Goal: Task Accomplishment & Management: Manage account settings

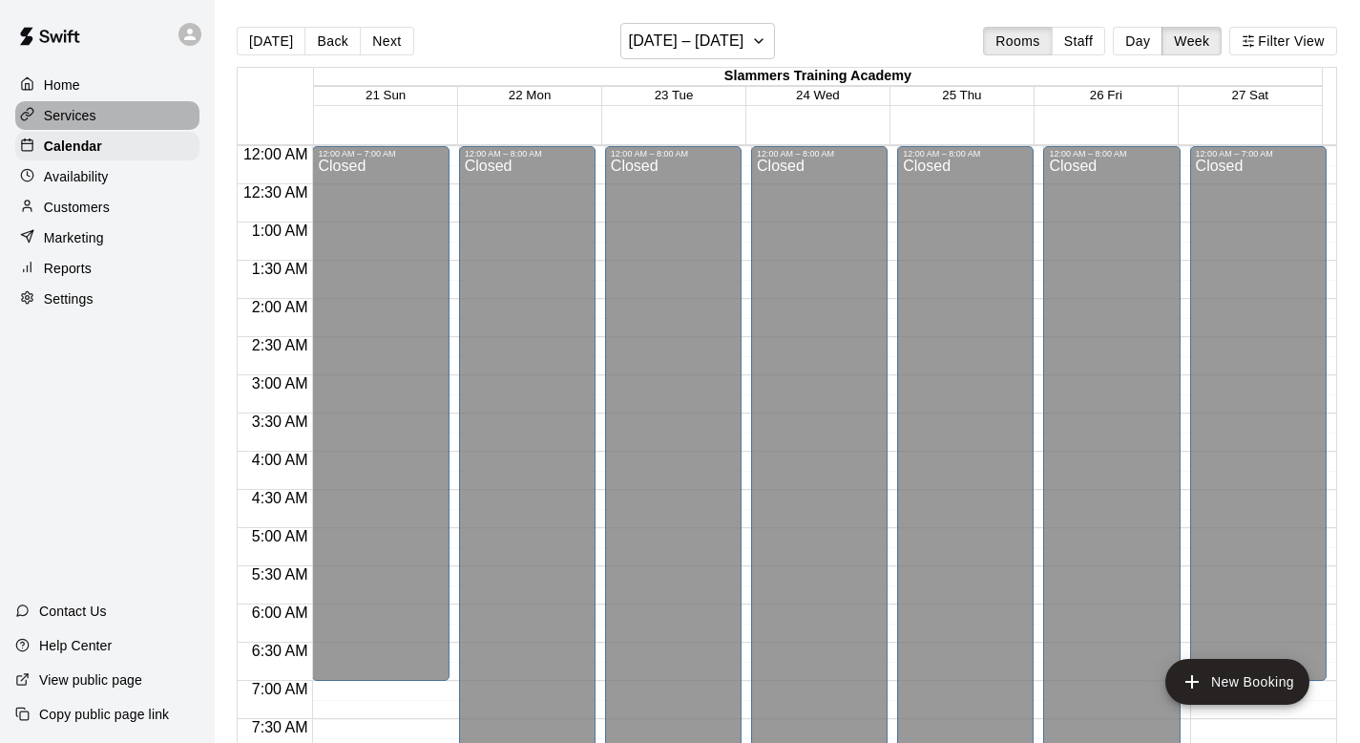
click at [78, 114] on p "Services" at bounding box center [70, 115] width 53 height 19
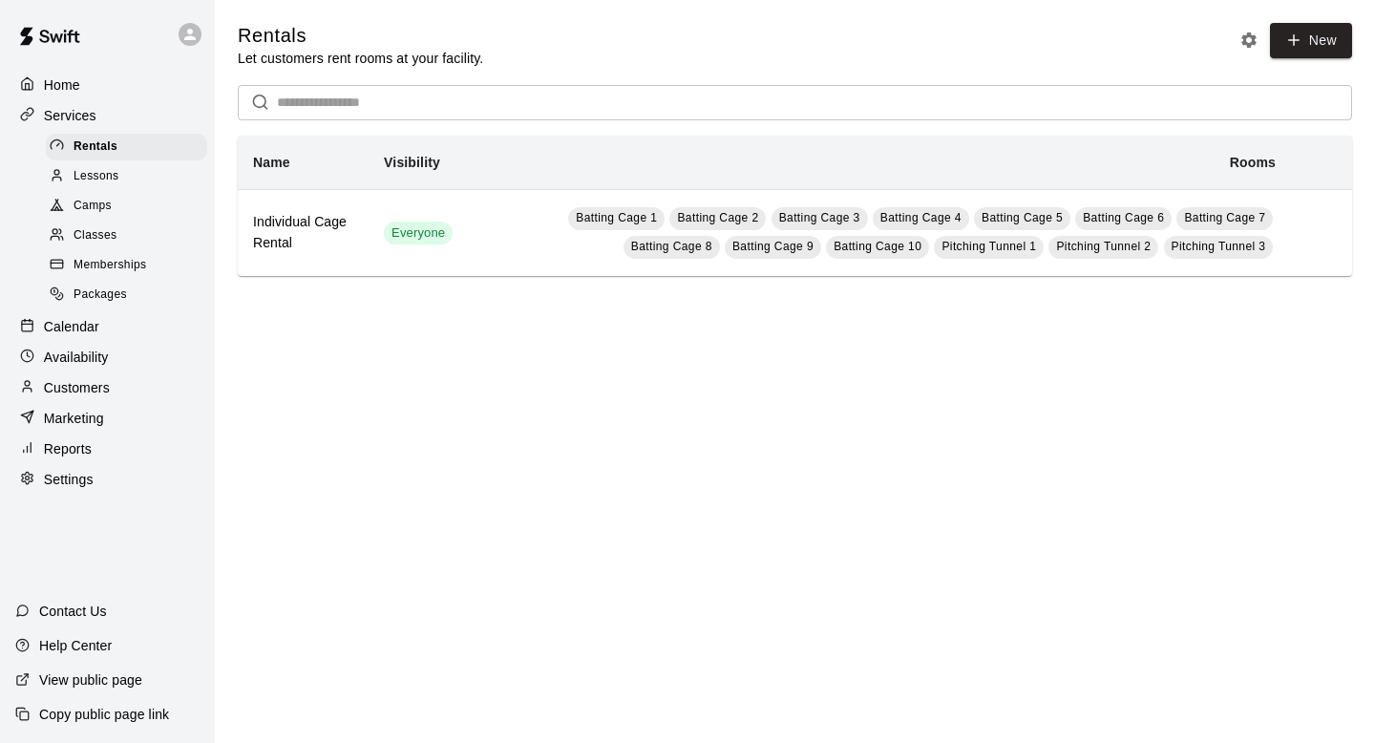
click at [103, 242] on span "Classes" at bounding box center [95, 235] width 43 height 19
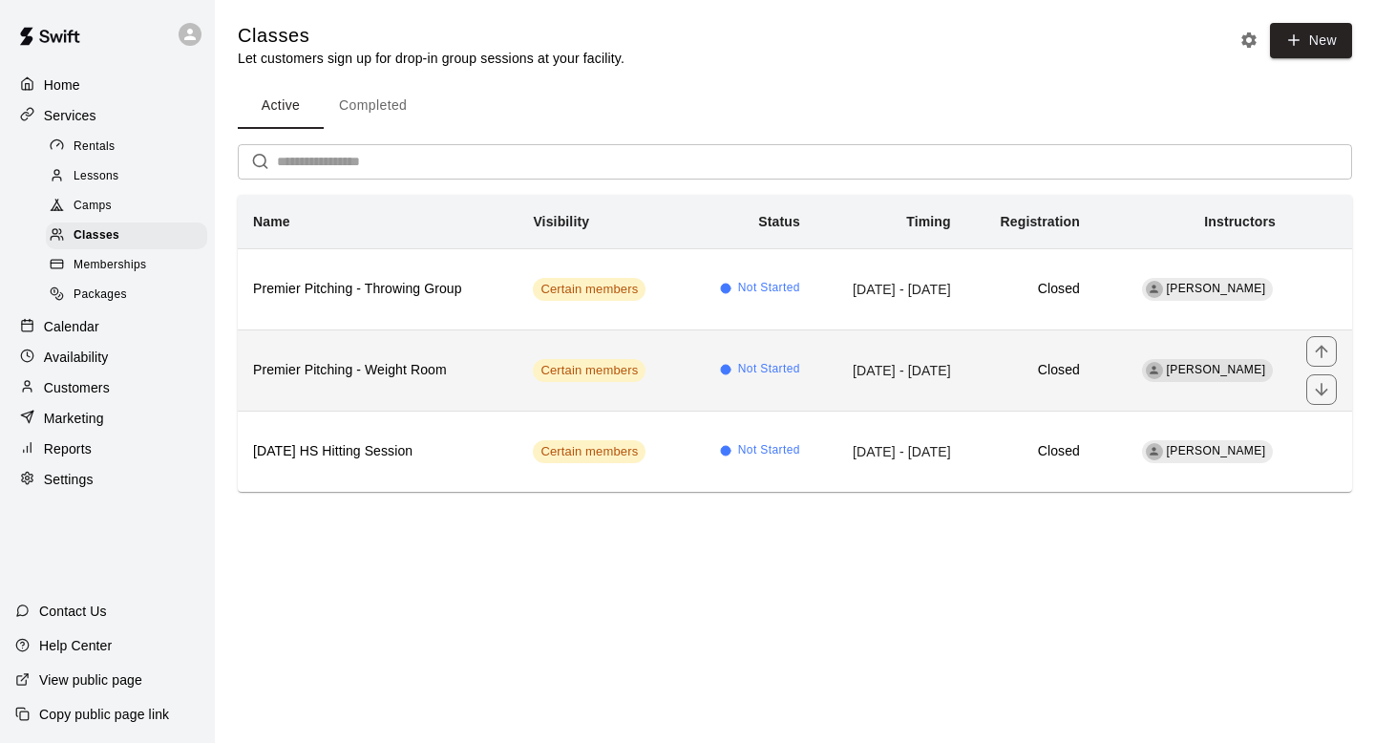
click at [473, 377] on h6 "Premier Pitching - Weight Room" at bounding box center [377, 370] width 249 height 21
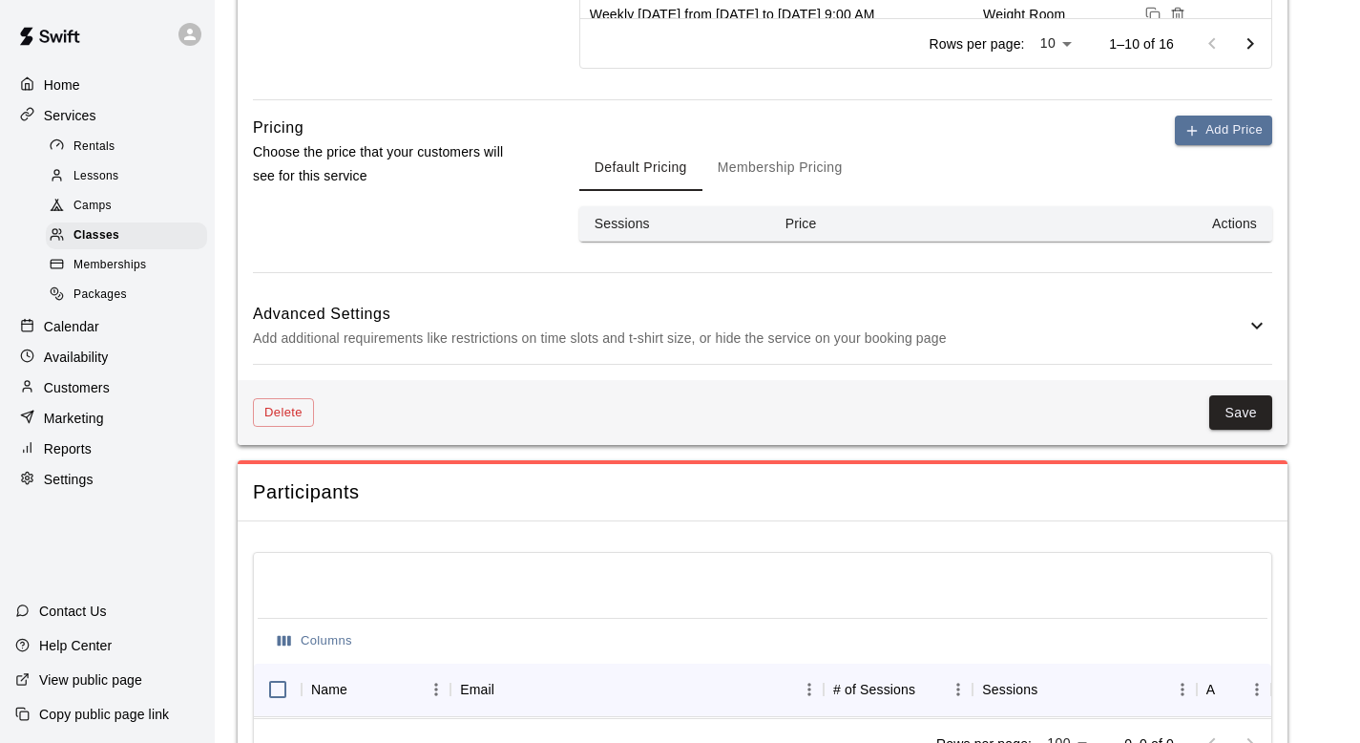
scroll to position [1211, 0]
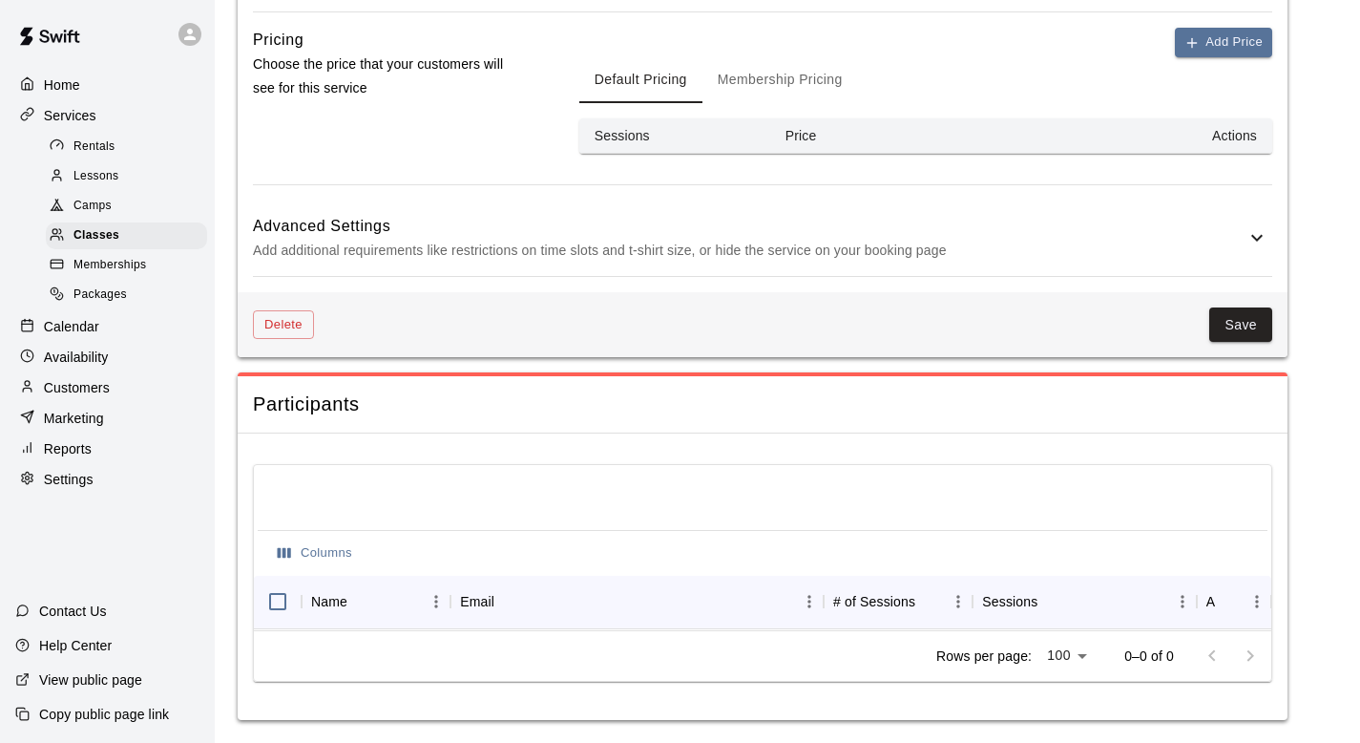
click at [1250, 210] on div "Advanced Settings Add additional requirements like restrictions on time slots a…" at bounding box center [763, 237] width 1020 height 75
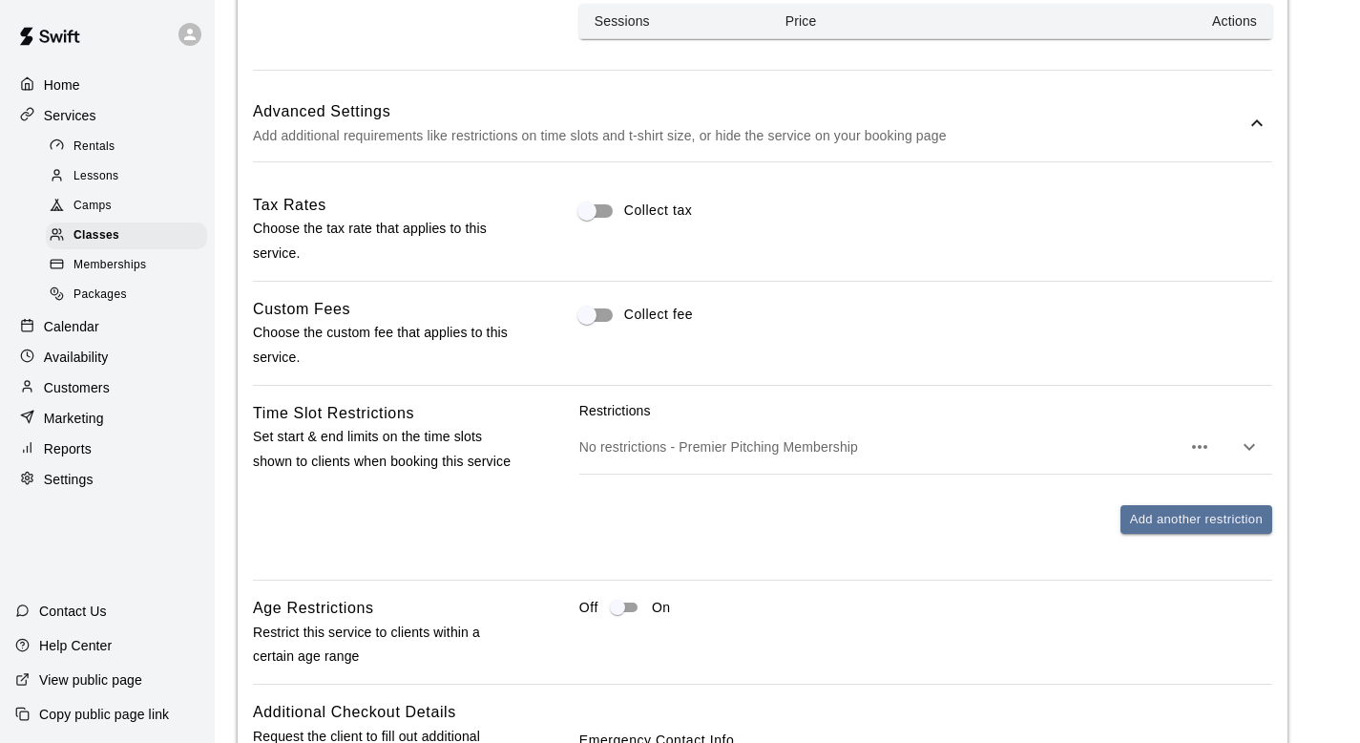
scroll to position [1315, 0]
click at [1228, 437] on div "No restrictions - Premier Pitching Membership" at bounding box center [925, 444] width 693 height 53
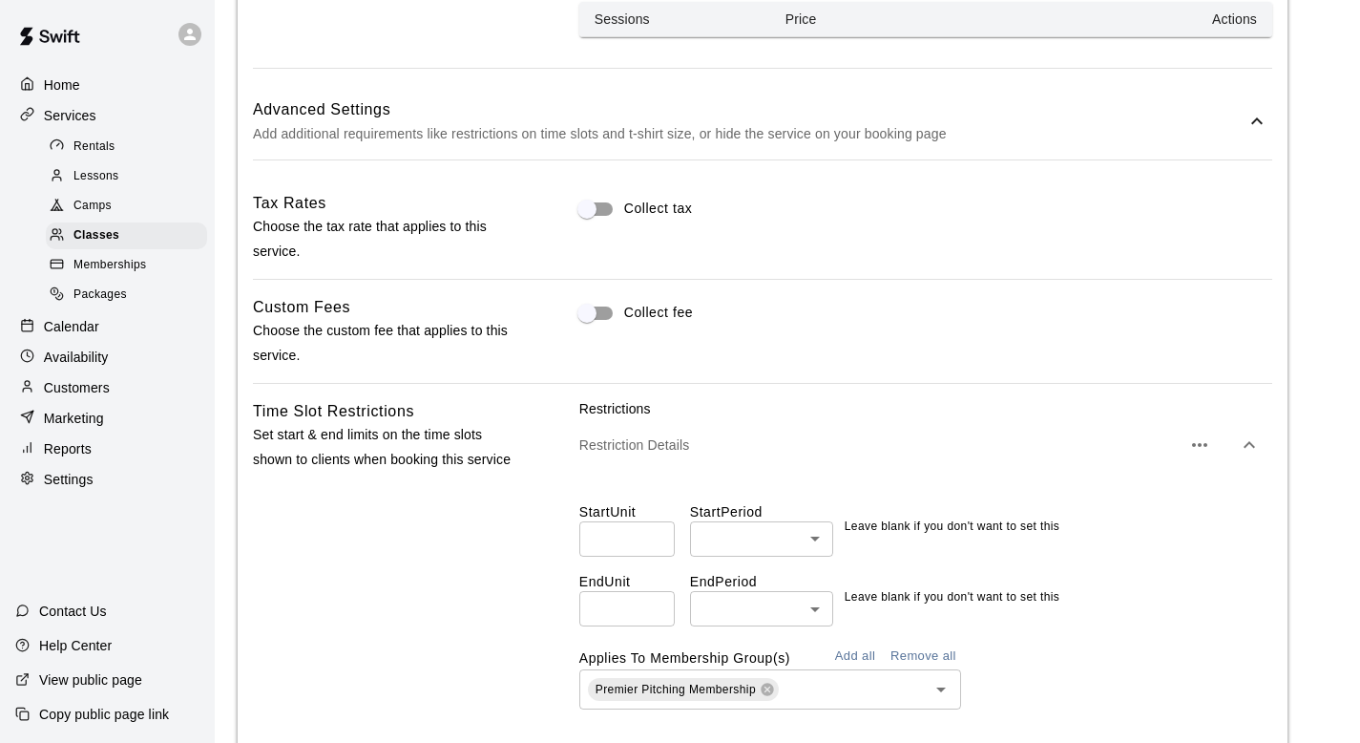
click at [635, 547] on input "number" at bounding box center [626, 538] width 95 height 35
type input "*"
click at [818, 542] on body "**********" at bounding box center [680, 221] width 1360 height 3072
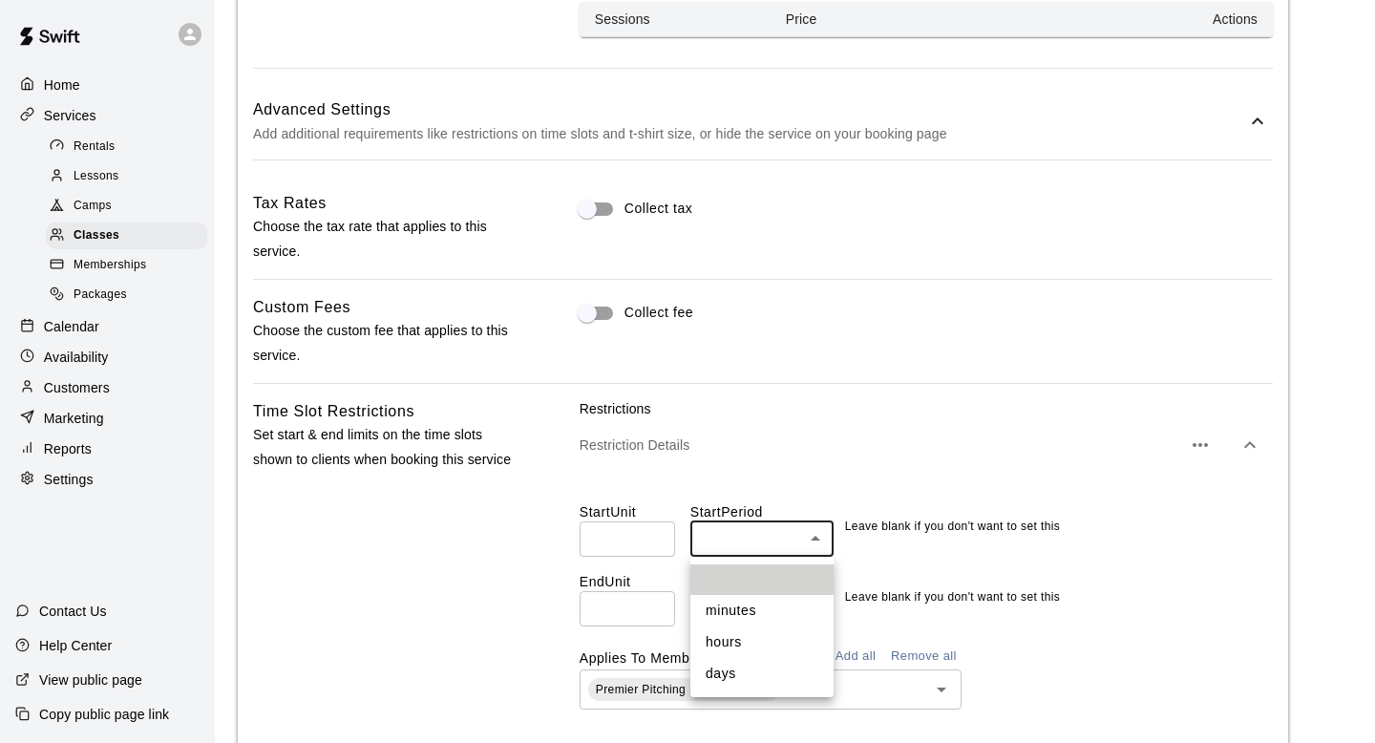
click at [784, 674] on li "days" at bounding box center [761, 674] width 143 height 32
type input "****"
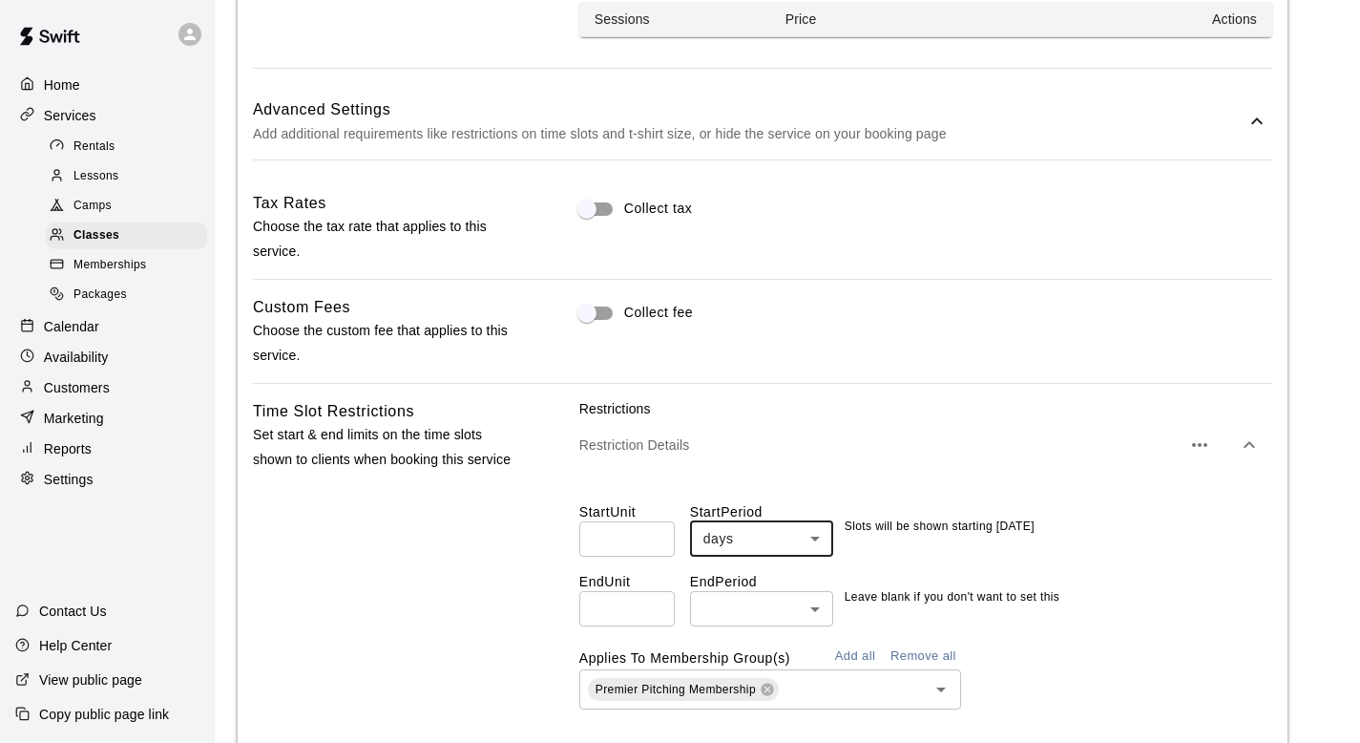
click at [705, 426] on div "Restriction Details" at bounding box center [925, 444] width 693 height 53
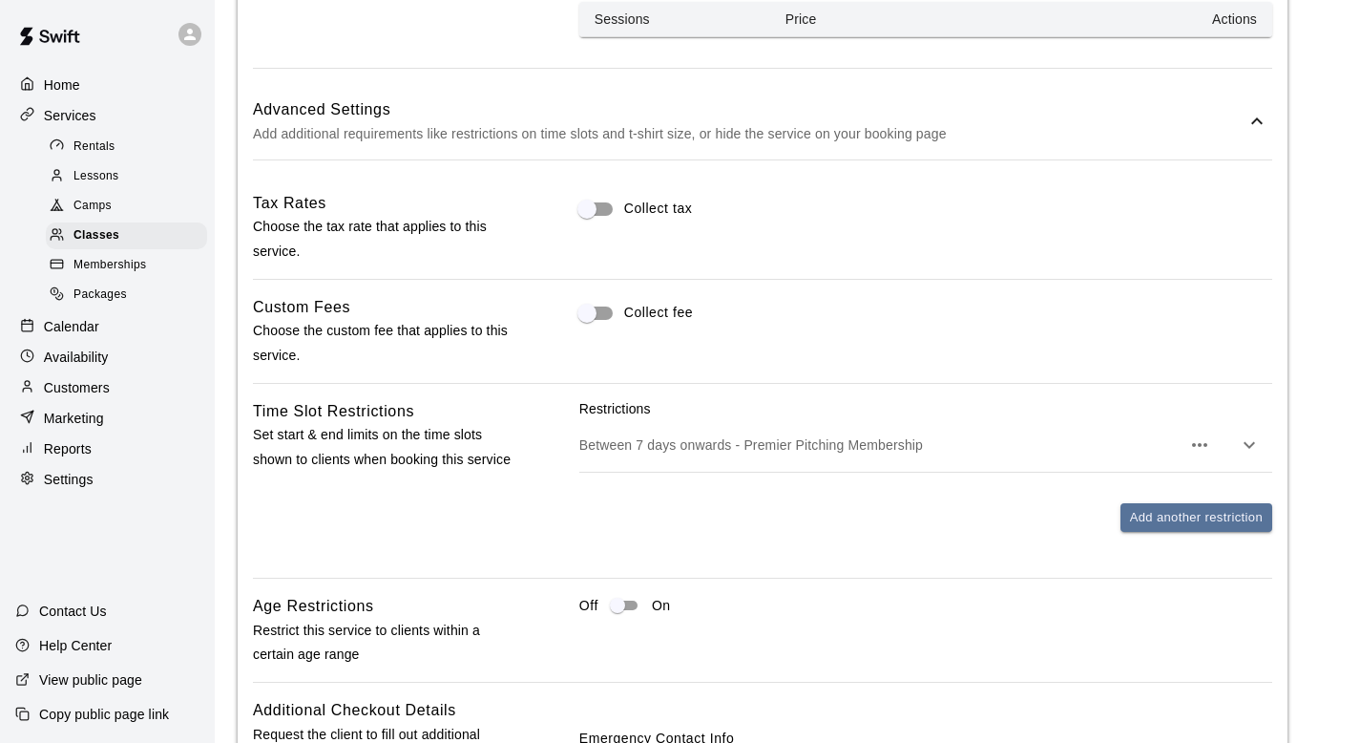
click at [1258, 444] on icon "button" at bounding box center [1249, 444] width 23 height 23
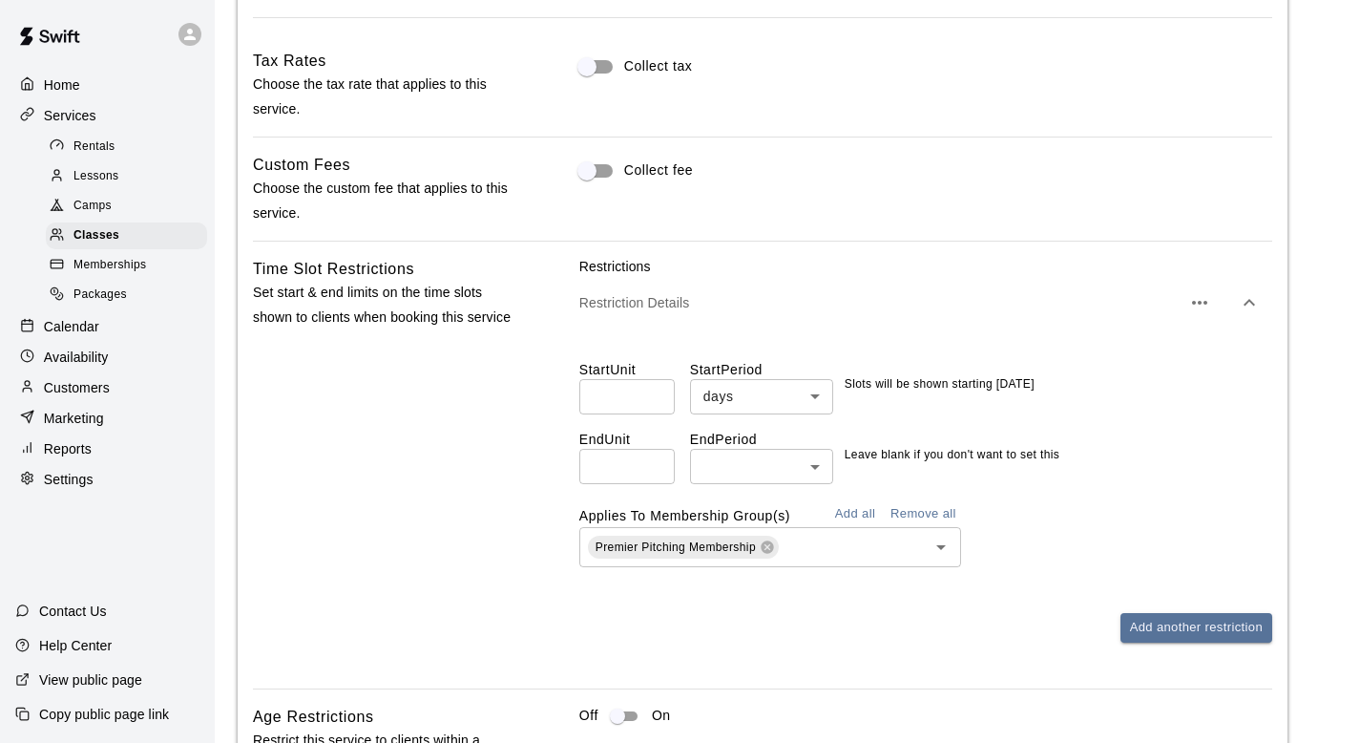
scroll to position [1487, 0]
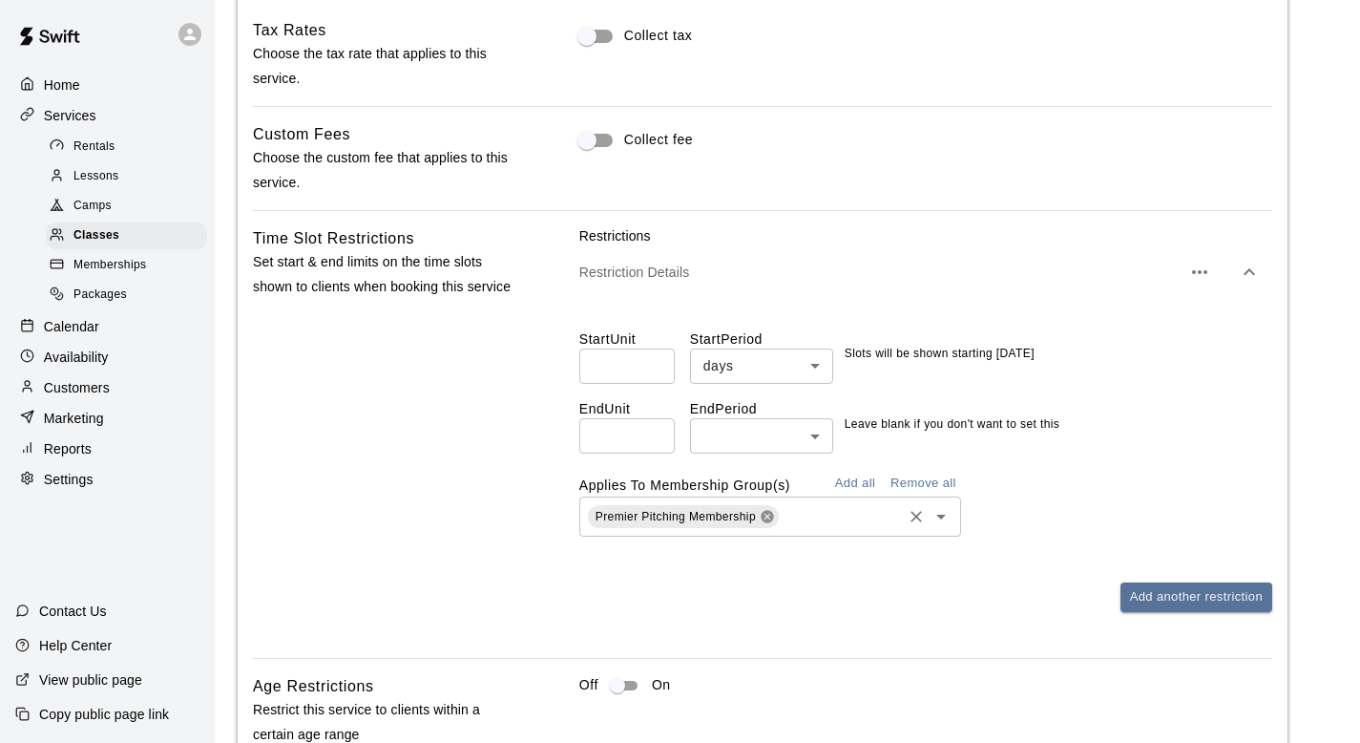
click at [769, 518] on icon at bounding box center [767, 516] width 12 height 12
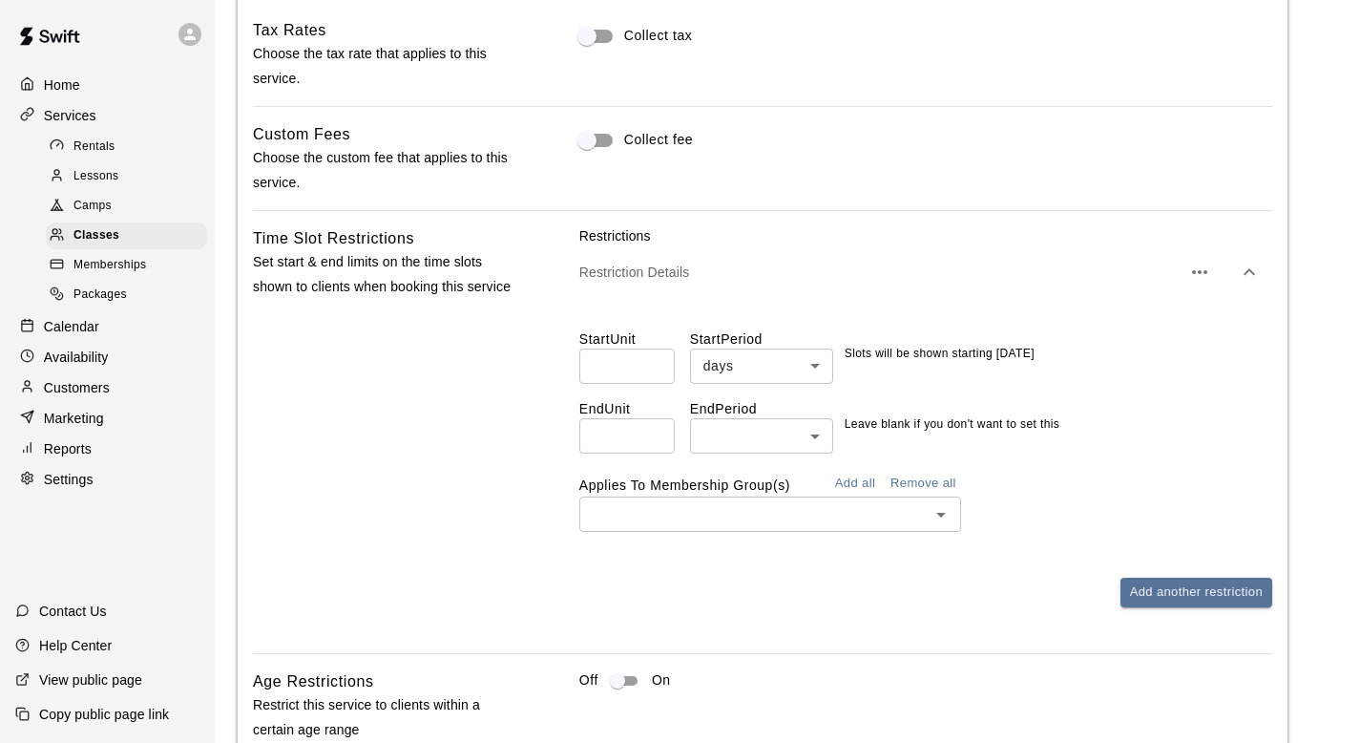
click at [899, 476] on button "Remove all" at bounding box center [923, 484] width 75 height 30
click at [1062, 472] on div "Applies To Membership Group(s) Add all Remove all ​" at bounding box center [925, 500] width 693 height 63
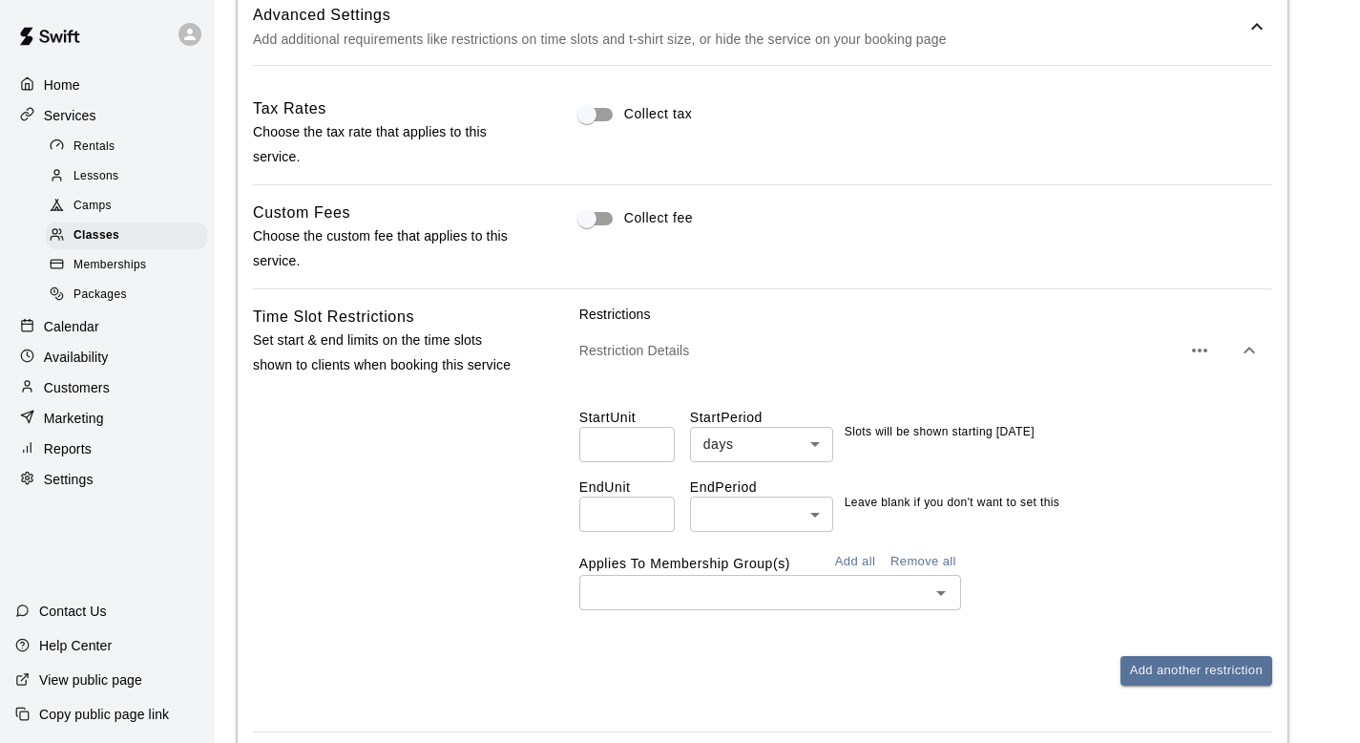
scroll to position [1405, 0]
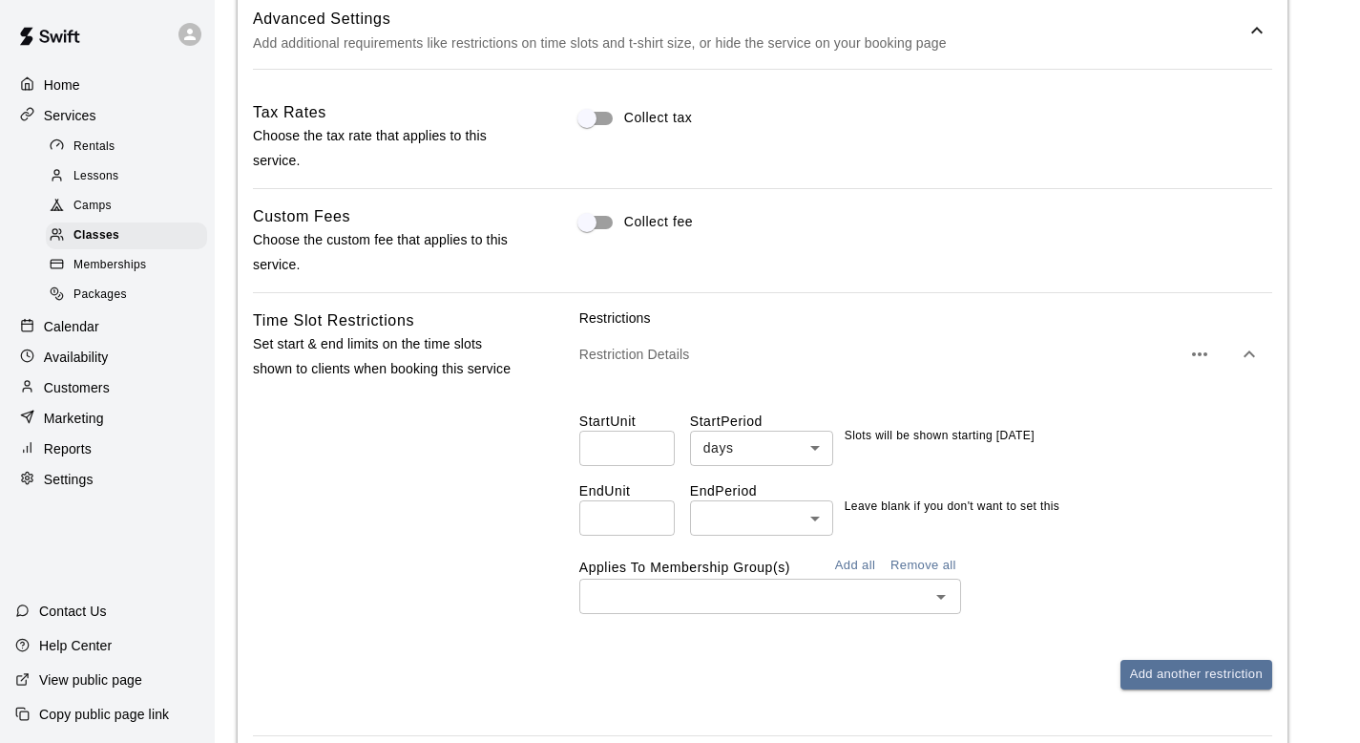
click at [940, 596] on icon "Open" at bounding box center [942, 597] width 10 height 5
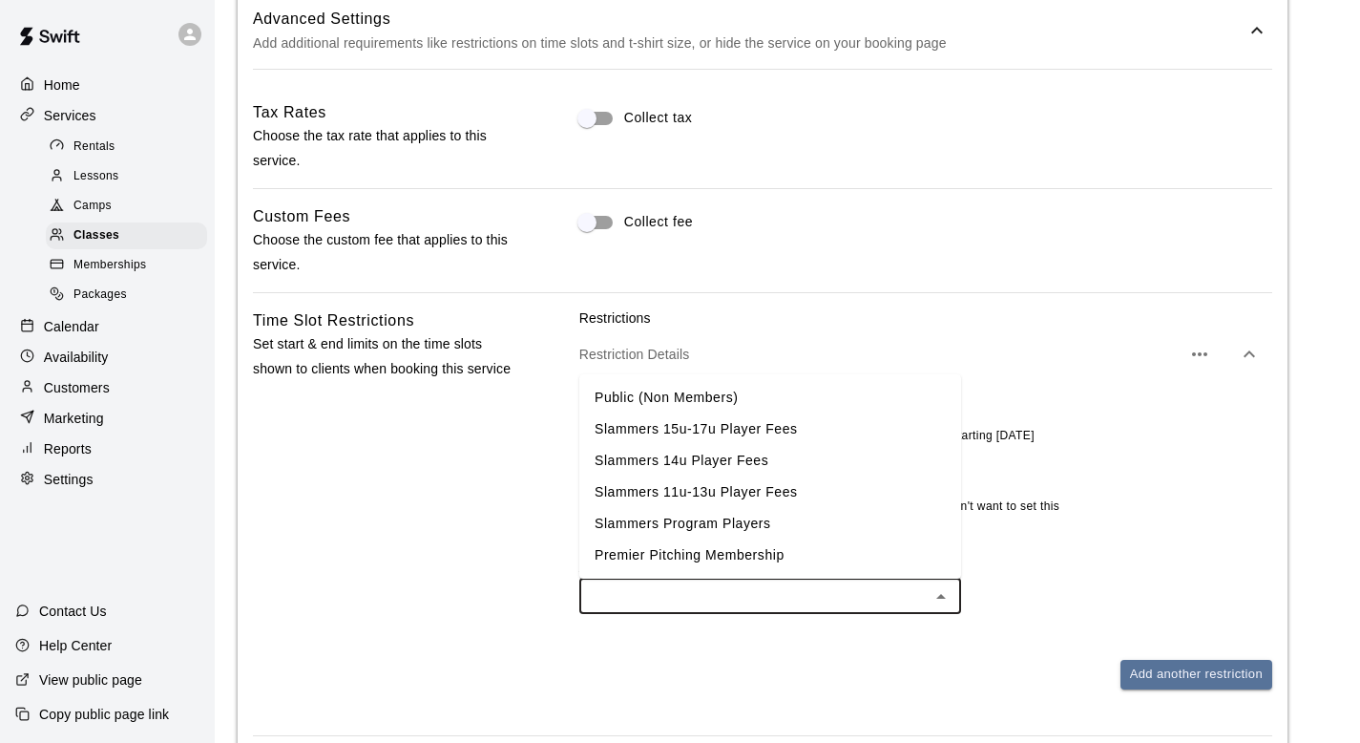
click at [839, 331] on div "Restriction Details" at bounding box center [925, 353] width 693 height 53
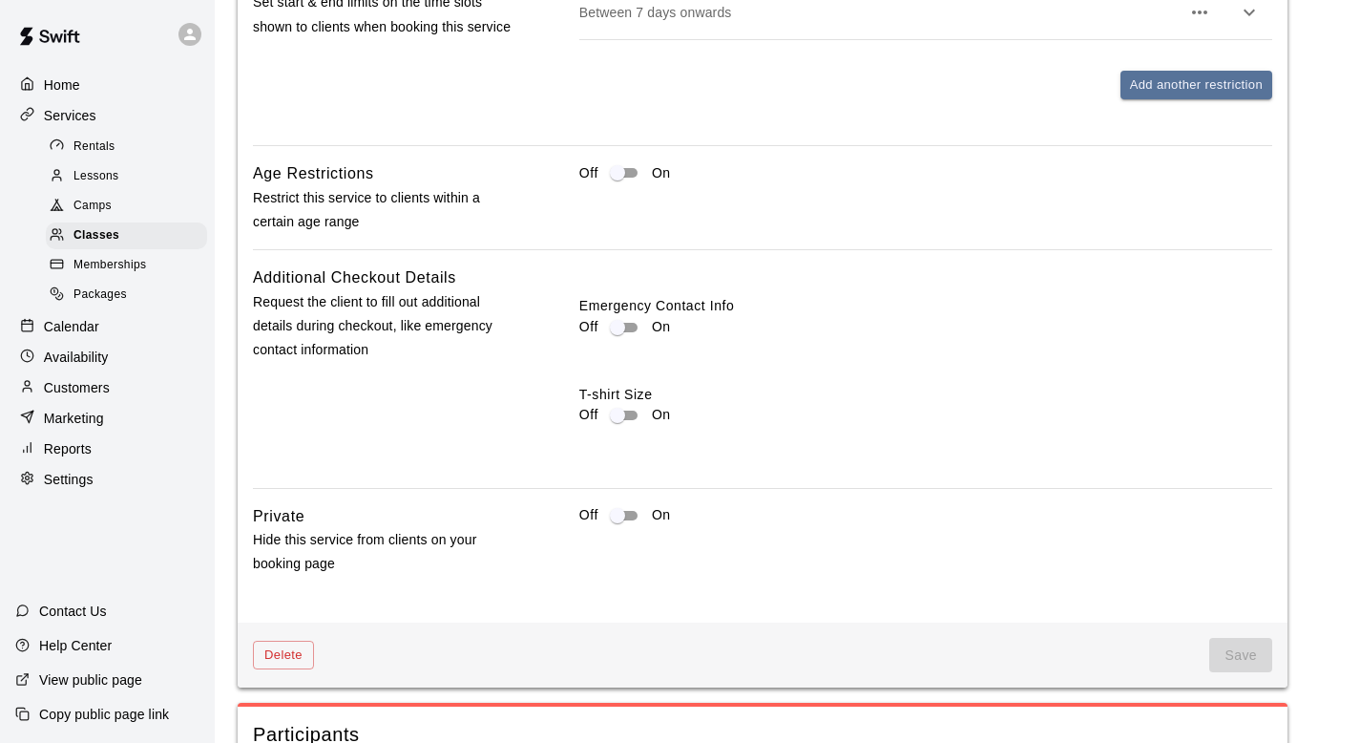
scroll to position [1929, 0]
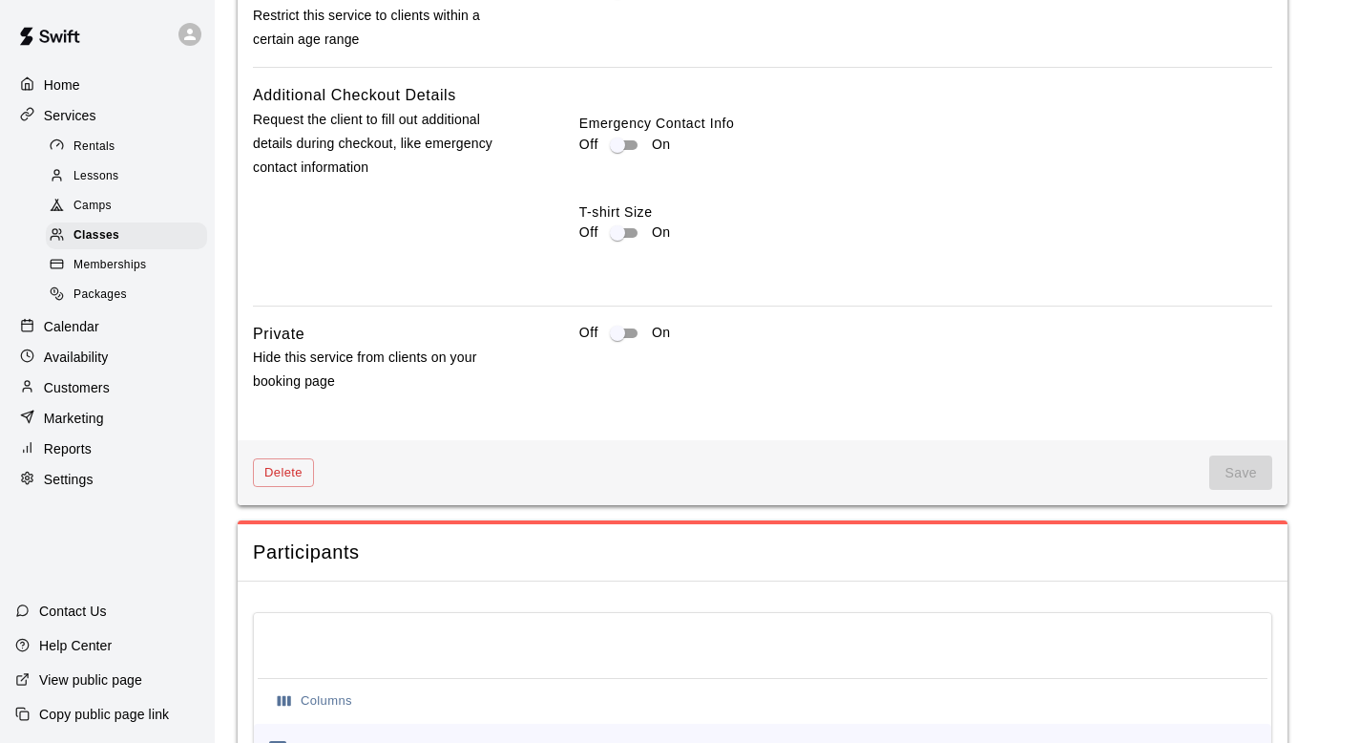
click at [1212, 444] on div "Delete Save" at bounding box center [763, 473] width 1050 height 66
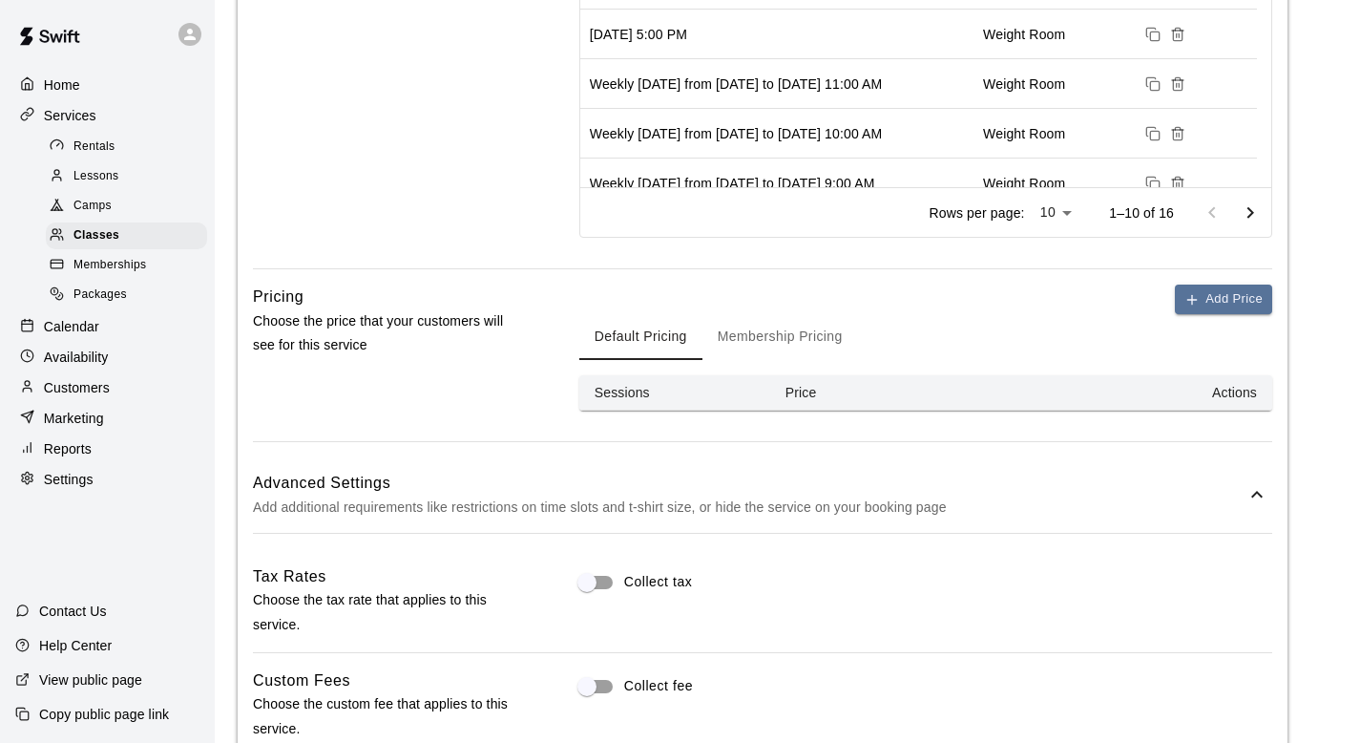
scroll to position [825, 0]
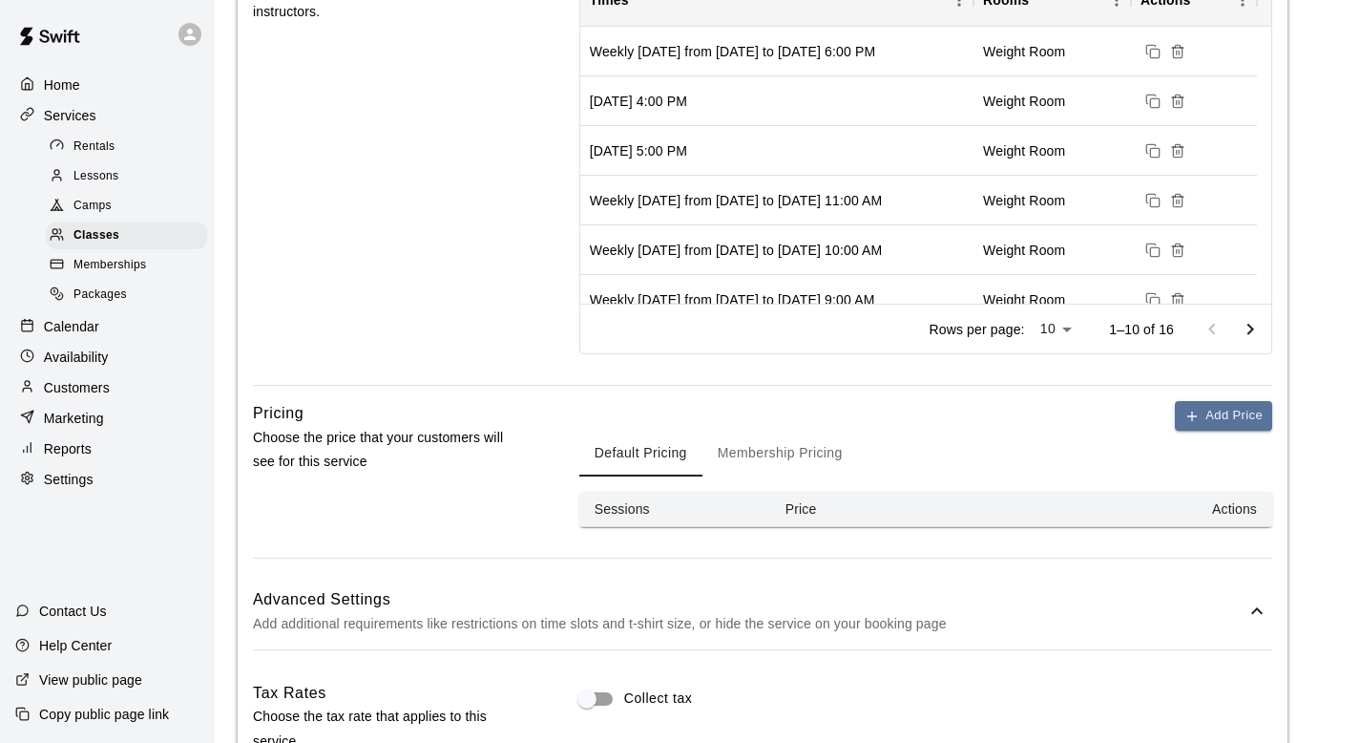
click at [833, 471] on button "Membership Pricing" at bounding box center [781, 454] width 156 height 46
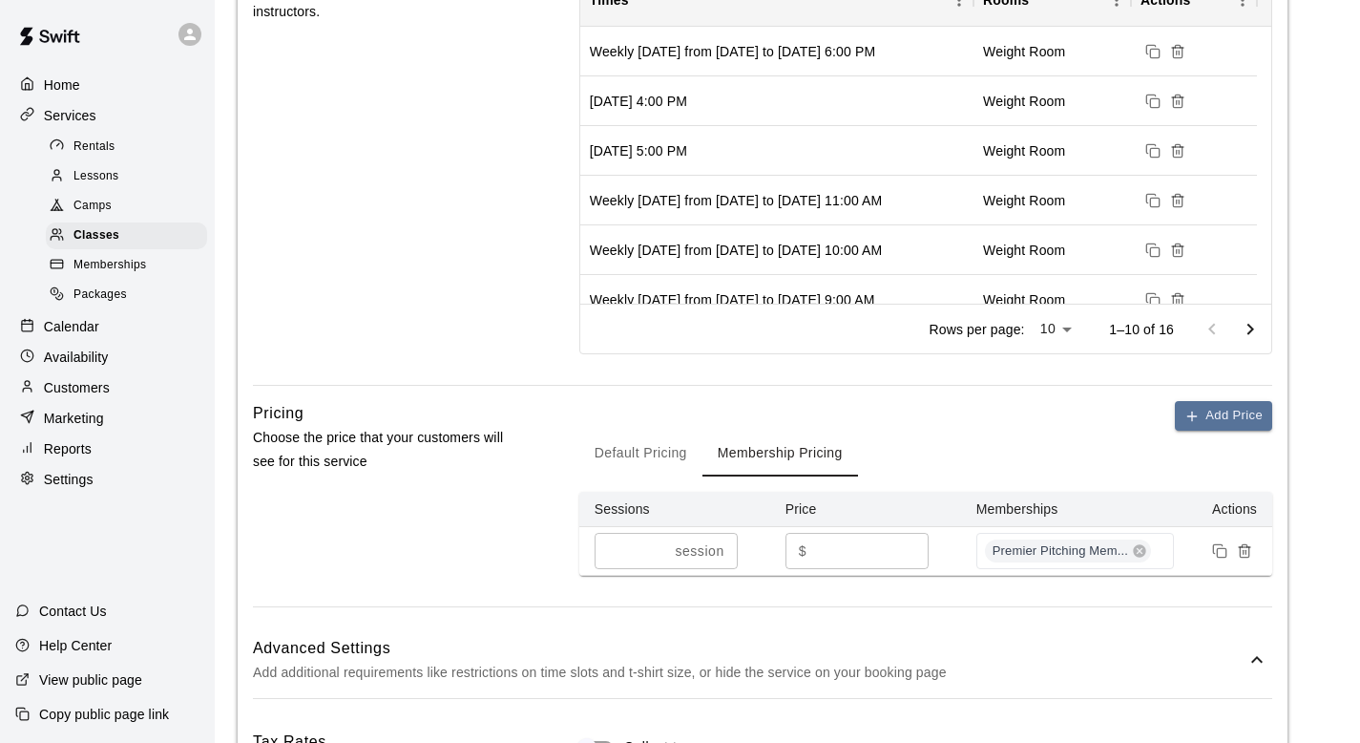
click at [1010, 439] on div "Default Pricing Membership Pricing" at bounding box center [925, 454] width 693 height 46
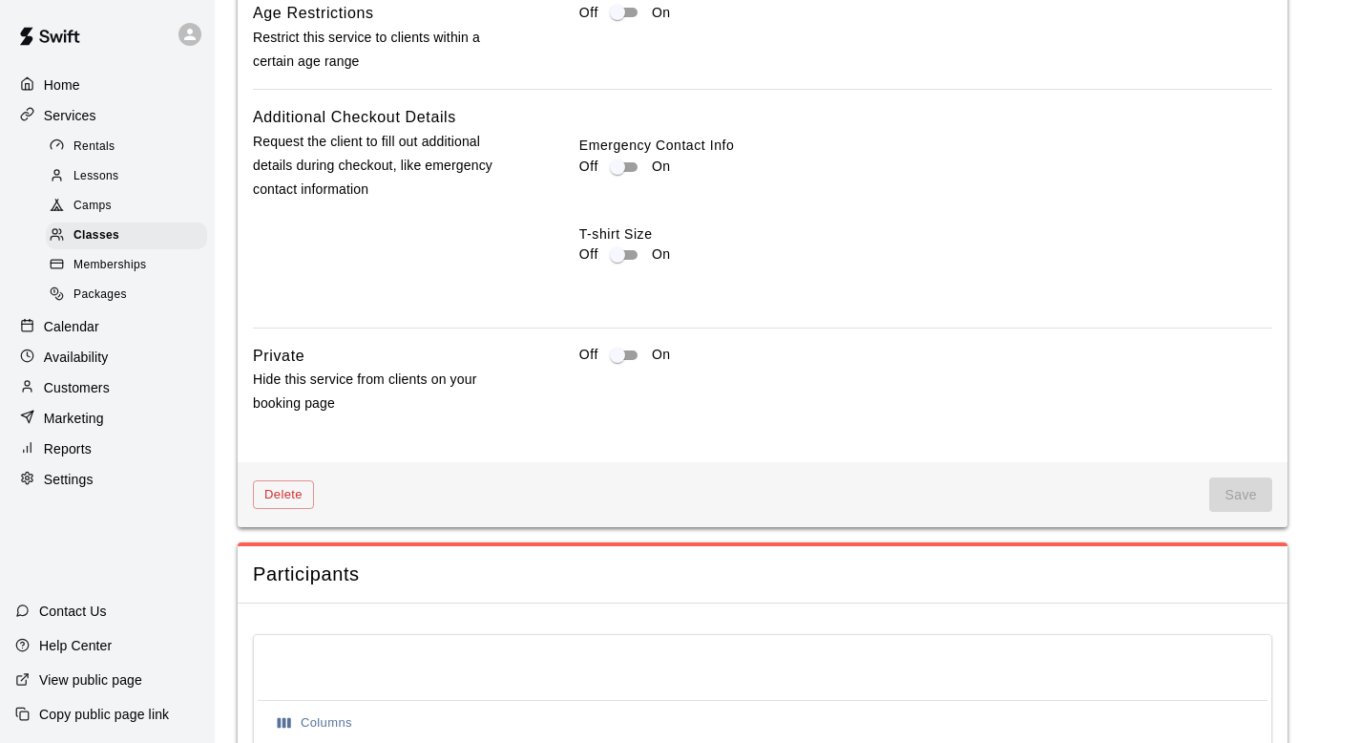
scroll to position [1933, 0]
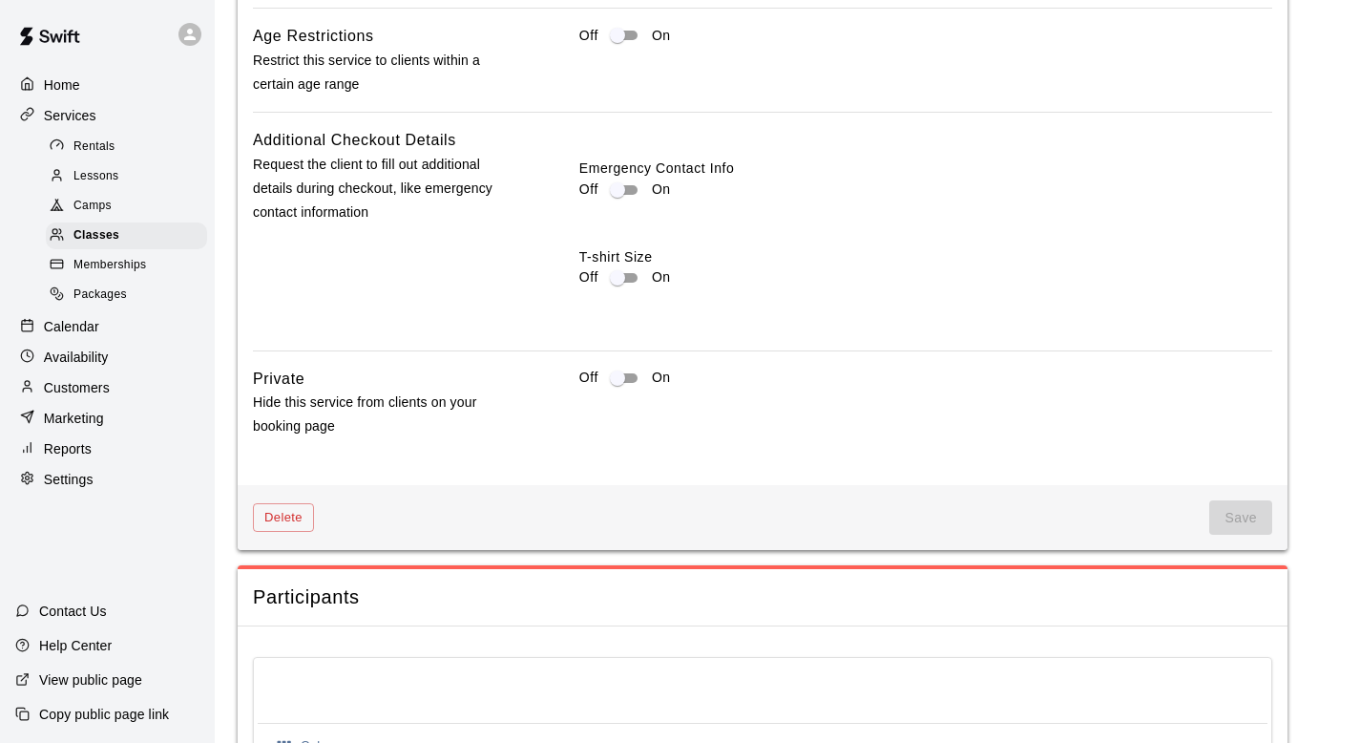
click at [1254, 519] on span "Save" at bounding box center [1241, 517] width 63 height 35
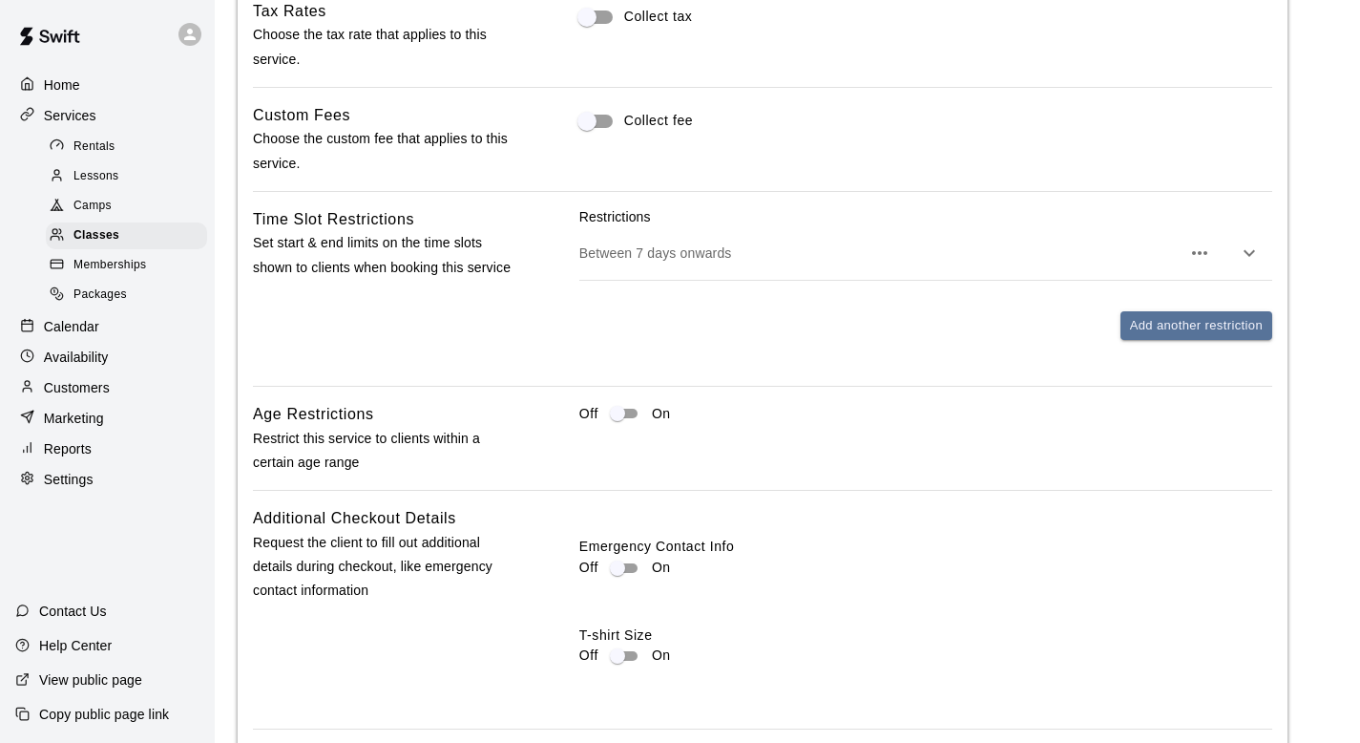
scroll to position [1546, 0]
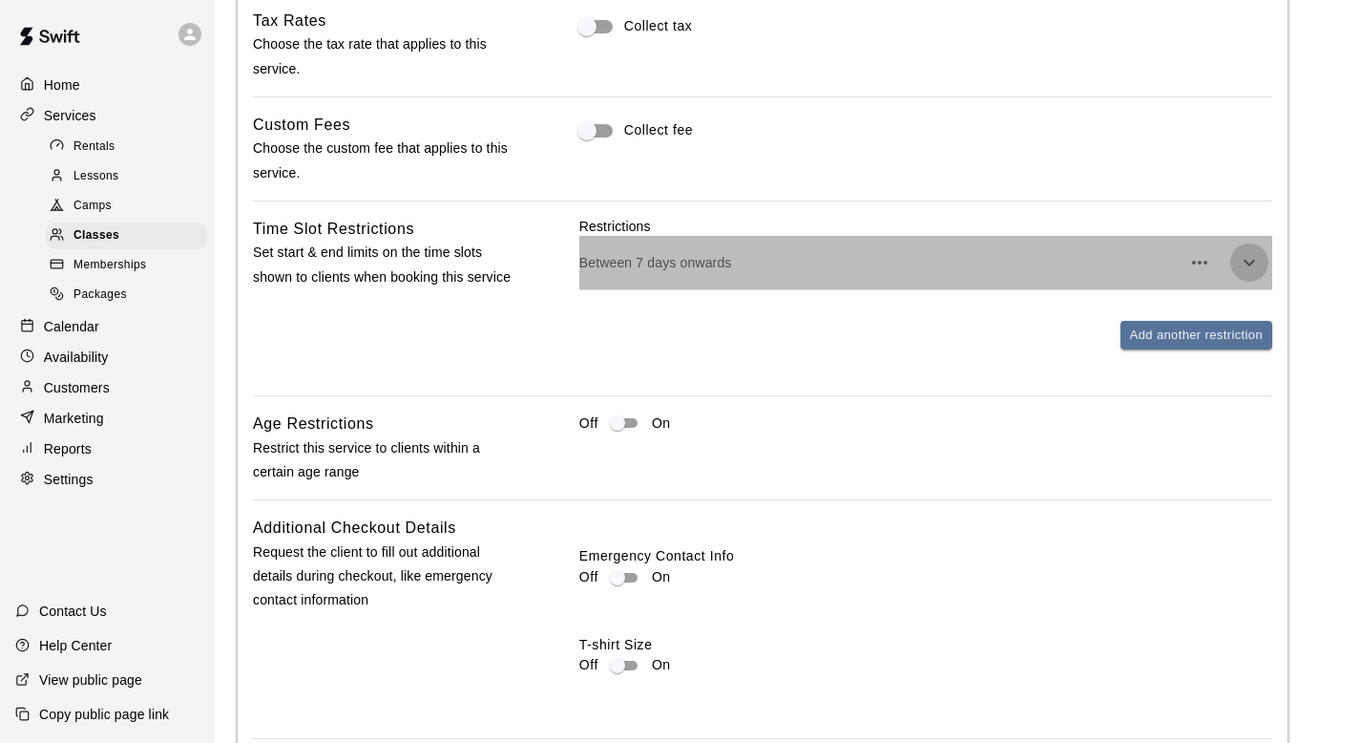
click at [1245, 263] on icon "button" at bounding box center [1249, 262] width 23 height 23
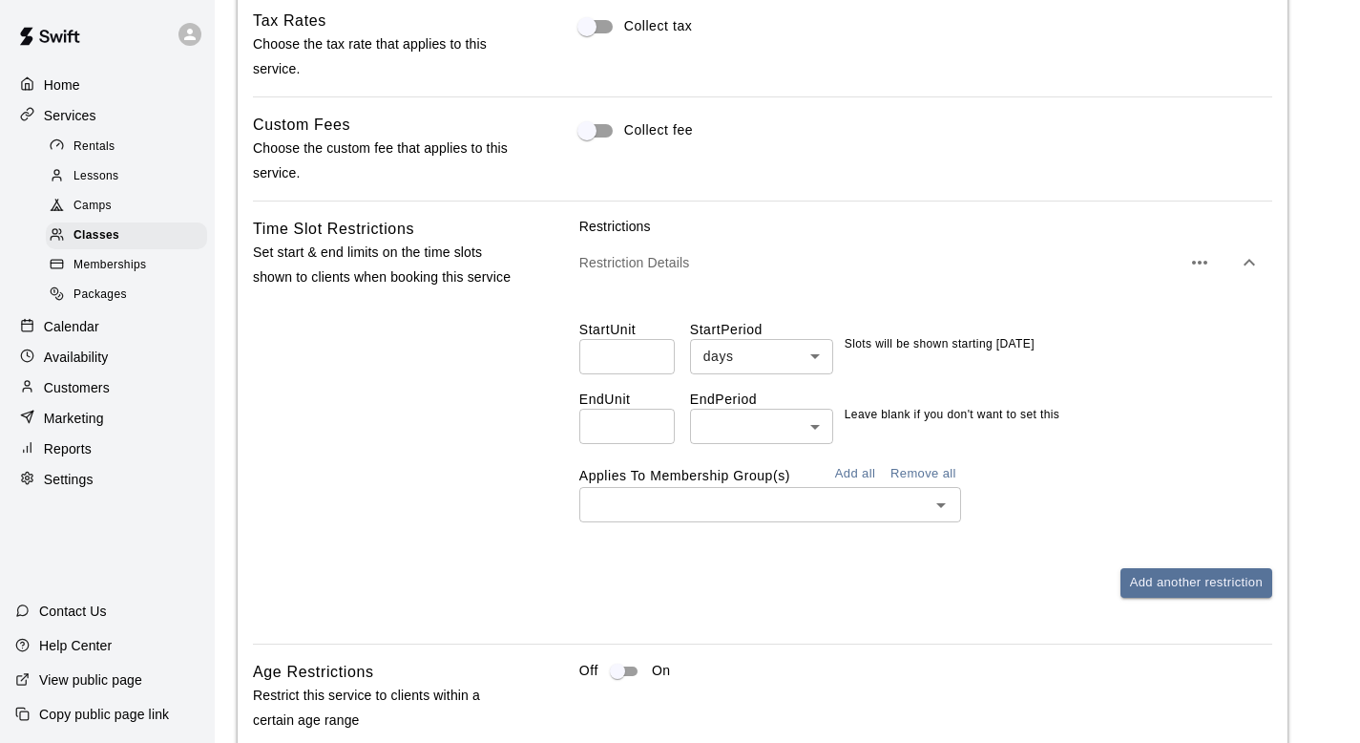
click at [663, 430] on input "number" at bounding box center [626, 426] width 95 height 35
type input "*"
click at [717, 423] on body "**********" at bounding box center [680, 12] width 1360 height 3116
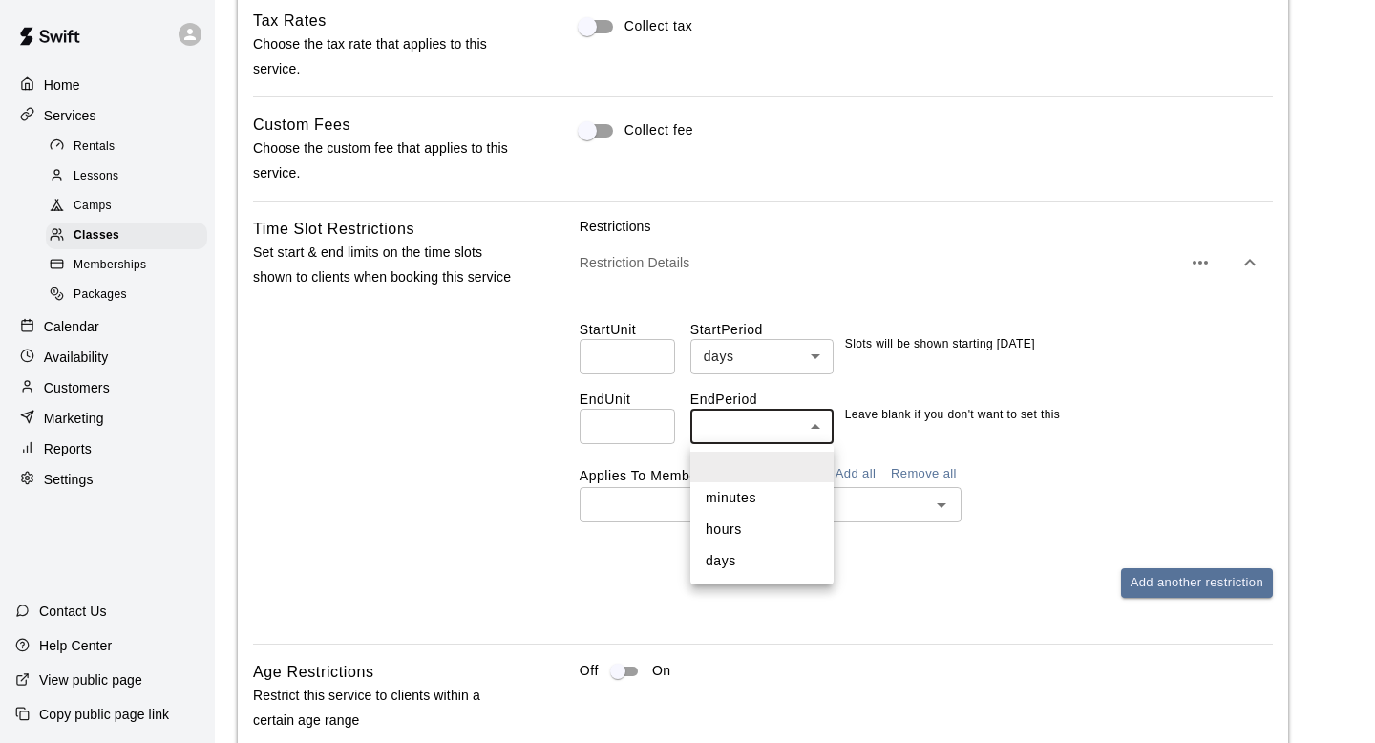
click at [732, 532] on li "hours" at bounding box center [761, 530] width 143 height 32
type input "*****"
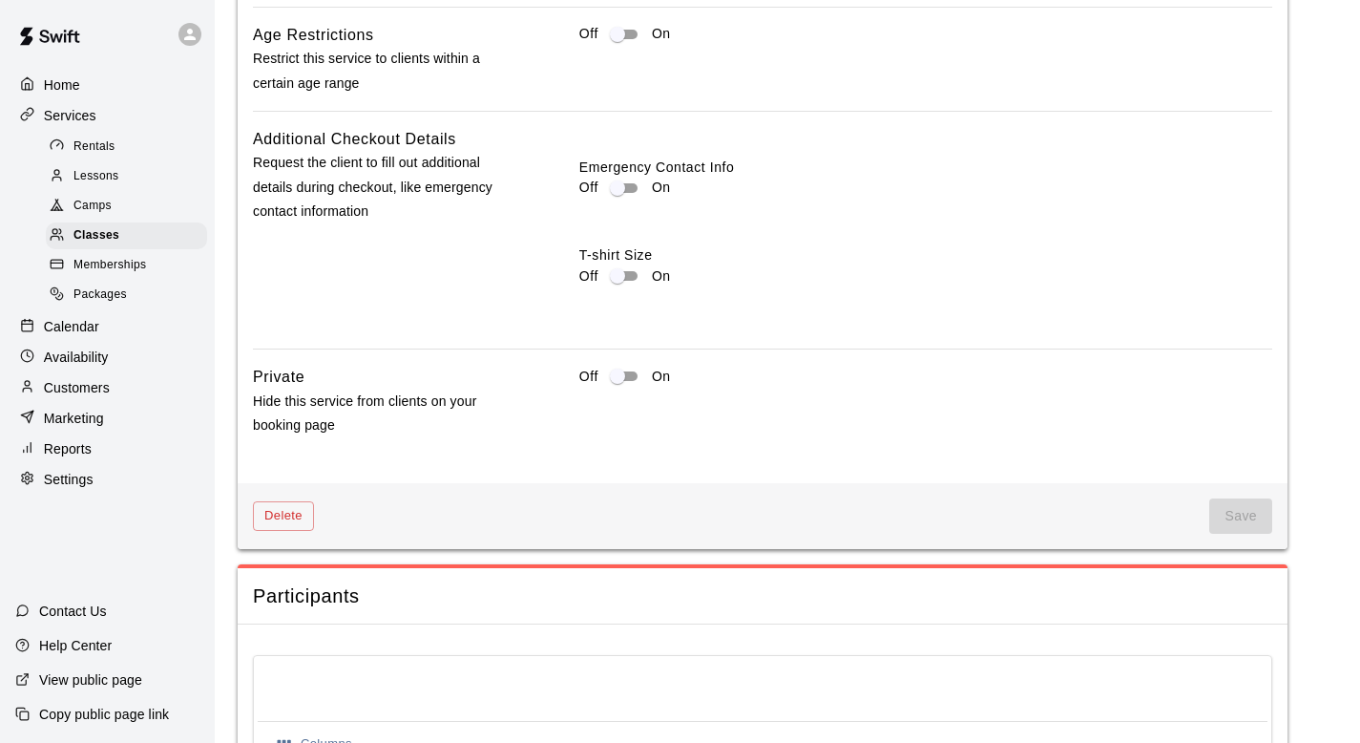
scroll to position [2176, 0]
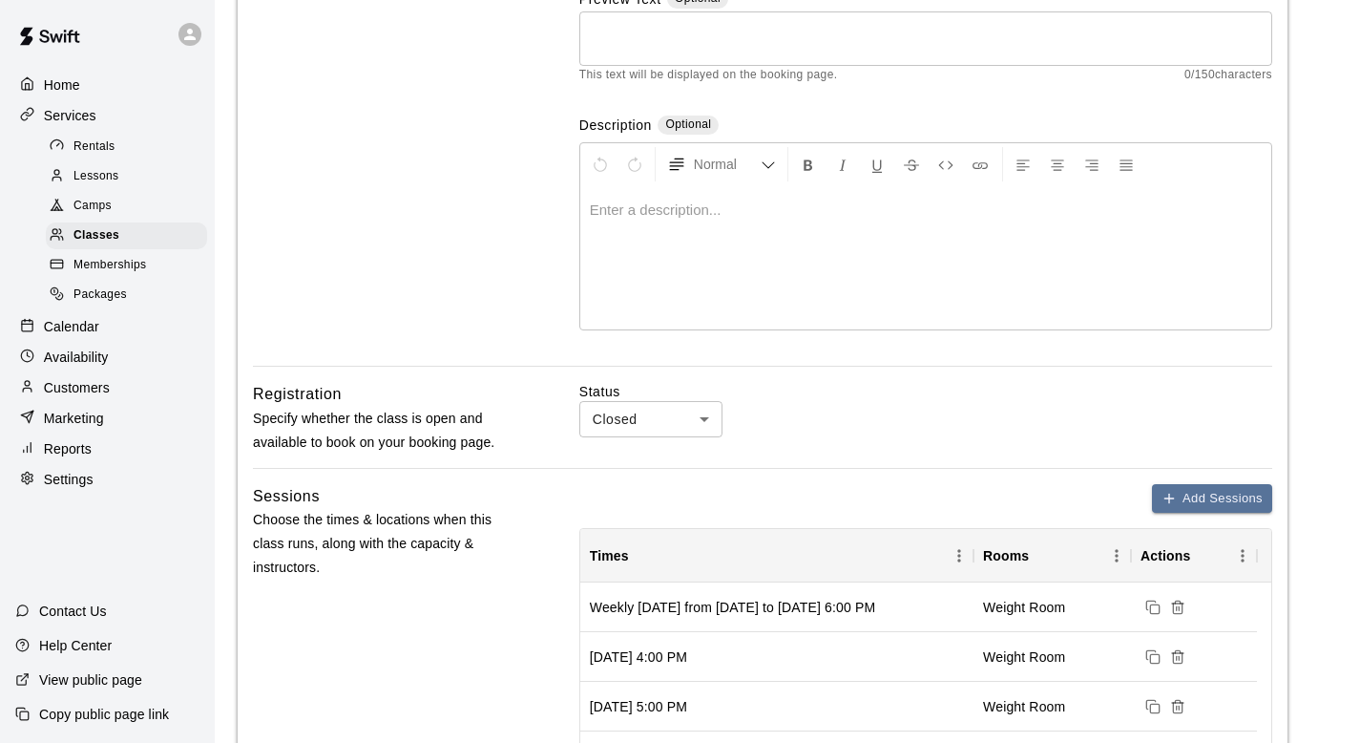
scroll to position [0, 0]
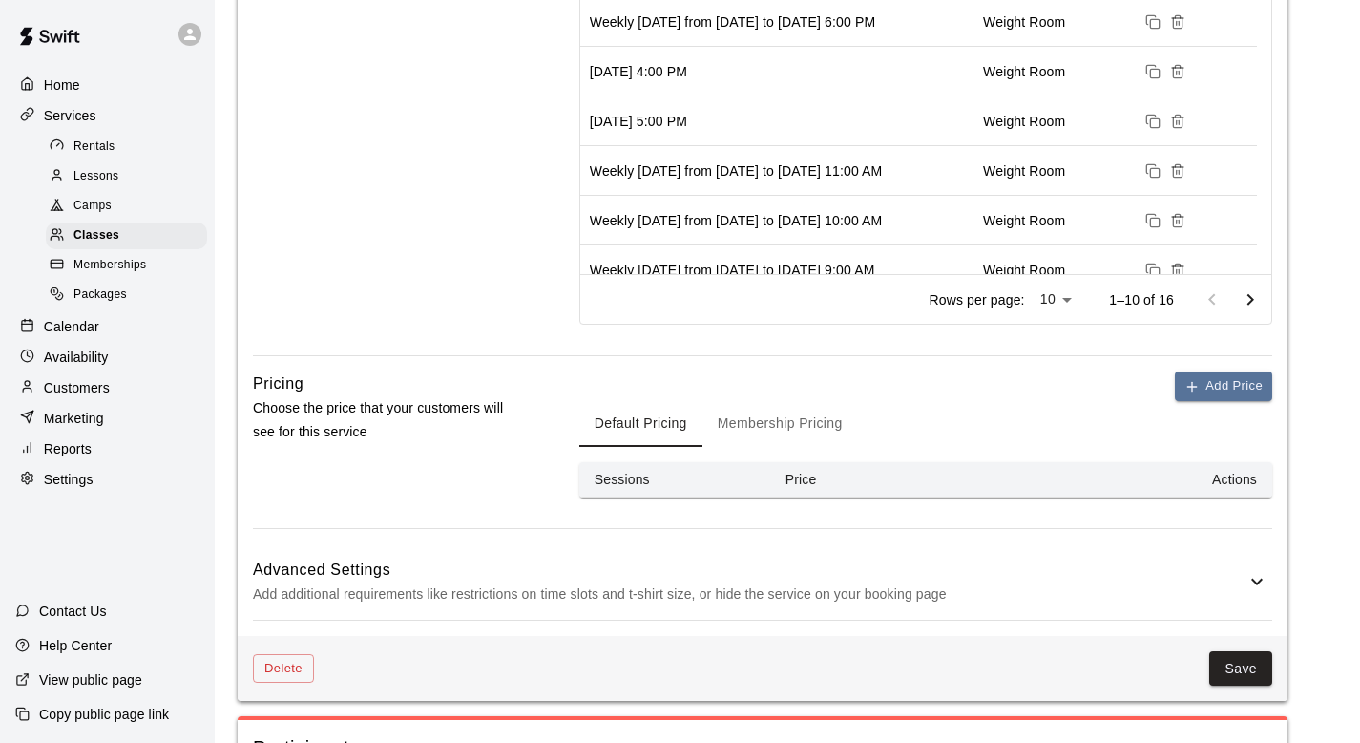
scroll to position [863, 0]
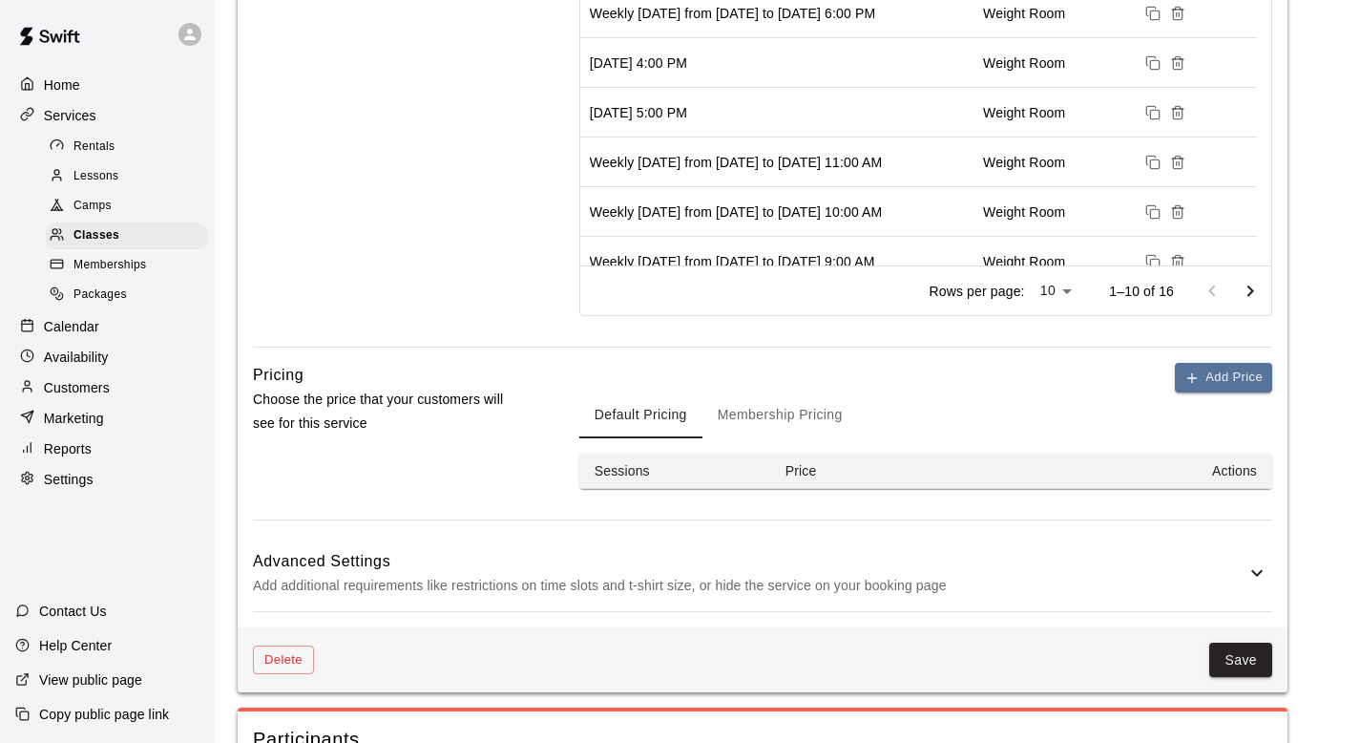
click at [1256, 589] on div "Advanced Settings Add additional requirements like restrictions on time slots a…" at bounding box center [763, 573] width 1020 height 75
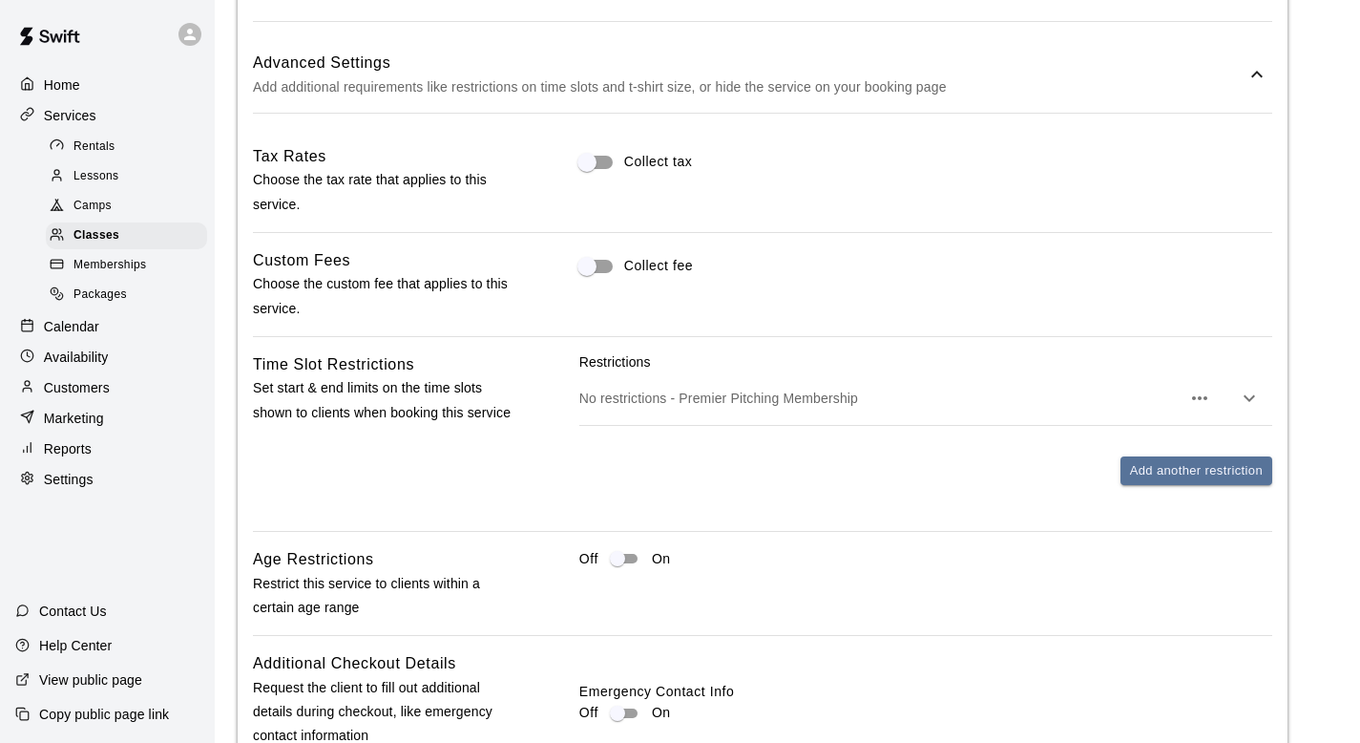
scroll to position [1412, 0]
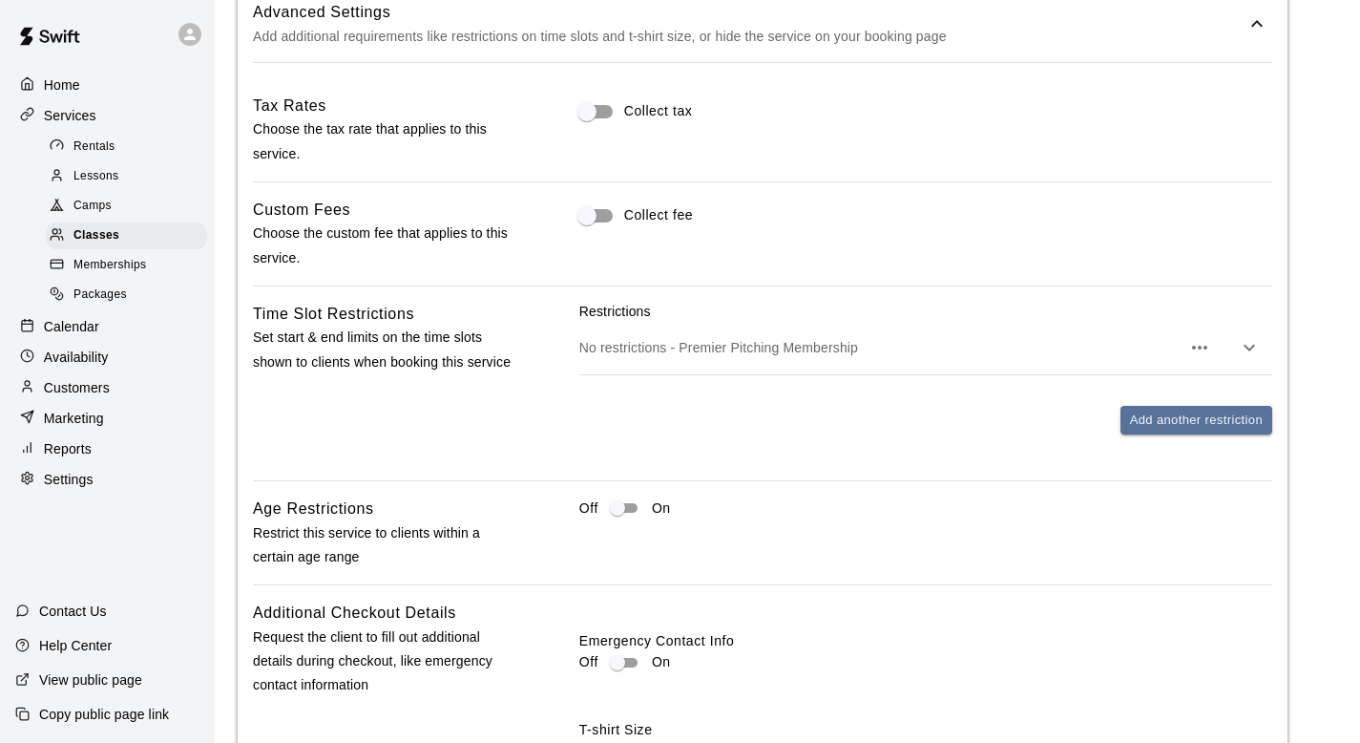
click at [1206, 346] on icon "button" at bounding box center [1199, 348] width 15 height 4
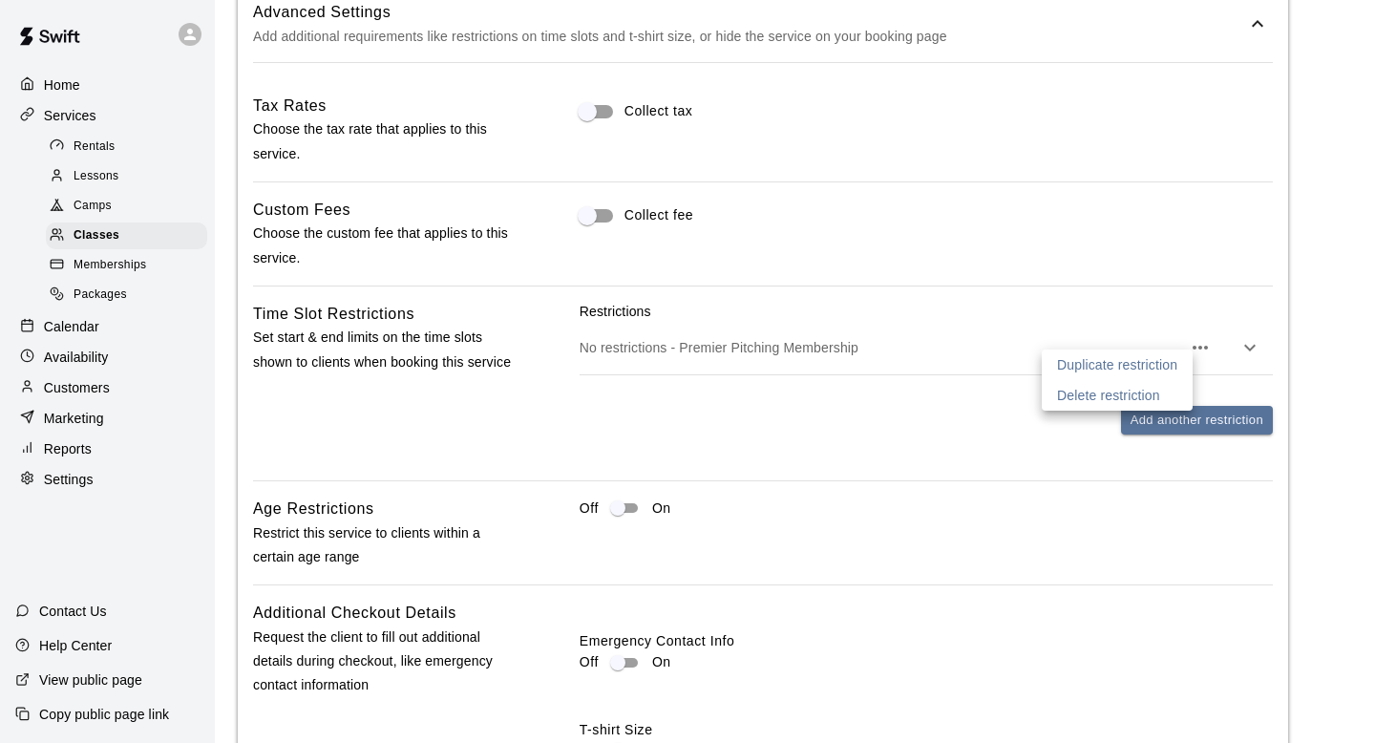
click at [1190, 310] on div at bounding box center [687, 371] width 1375 height 743
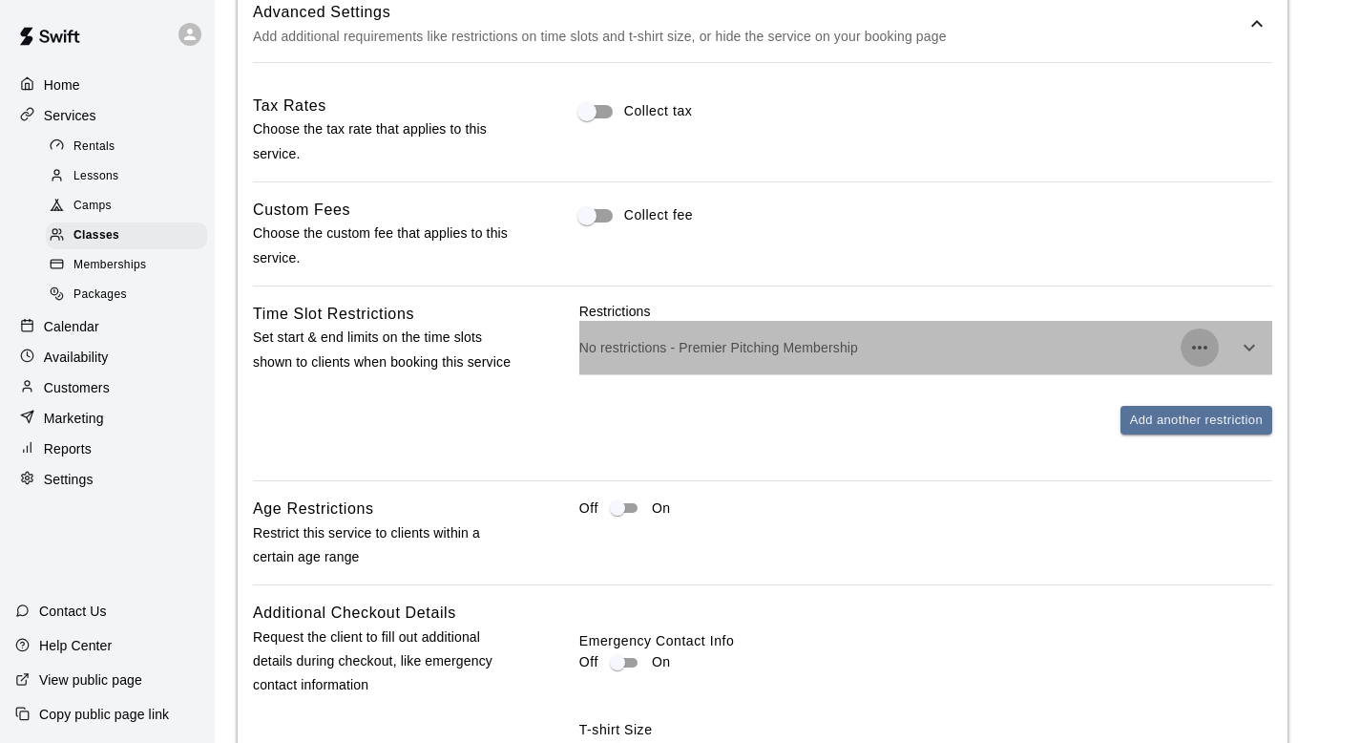
click at [1189, 339] on icon "button" at bounding box center [1200, 347] width 23 height 23
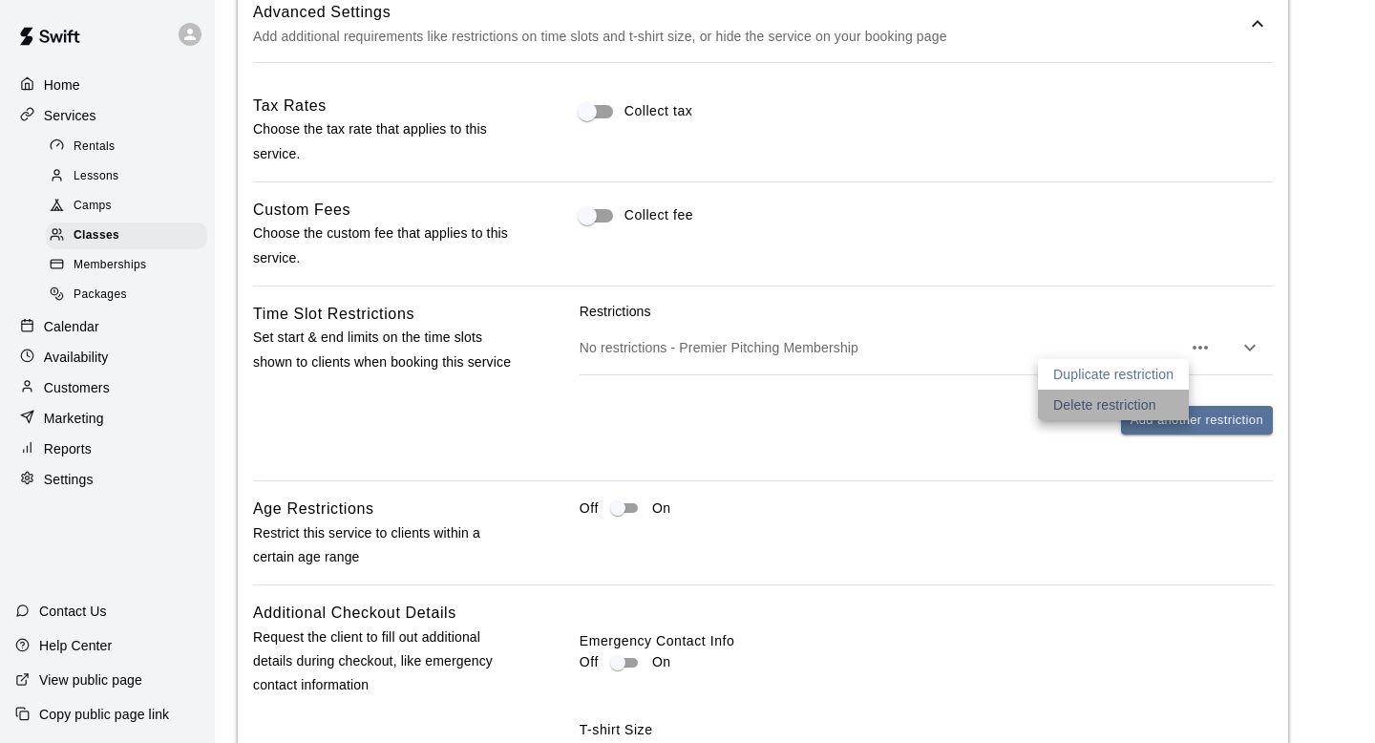
click at [1154, 395] on p "Delete restriction" at bounding box center [1104, 404] width 103 height 19
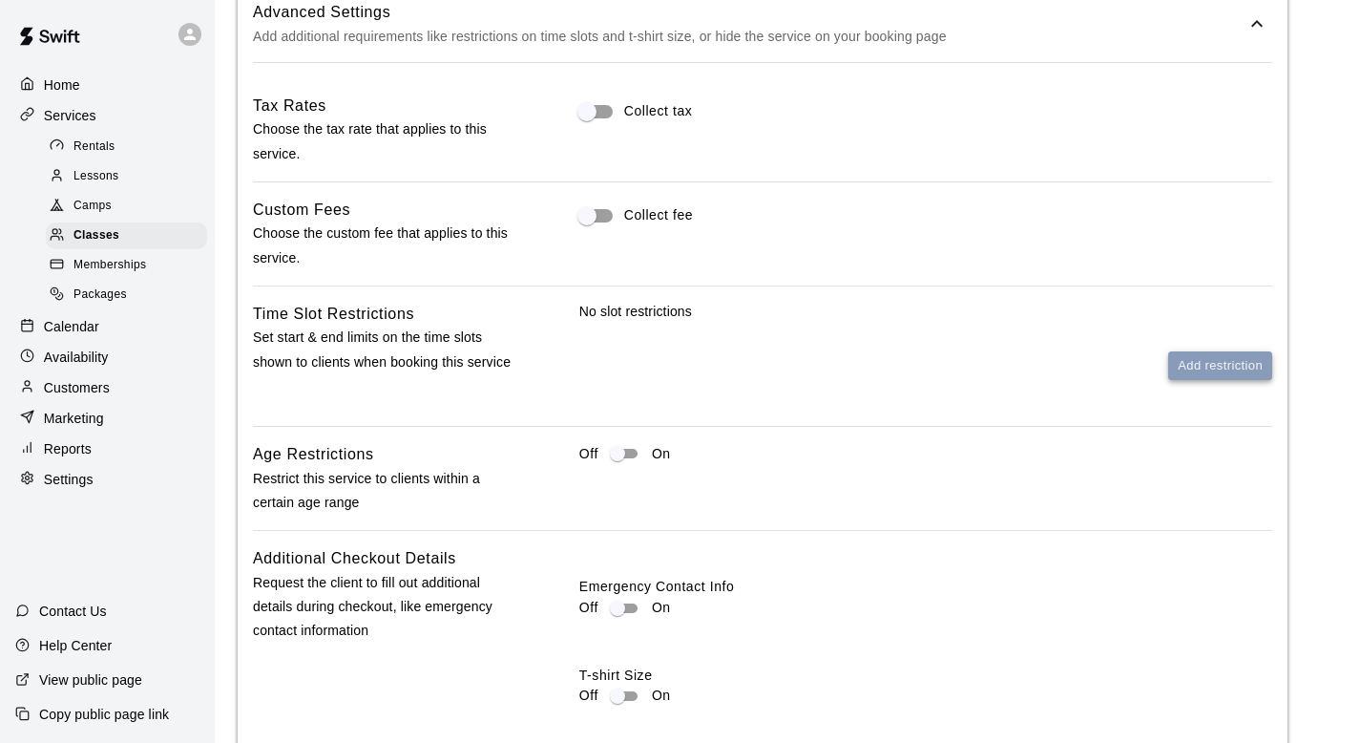
click at [1204, 370] on button "Add restriction" at bounding box center [1221, 366] width 104 height 30
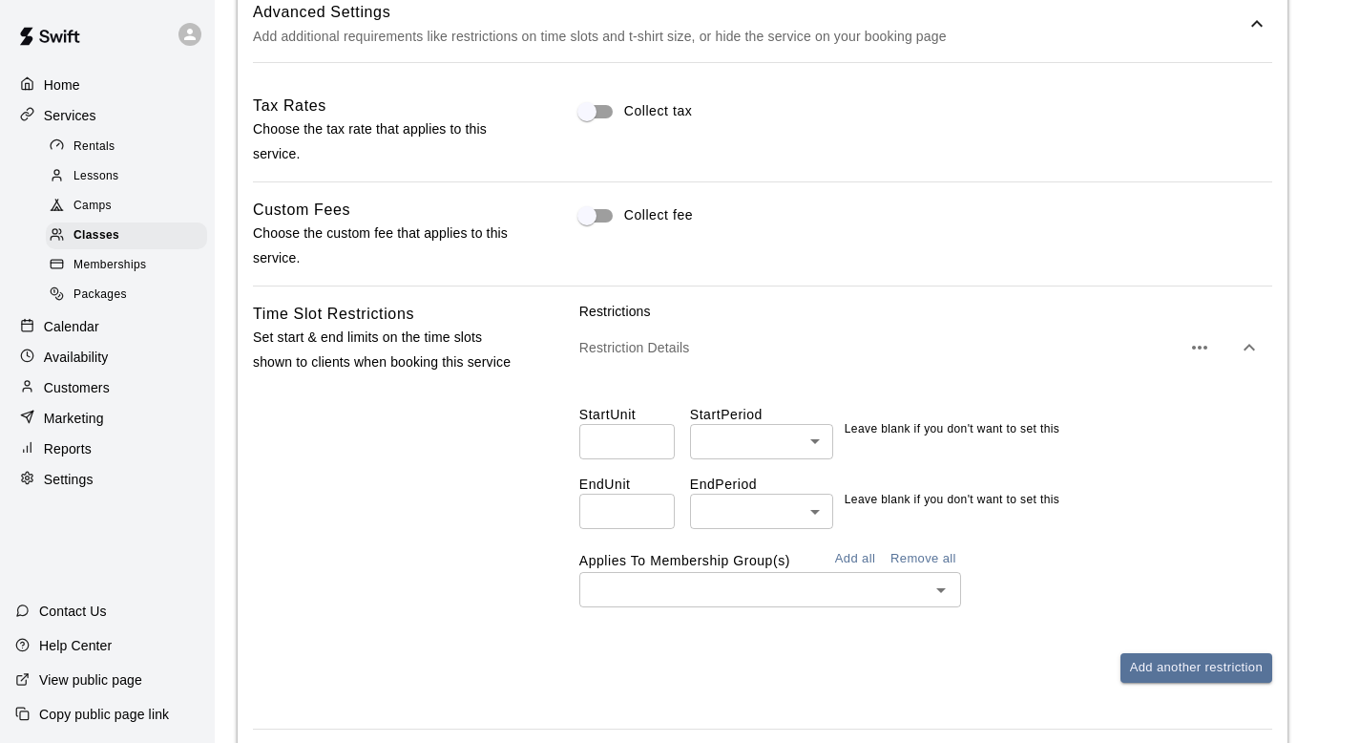
click at [647, 439] on input "*" at bounding box center [626, 441] width 95 height 35
type input "*"
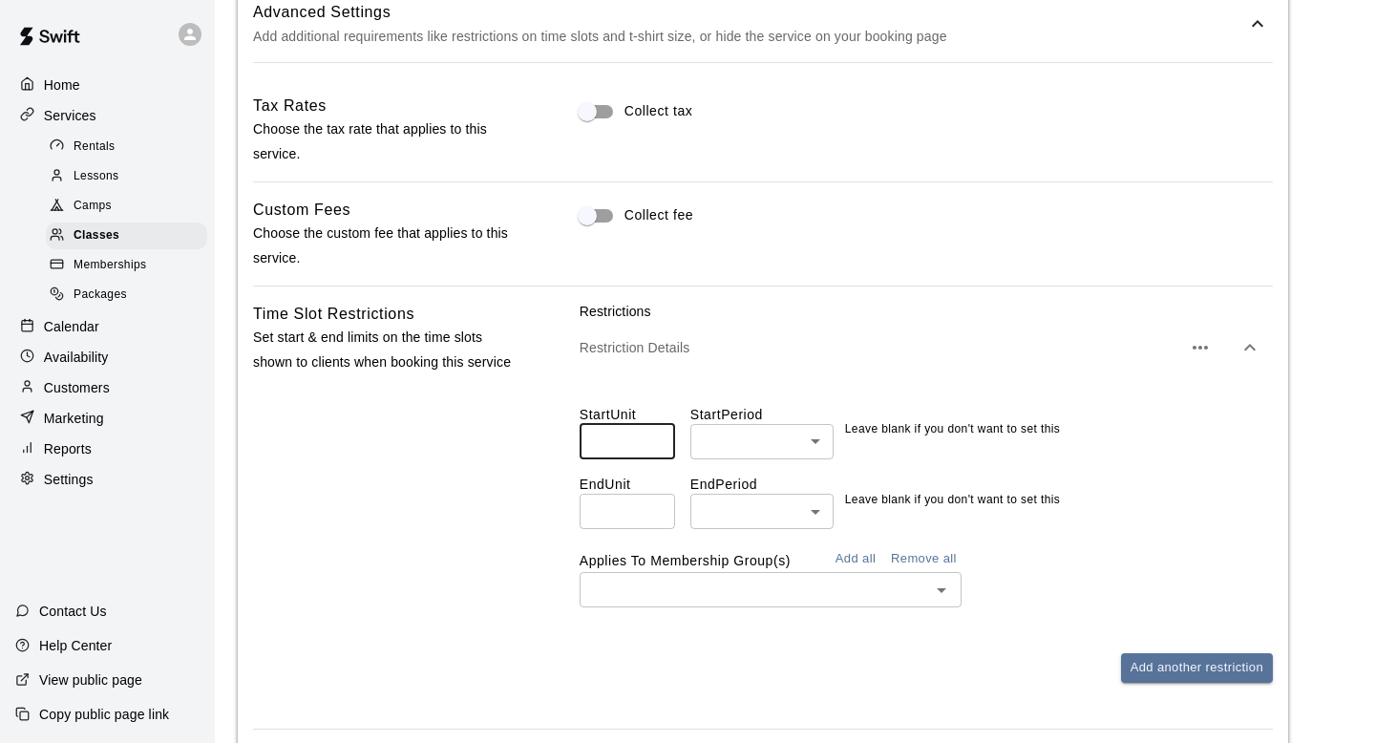
click at [762, 441] on body "**********" at bounding box center [687, 121] width 1375 height 3067
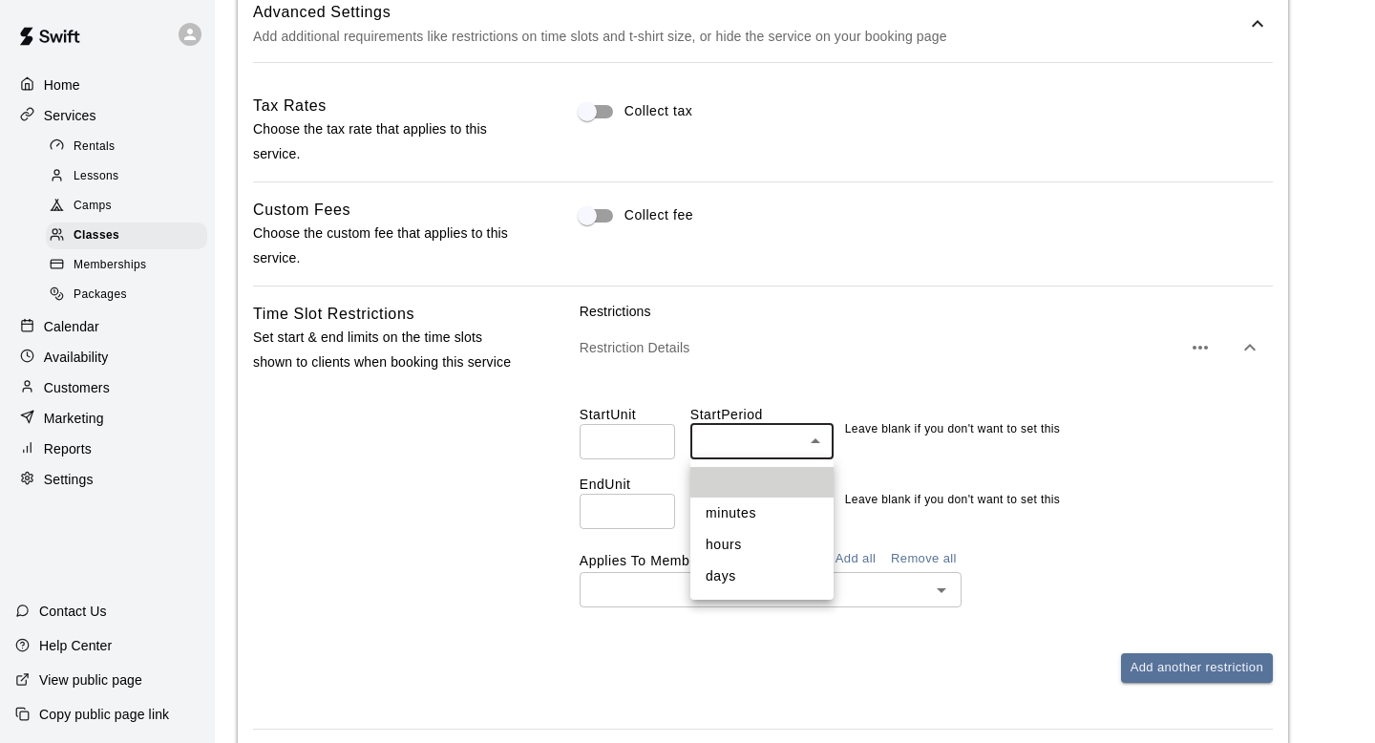
click at [762, 562] on li "days" at bounding box center [761, 576] width 143 height 32
type input "****"
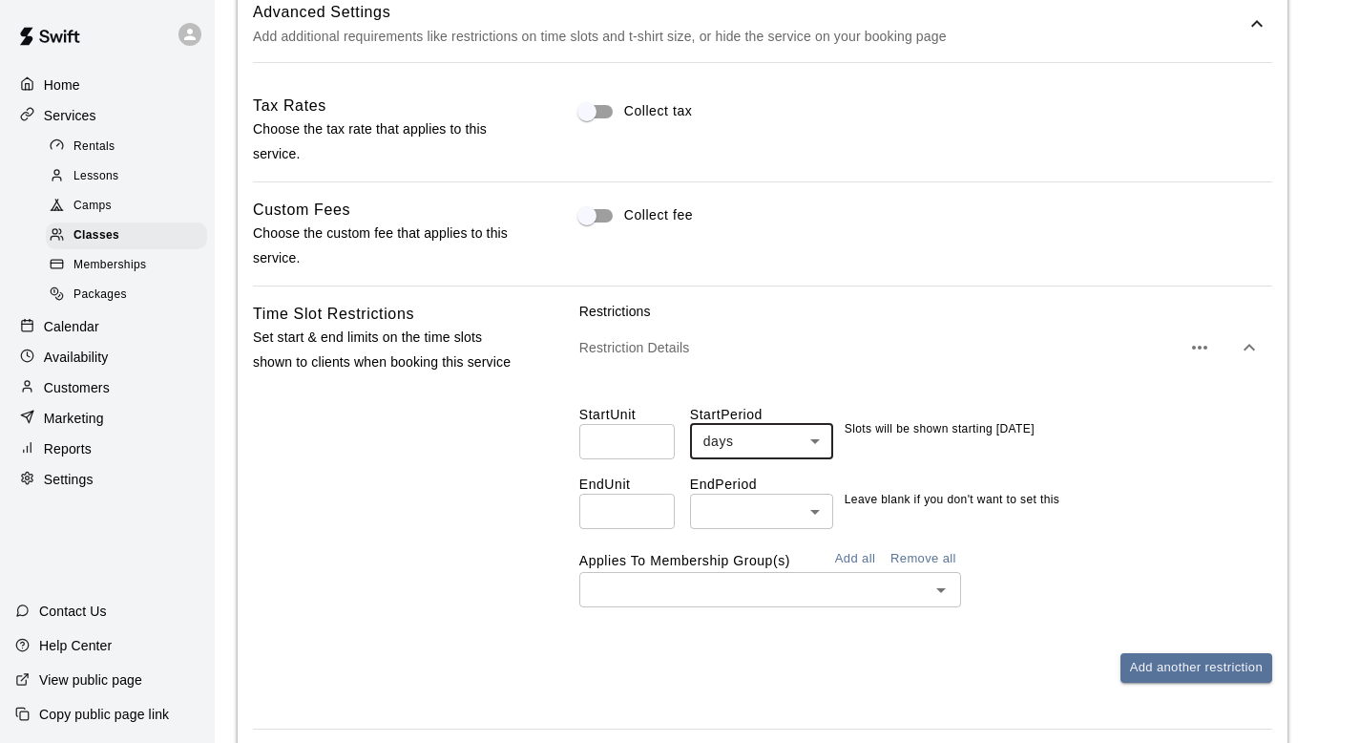
click at [641, 522] on input "number" at bounding box center [626, 511] width 95 height 35
type input "*"
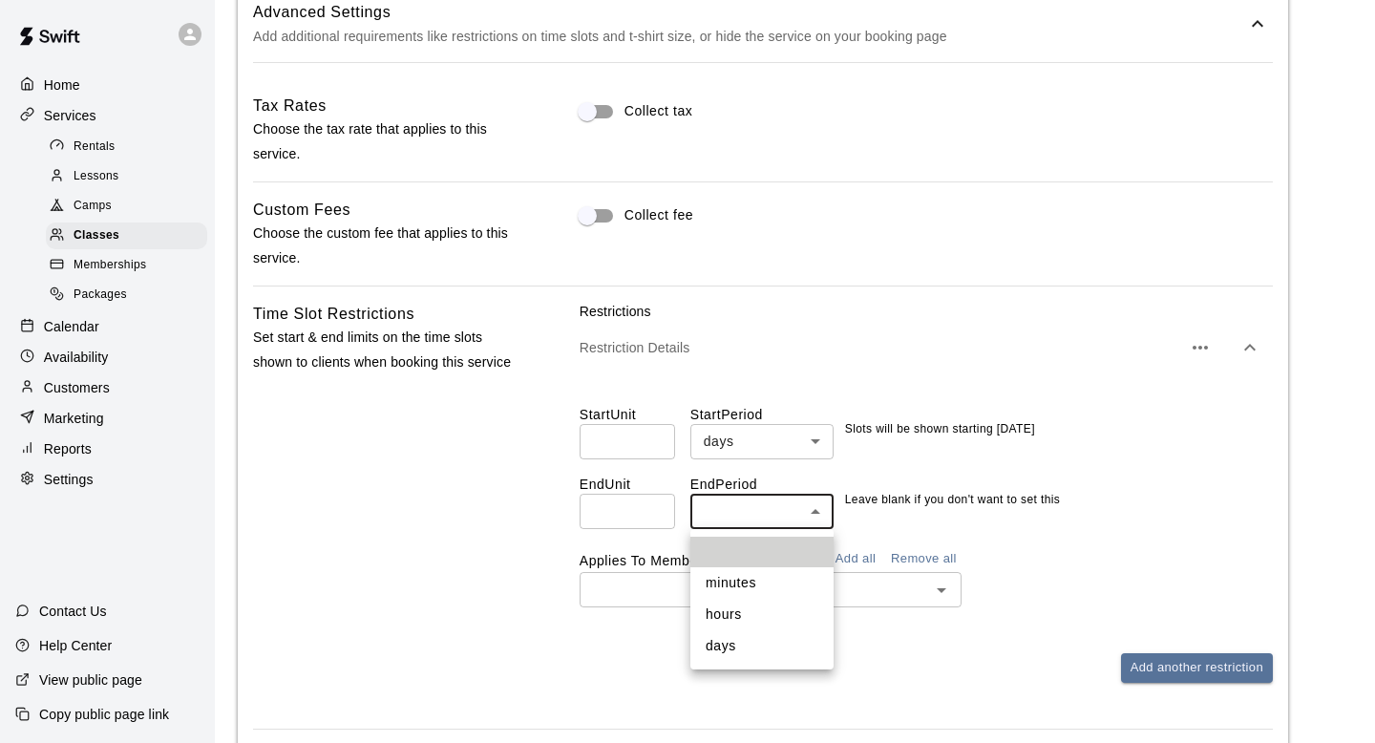
click at [787, 505] on body "**********" at bounding box center [687, 121] width 1375 height 3067
click at [769, 573] on li "minutes" at bounding box center [761, 583] width 143 height 32
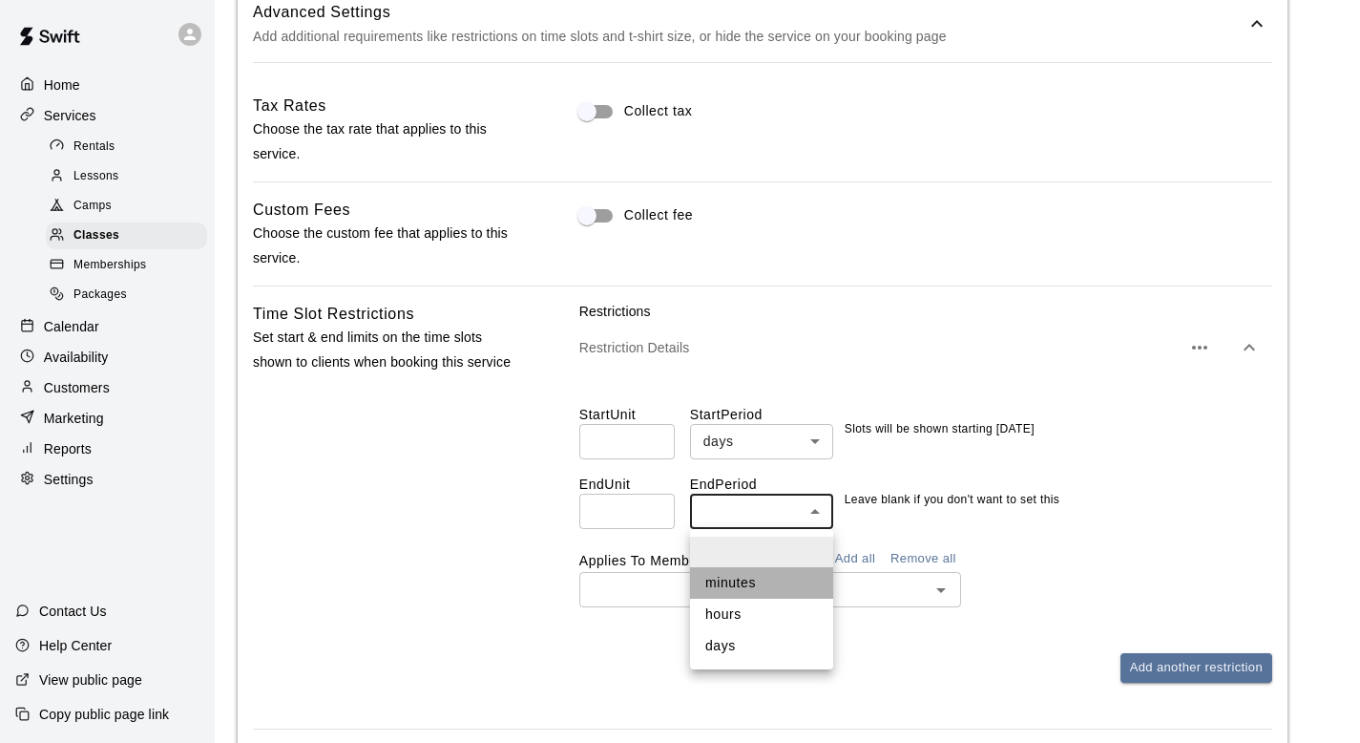
type input "*******"
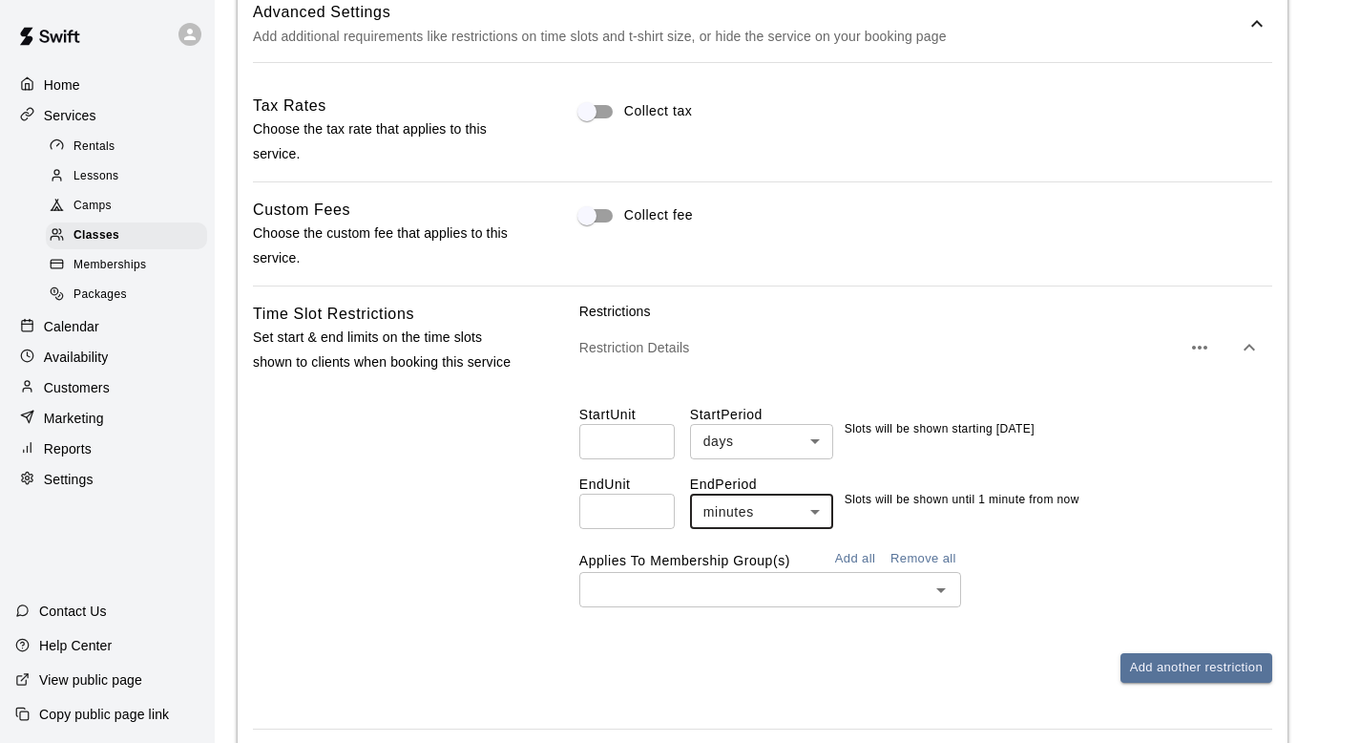
click at [625, 520] on input "*" at bounding box center [626, 511] width 95 height 35
type input "*"
click at [1147, 560] on div "Applies To Membership Group(s) Add all Remove all ​" at bounding box center [925, 575] width 693 height 63
click at [643, 495] on input "**" at bounding box center [626, 511] width 95 height 35
click at [621, 521] on input "**" at bounding box center [626, 511] width 95 height 35
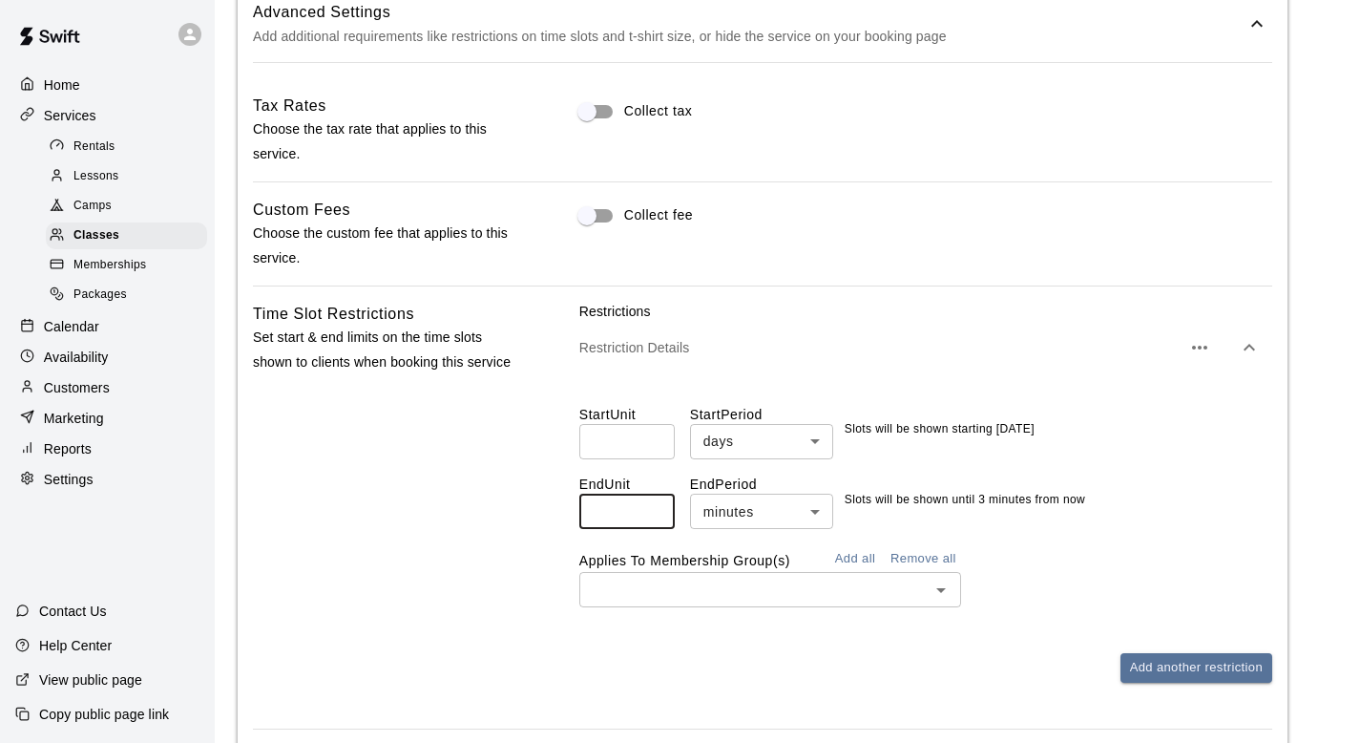
type input "*"
click at [719, 529] on div "Start Unit * ​ Start Period days **** ​ Slots will be shown starting 7 days fro…" at bounding box center [925, 498] width 693 height 248
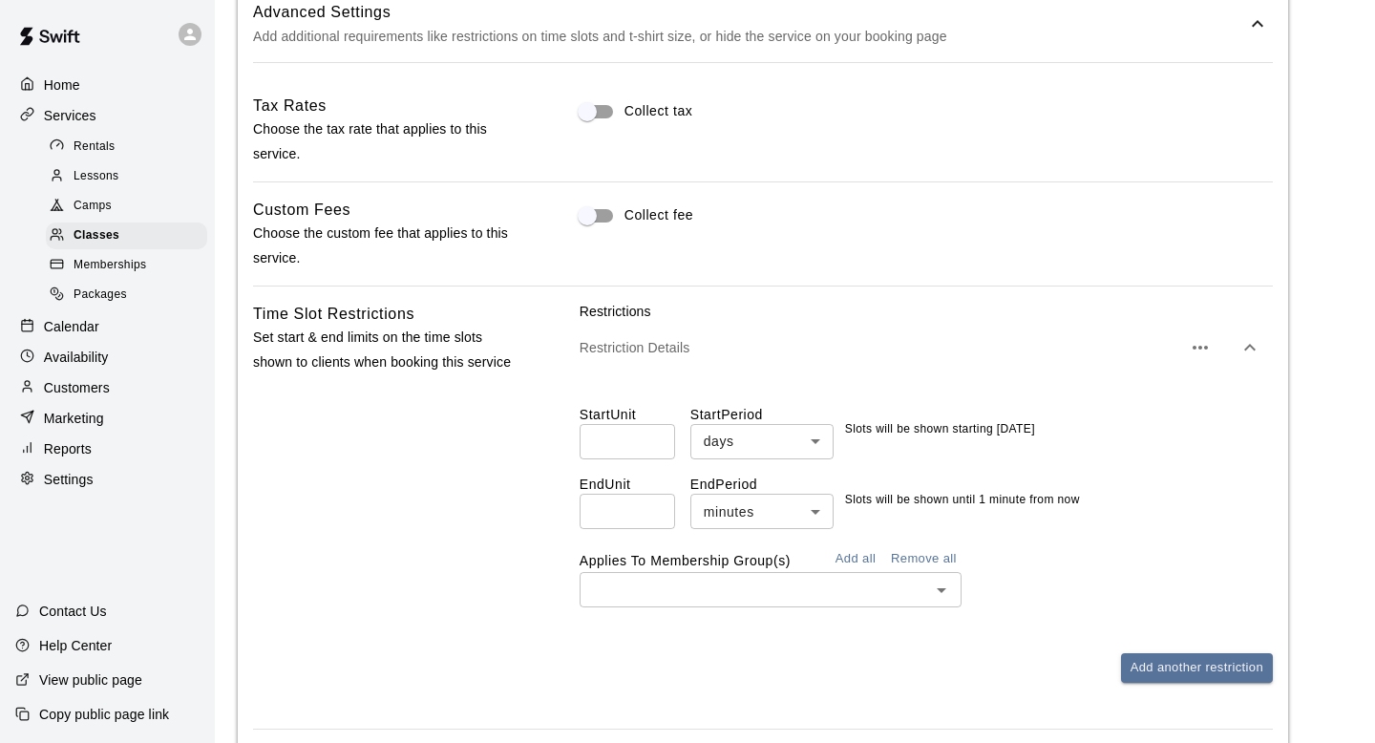
click at [718, 514] on body "**********" at bounding box center [687, 121] width 1375 height 3067
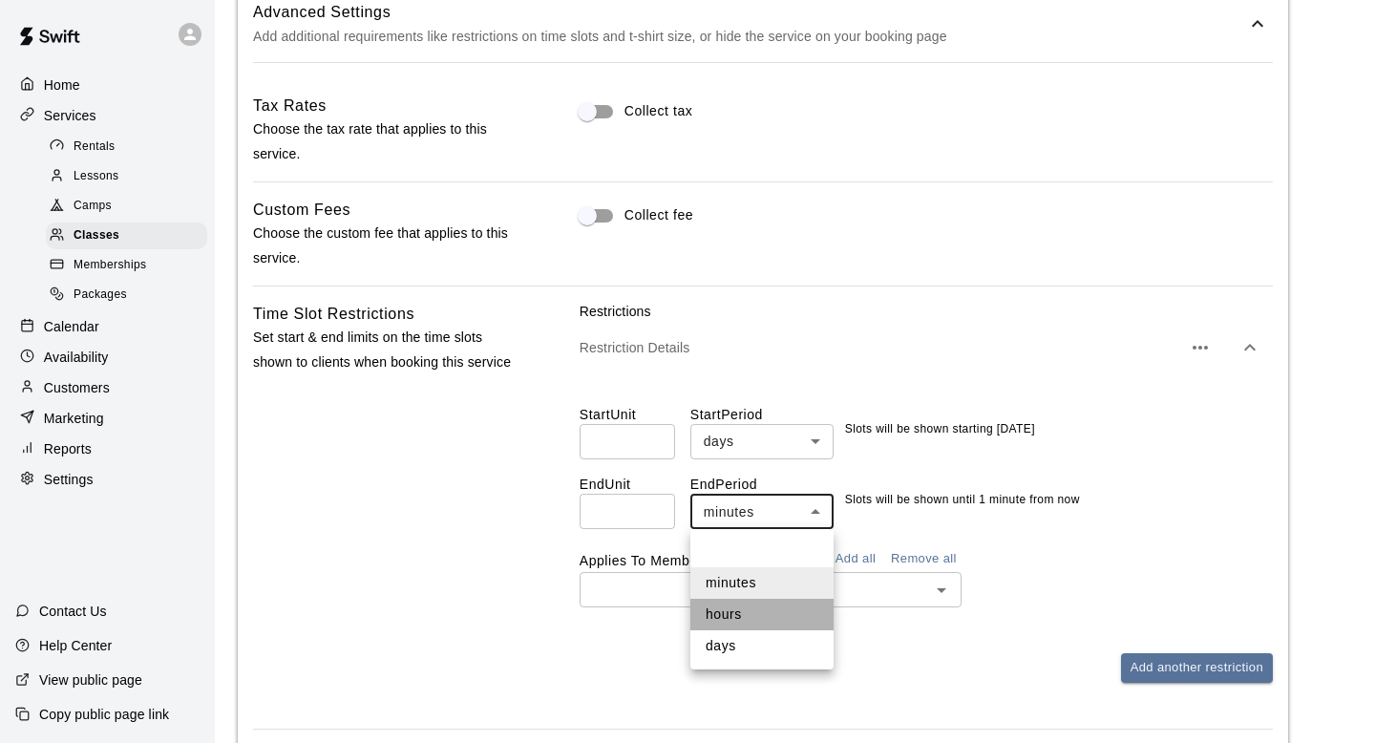
click at [726, 619] on li "hours" at bounding box center [761, 615] width 143 height 32
type input "*****"
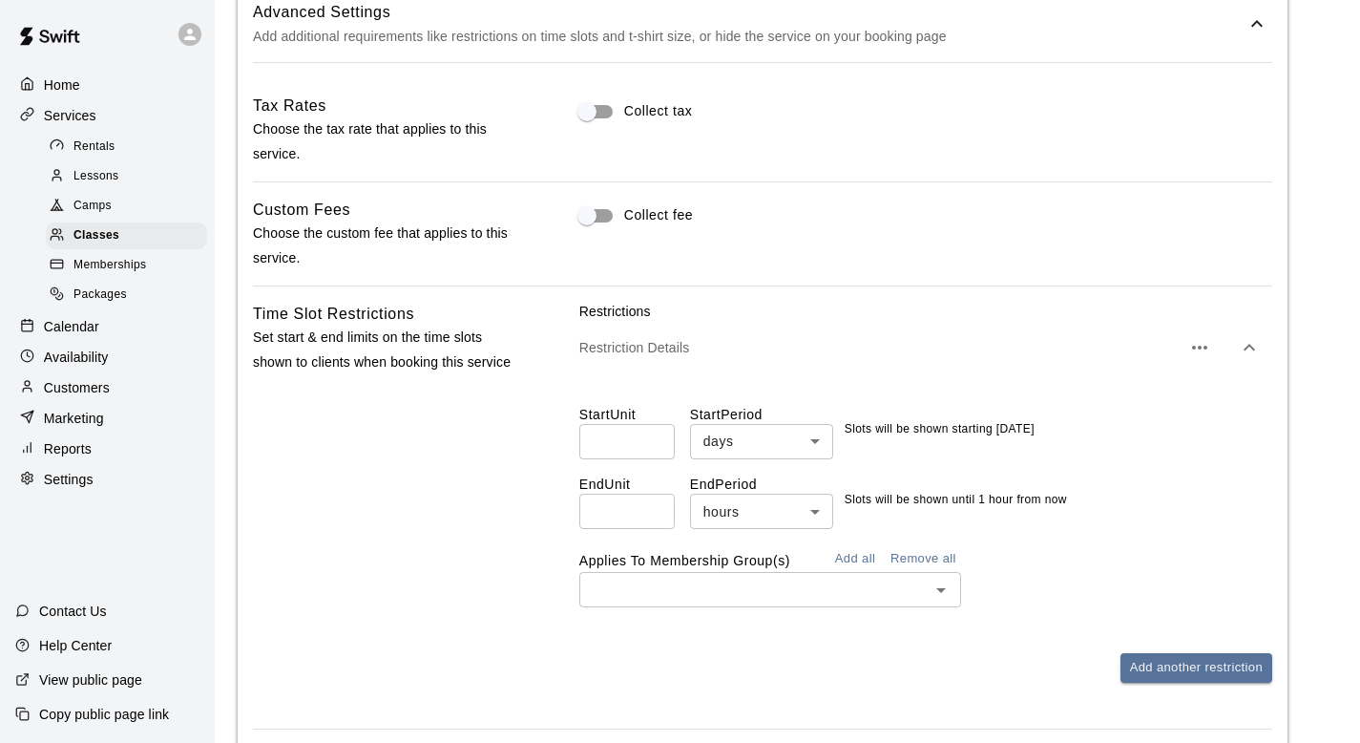
click at [1172, 547] on div "Applies To Membership Group(s) Add all Remove all ​" at bounding box center [925, 575] width 693 height 63
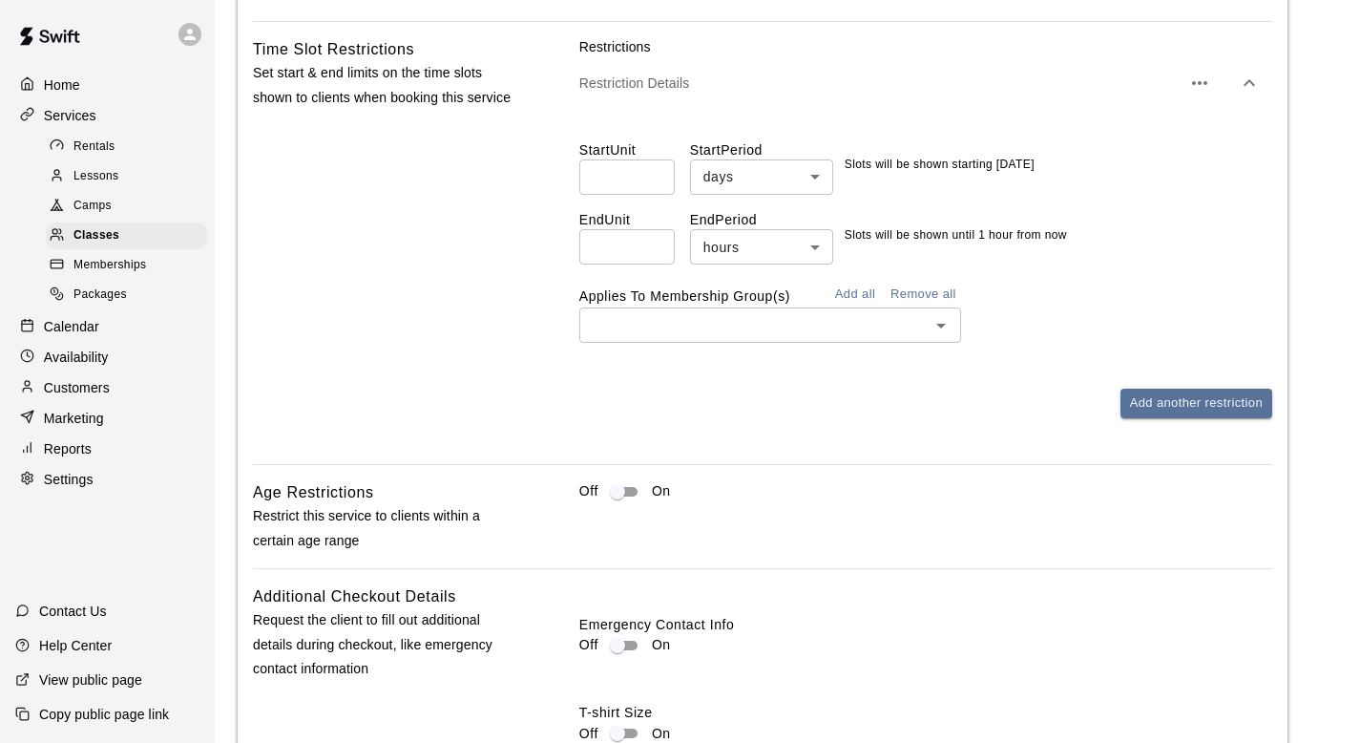
scroll to position [2037, 0]
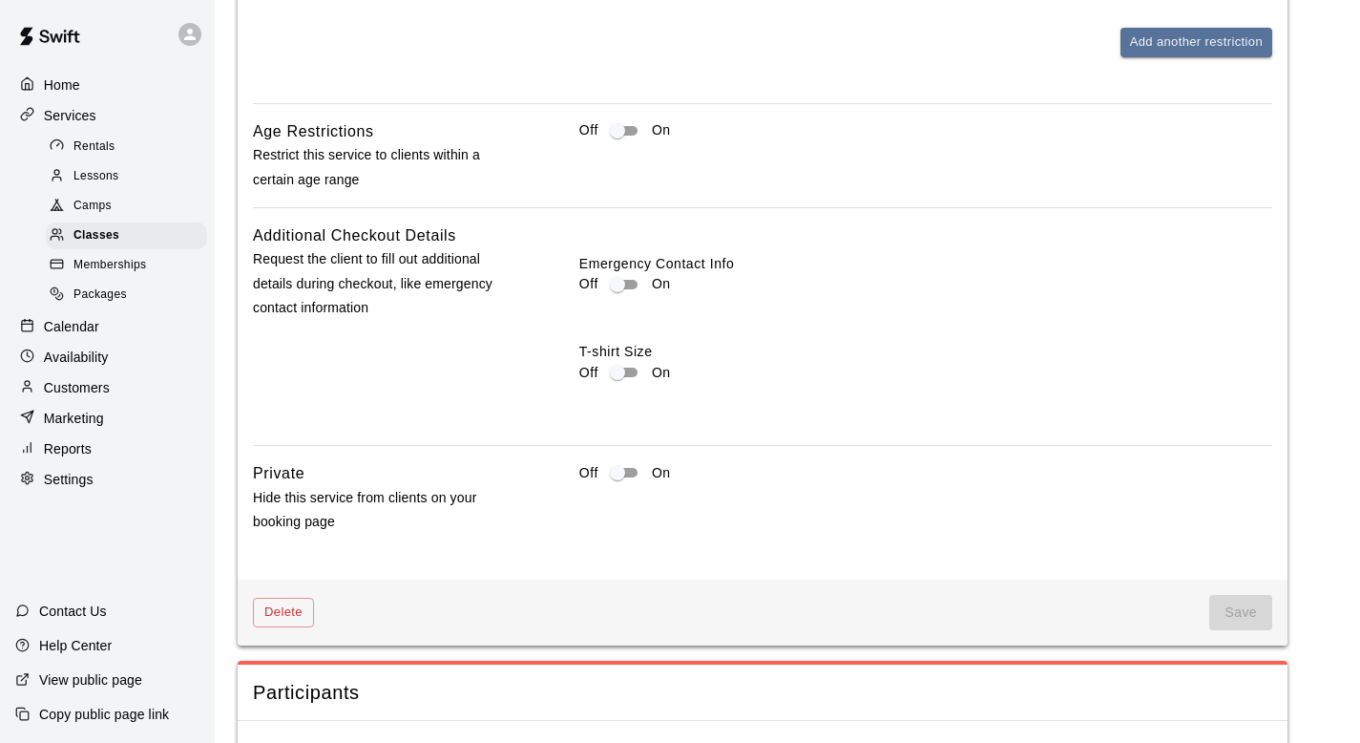
click at [1213, 505] on div "Off On" at bounding box center [925, 497] width 693 height 73
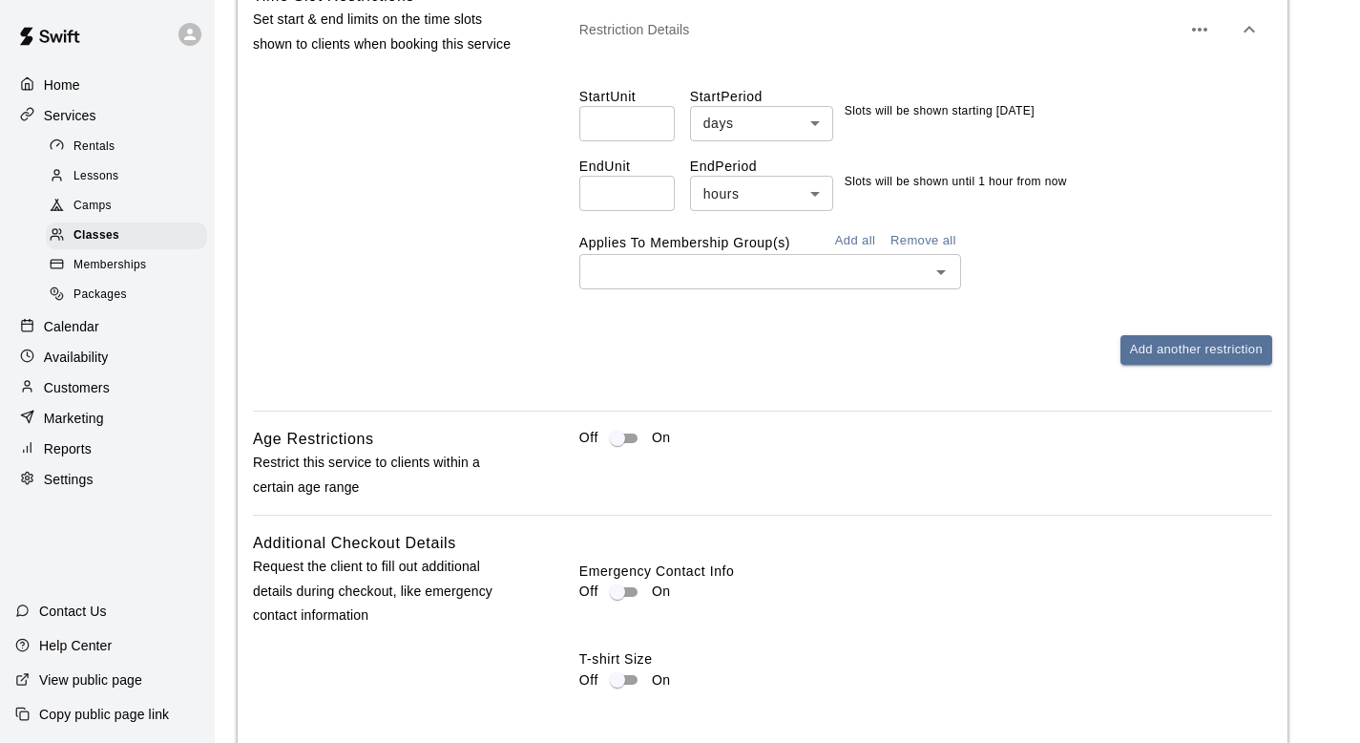
scroll to position [1624, 0]
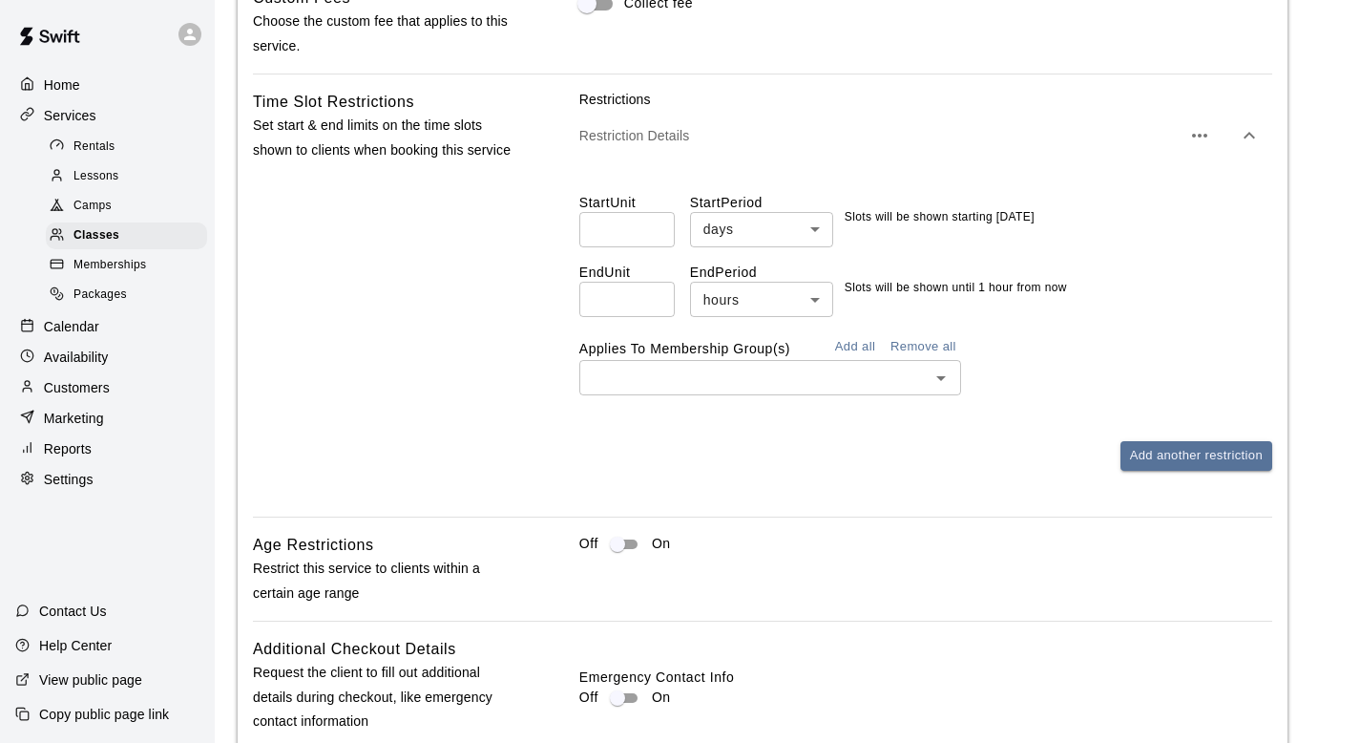
click at [920, 339] on button "Remove all" at bounding box center [923, 347] width 75 height 30
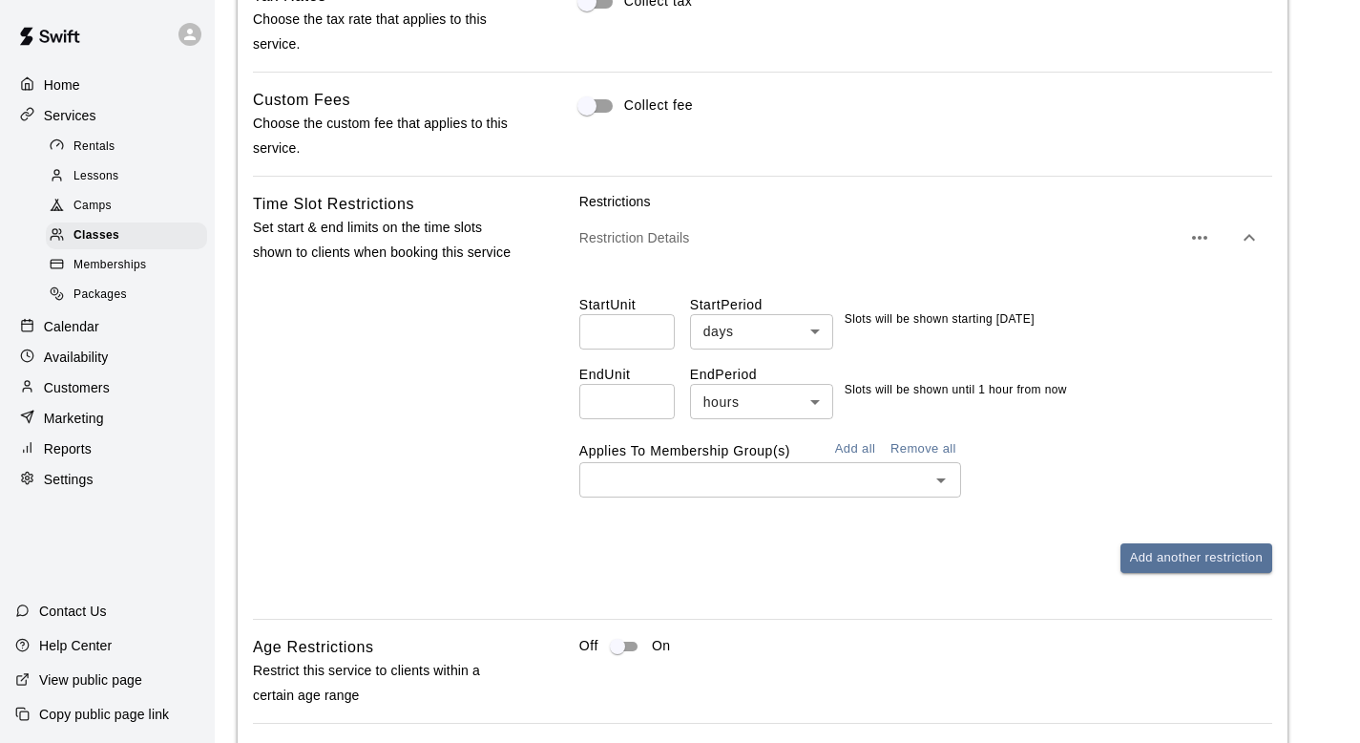
scroll to position [1520, 0]
click at [1244, 261] on div "Restriction Details" at bounding box center [925, 239] width 693 height 53
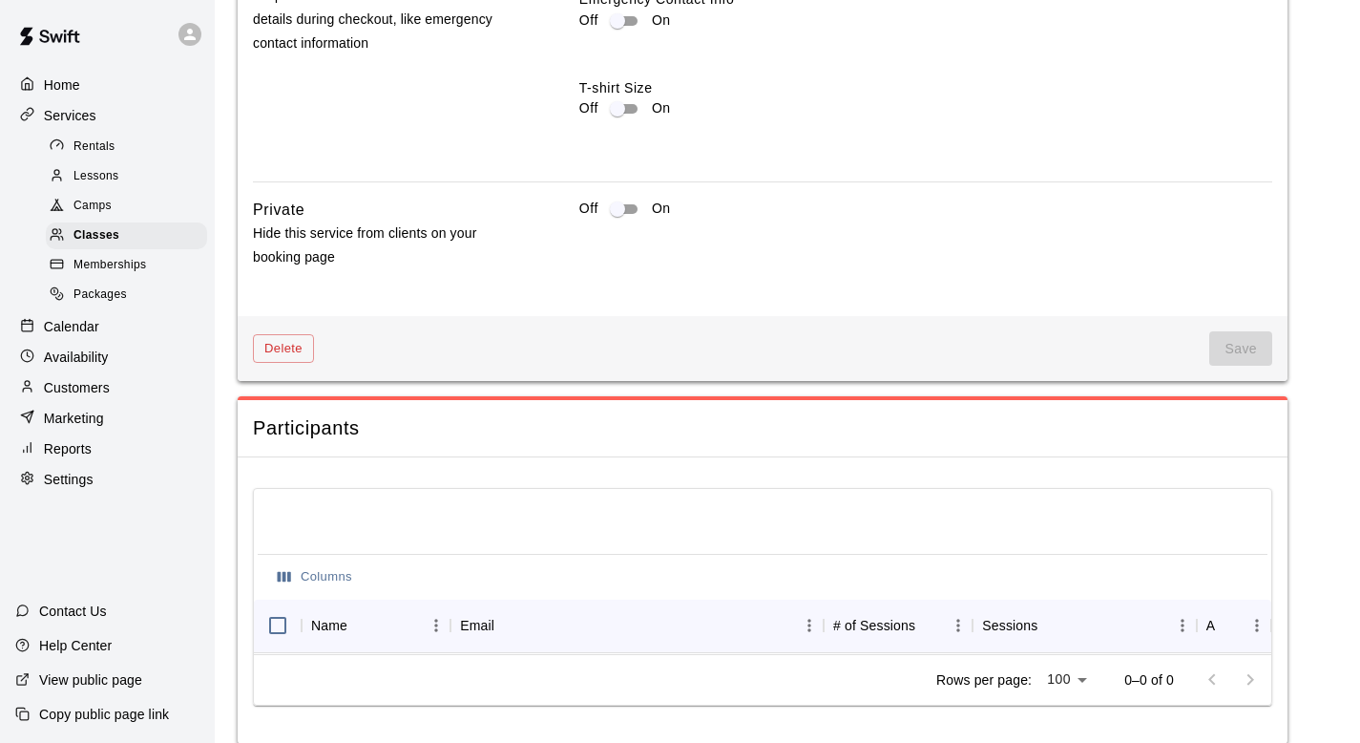
scroll to position [2091, 0]
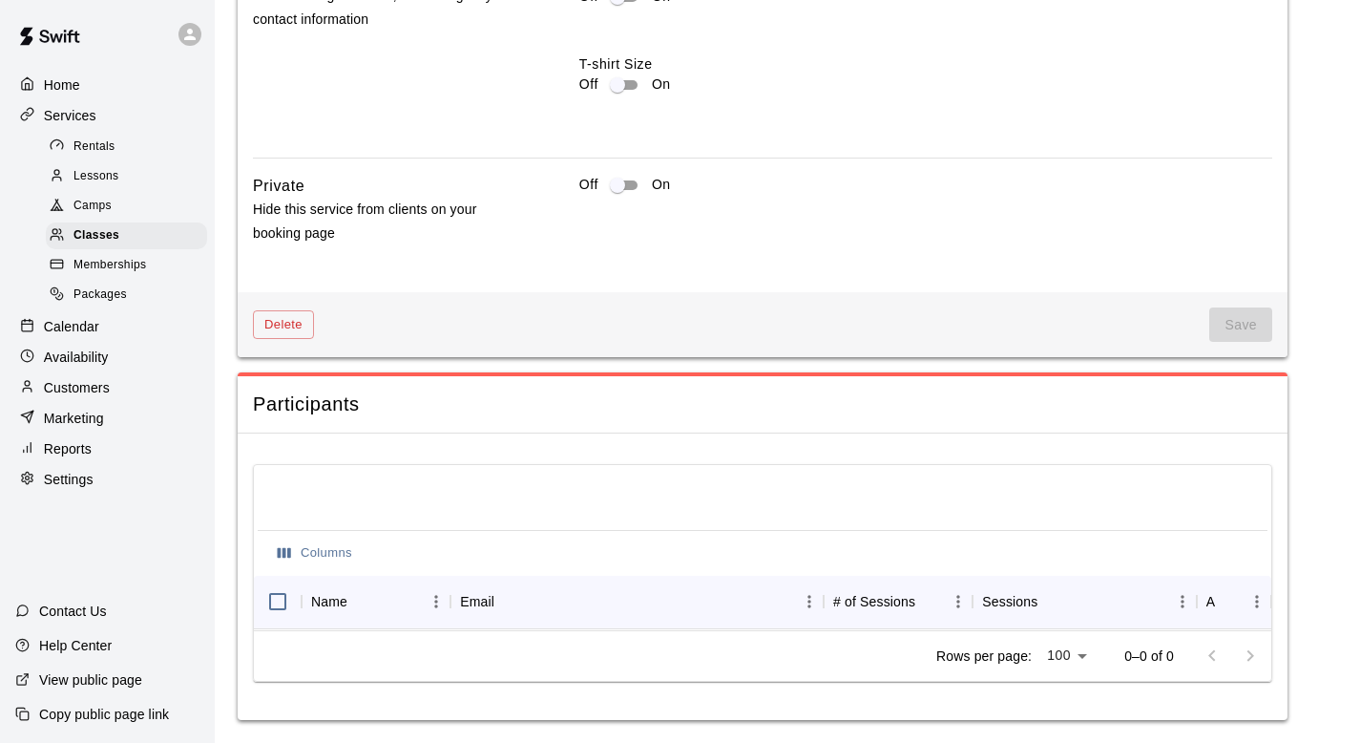
click at [1135, 292] on div "Delete Save" at bounding box center [763, 325] width 1050 height 66
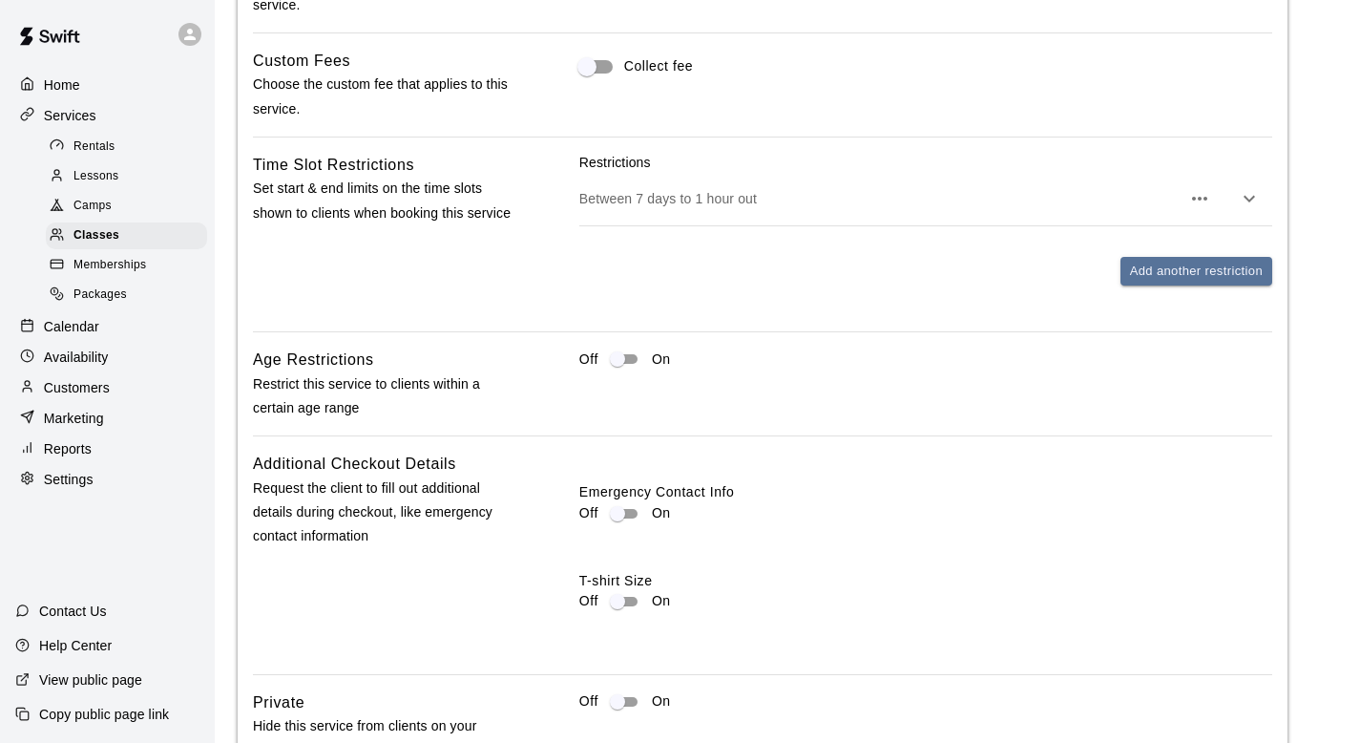
scroll to position [1563, 0]
click at [1011, 447] on div "Tax Rates Choose the tax rate that applies to this service. Collect tax Custom …" at bounding box center [763, 352] width 1020 height 818
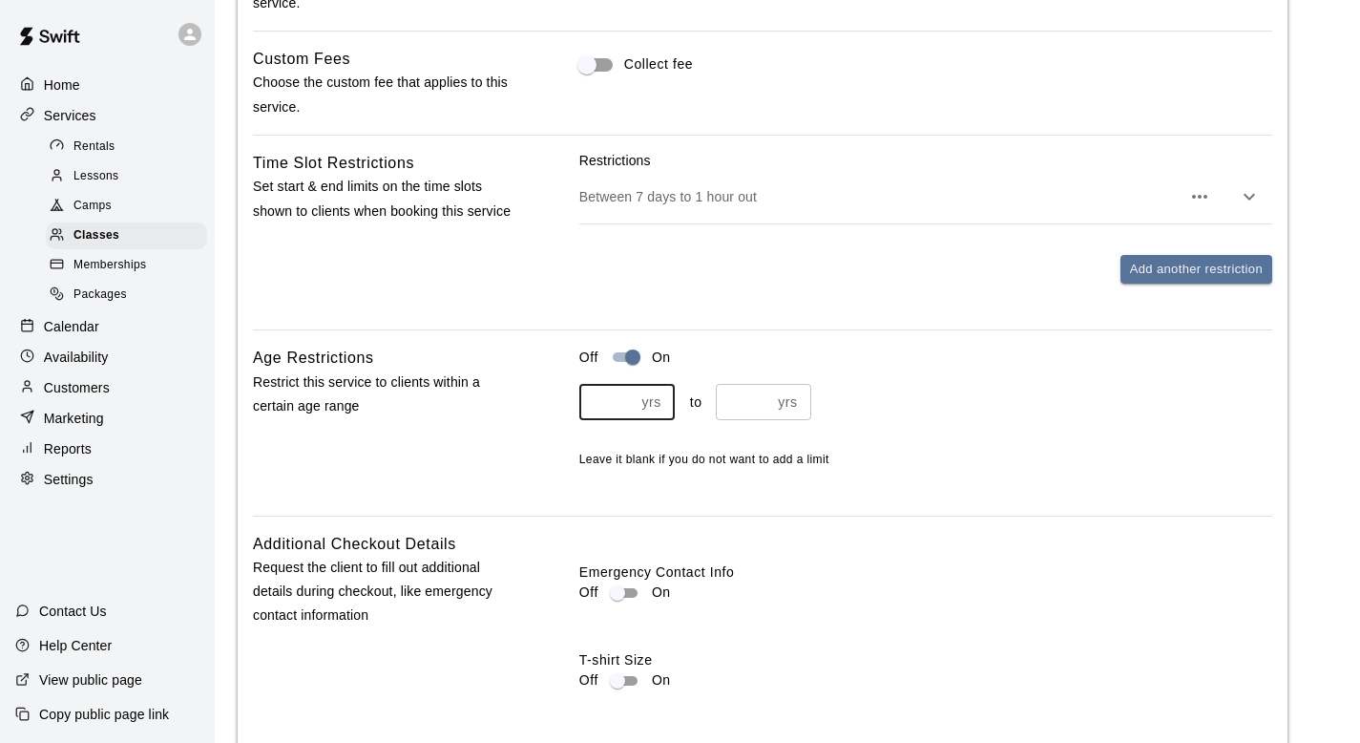
click at [616, 408] on input "number" at bounding box center [606, 401] width 55 height 35
type input "**"
click at [754, 397] on input "number" at bounding box center [743, 401] width 55 height 35
type input "**"
click at [998, 395] on div "** yrs ​ to ** yrs ​" at bounding box center [925, 401] width 693 height 35
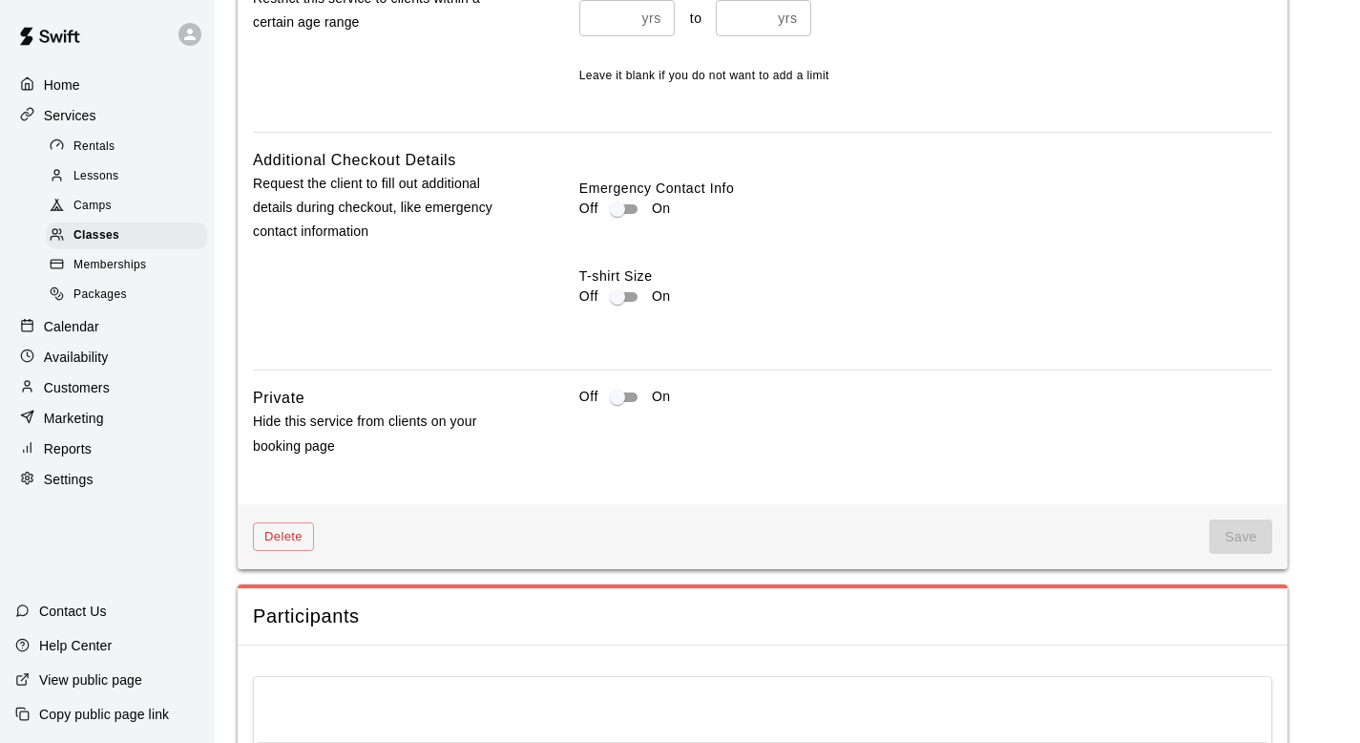
click at [998, 395] on div "Off On" at bounding box center [925, 397] width 693 height 23
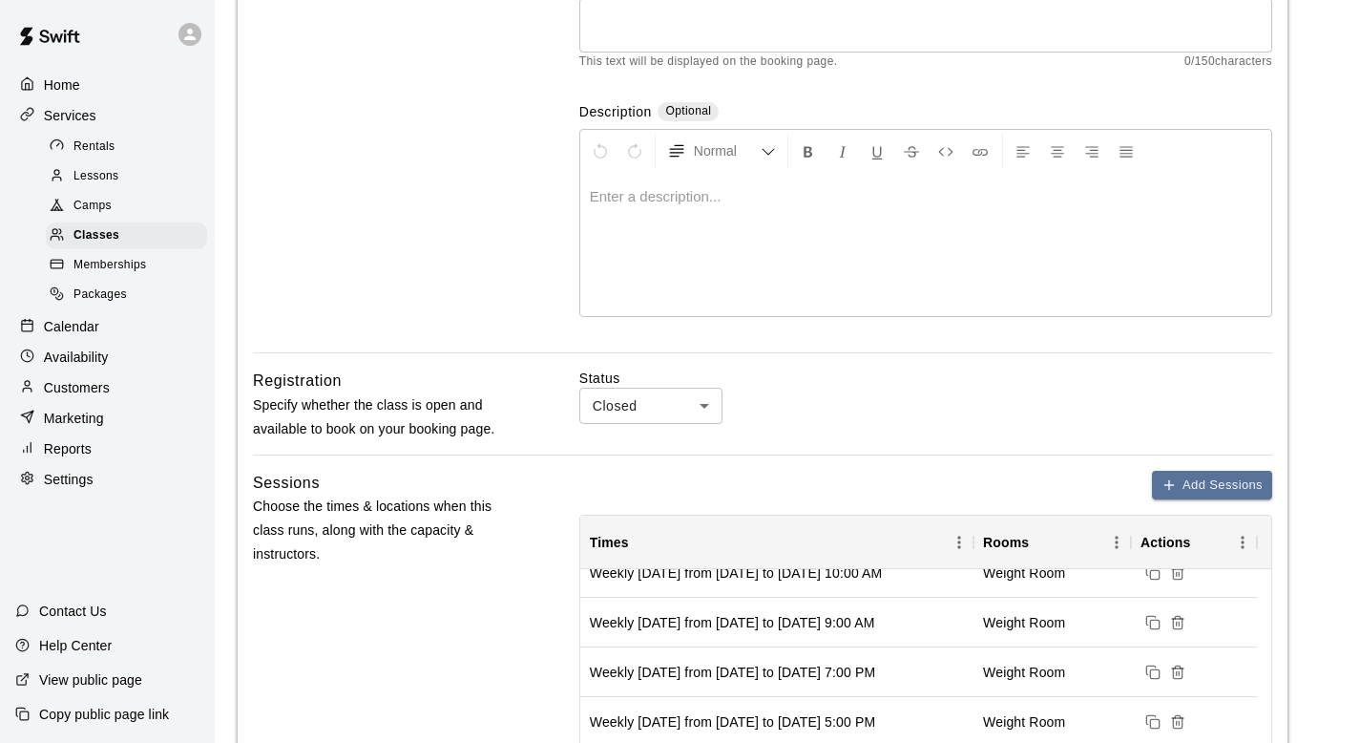
scroll to position [0, 0]
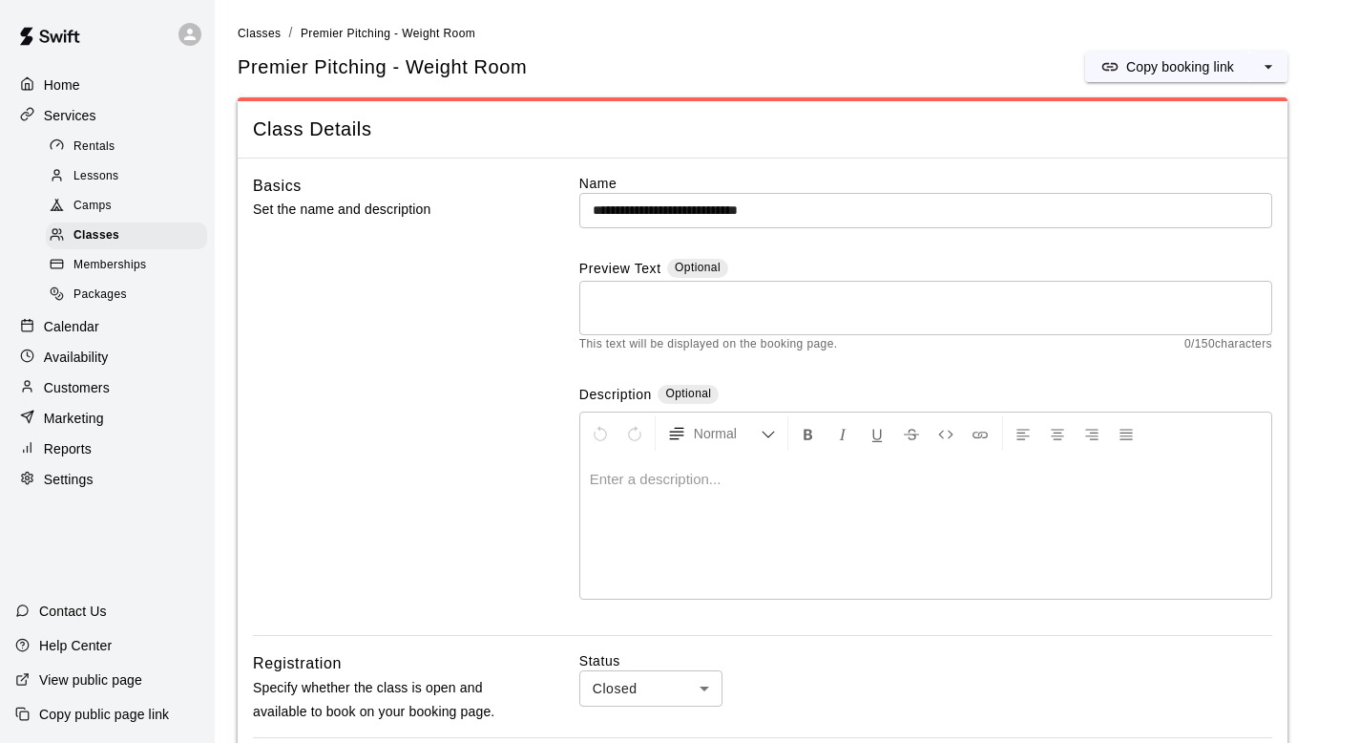
click at [948, 329] on div "* ​" at bounding box center [925, 308] width 693 height 54
click at [866, 450] on button "Format Underline" at bounding box center [877, 433] width 32 height 34
click at [834, 489] on div at bounding box center [925, 526] width 691 height 143
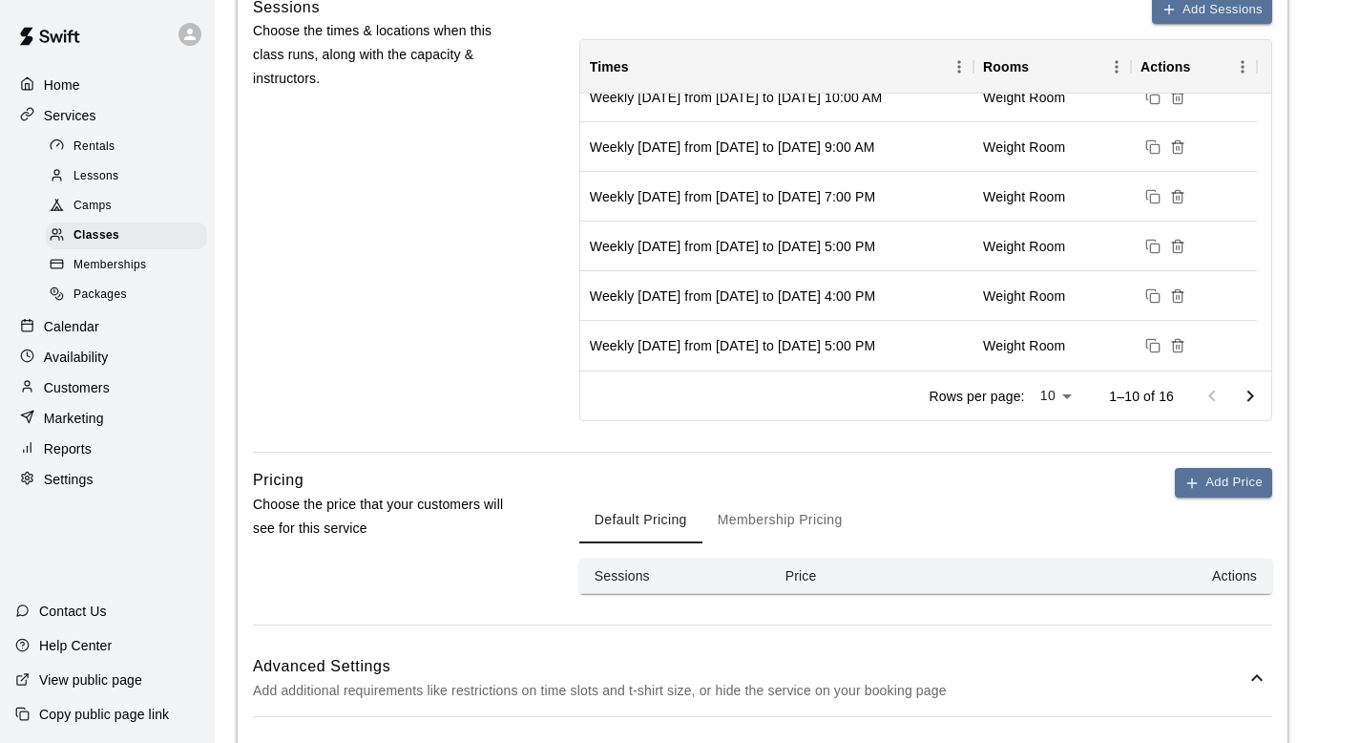
scroll to position [965, 0]
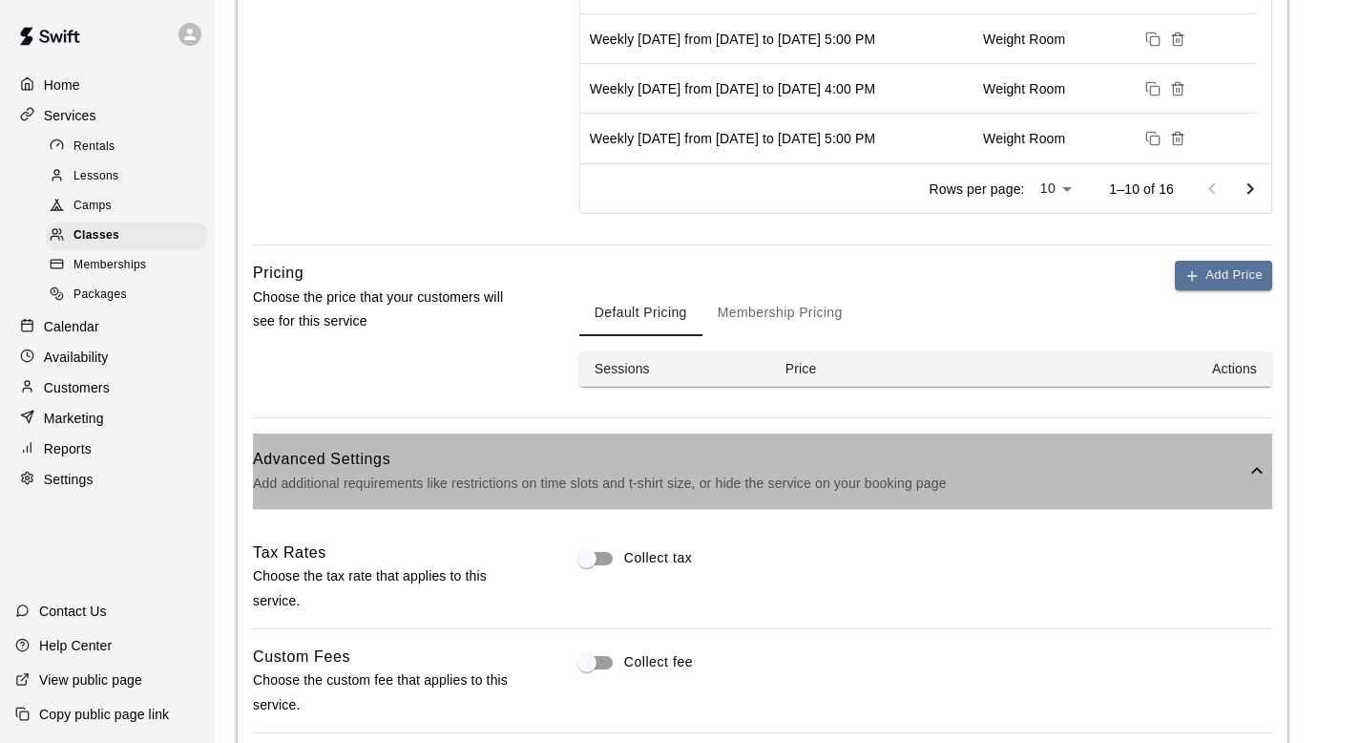
click at [1254, 473] on icon at bounding box center [1257, 470] width 23 height 23
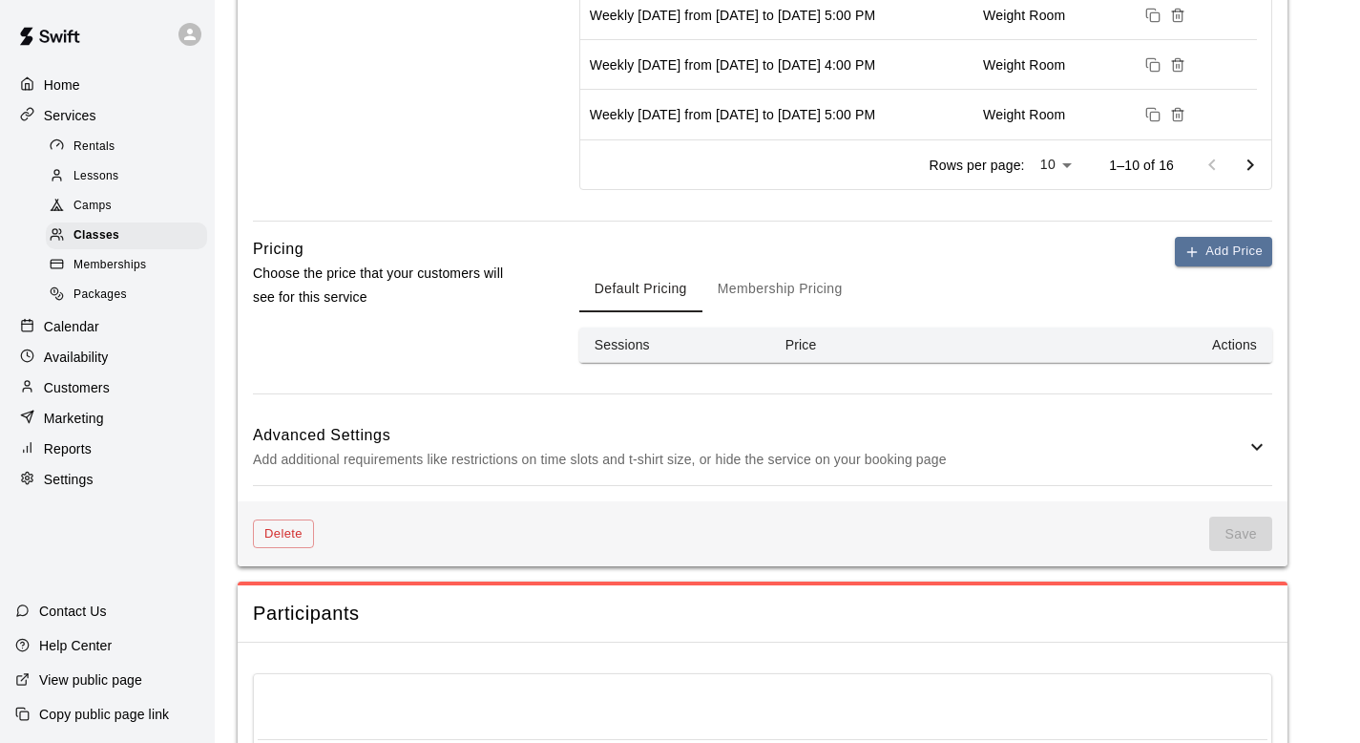
scroll to position [987, 0]
click at [1244, 454] on p "Add additional requirements like restrictions on time slots and t-shirt size, o…" at bounding box center [749, 462] width 993 height 24
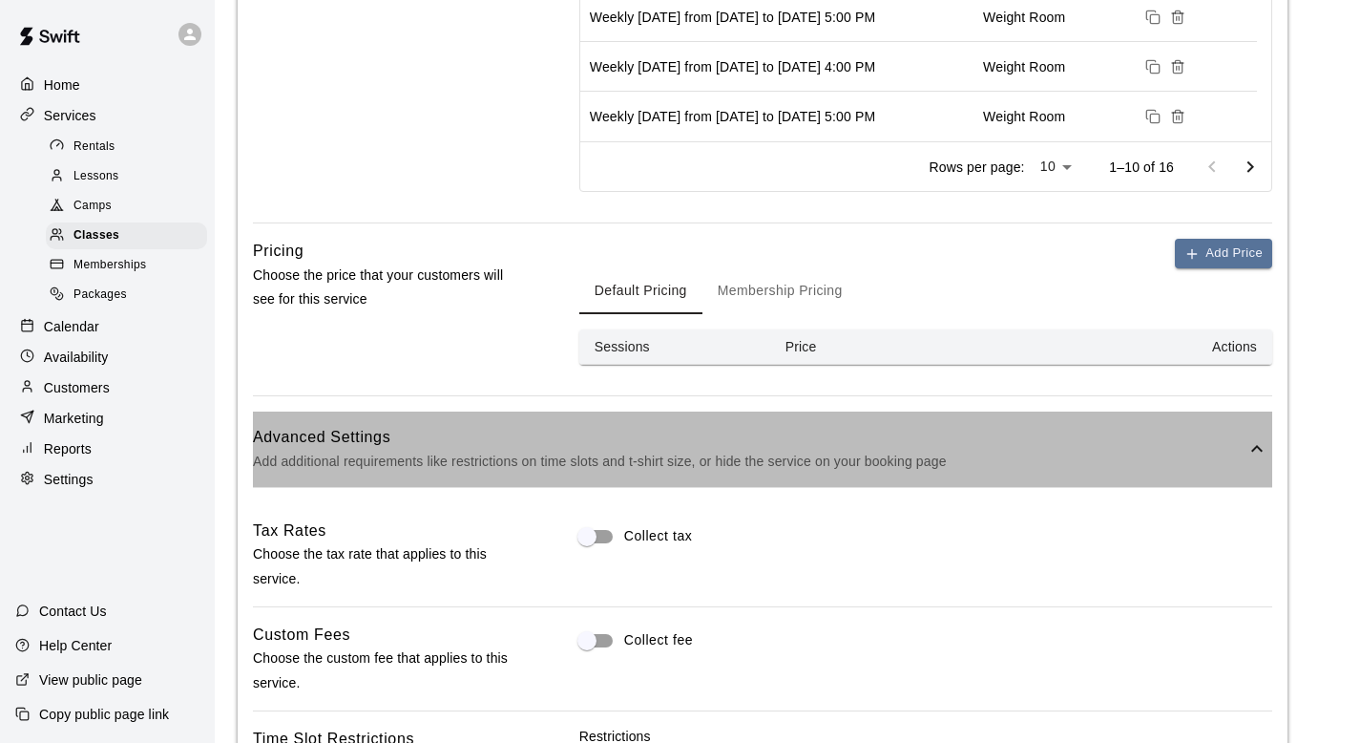
click at [1244, 454] on p "Add additional requirements like restrictions on time slots and t-shirt size, o…" at bounding box center [749, 462] width 993 height 24
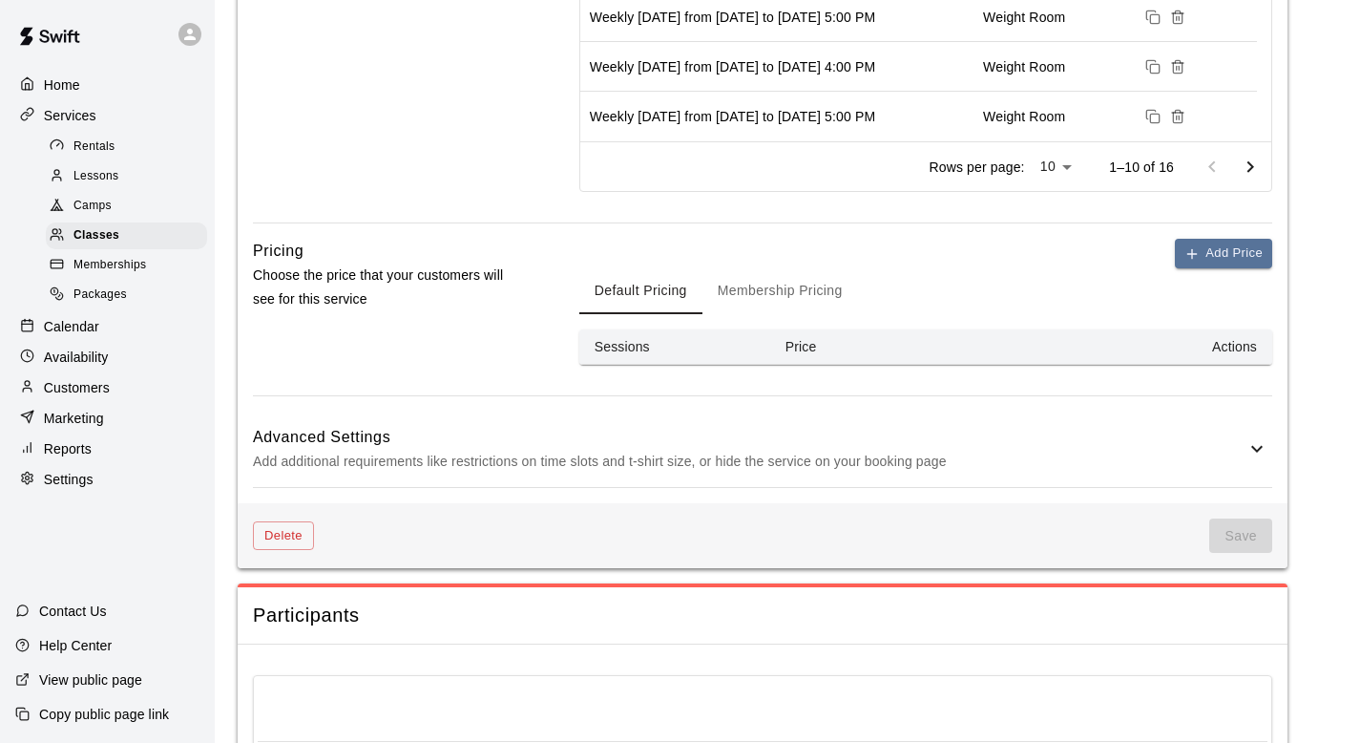
click at [1244, 454] on p "Add additional requirements like restrictions on time slots and t-shirt size, o…" at bounding box center [749, 462] width 993 height 24
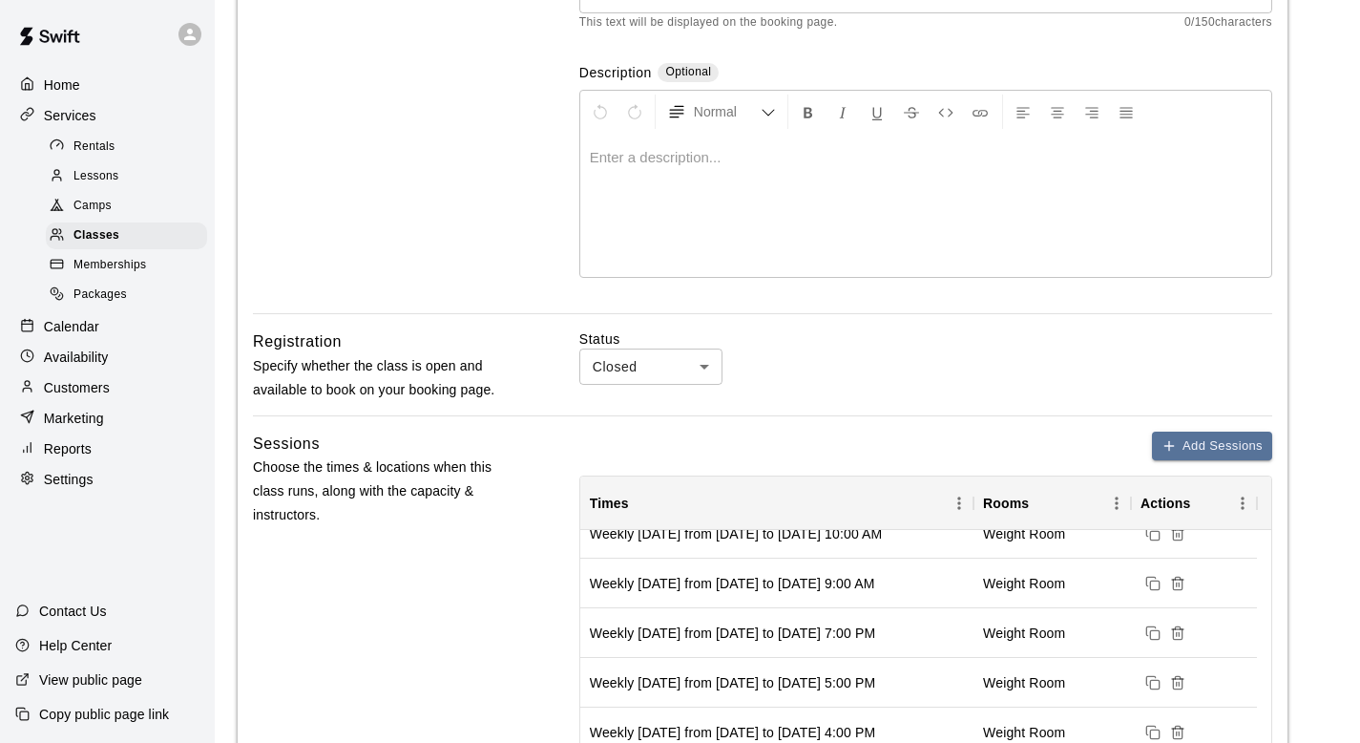
scroll to position [0, 0]
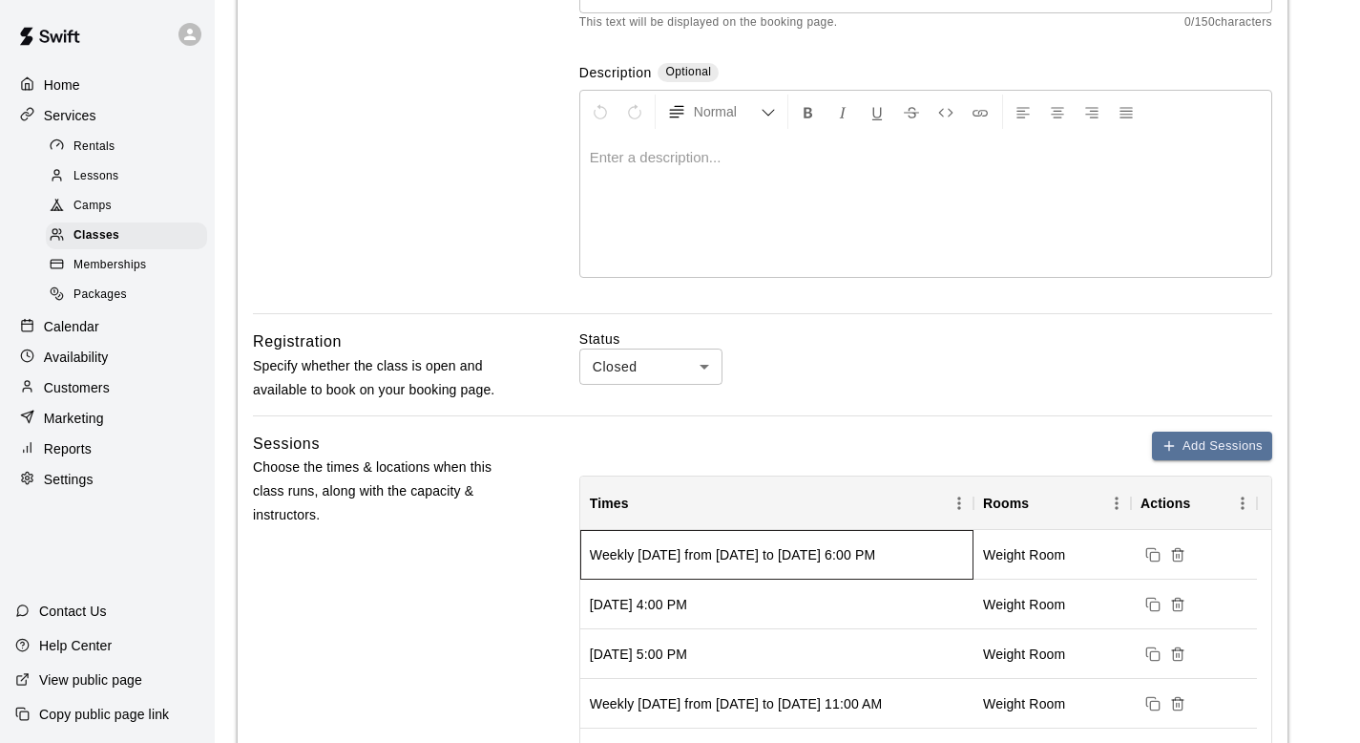
click at [875, 558] on div "Weekly [DATE] from [DATE] to [DATE] 6:00 PM" at bounding box center [732, 554] width 285 height 19
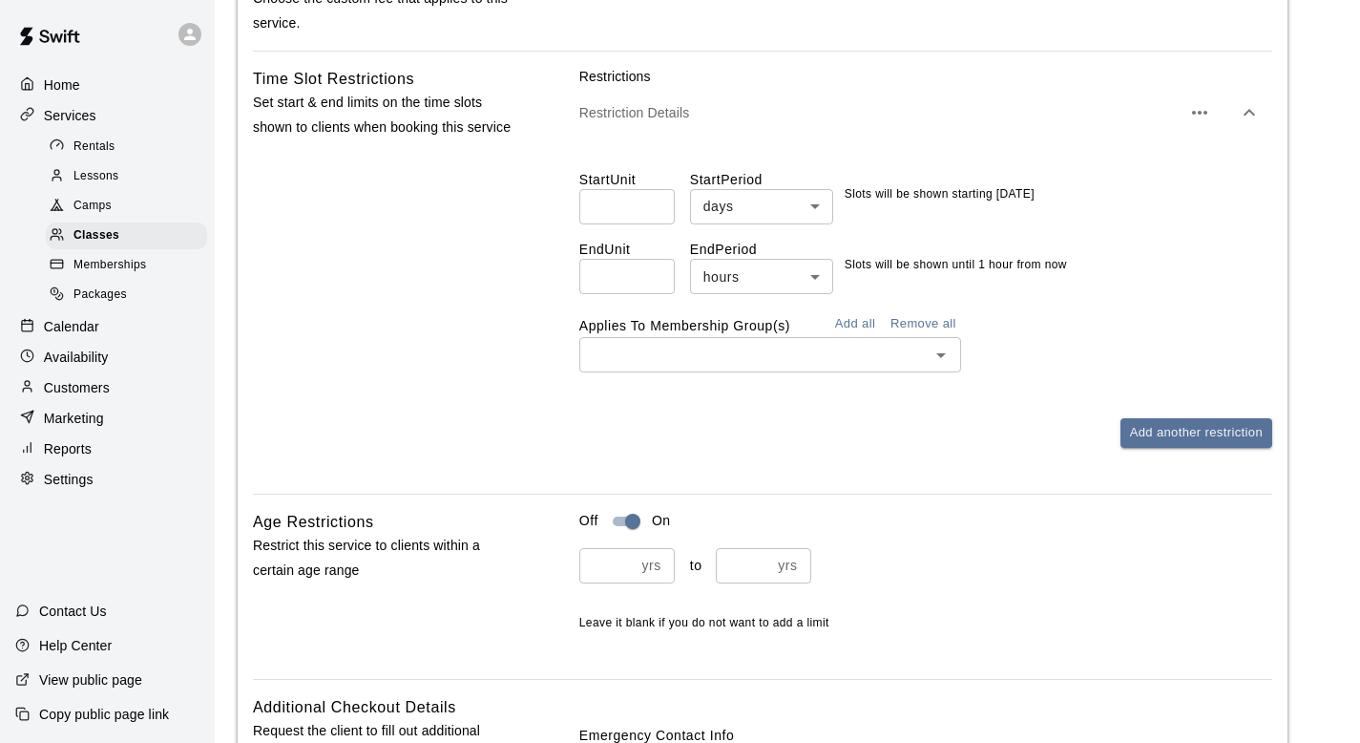
scroll to position [1646, 0]
click at [804, 350] on input "text" at bounding box center [754, 356] width 339 height 24
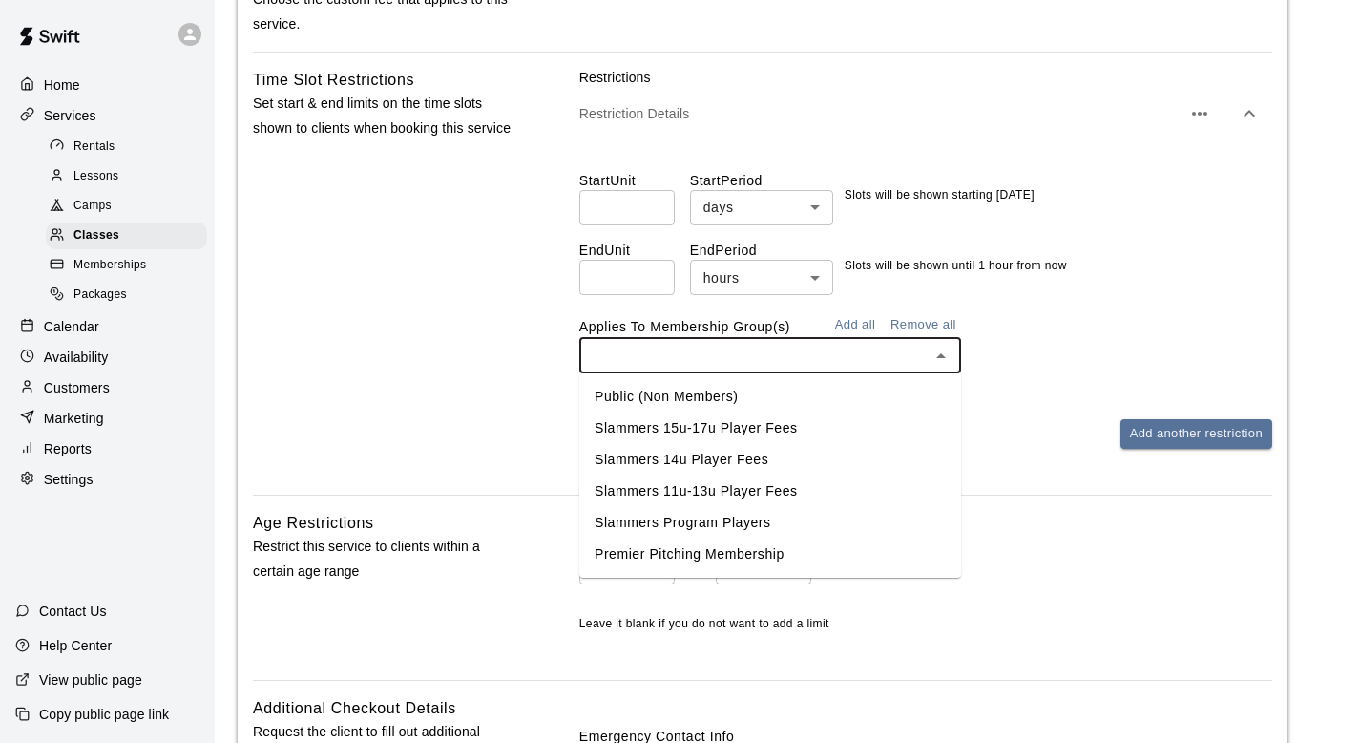
click at [780, 531] on li "Slammers Program Players" at bounding box center [770, 523] width 382 height 32
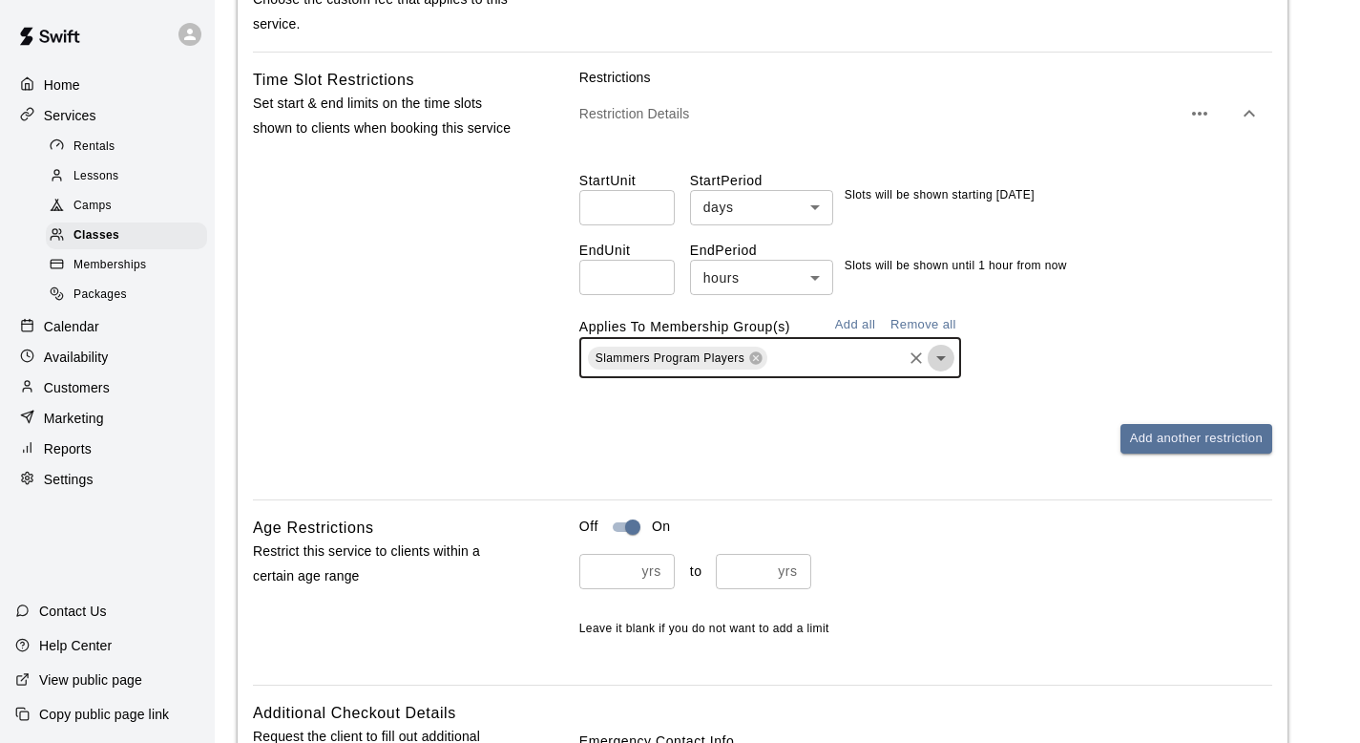
click at [943, 362] on icon "Open" at bounding box center [941, 358] width 23 height 23
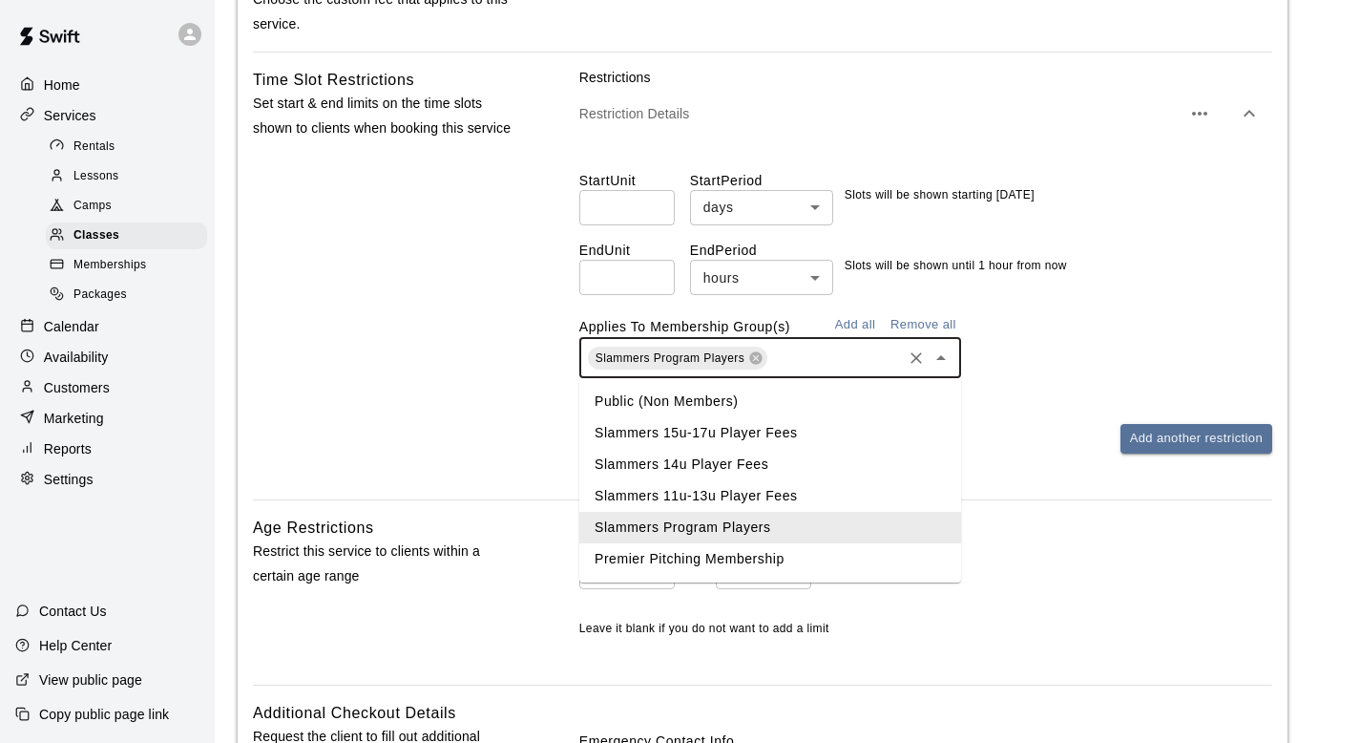
click at [810, 543] on li "Premier Pitching Membership" at bounding box center [770, 559] width 382 height 32
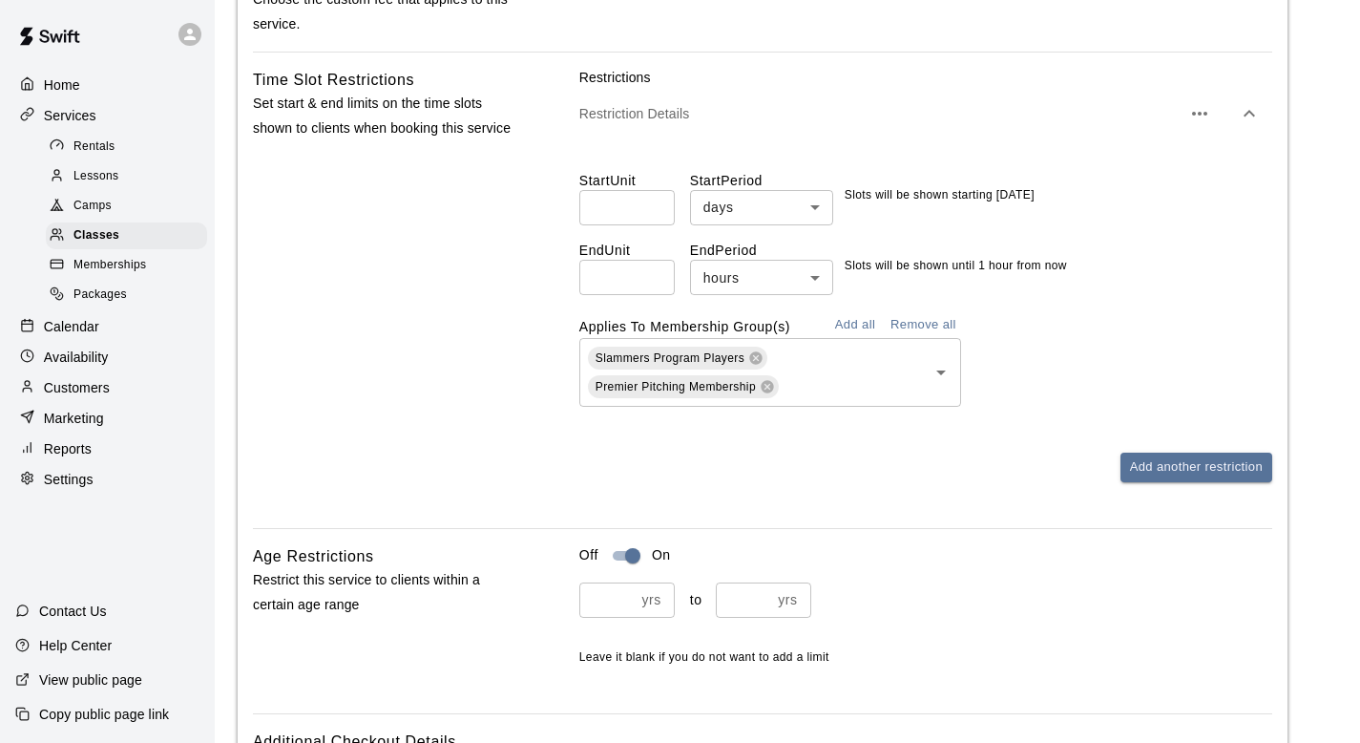
click at [810, 545] on div "Off On" at bounding box center [925, 555] width 693 height 23
click at [946, 372] on icon "Open" at bounding box center [941, 372] width 23 height 23
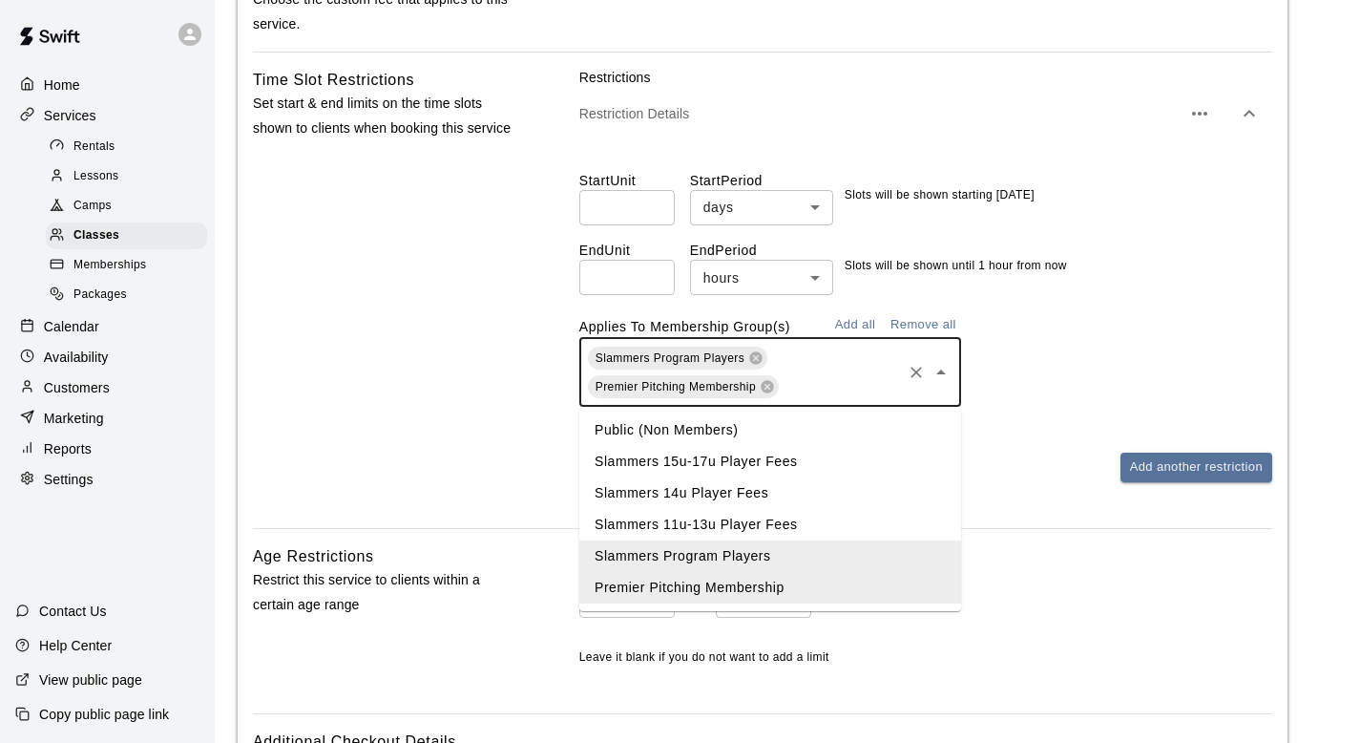
click at [733, 432] on li "Public (Non Members)" at bounding box center [770, 430] width 382 height 32
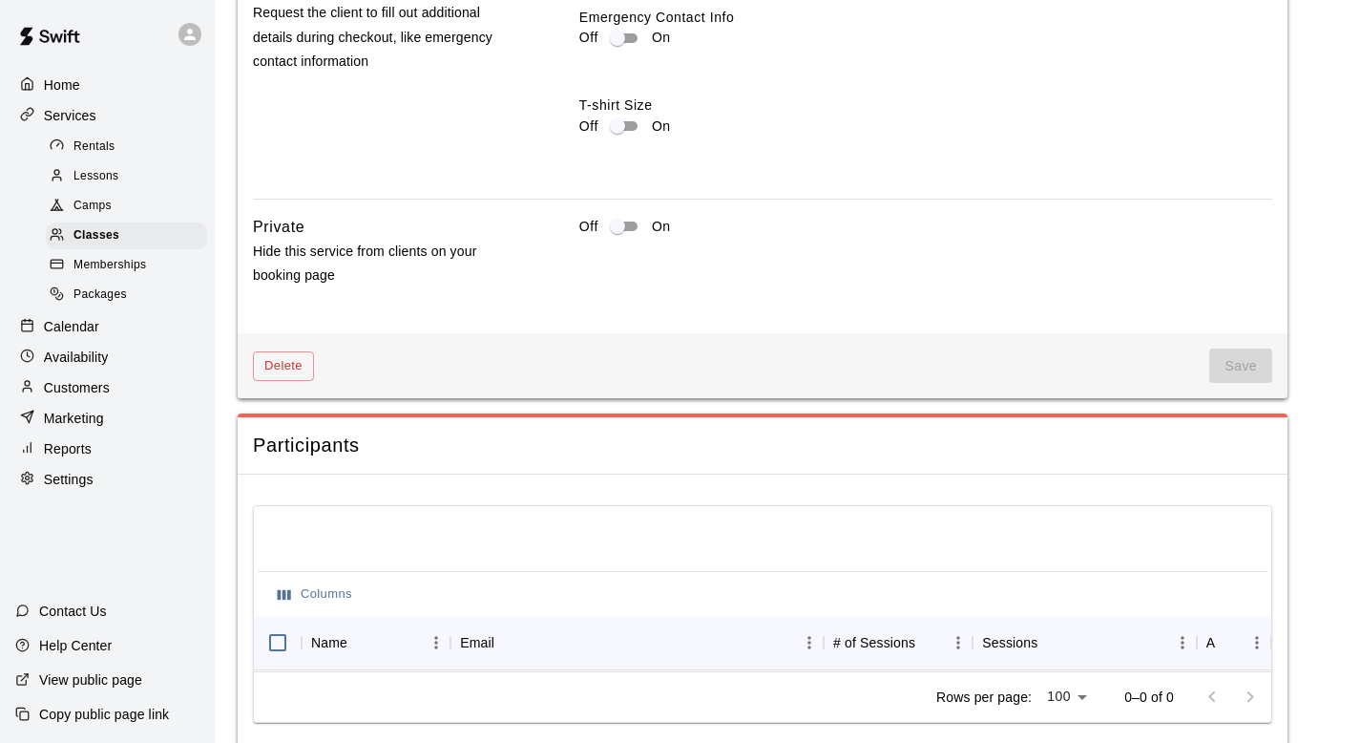
scroll to position [2482, 0]
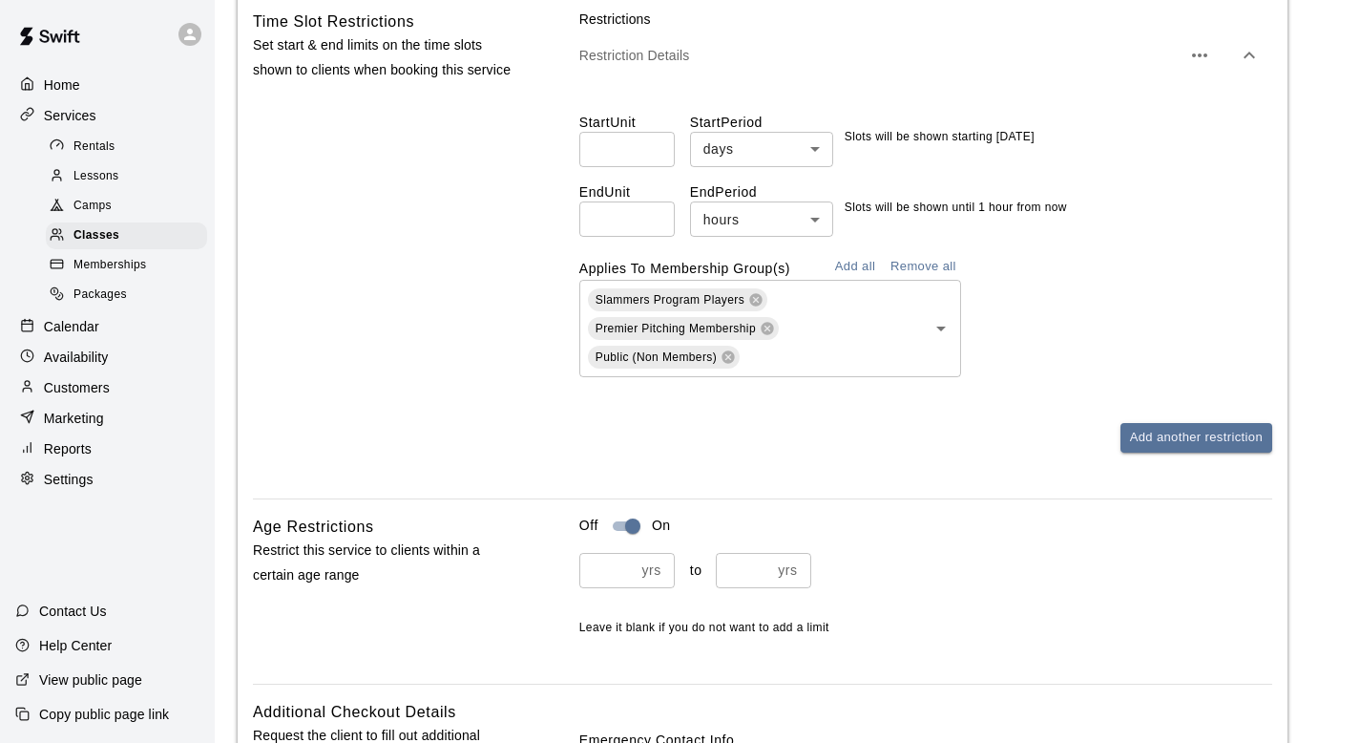
scroll to position [1705, 0]
click at [730, 353] on icon at bounding box center [728, 355] width 15 height 15
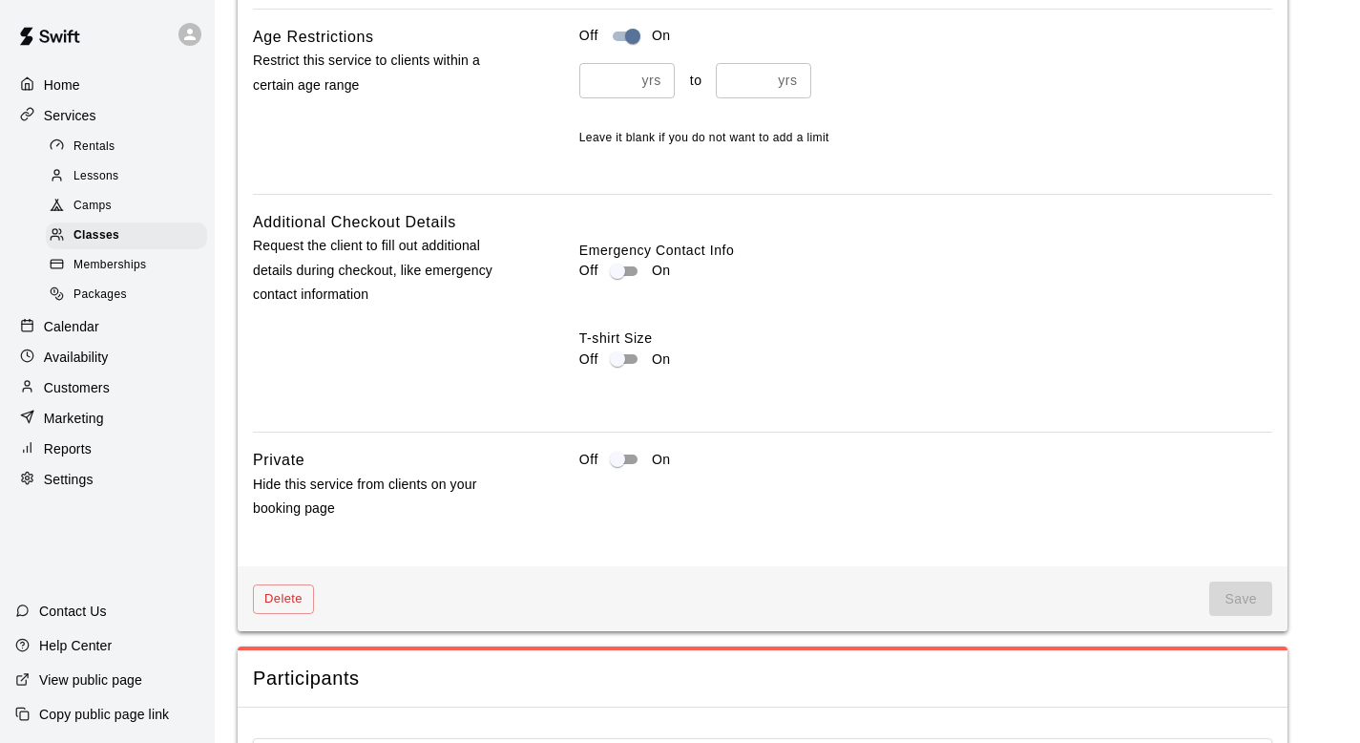
scroll to position [2171, 0]
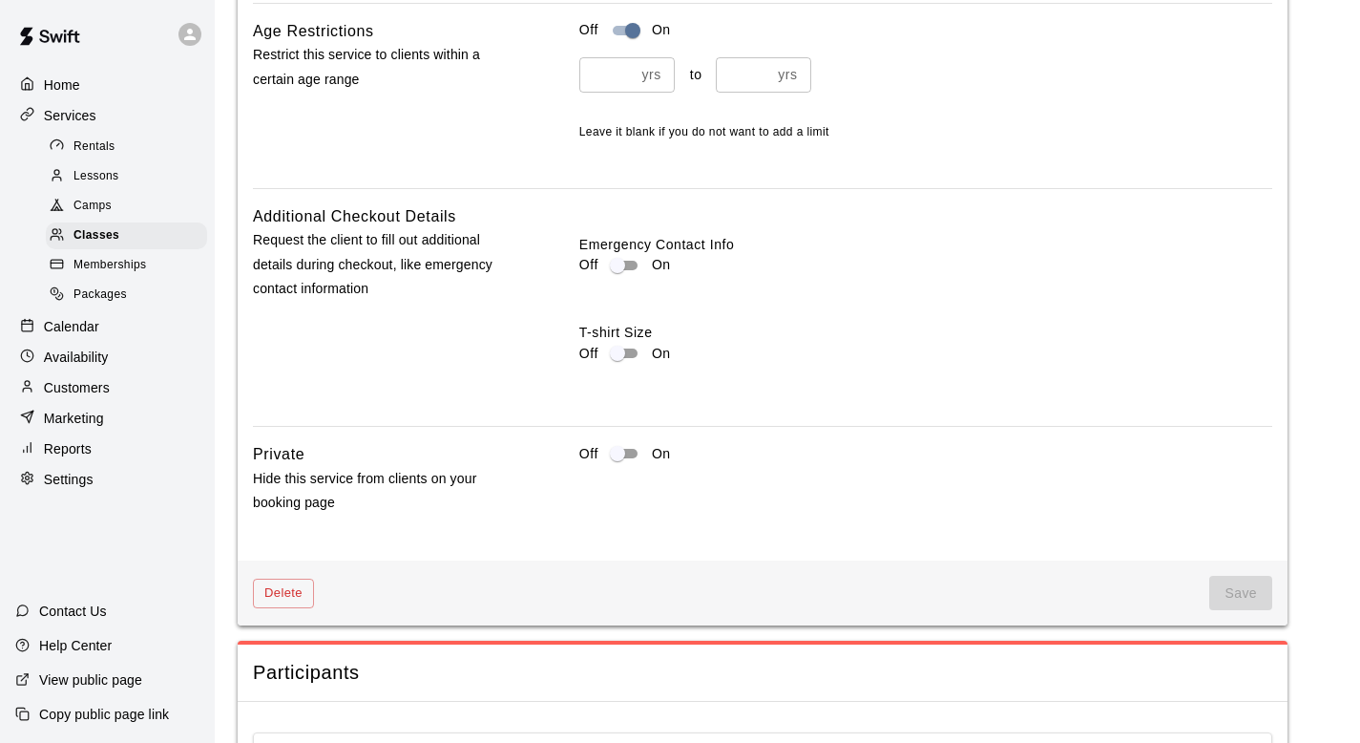
click at [1240, 584] on span "Save" at bounding box center [1241, 593] width 63 height 35
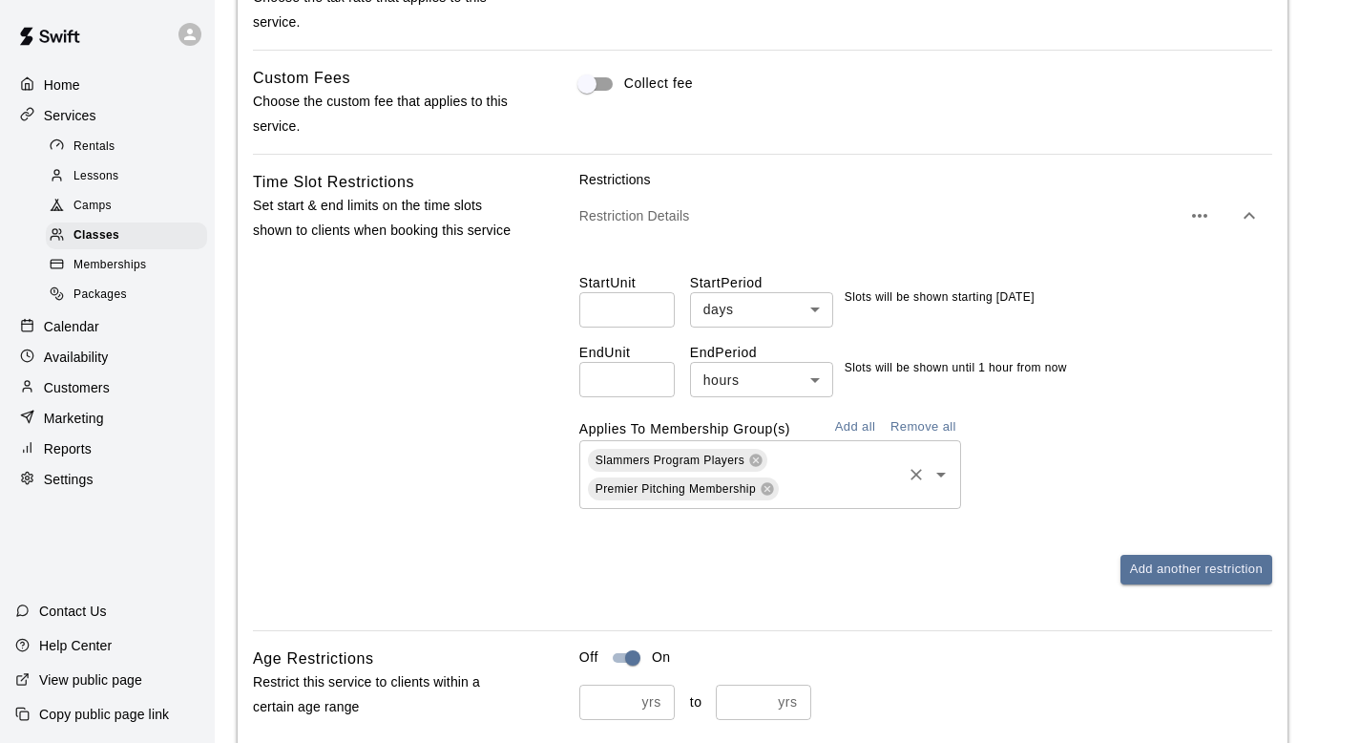
scroll to position [1543, 0]
click at [938, 432] on button "Remove all" at bounding box center [923, 428] width 75 height 30
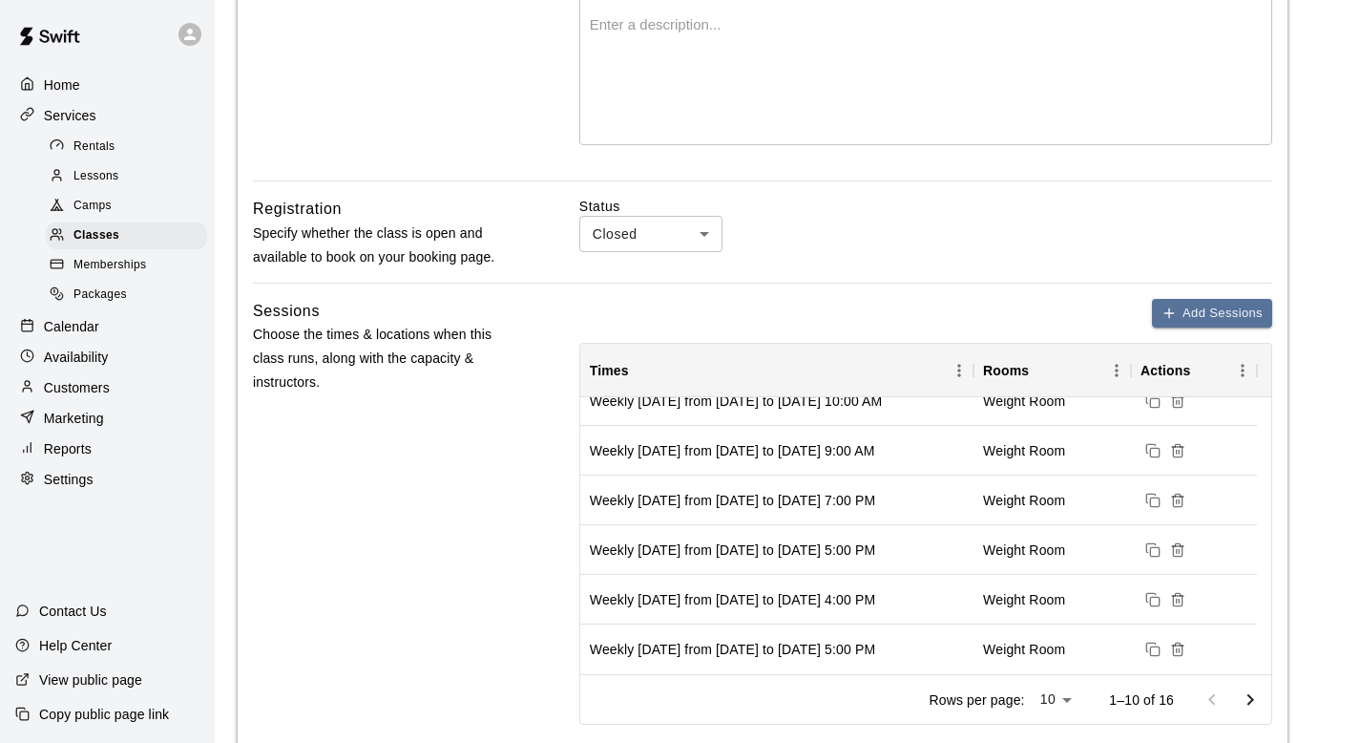
scroll to position [459, 0]
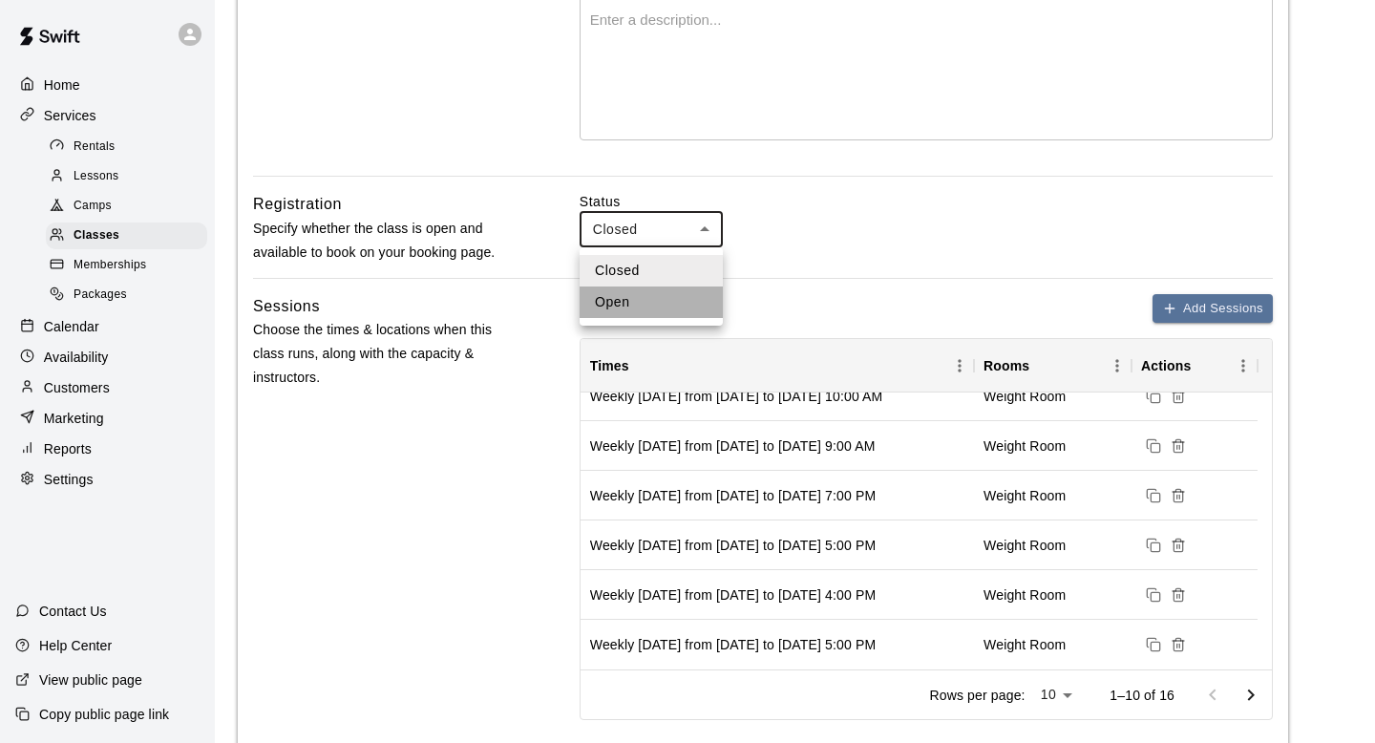
click at [655, 303] on li "Open" at bounding box center [650, 302] width 143 height 32
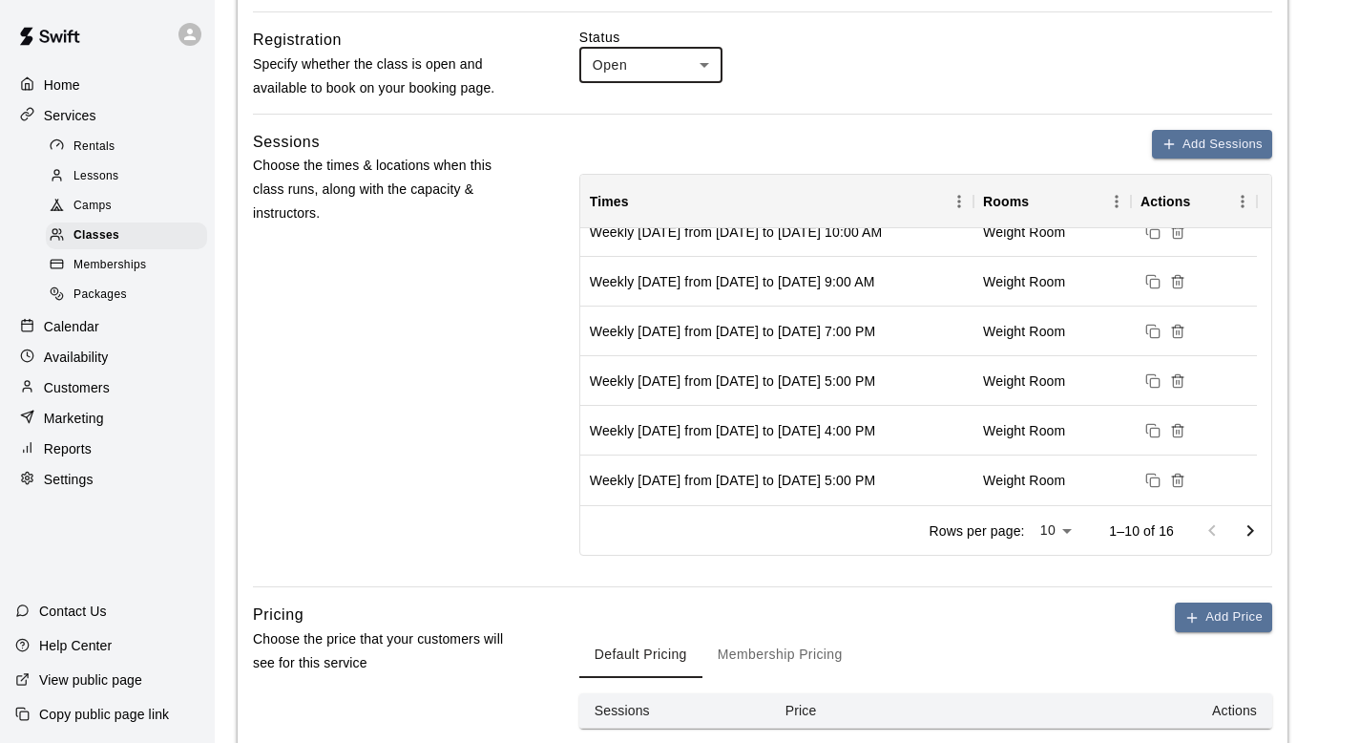
scroll to position [215, 0]
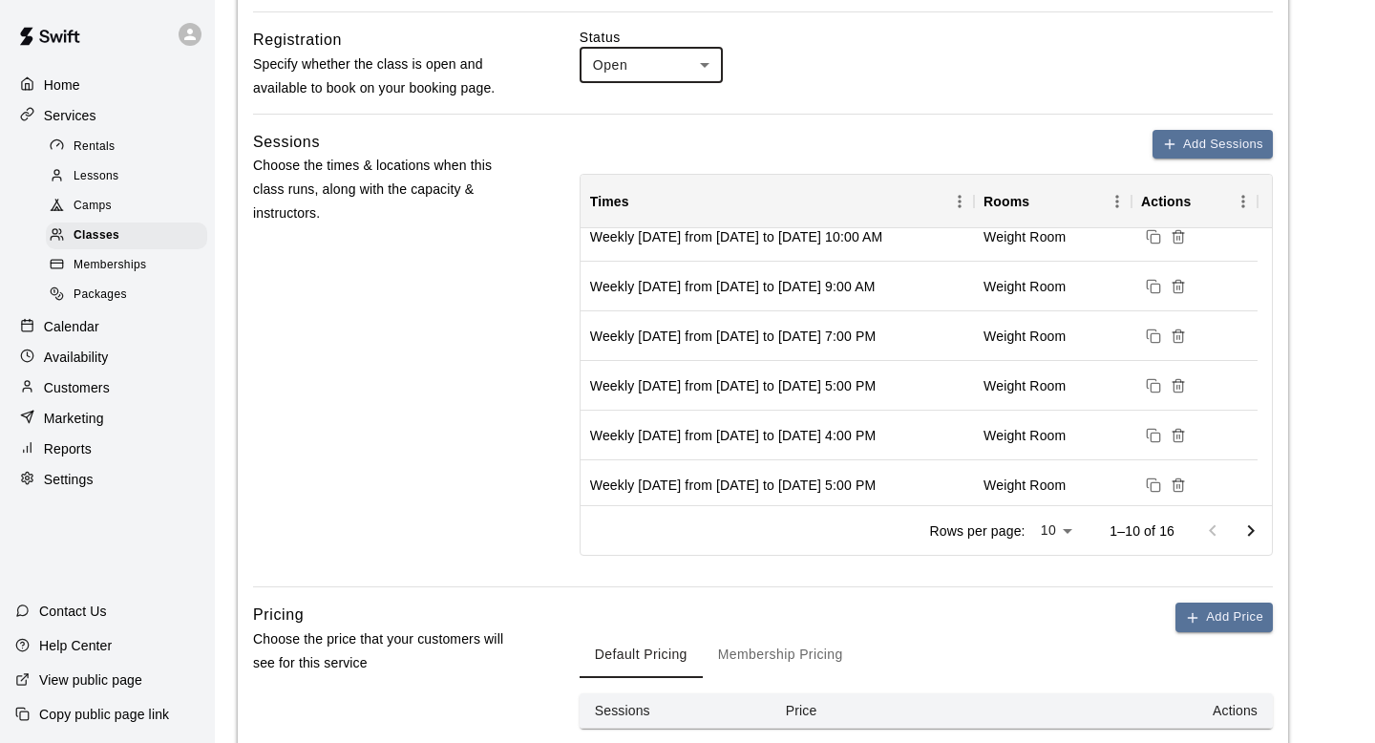
click at [638, 110] on li "Closed" at bounding box center [650, 107] width 143 height 32
type input "******"
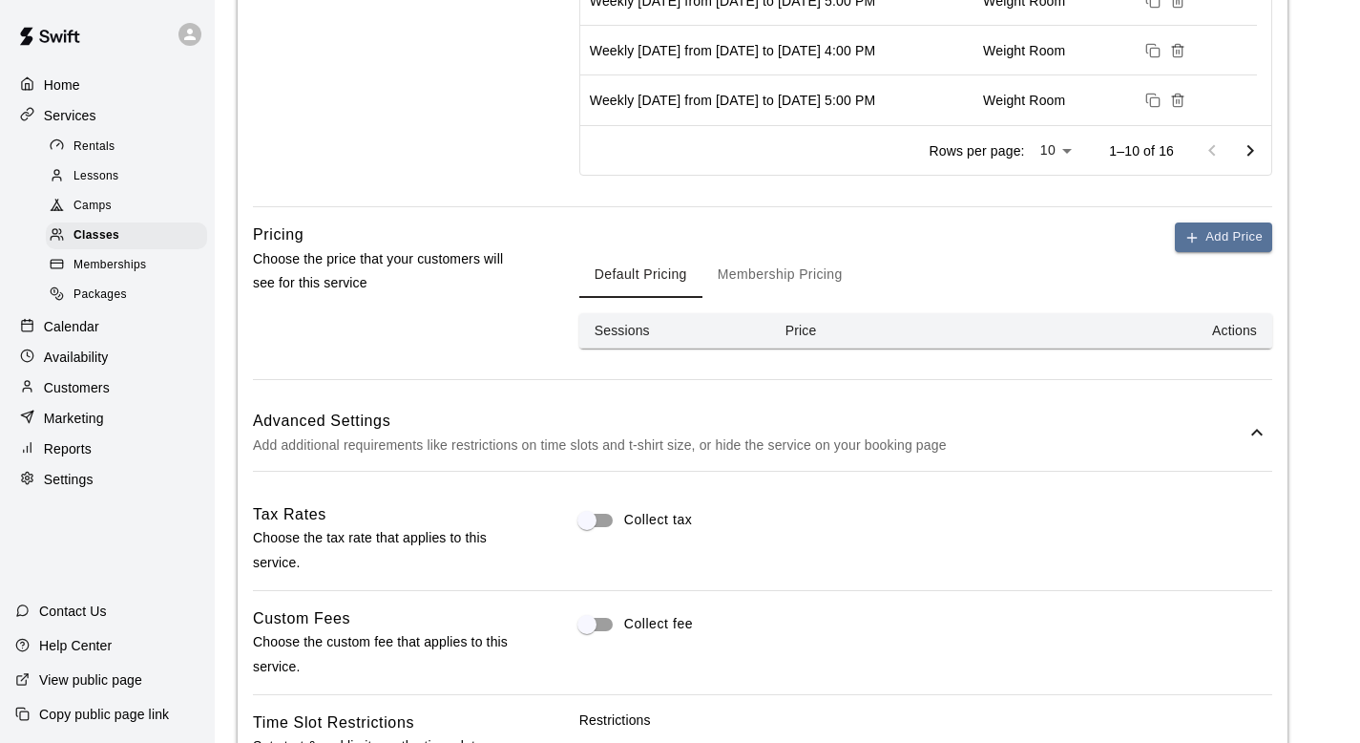
scroll to position [1001, 0]
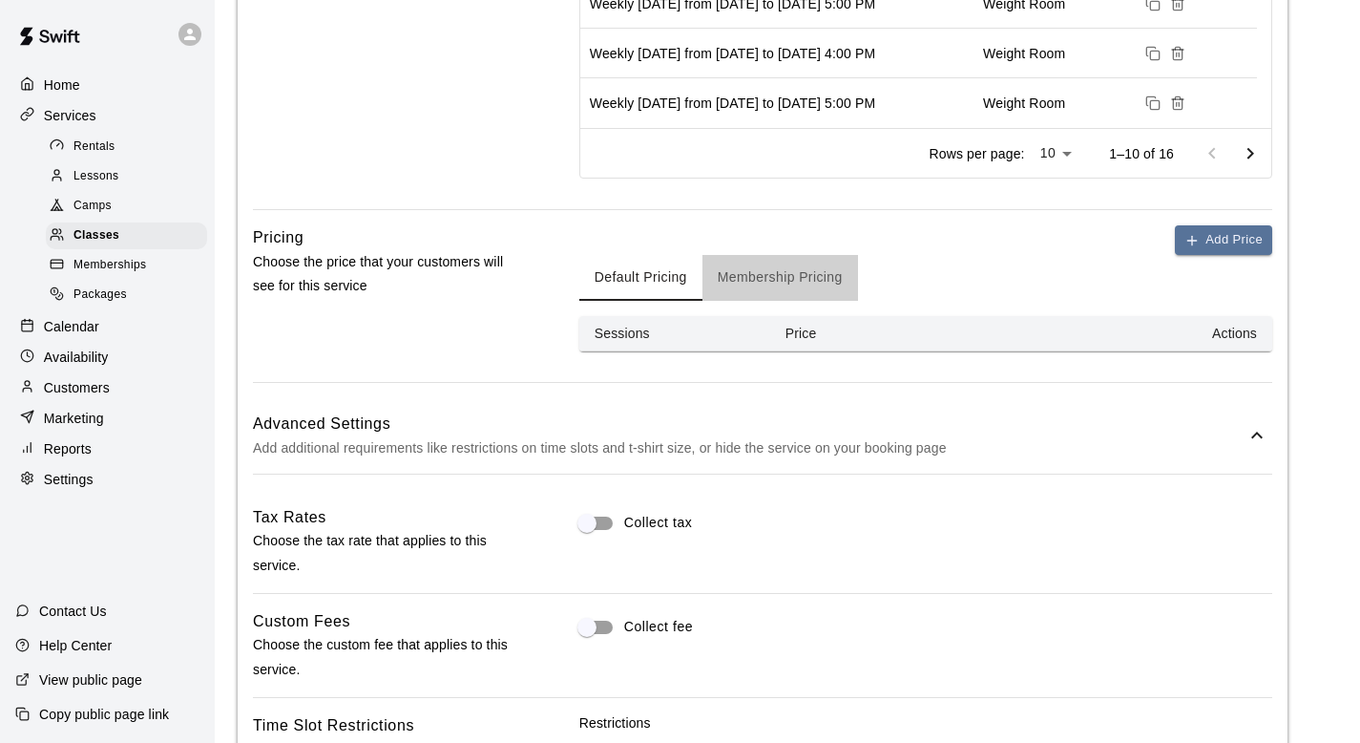
click at [806, 283] on button "Membership Pricing" at bounding box center [781, 278] width 156 height 46
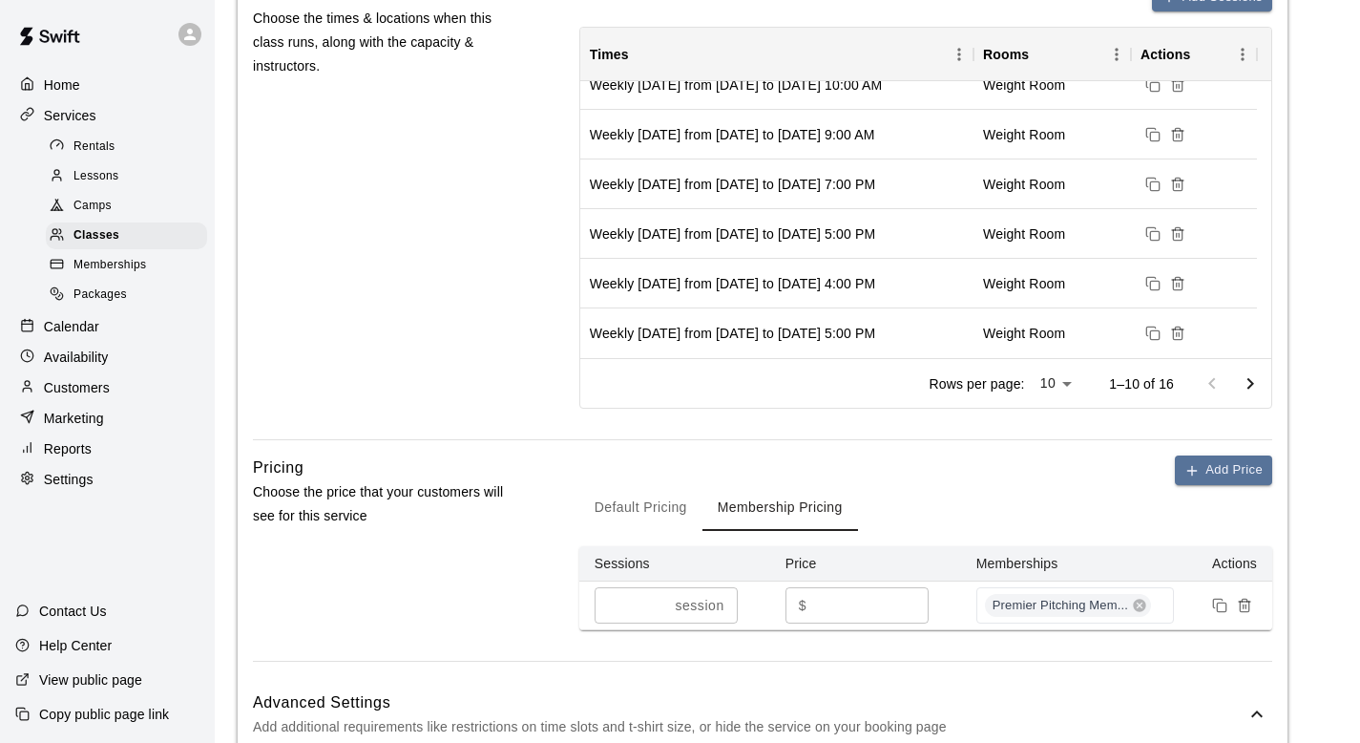
scroll to position [593, 0]
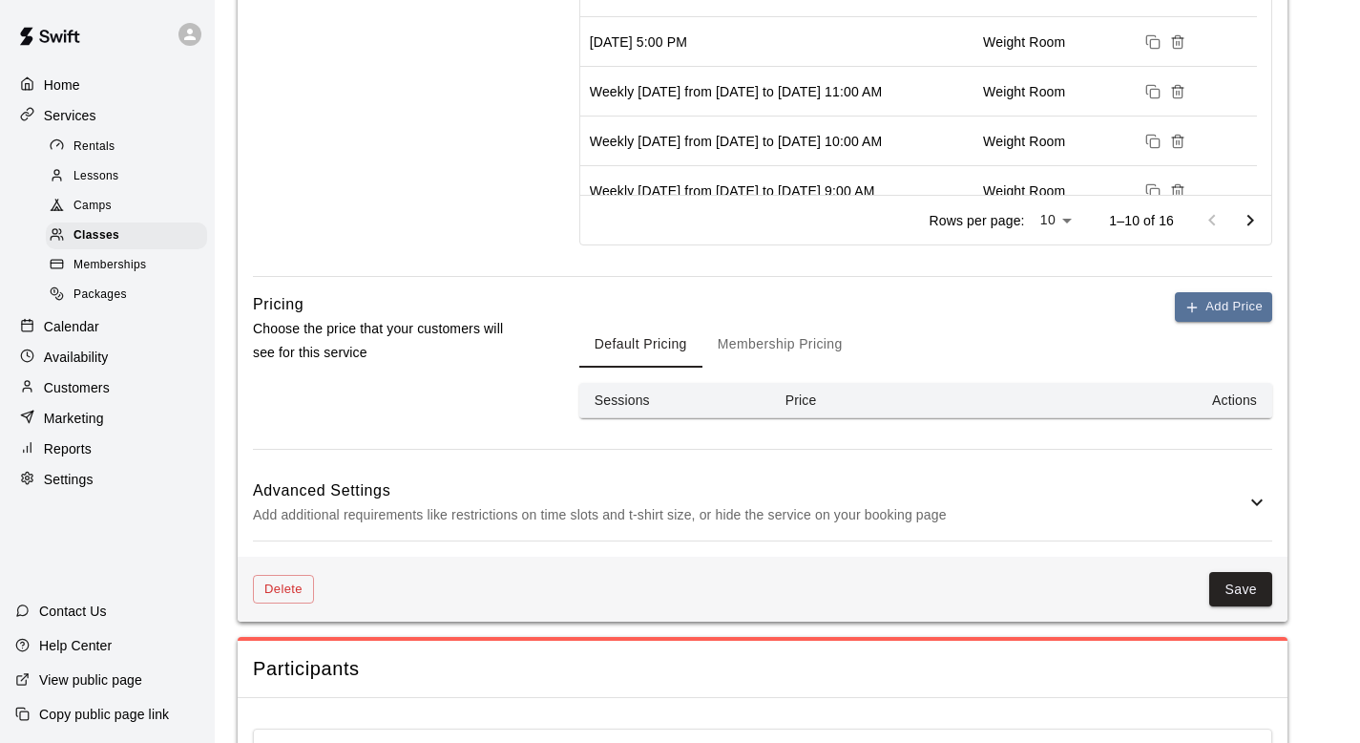
scroll to position [941, 0]
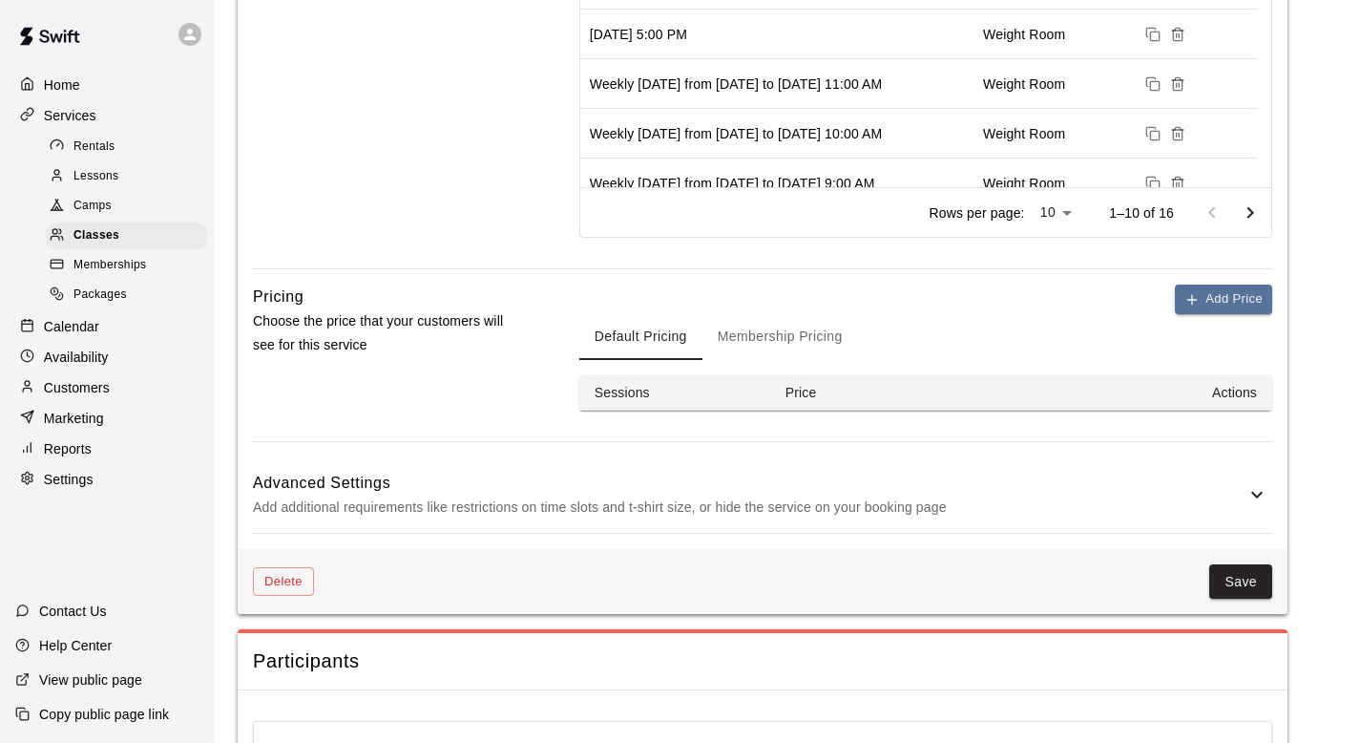
click at [1197, 474] on h6 "Advanced Settings" at bounding box center [749, 483] width 993 height 25
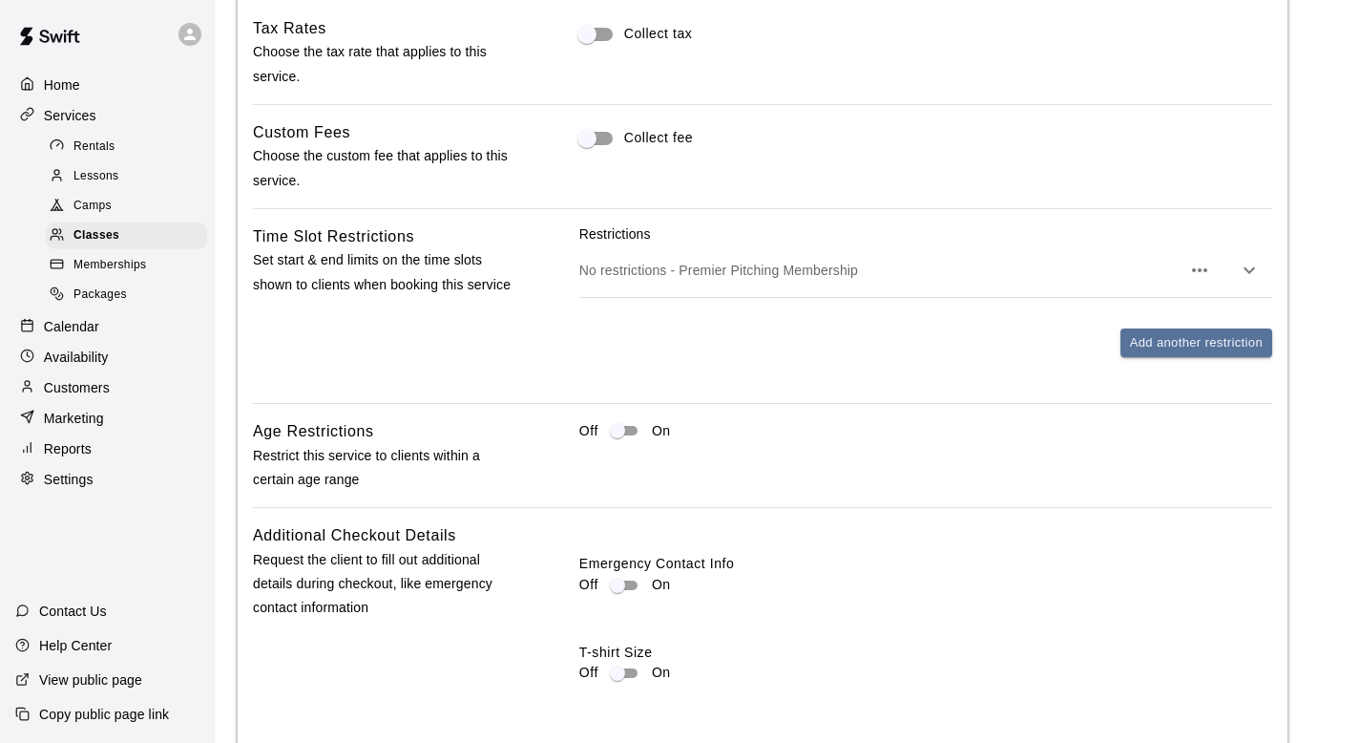
scroll to position [1527, 0]
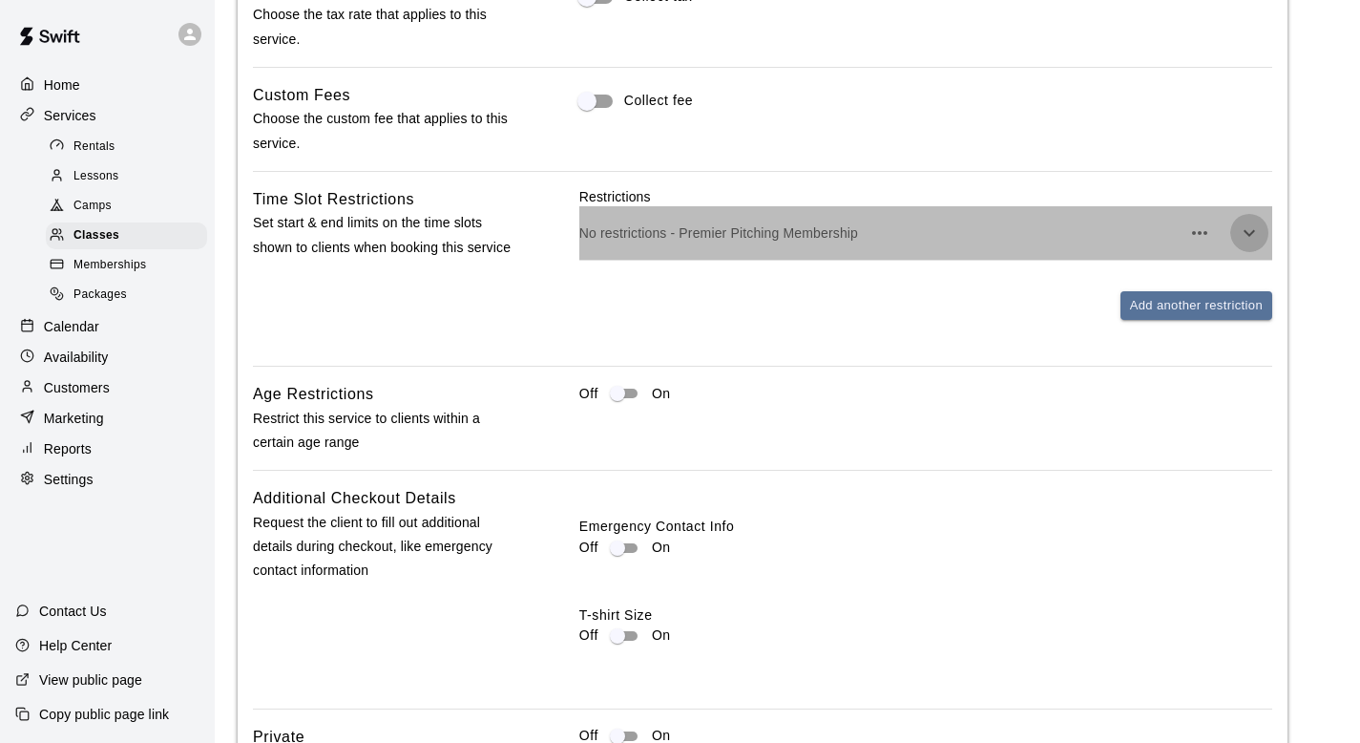
click at [1254, 237] on icon "button" at bounding box center [1249, 232] width 23 height 23
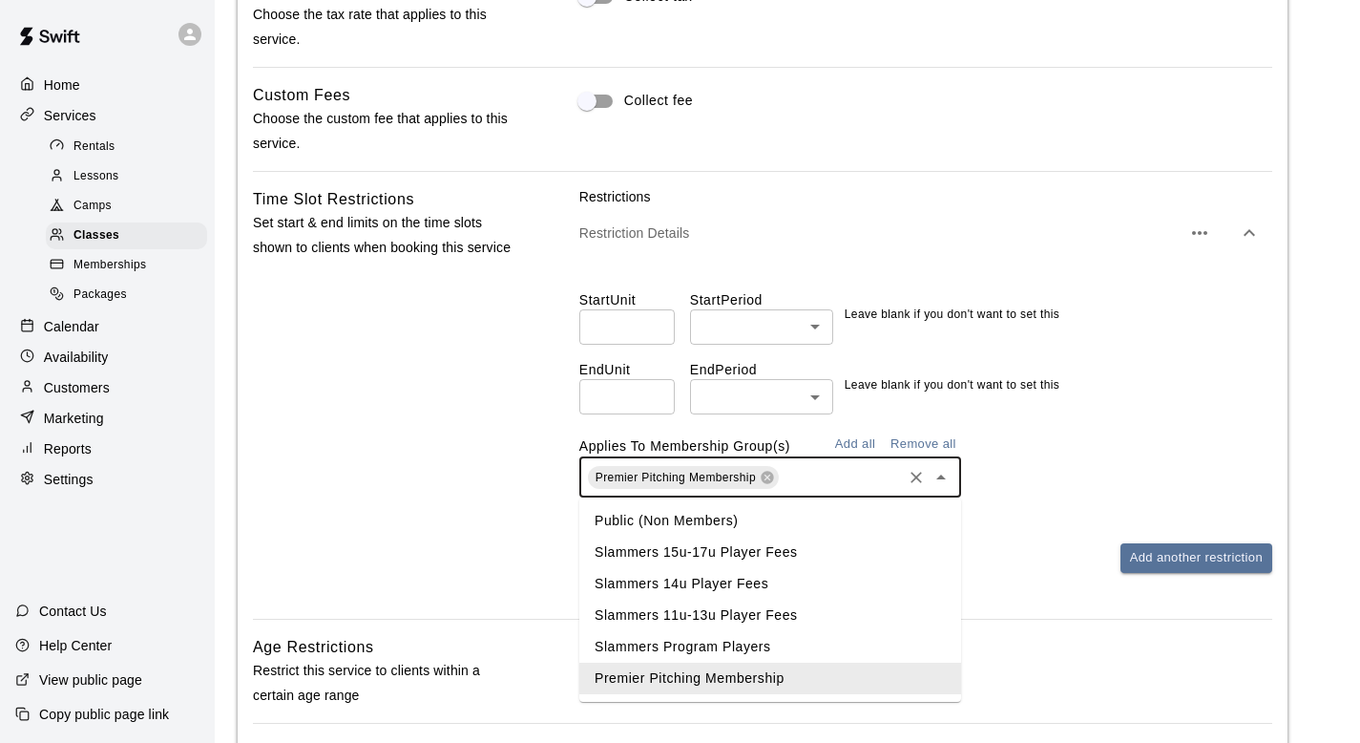
click at [864, 475] on input "text" at bounding box center [840, 477] width 117 height 24
click at [687, 642] on li "Slammers Program Players" at bounding box center [770, 647] width 382 height 32
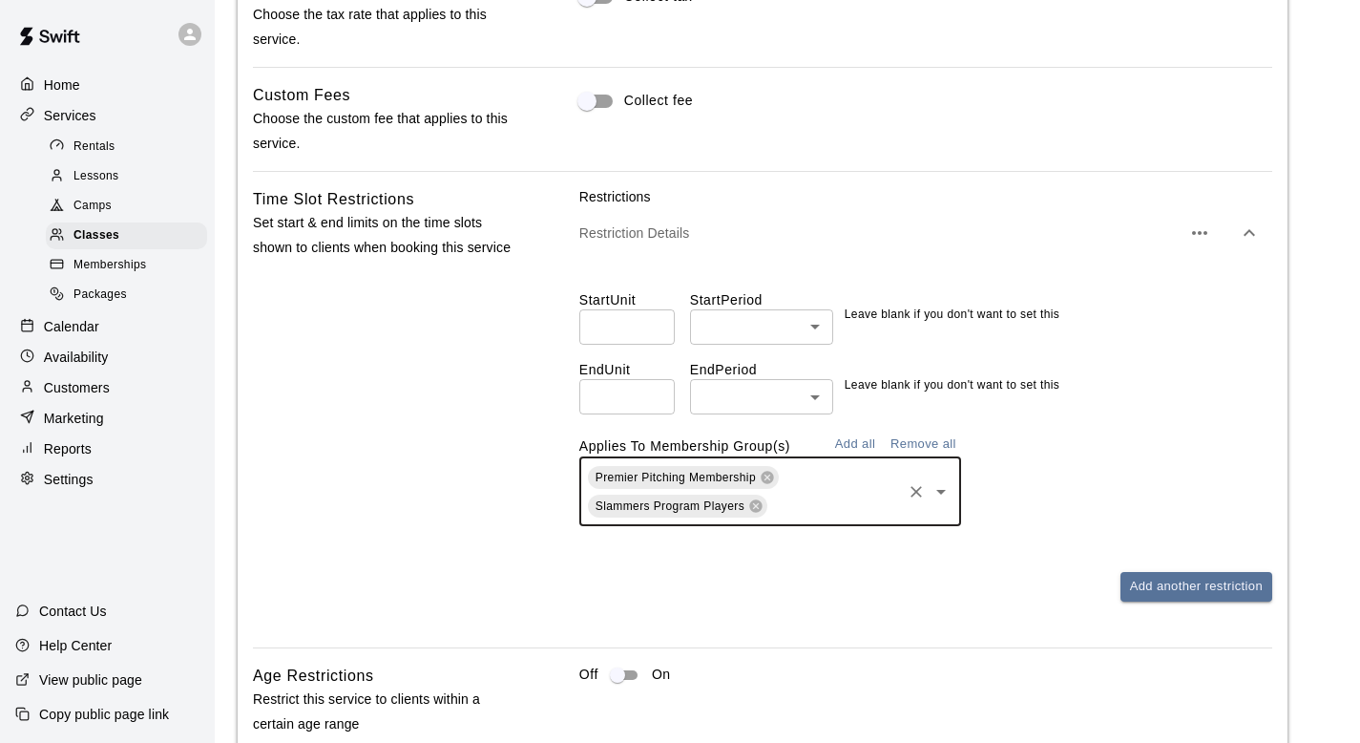
click at [627, 340] on input "number" at bounding box center [626, 326] width 95 height 35
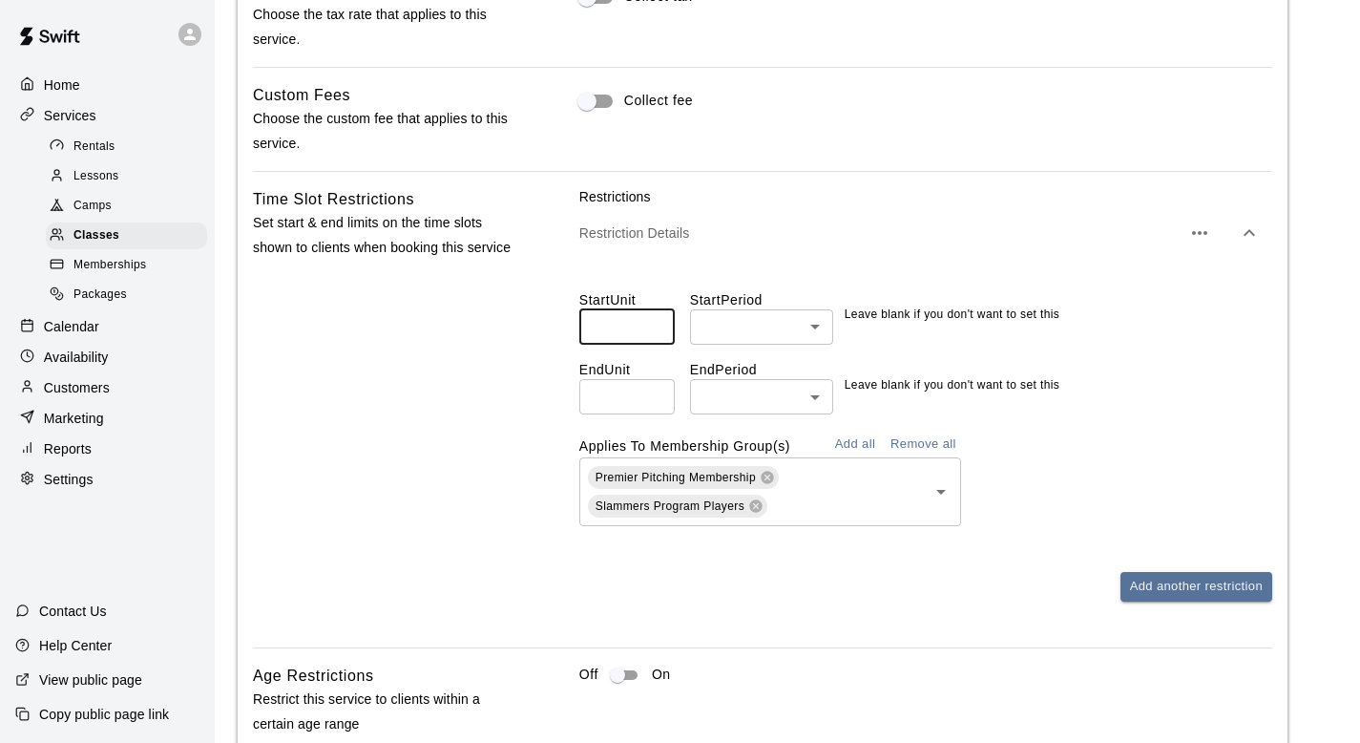
type input "*"
click at [620, 402] on input "number" at bounding box center [626, 396] width 95 height 35
type input "*"
click at [746, 324] on body "**********" at bounding box center [680, 23] width 1360 height 3101
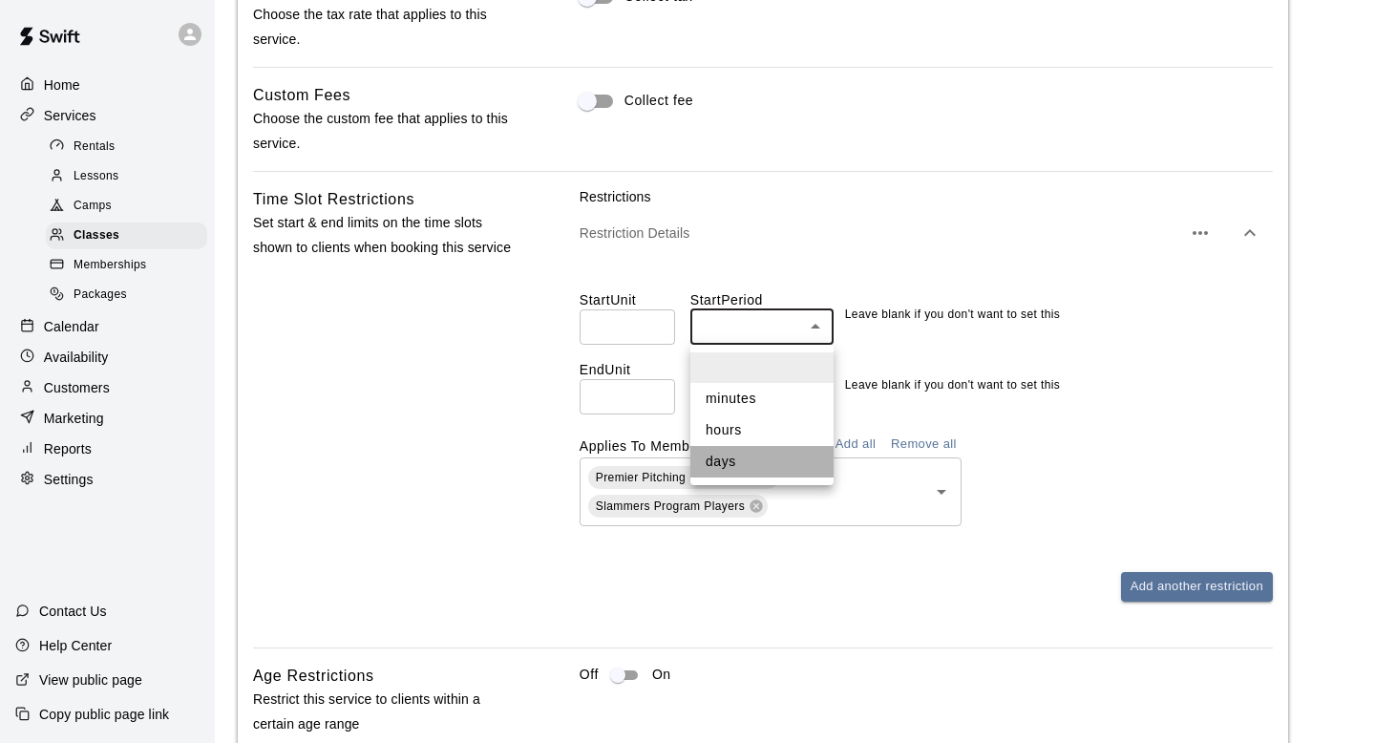
click at [745, 468] on li "days" at bounding box center [761, 462] width 143 height 32
type input "****"
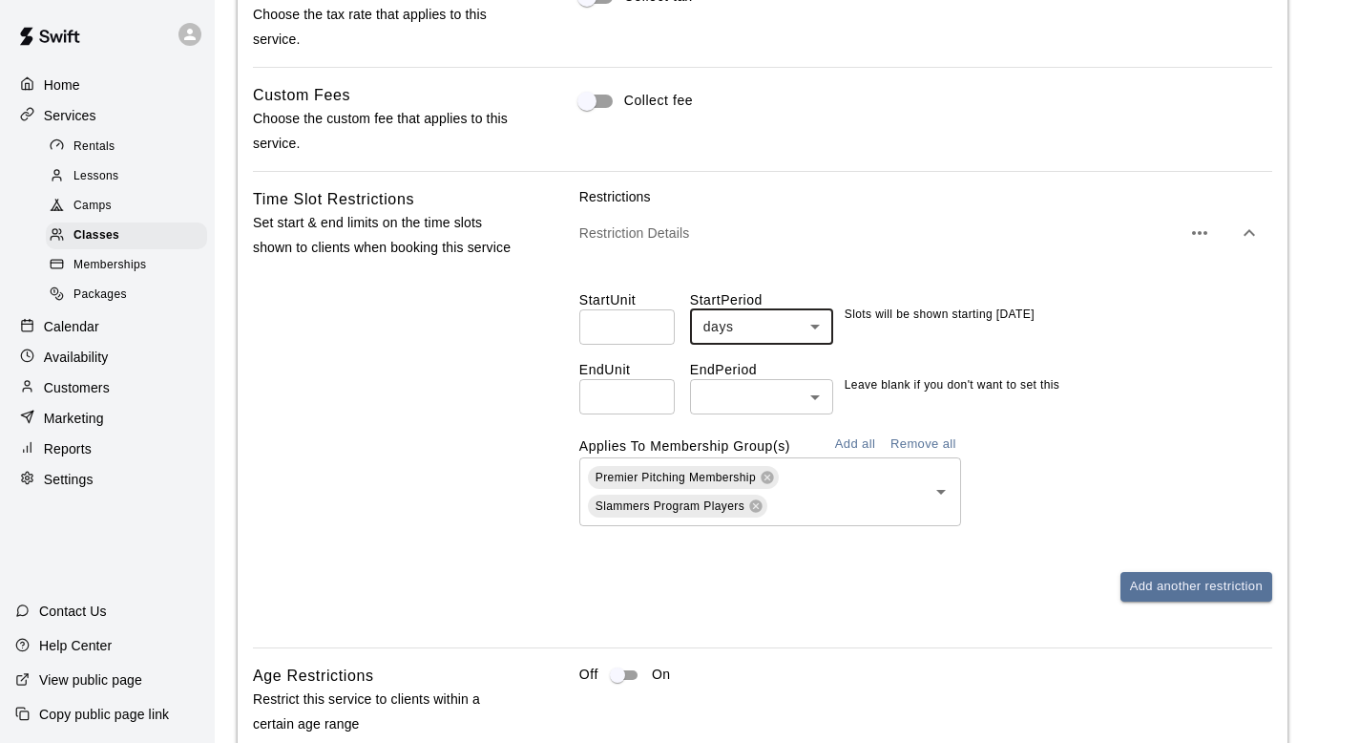
click at [735, 407] on body "**********" at bounding box center [680, 23] width 1360 height 3101
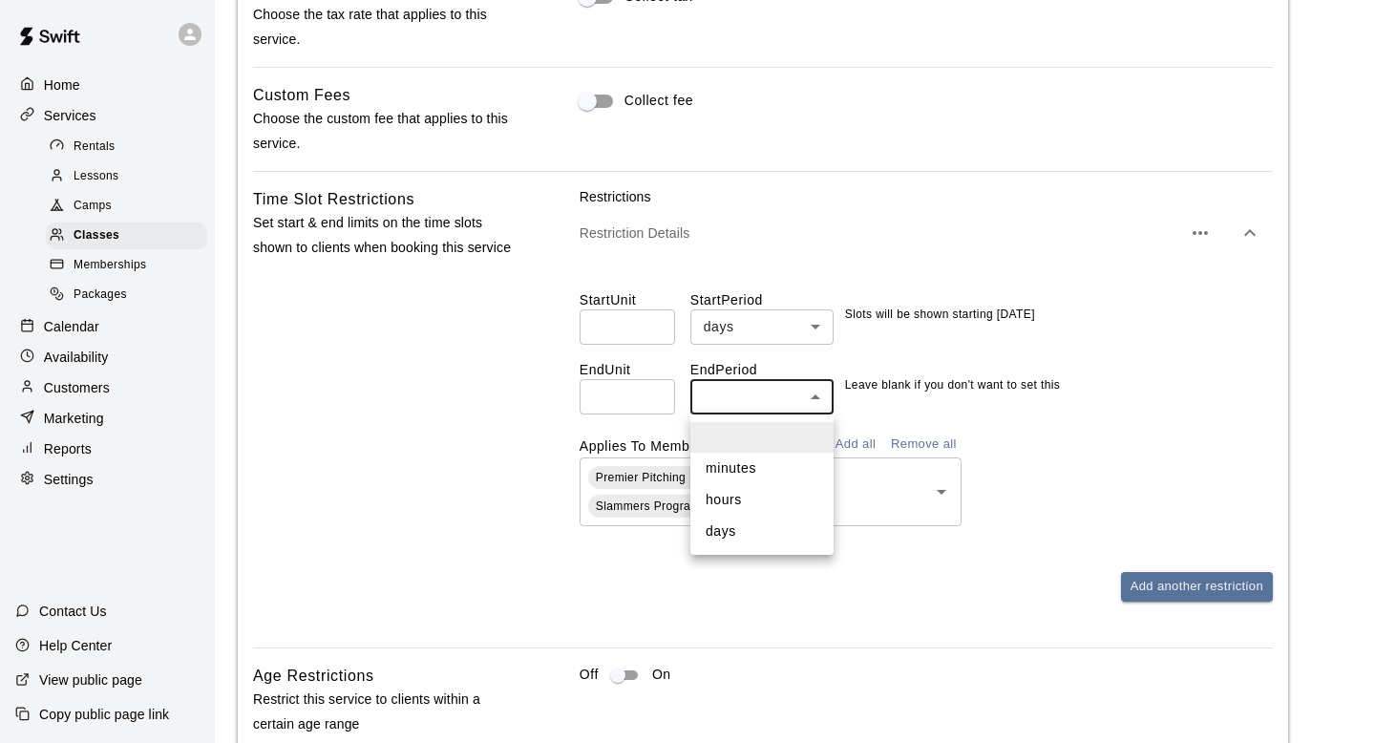
click at [626, 407] on div at bounding box center [687, 371] width 1375 height 743
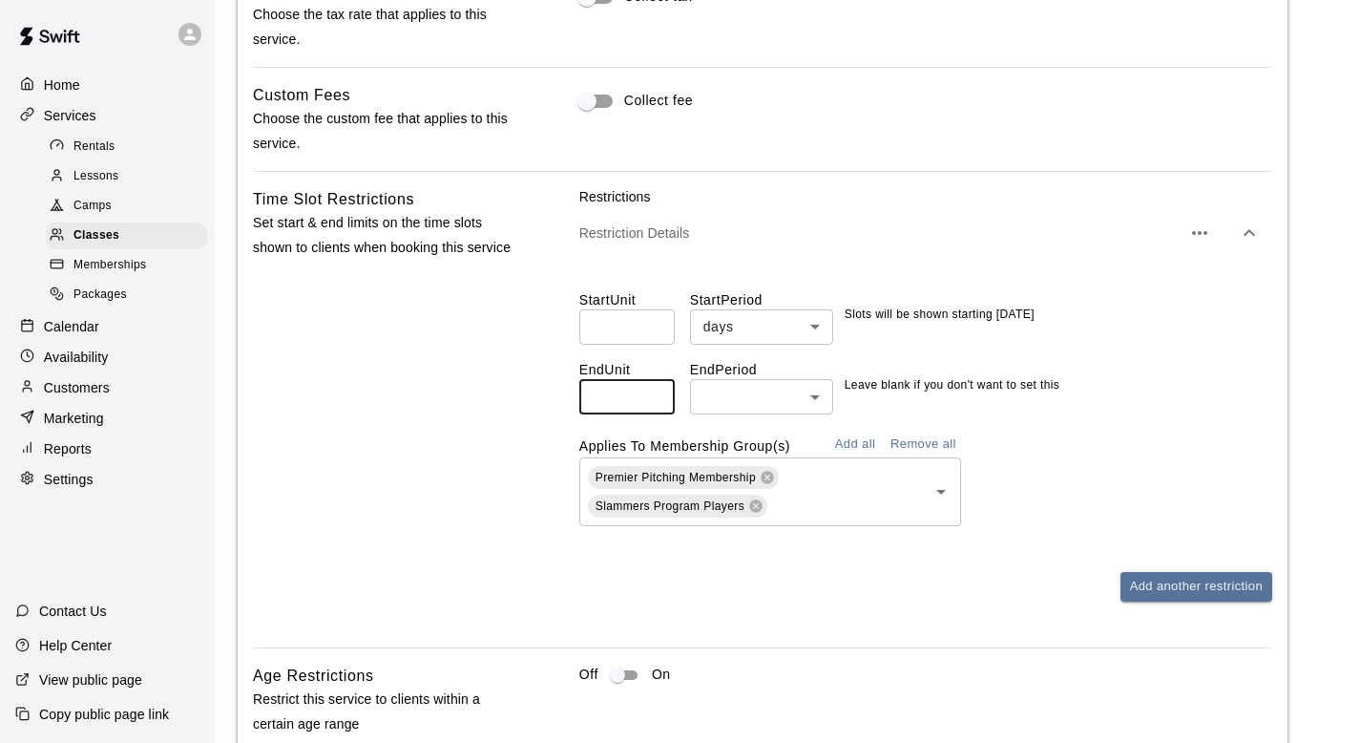
click at [626, 407] on input "*" at bounding box center [626, 396] width 95 height 35
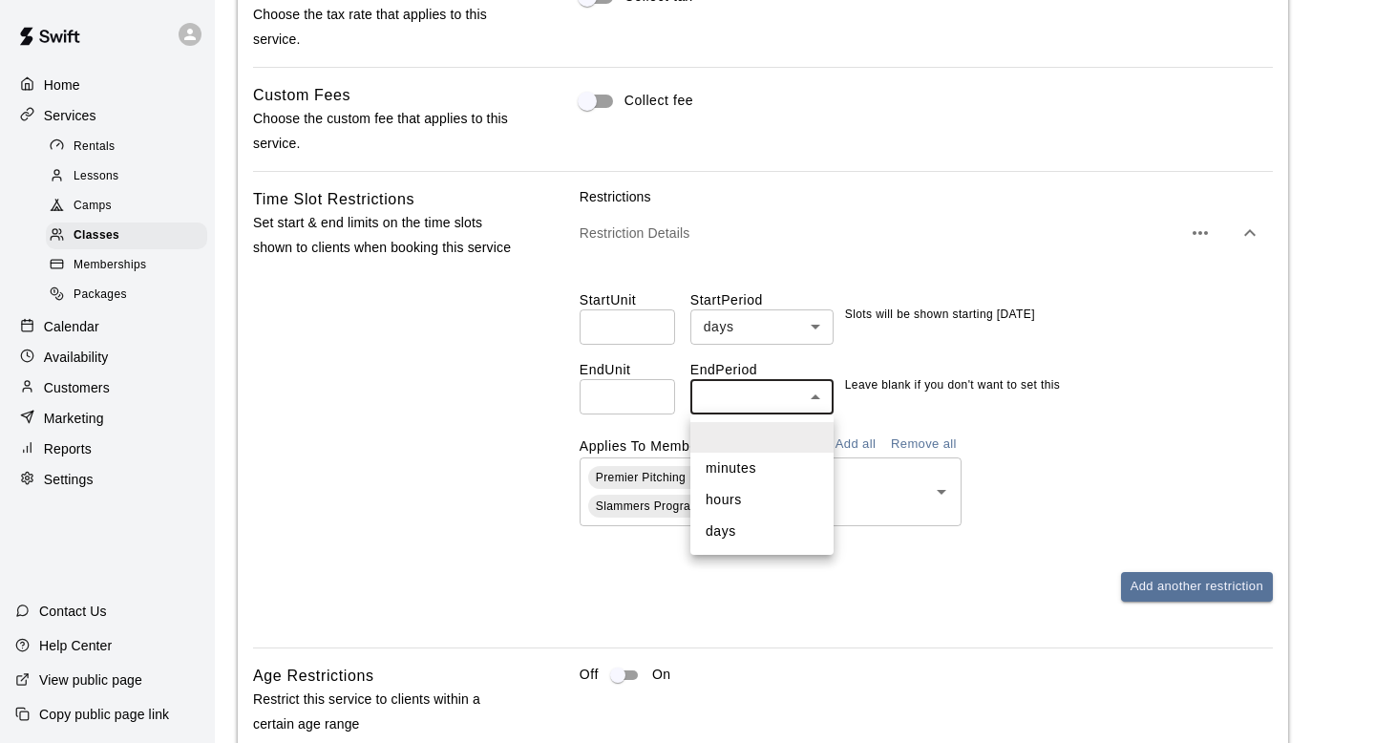
click at [757, 401] on body "**********" at bounding box center [687, 23] width 1375 height 3101
click at [745, 489] on li "hours" at bounding box center [761, 500] width 143 height 32
type input "*****"
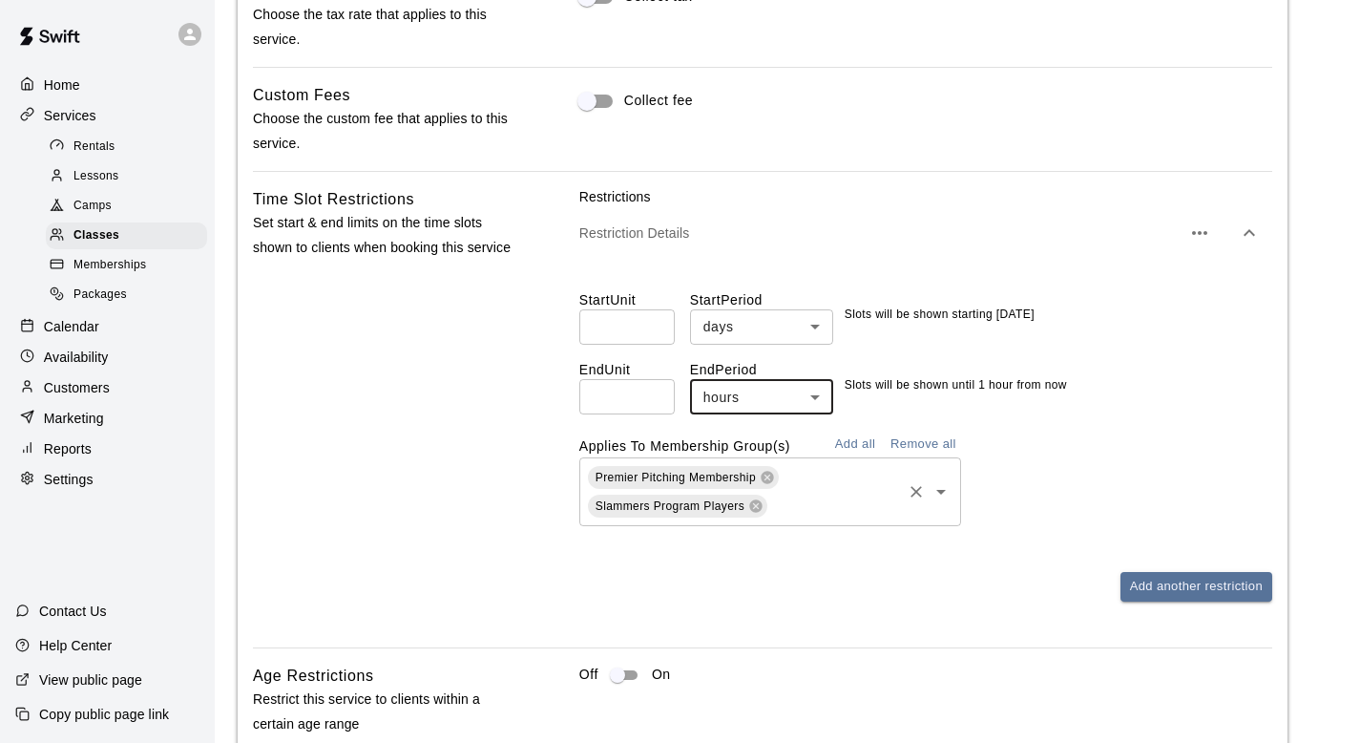
click at [1133, 480] on div "Premier Pitching Membership Slammers Program Players ​" at bounding box center [925, 491] width 693 height 69
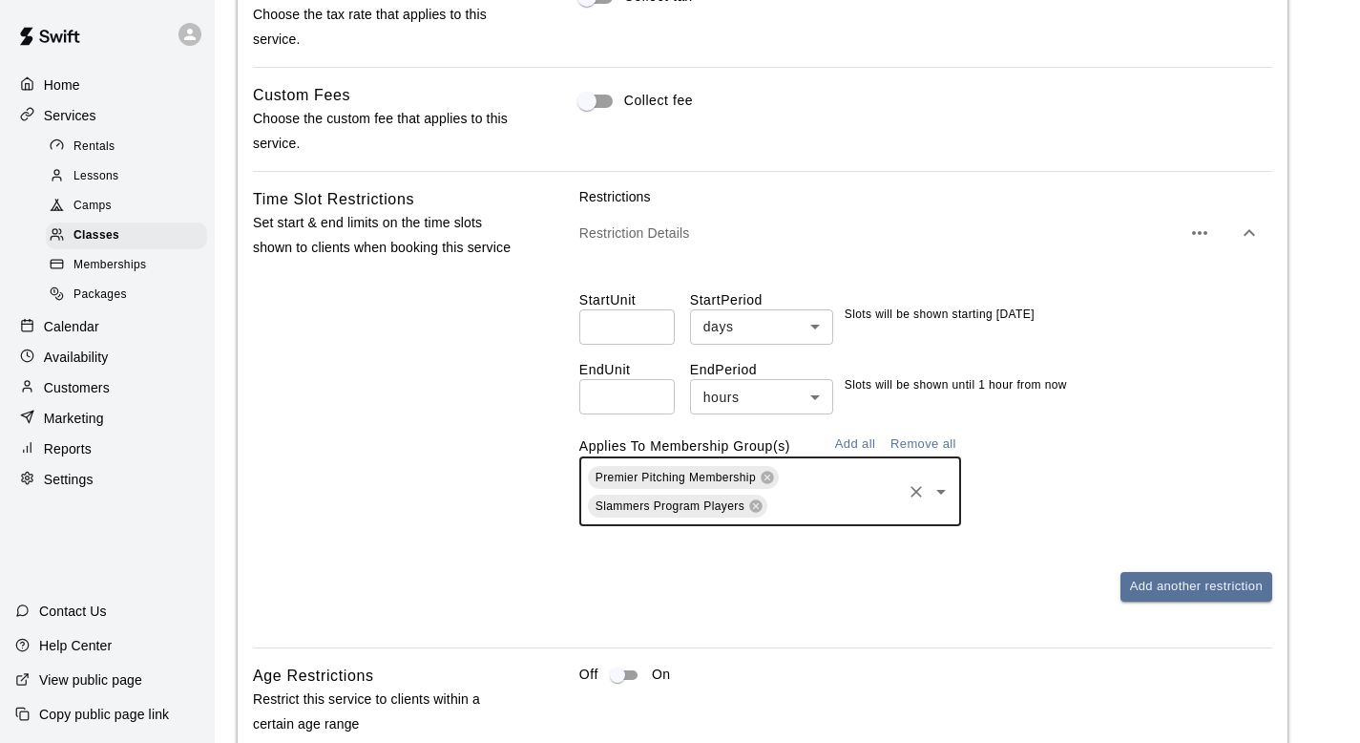
click at [1170, 529] on div "Start Unit * ​ Start Period days **** ​ Slots will be shown starting [DATE] End…" at bounding box center [925, 401] width 693 height 282
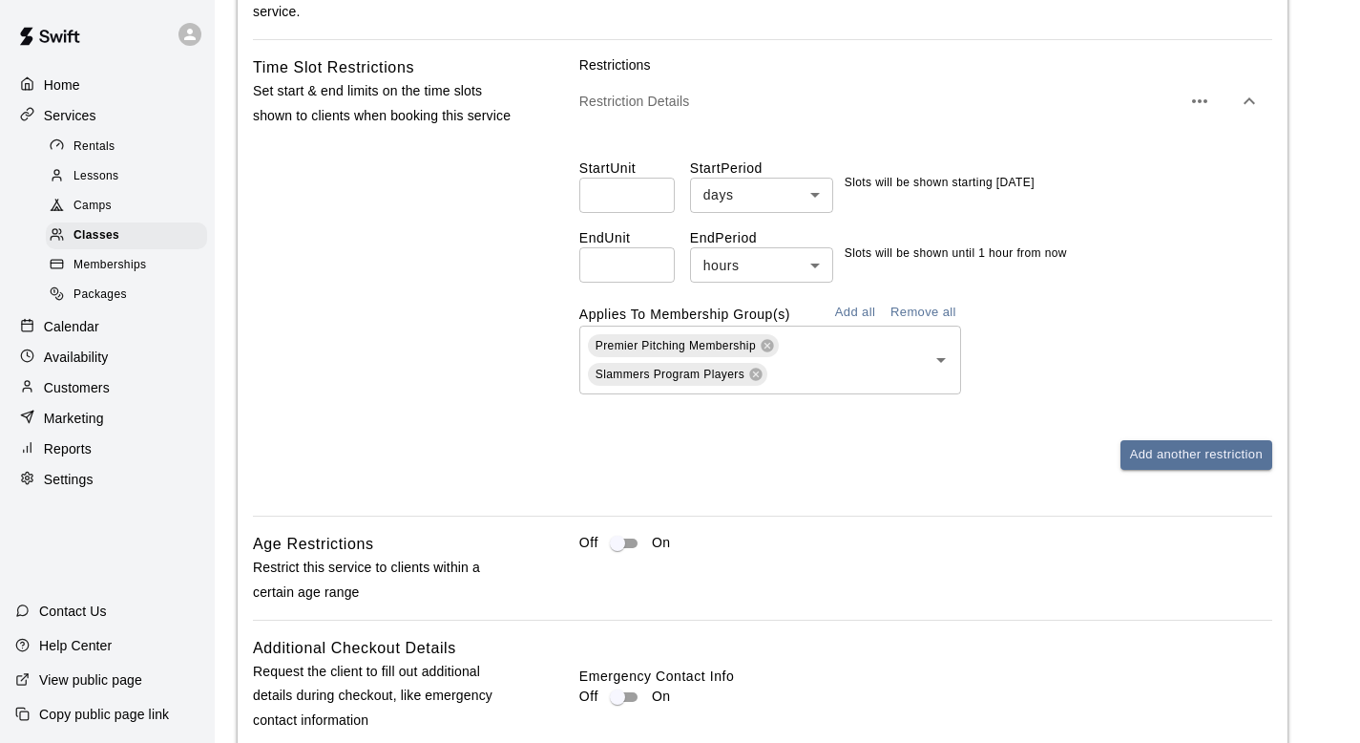
scroll to position [1653, 0]
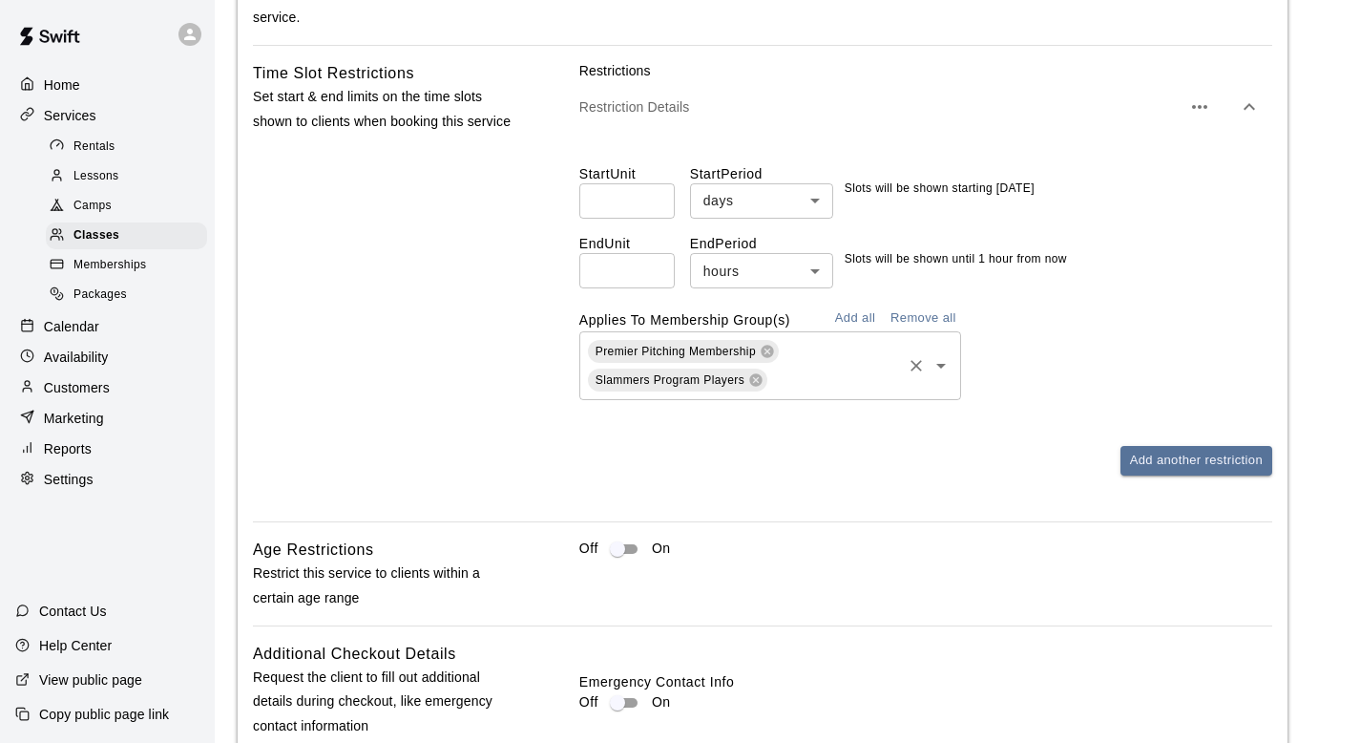
click at [913, 360] on icon "Clear" at bounding box center [916, 365] width 19 height 19
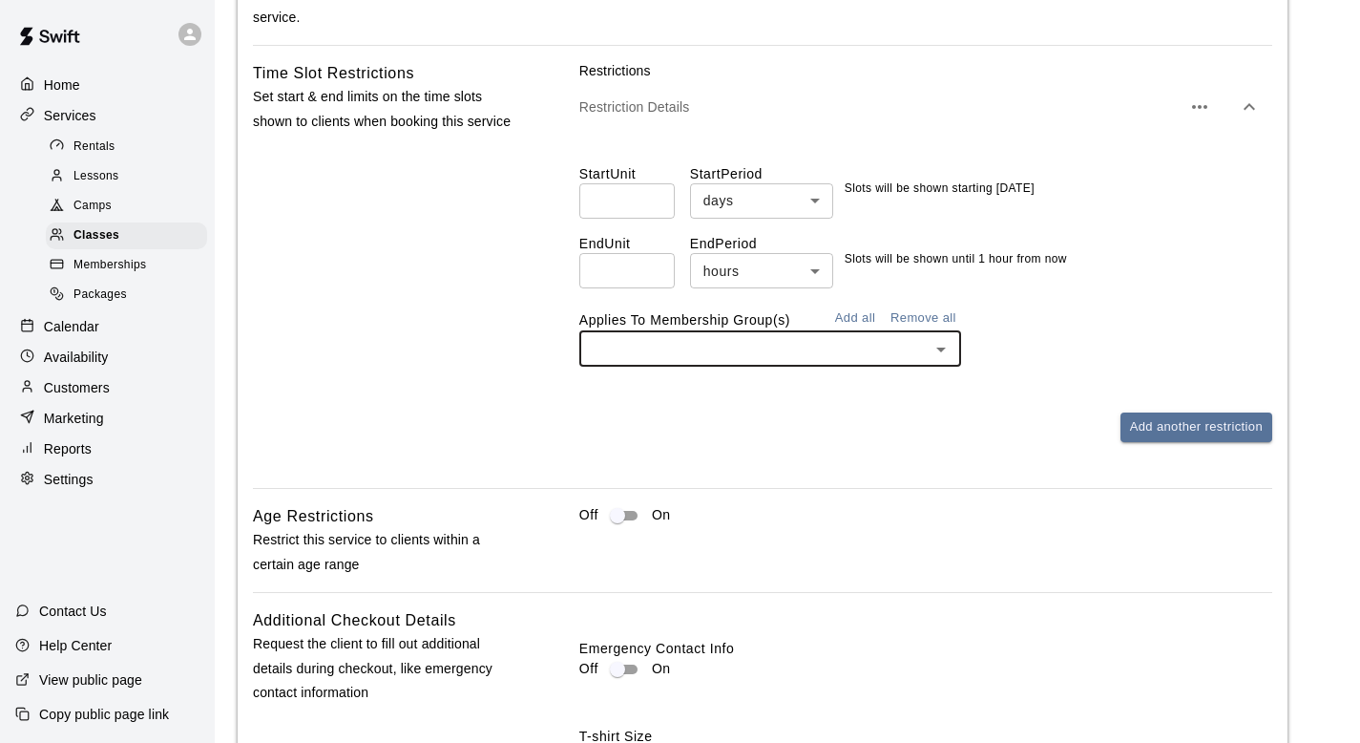
click at [1253, 103] on icon "button" at bounding box center [1249, 106] width 23 height 23
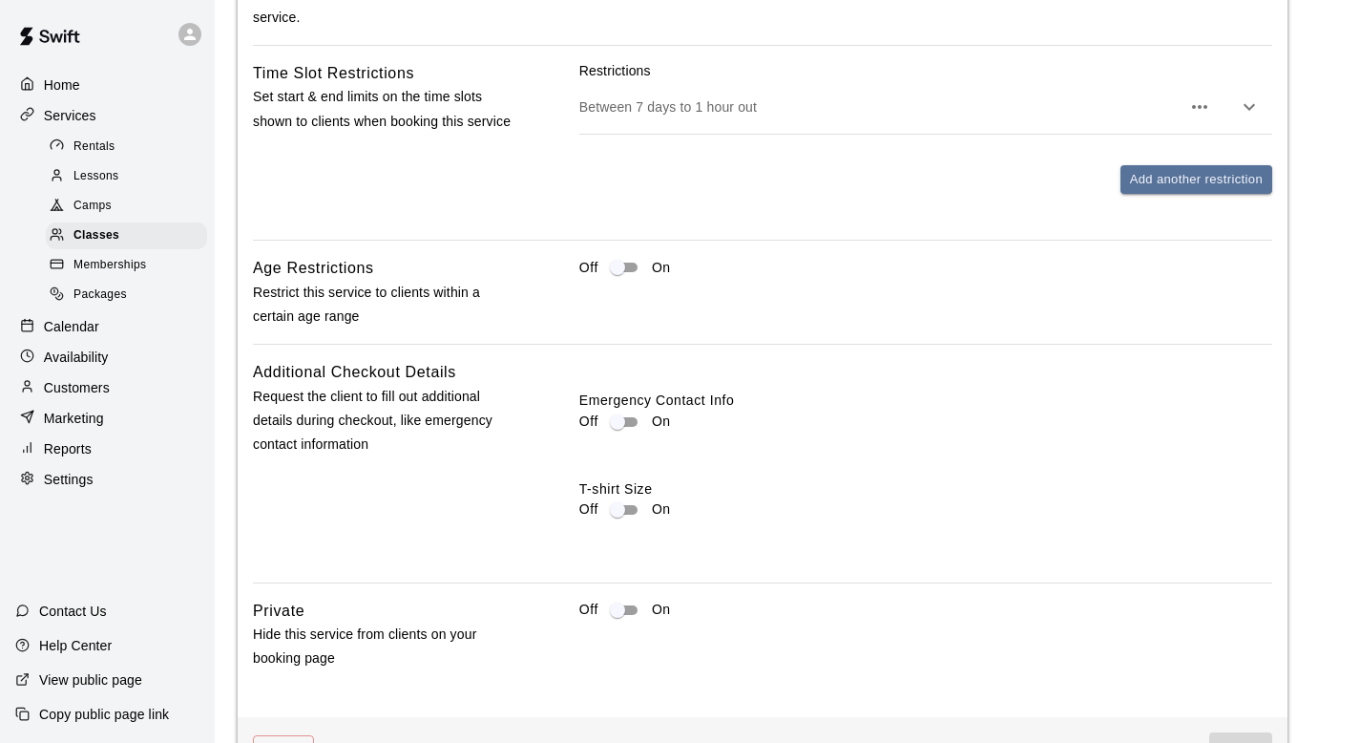
click at [1200, 105] on icon "button" at bounding box center [1199, 107] width 15 height 4
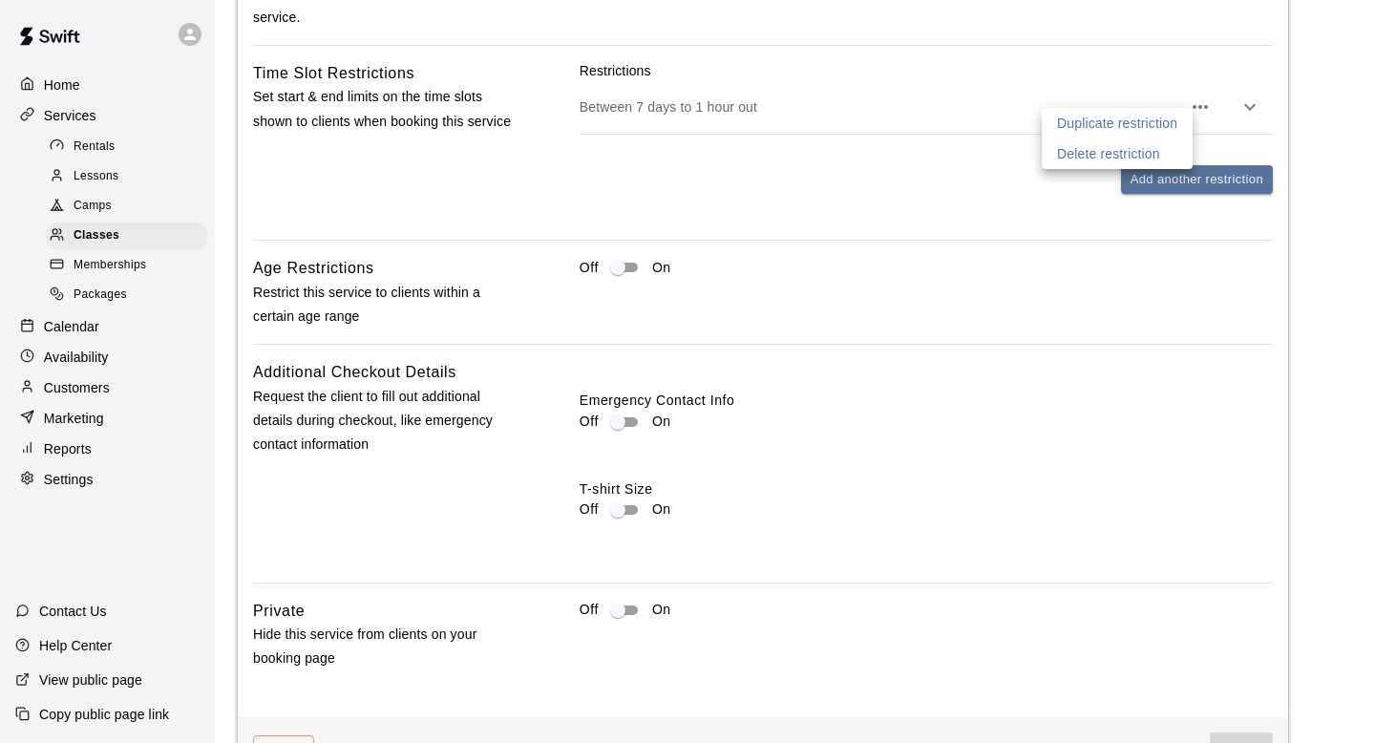
click at [1145, 148] on p "Delete restriction" at bounding box center [1108, 153] width 103 height 19
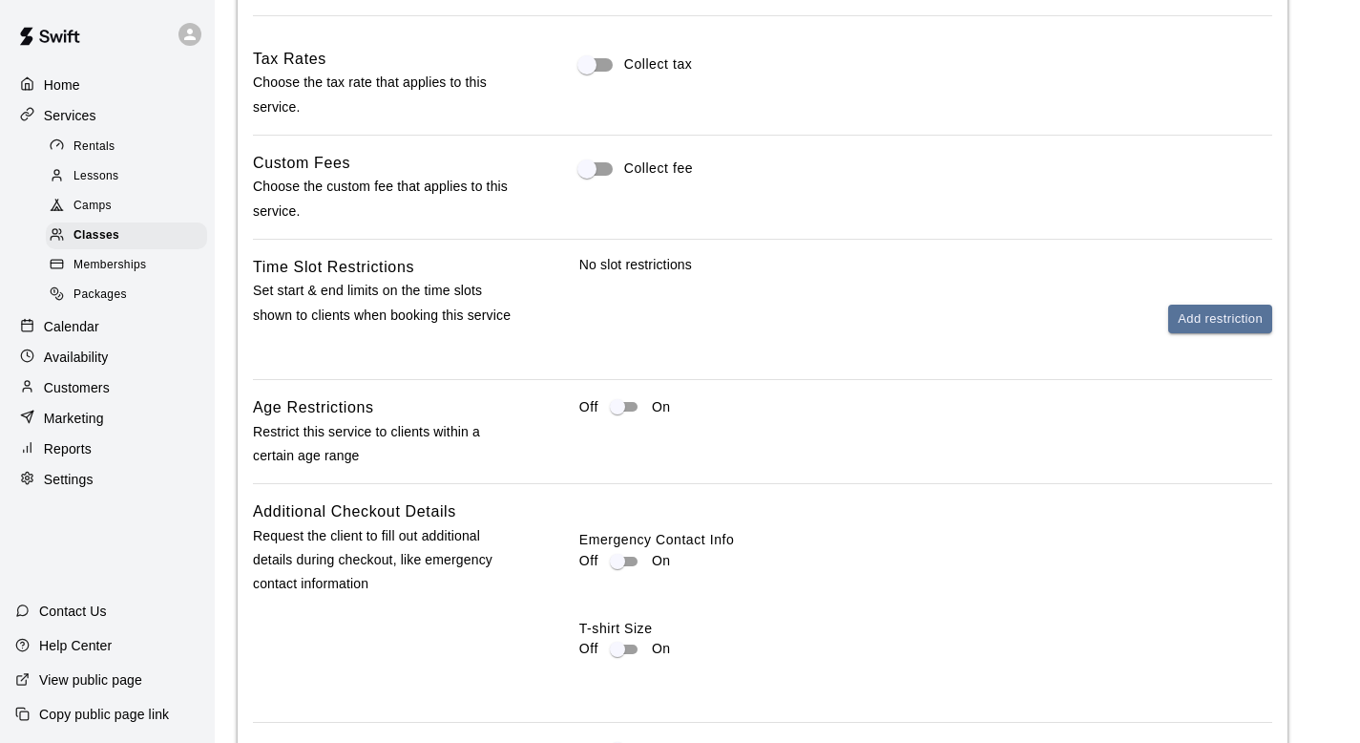
scroll to position [1458, 0]
click at [1215, 294] on div "No slot restrictions Add restriction" at bounding box center [925, 295] width 693 height 79
click at [1211, 329] on button "Add restriction" at bounding box center [1221, 320] width 104 height 30
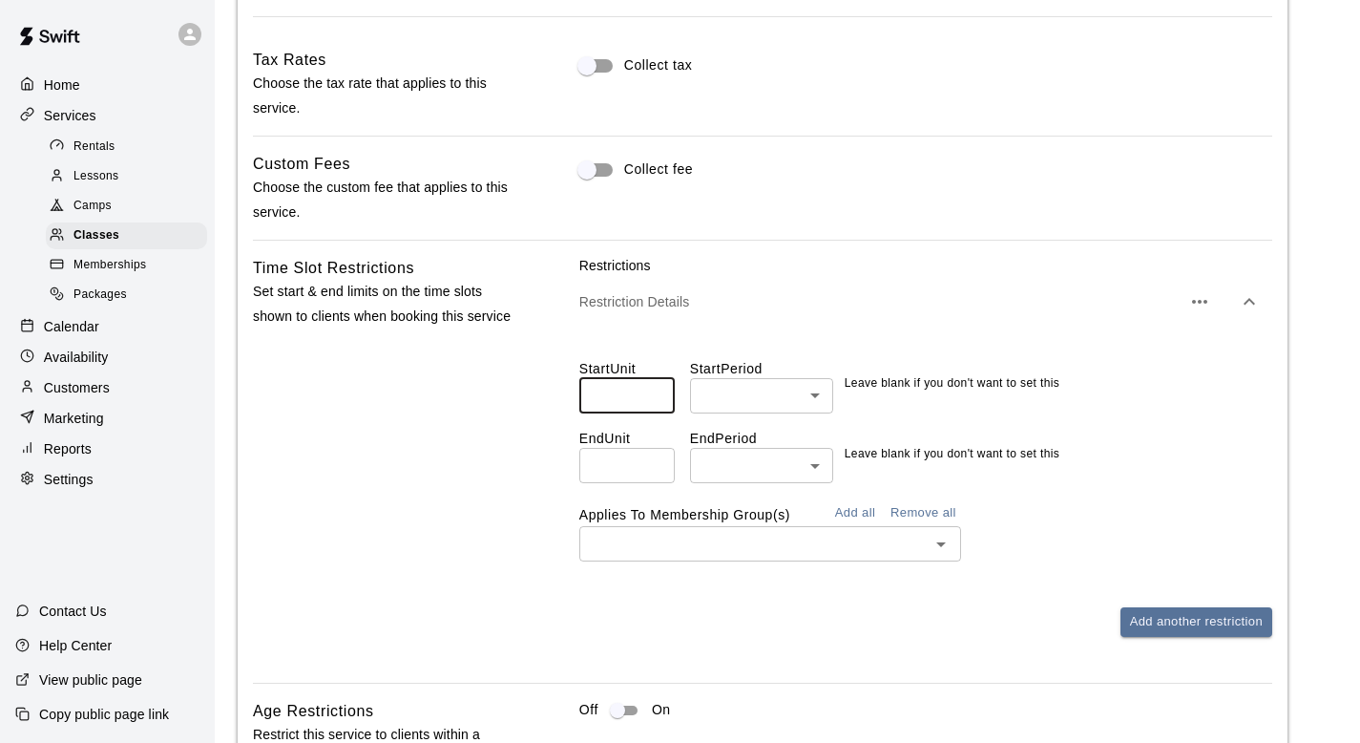
click at [633, 388] on input "number" at bounding box center [626, 395] width 95 height 35
type input "*"
click at [786, 394] on body "**********" at bounding box center [687, 75] width 1375 height 3067
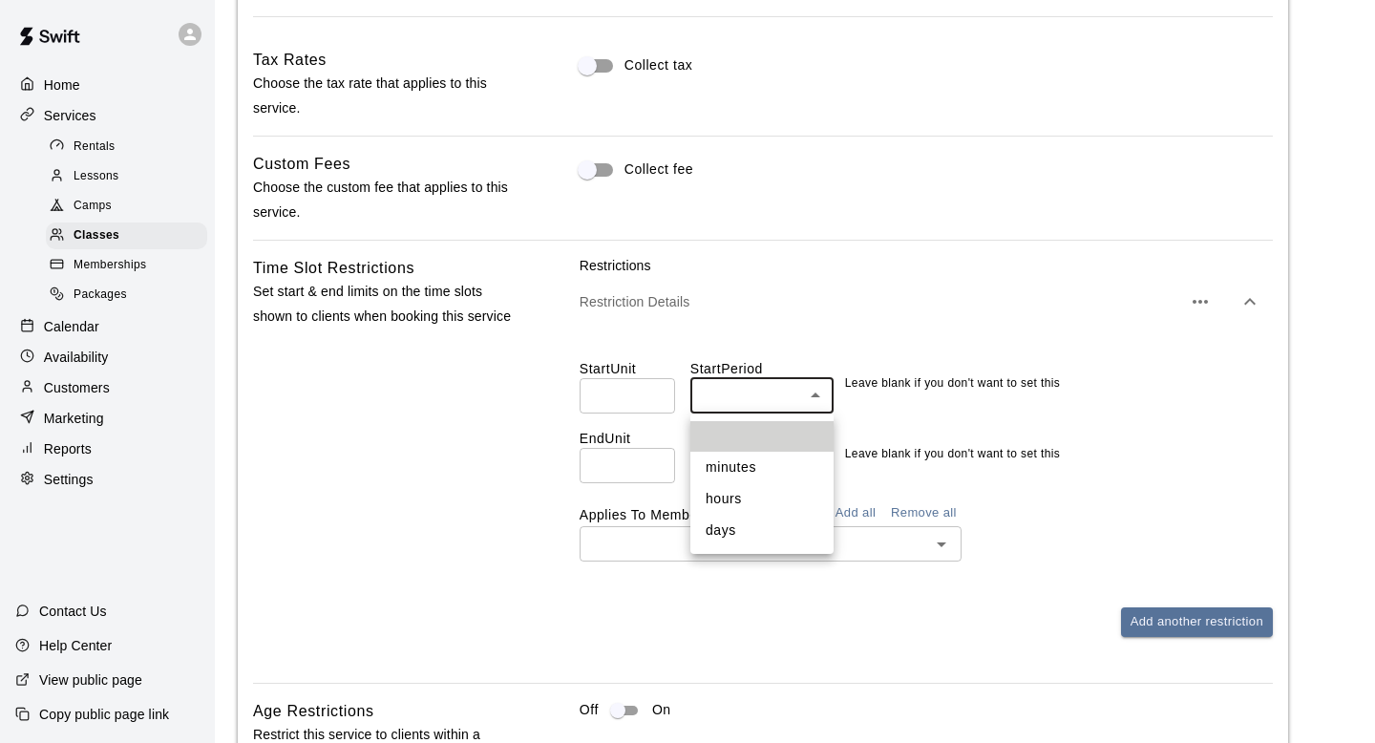
click at [767, 544] on li "days" at bounding box center [761, 531] width 143 height 32
type input "****"
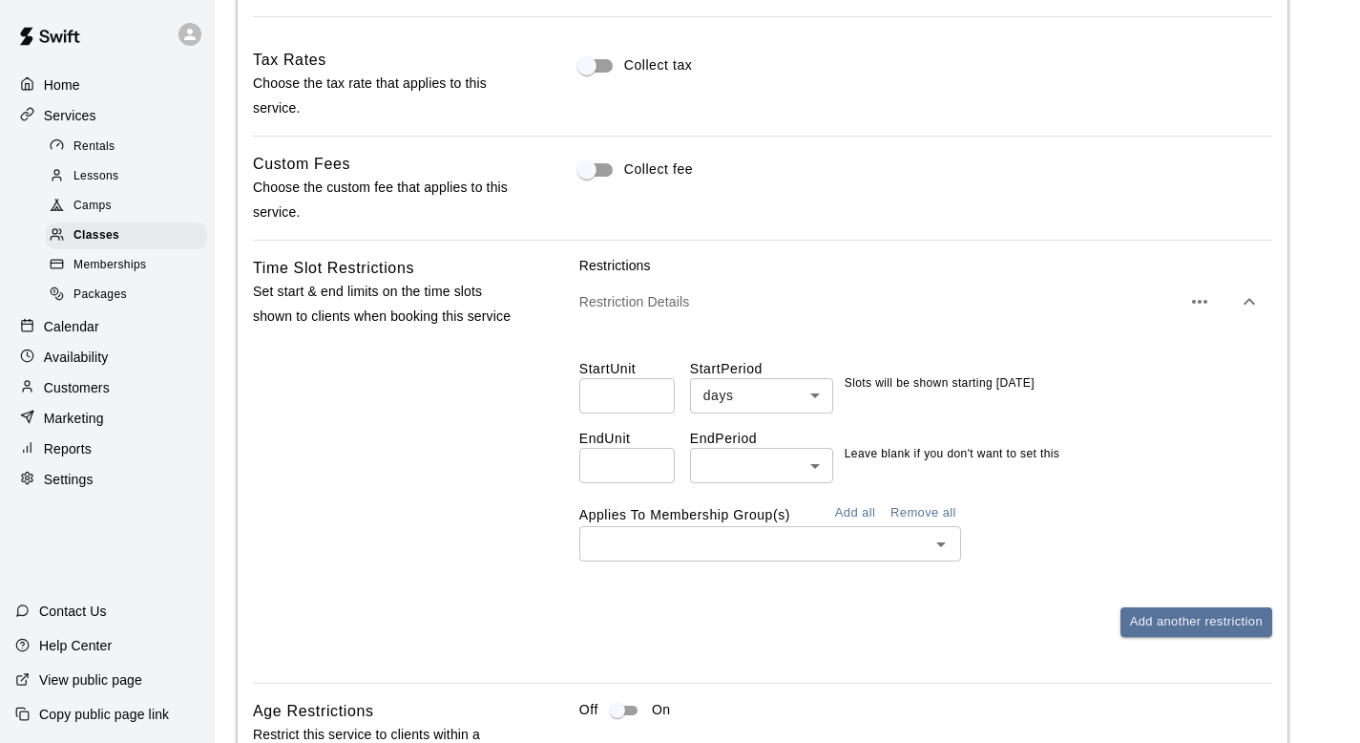
click at [635, 436] on label "End Unit" at bounding box center [634, 438] width 111 height 19
click at [627, 472] on input "number" at bounding box center [626, 465] width 95 height 35
type input "*"
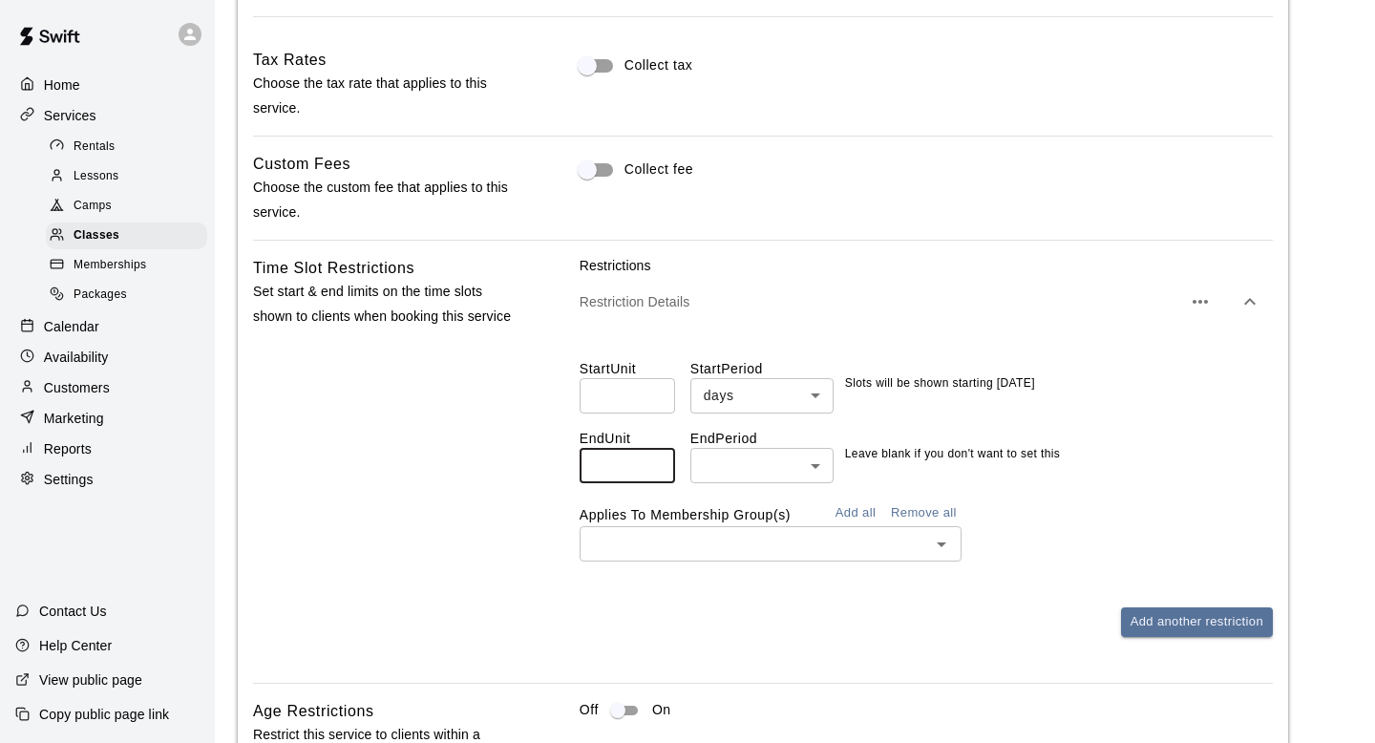
click at [750, 468] on body "**********" at bounding box center [687, 75] width 1375 height 3067
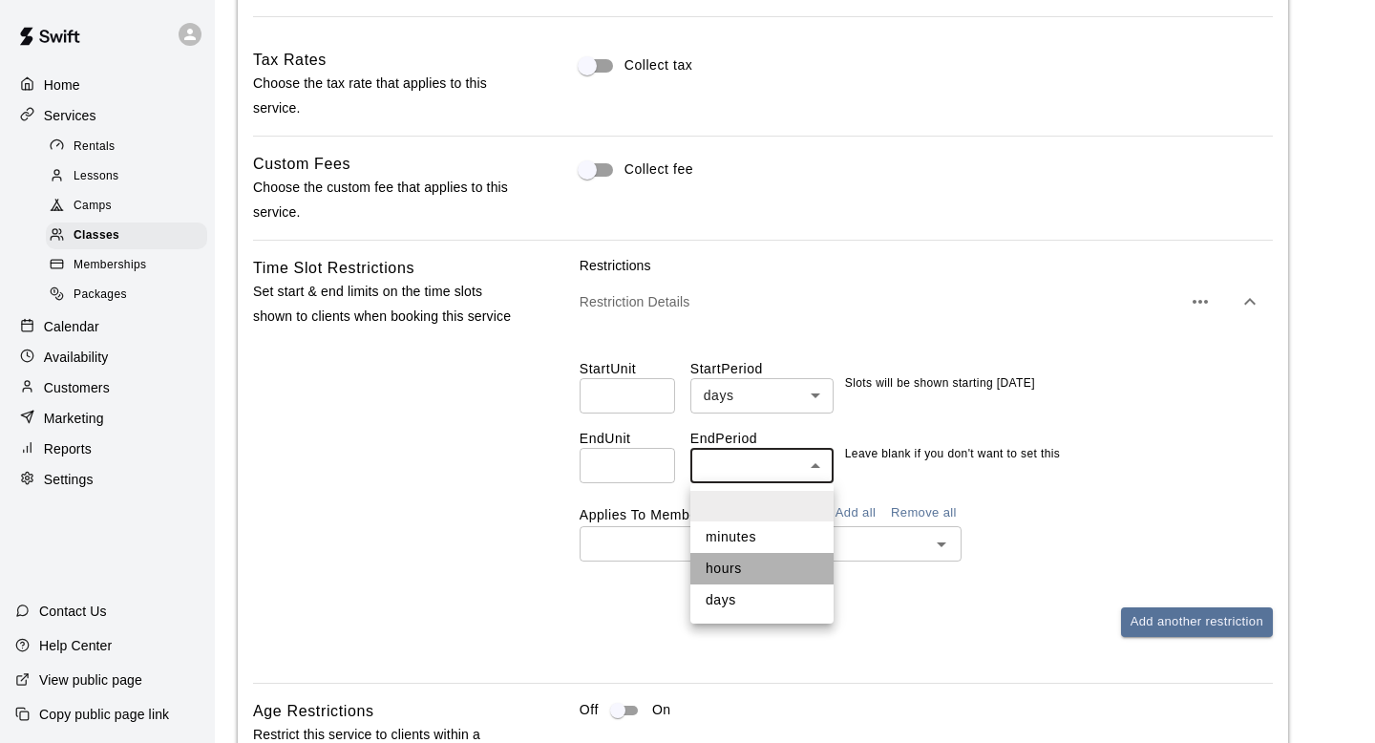
click at [739, 556] on li "hours" at bounding box center [761, 569] width 143 height 32
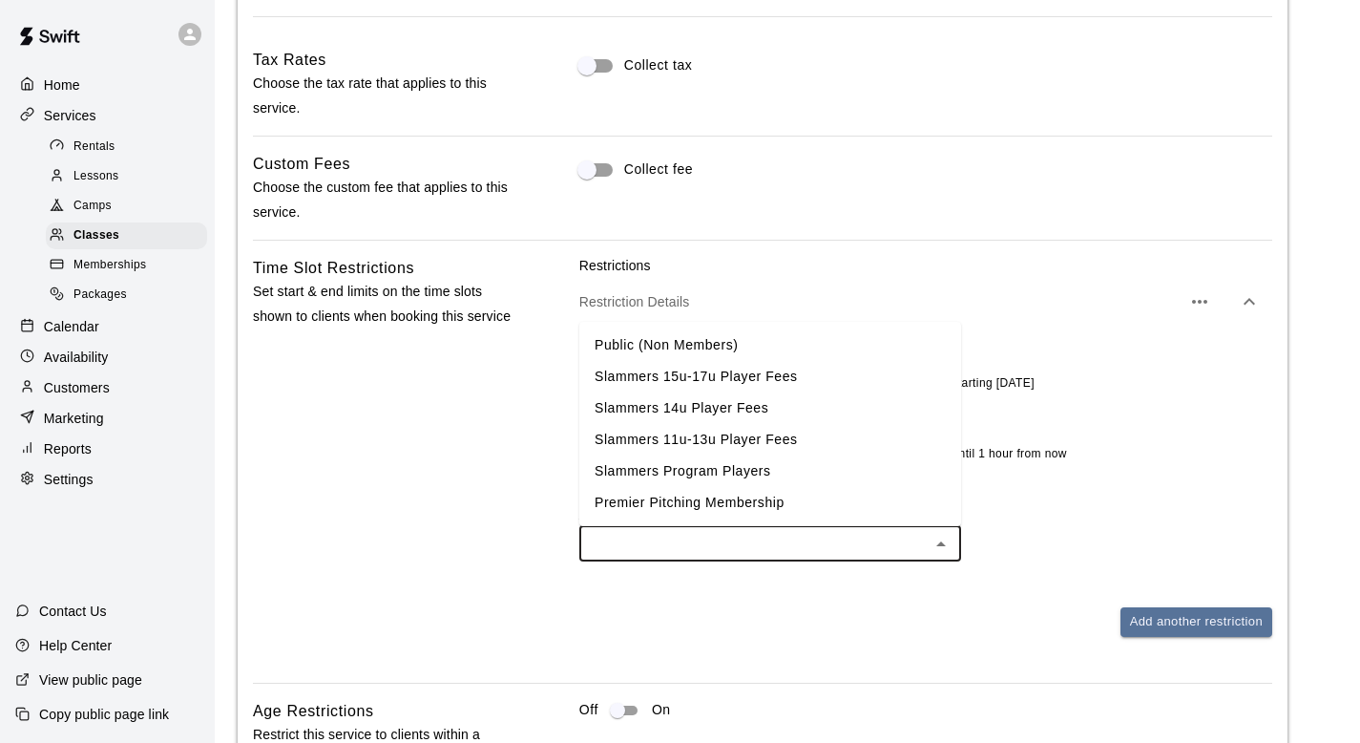
click at [688, 548] on input "text" at bounding box center [754, 544] width 339 height 24
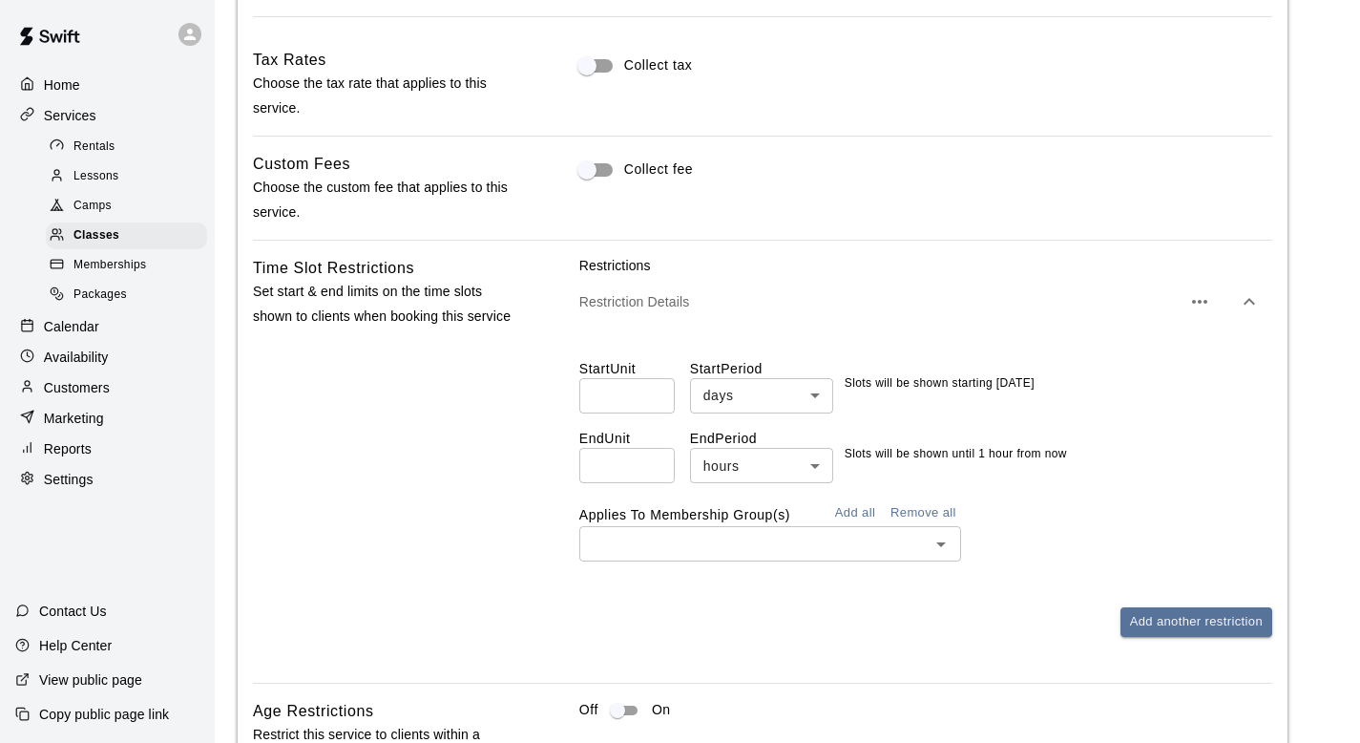
click at [466, 379] on div "Time Slot Restrictions Set start & end limits on the time slots shown to client…" at bounding box center [385, 461] width 265 height 411
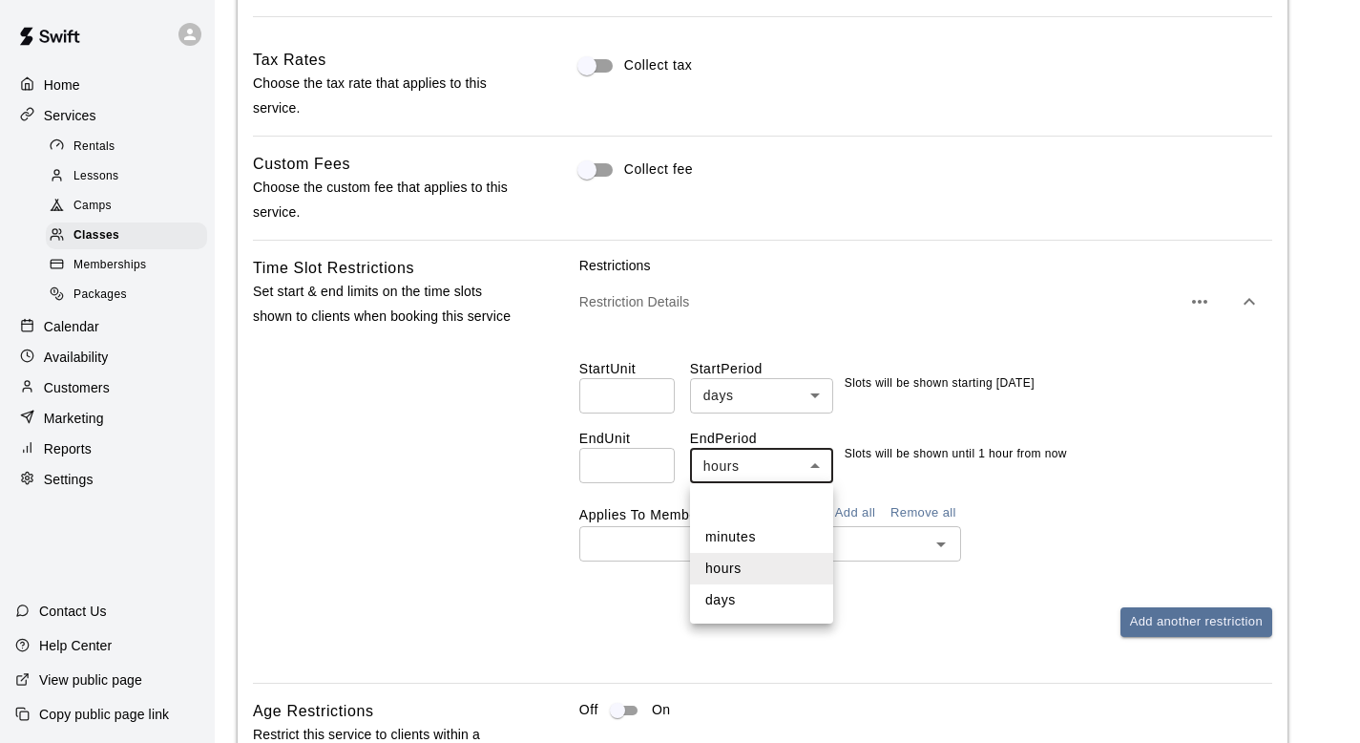
click at [729, 458] on body "**********" at bounding box center [680, 75] width 1360 height 3067
click at [727, 535] on li "minutes" at bounding box center [761, 537] width 143 height 32
type input "*******"
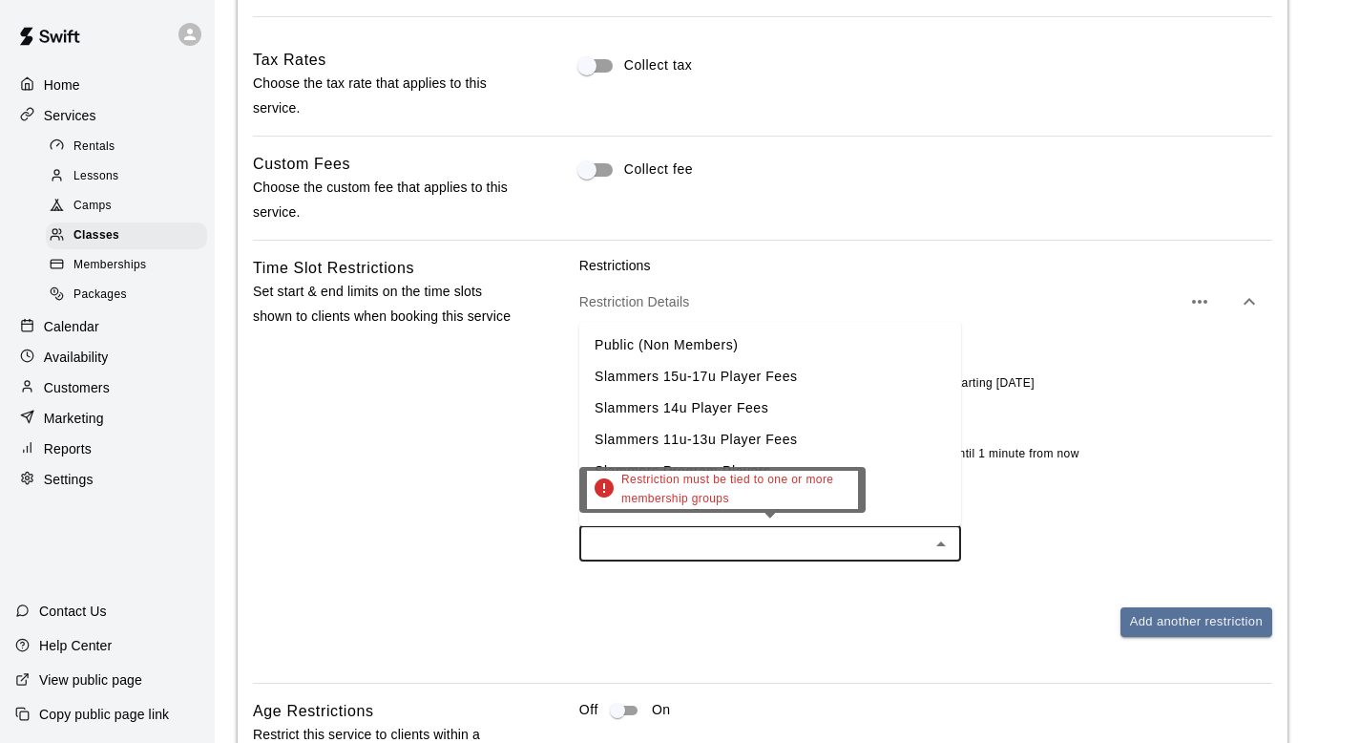
click at [643, 548] on input "text" at bounding box center [754, 544] width 339 height 24
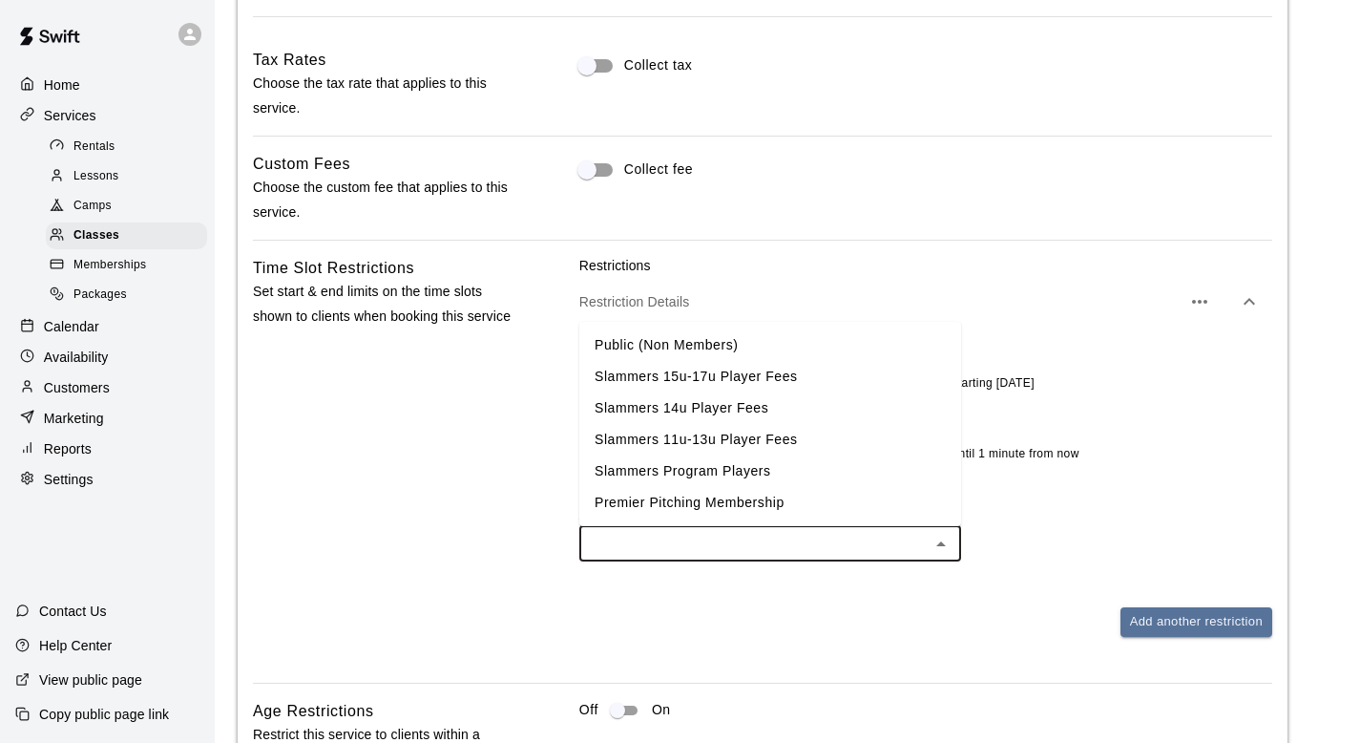
click at [646, 502] on li "Premier Pitching Membership" at bounding box center [770, 503] width 382 height 32
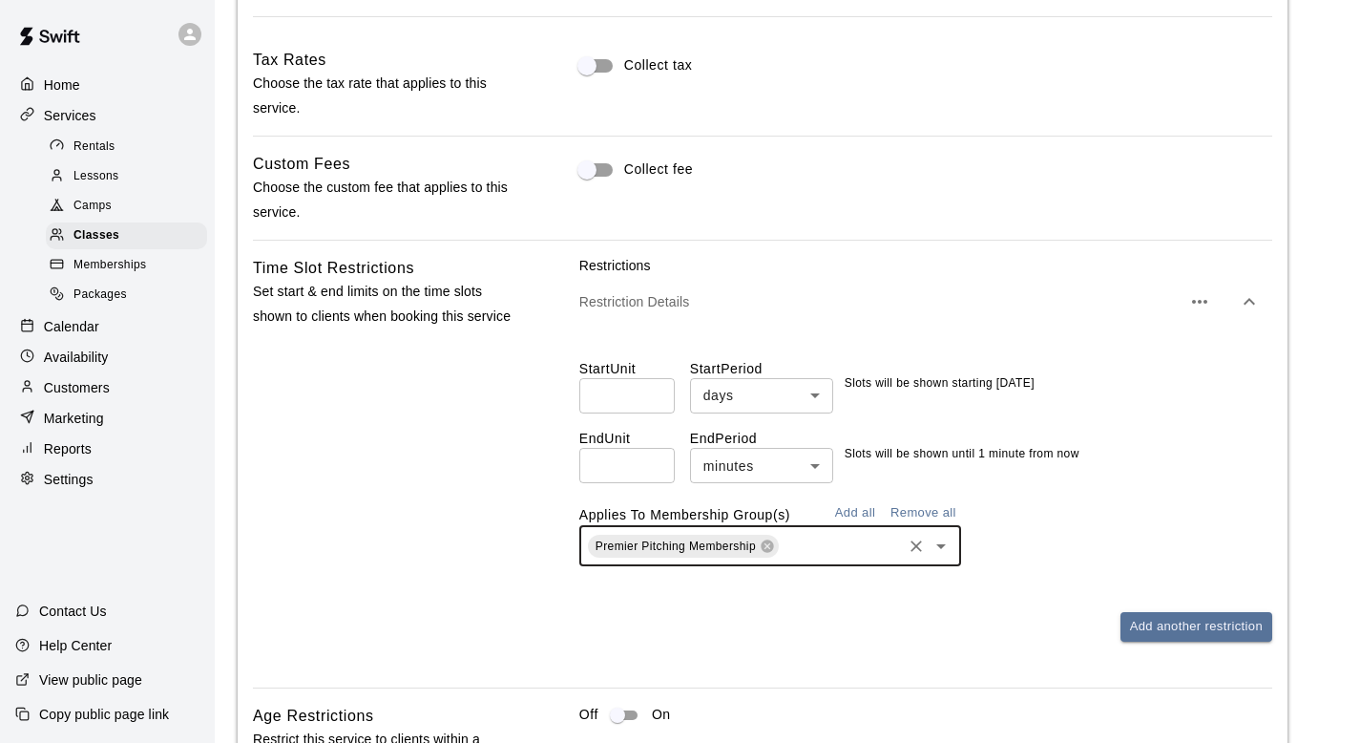
click at [814, 540] on input "text" at bounding box center [840, 546] width 117 height 24
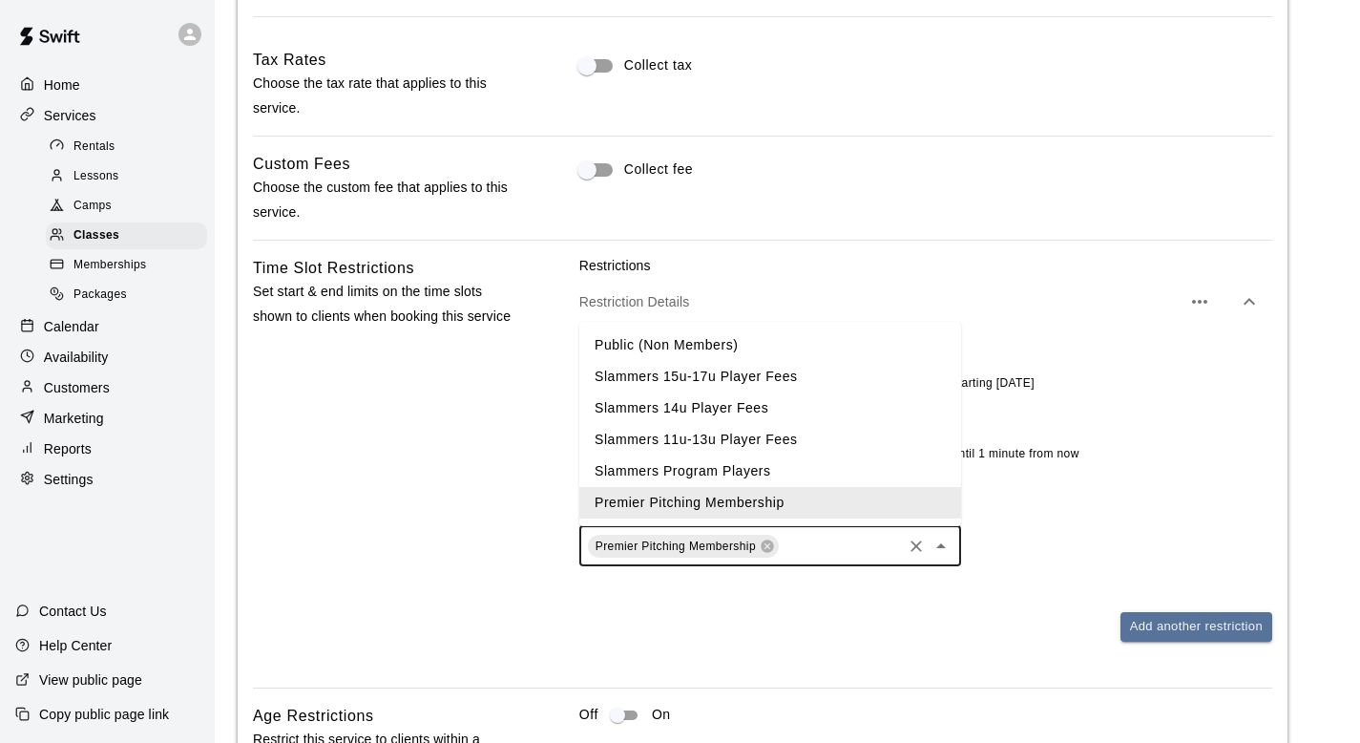
click at [933, 651] on div "Restrictions Restriction Details Start Unit * ​ Start Period days **** ​ Slots …" at bounding box center [925, 464] width 693 height 416
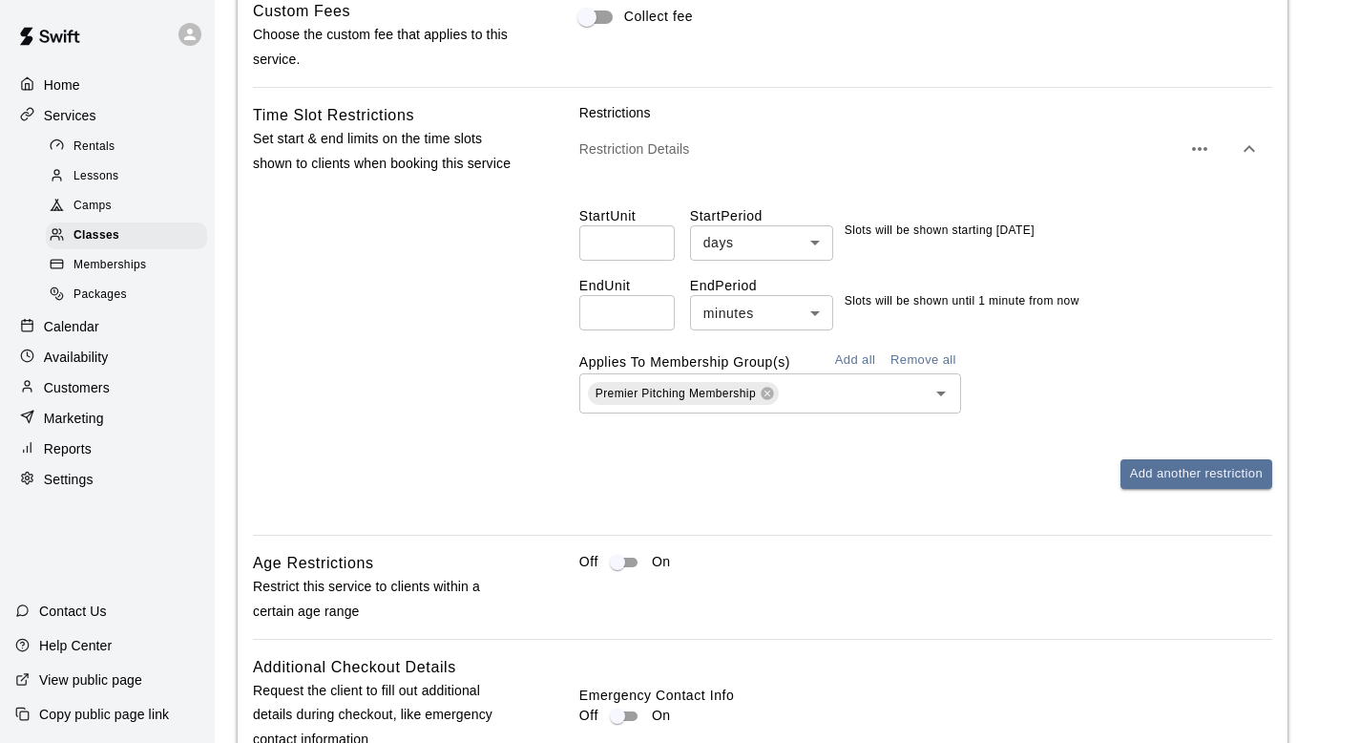
scroll to position [1610, 0]
click at [819, 369] on div "Applies To Membership Group(s) Add all Remove all" at bounding box center [770, 361] width 382 height 28
click at [821, 390] on input "text" at bounding box center [840, 394] width 117 height 24
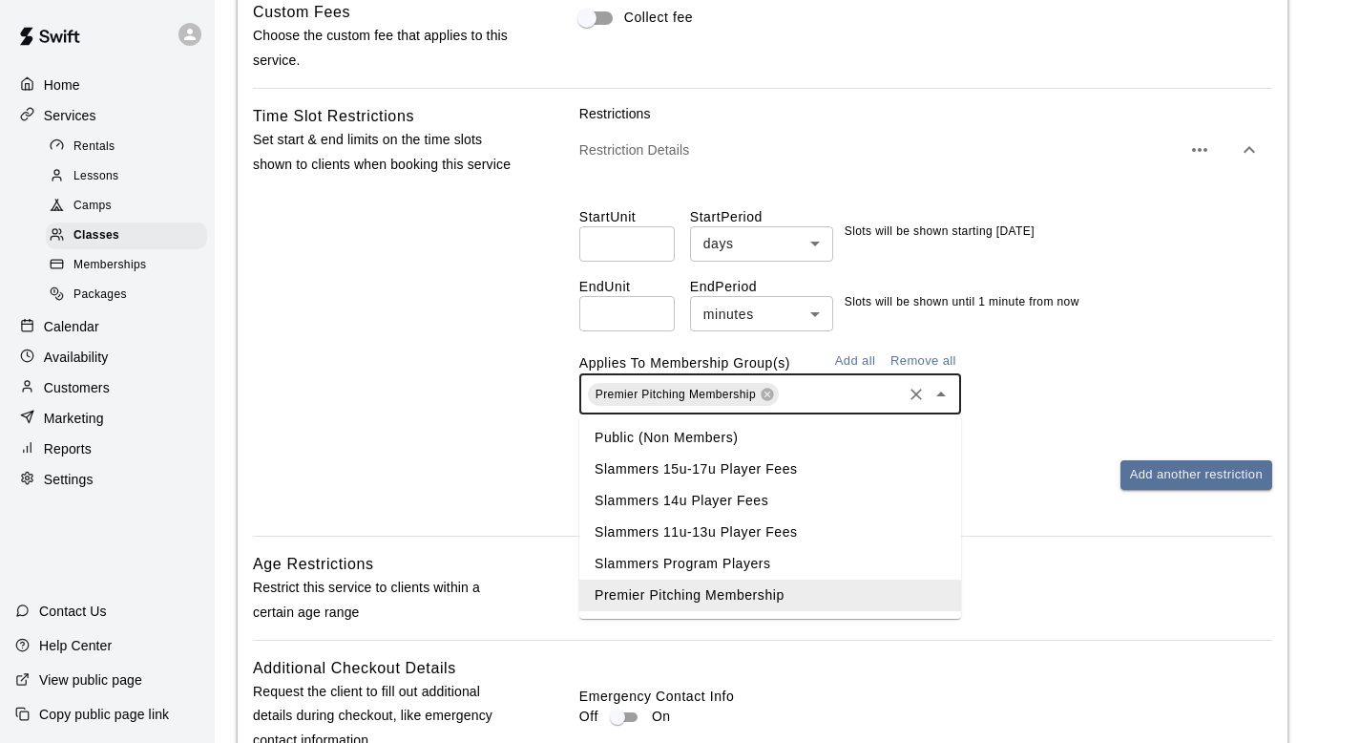
click at [875, 356] on button "Add all" at bounding box center [855, 362] width 61 height 30
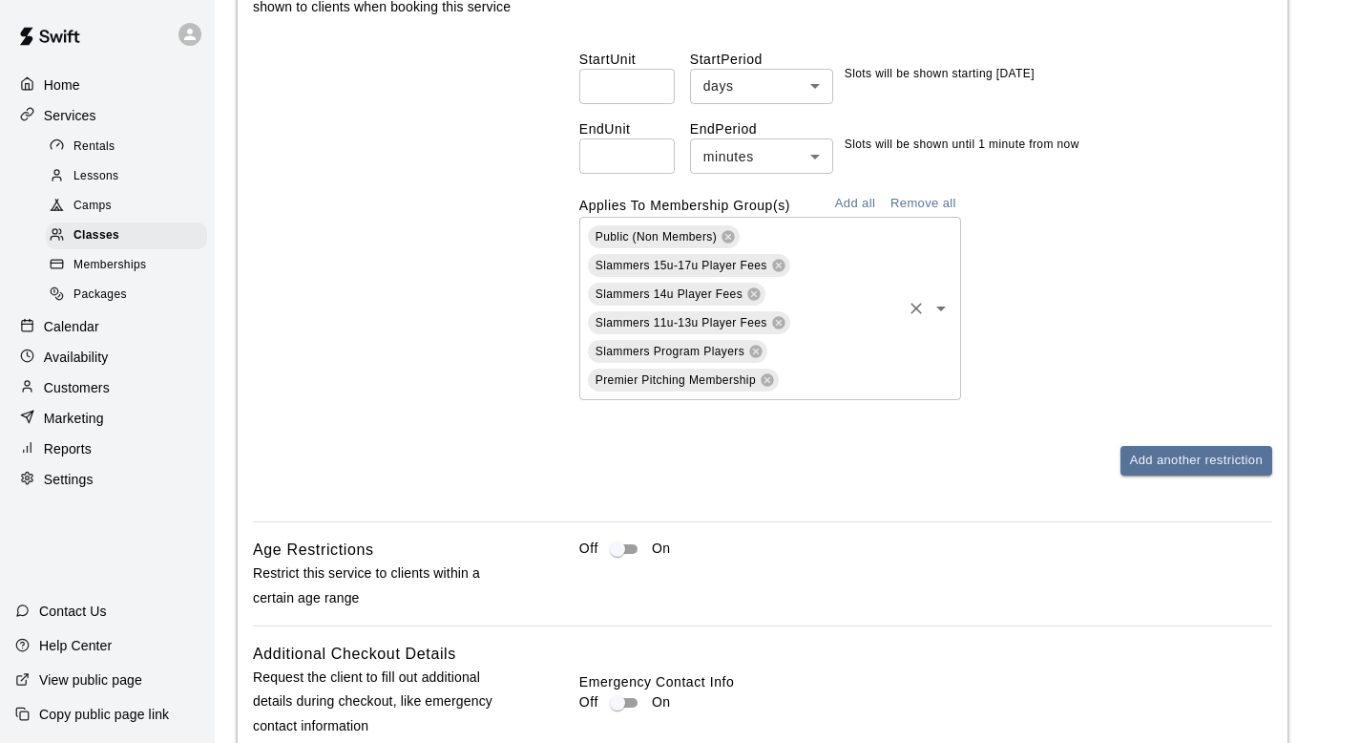
scroll to position [1766, 0]
click at [930, 204] on button "Remove all" at bounding box center [923, 205] width 75 height 30
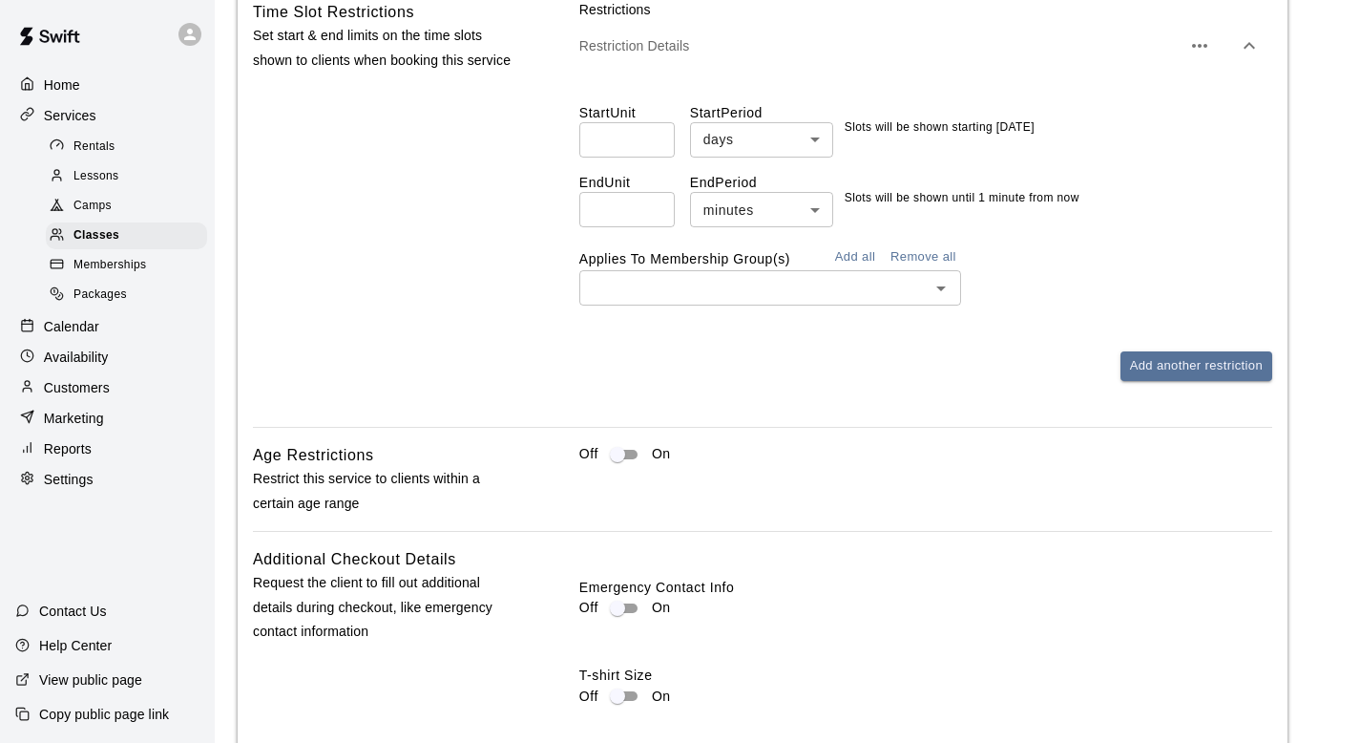
scroll to position [1694, 0]
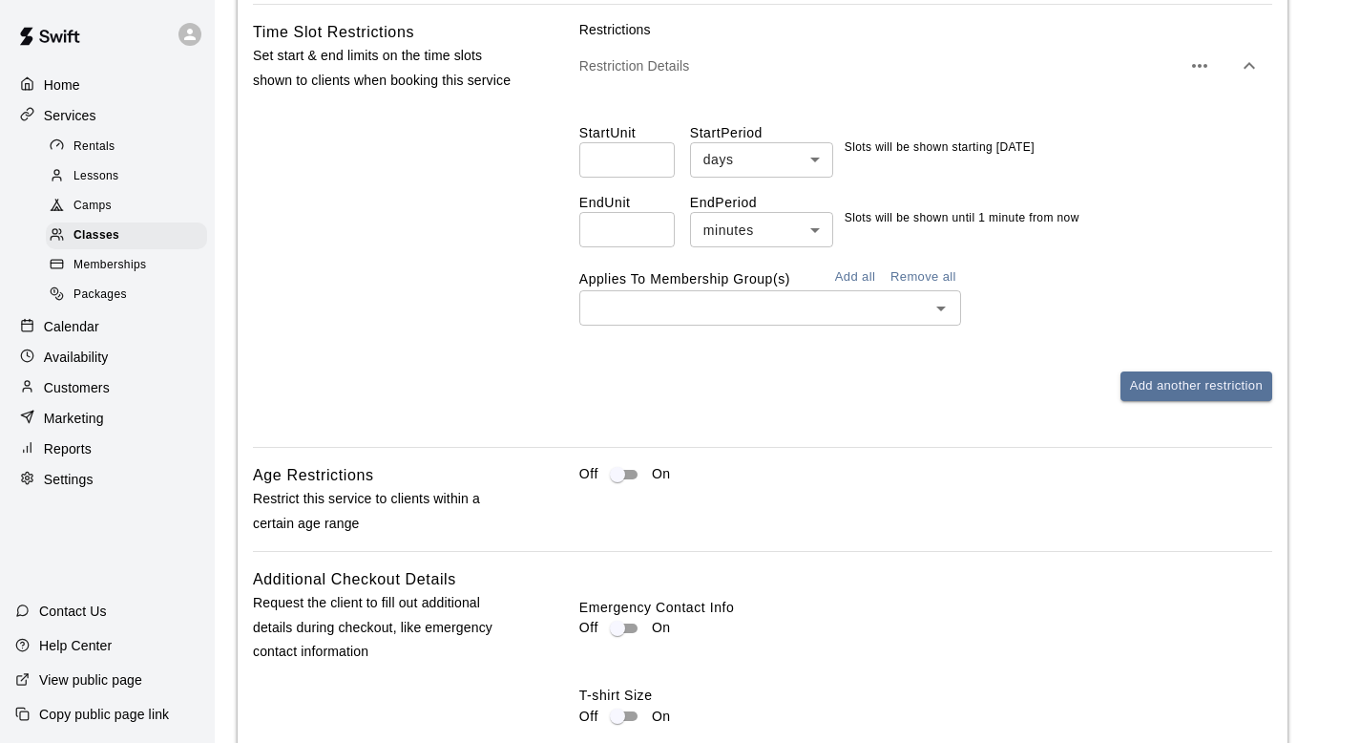
click at [812, 324] on div "​" at bounding box center [770, 307] width 382 height 35
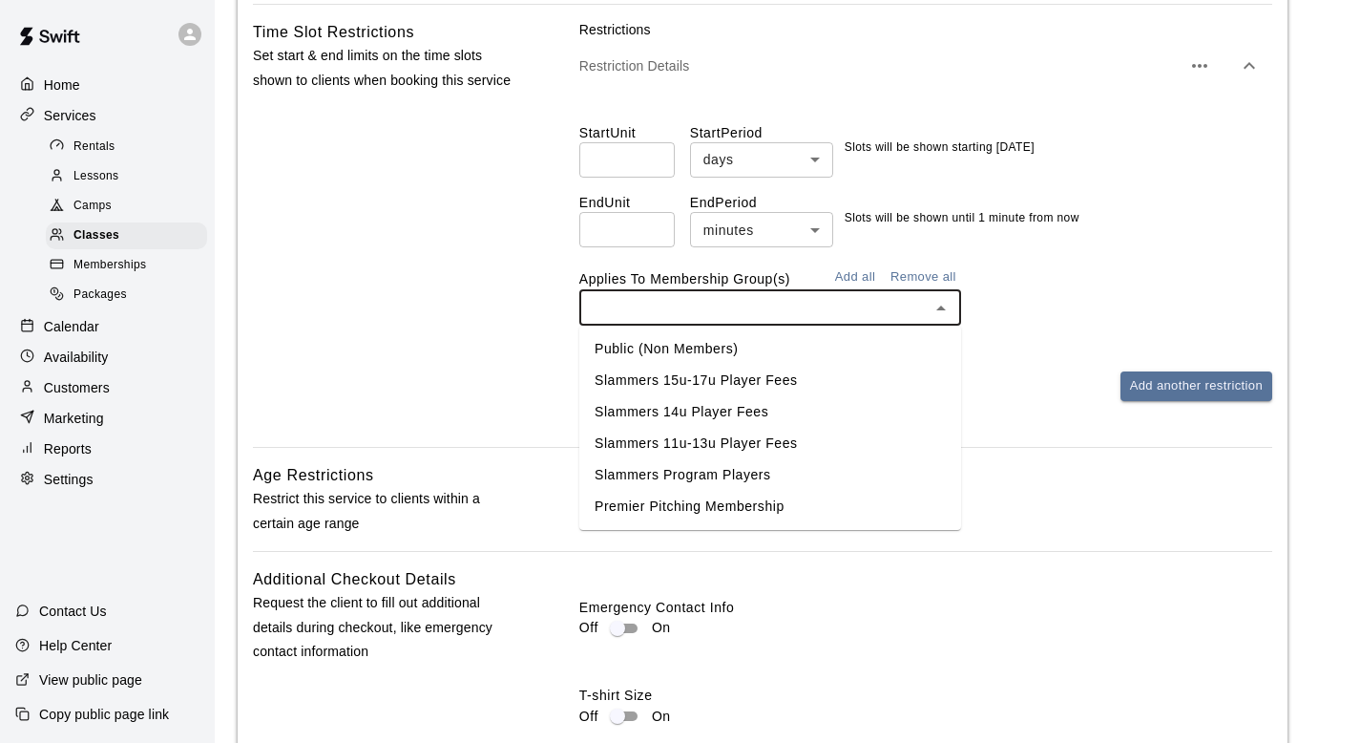
click at [651, 362] on li "Public (Non Members)" at bounding box center [770, 349] width 382 height 32
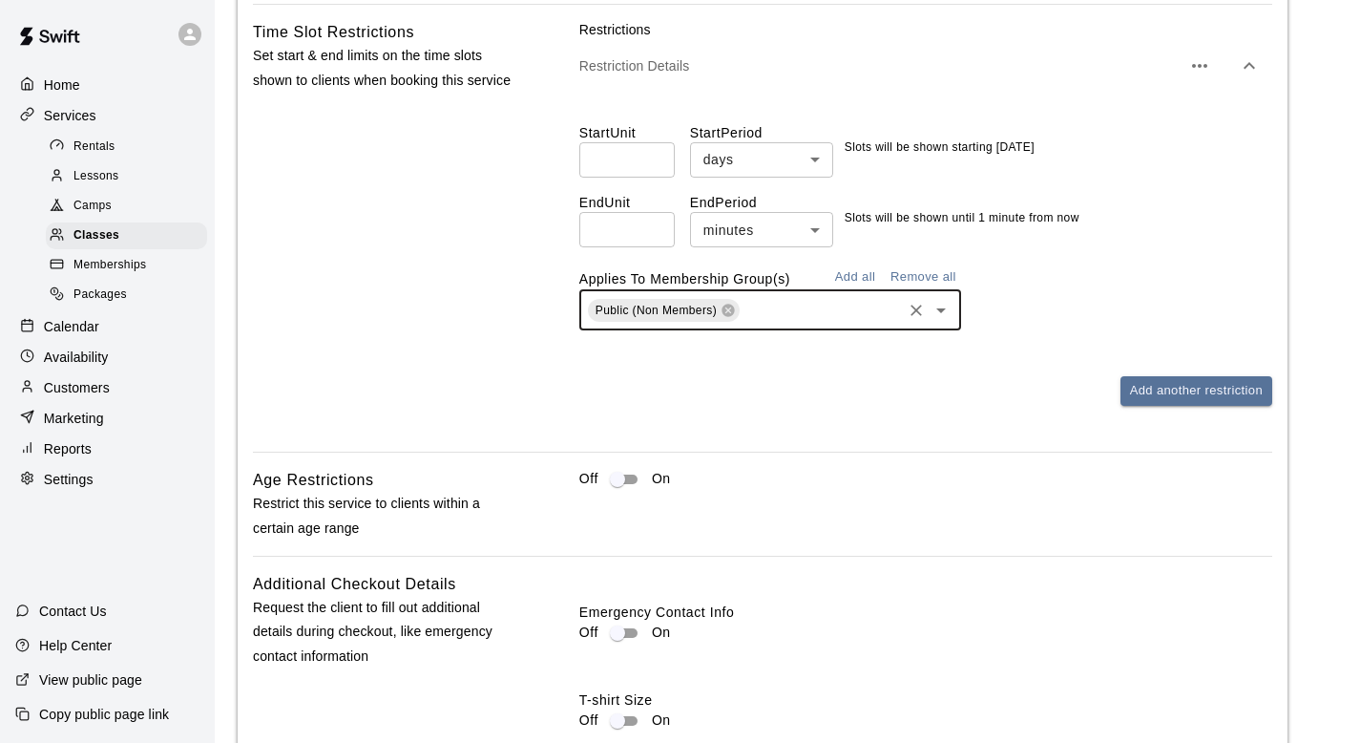
click at [909, 496] on div "Off On" at bounding box center [925, 487] width 693 height 38
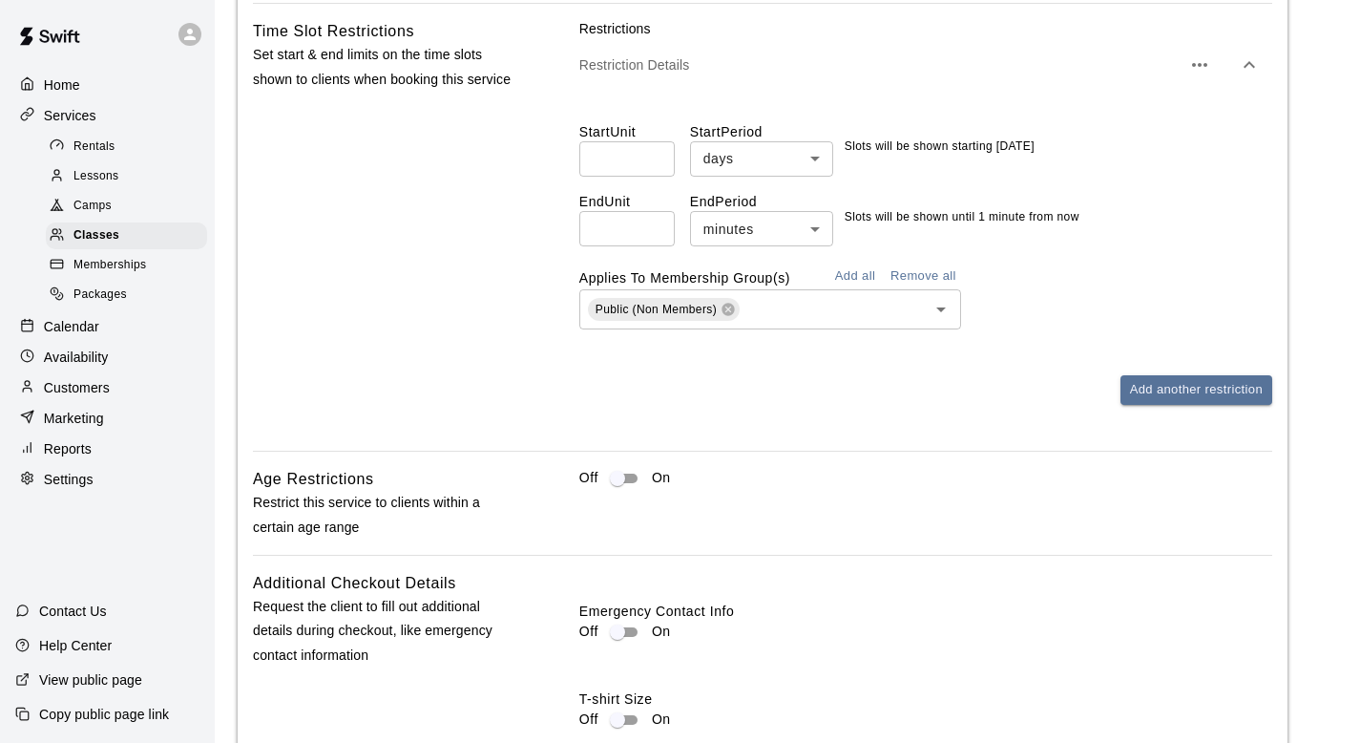
scroll to position [1685, 0]
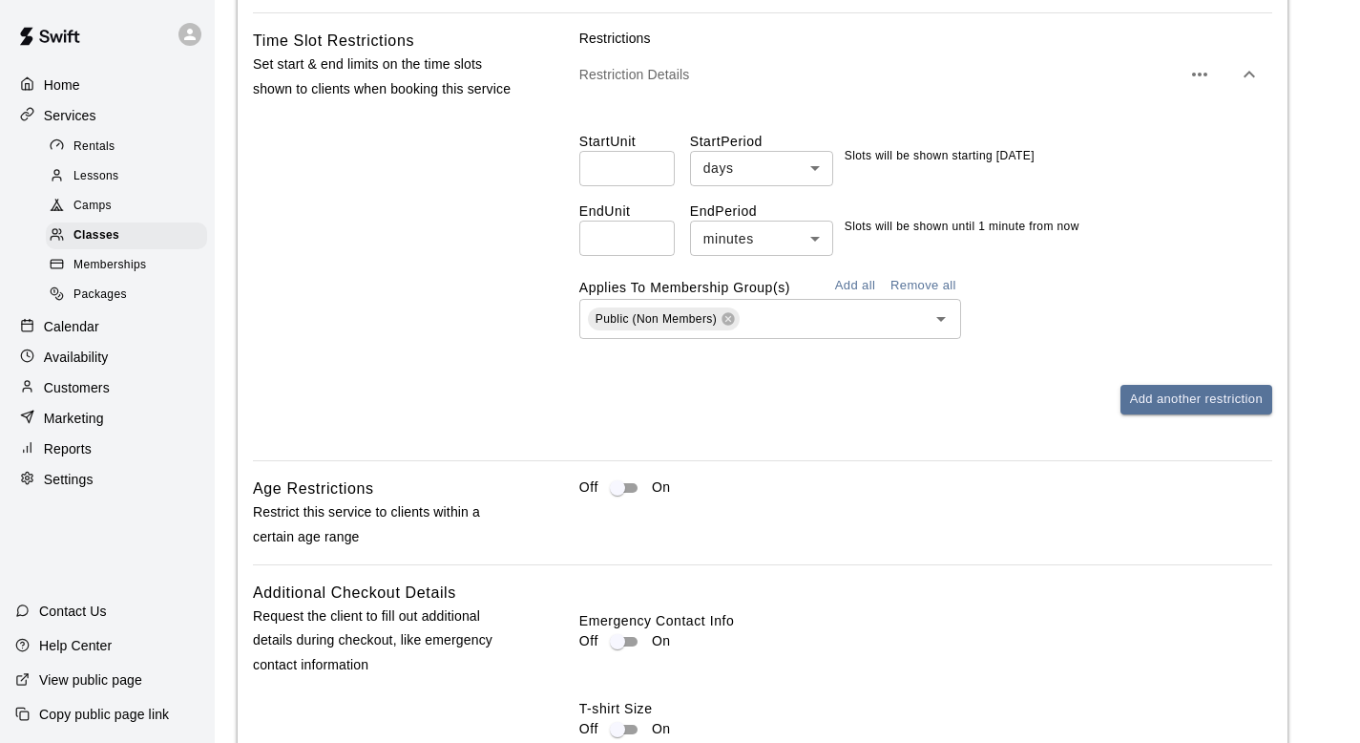
click at [909, 496] on div "Off On" at bounding box center [925, 487] width 693 height 23
click at [606, 245] on input "*" at bounding box center [626, 238] width 95 height 35
type input "*"
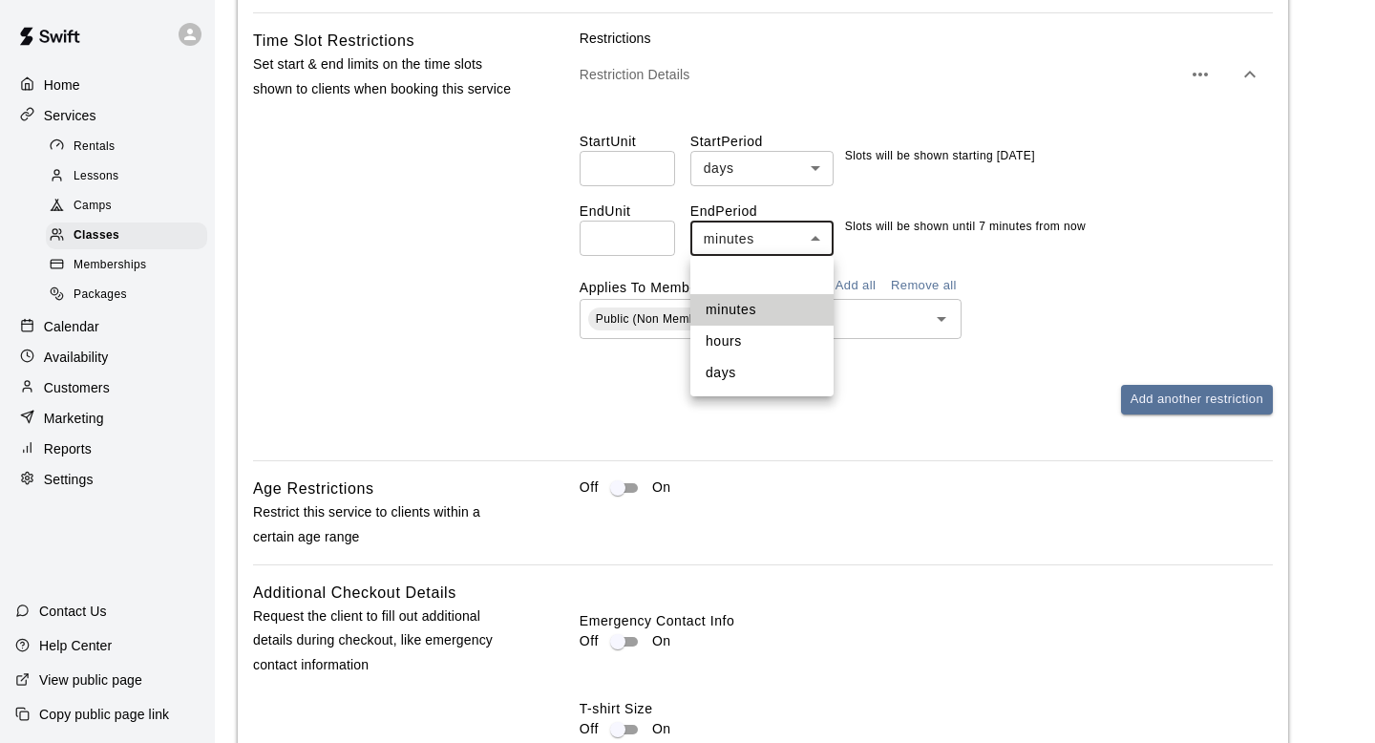
click at [725, 343] on li "hours" at bounding box center [761, 342] width 143 height 32
type input "*****"
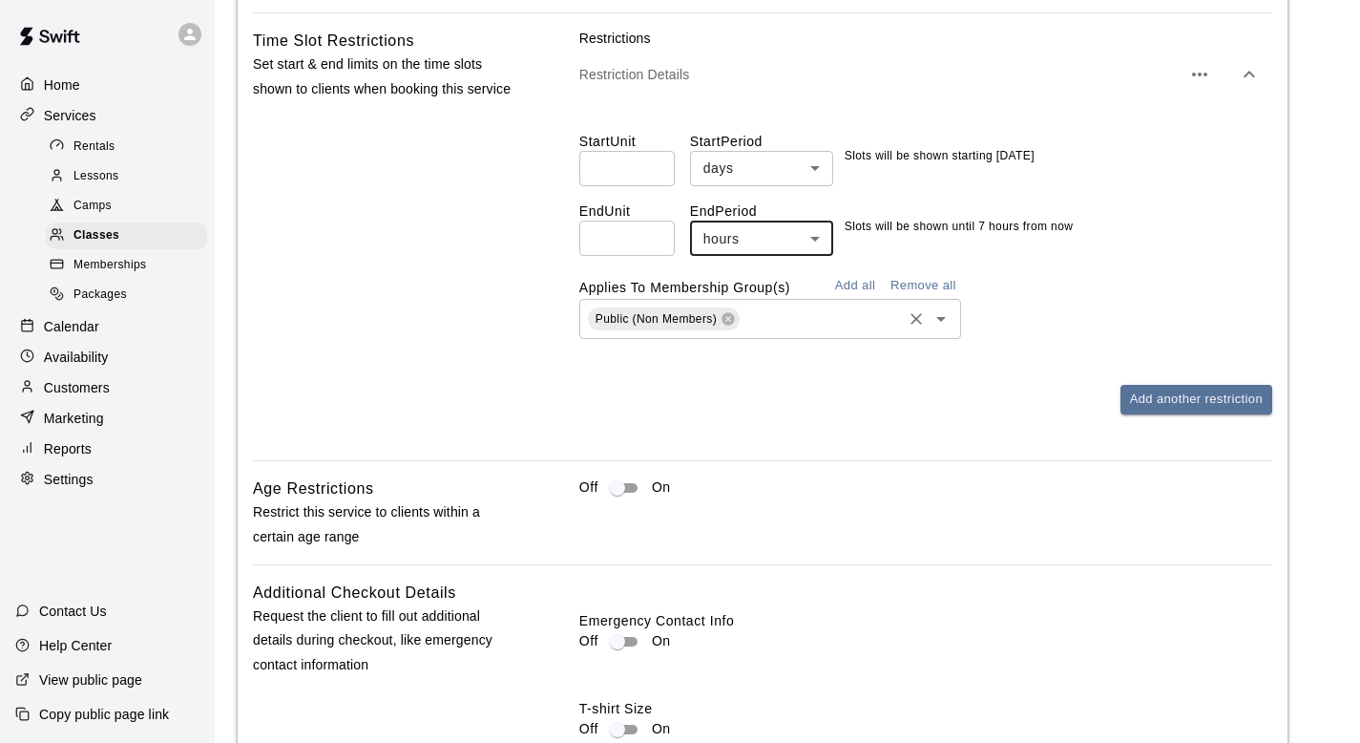
click at [1064, 299] on div "Public (Non Members) ​" at bounding box center [925, 319] width 693 height 40
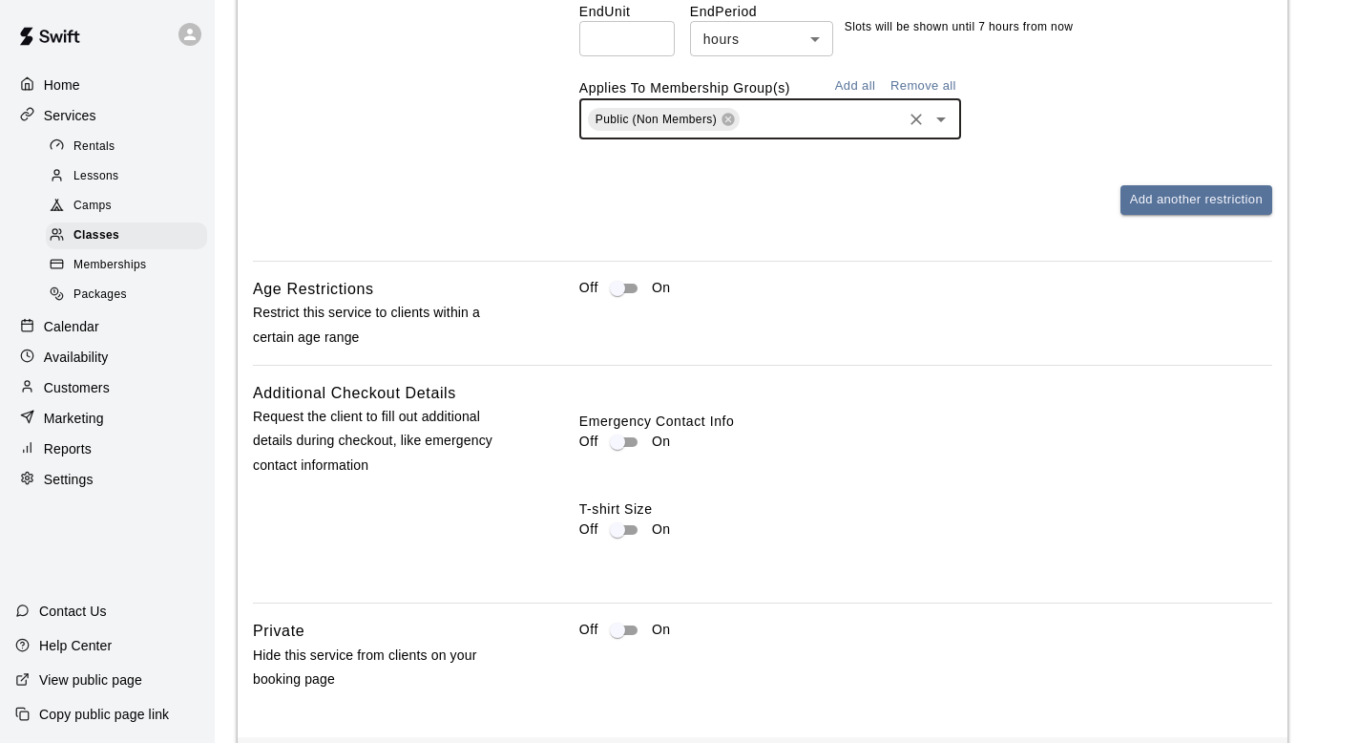
scroll to position [1816, 0]
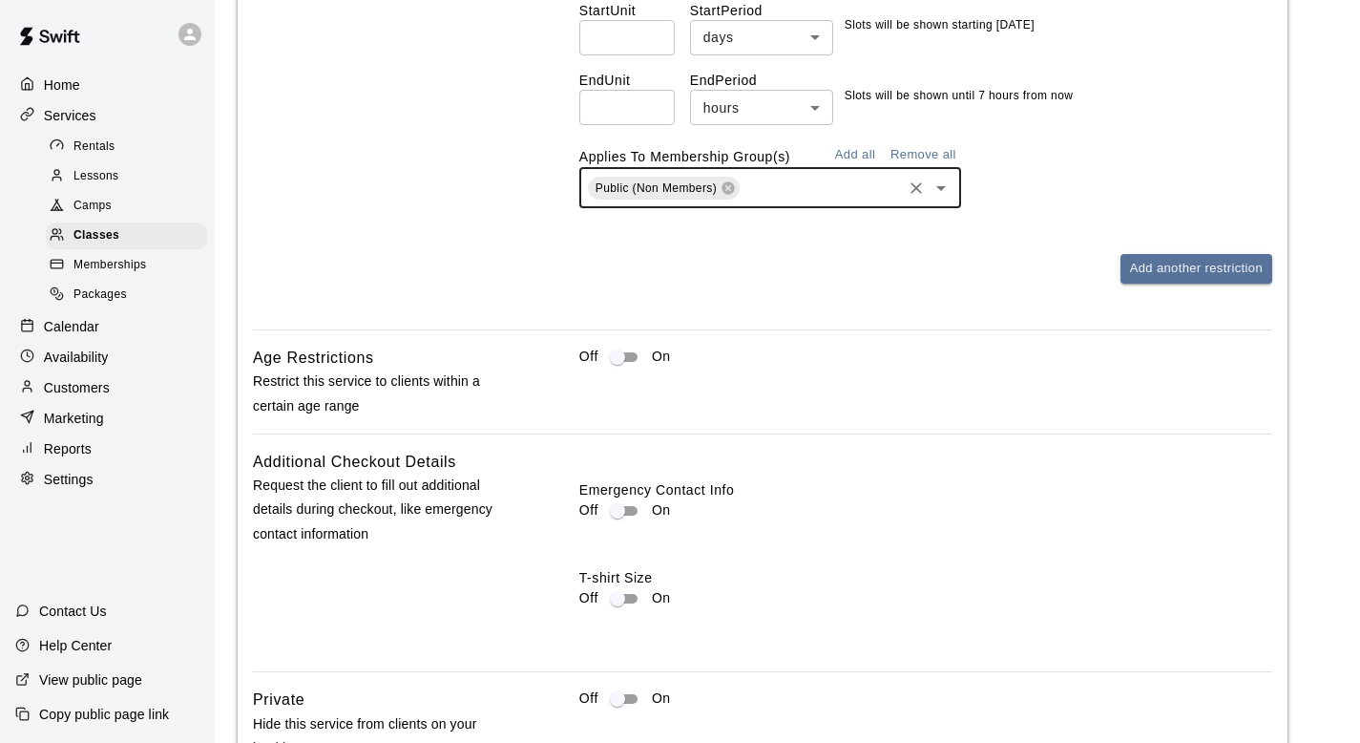
click at [853, 203] on div "Public (Non Members) ​" at bounding box center [770, 188] width 382 height 40
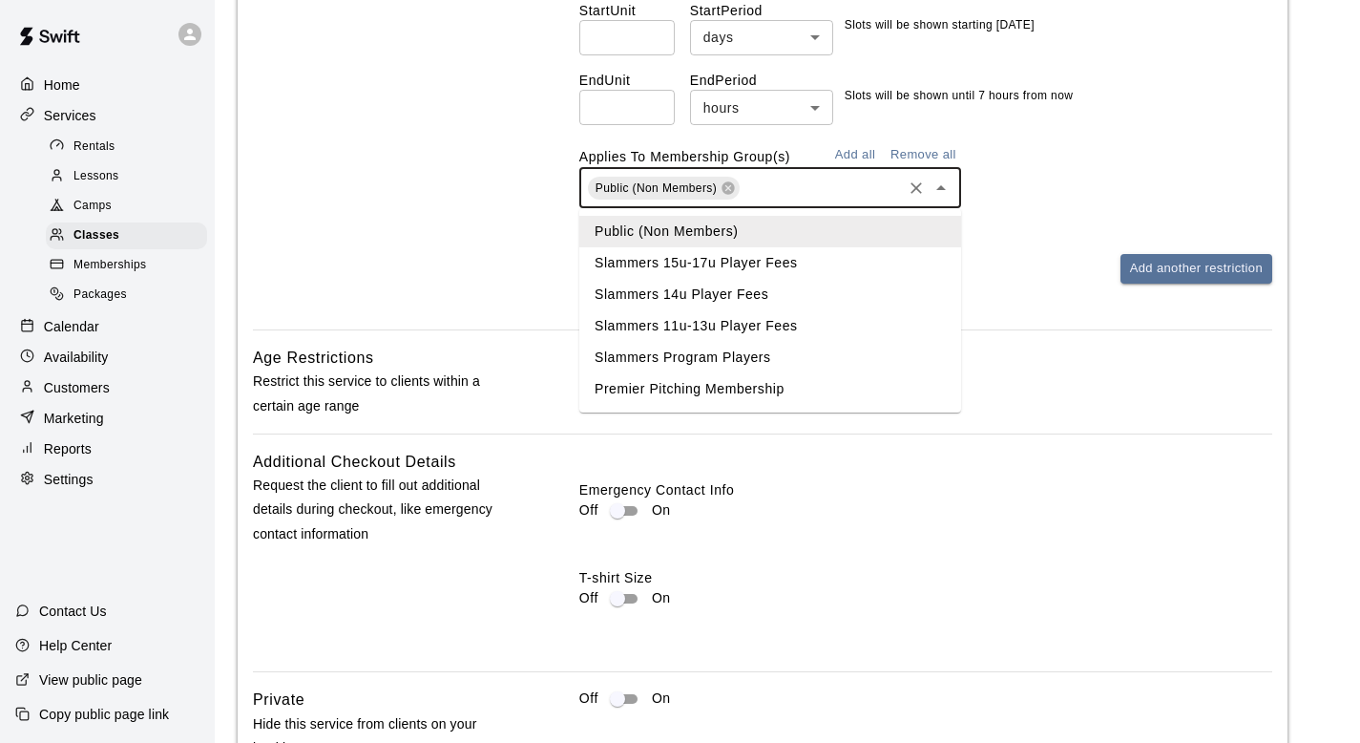
click at [822, 390] on li "Premier Pitching Membership" at bounding box center [770, 389] width 382 height 32
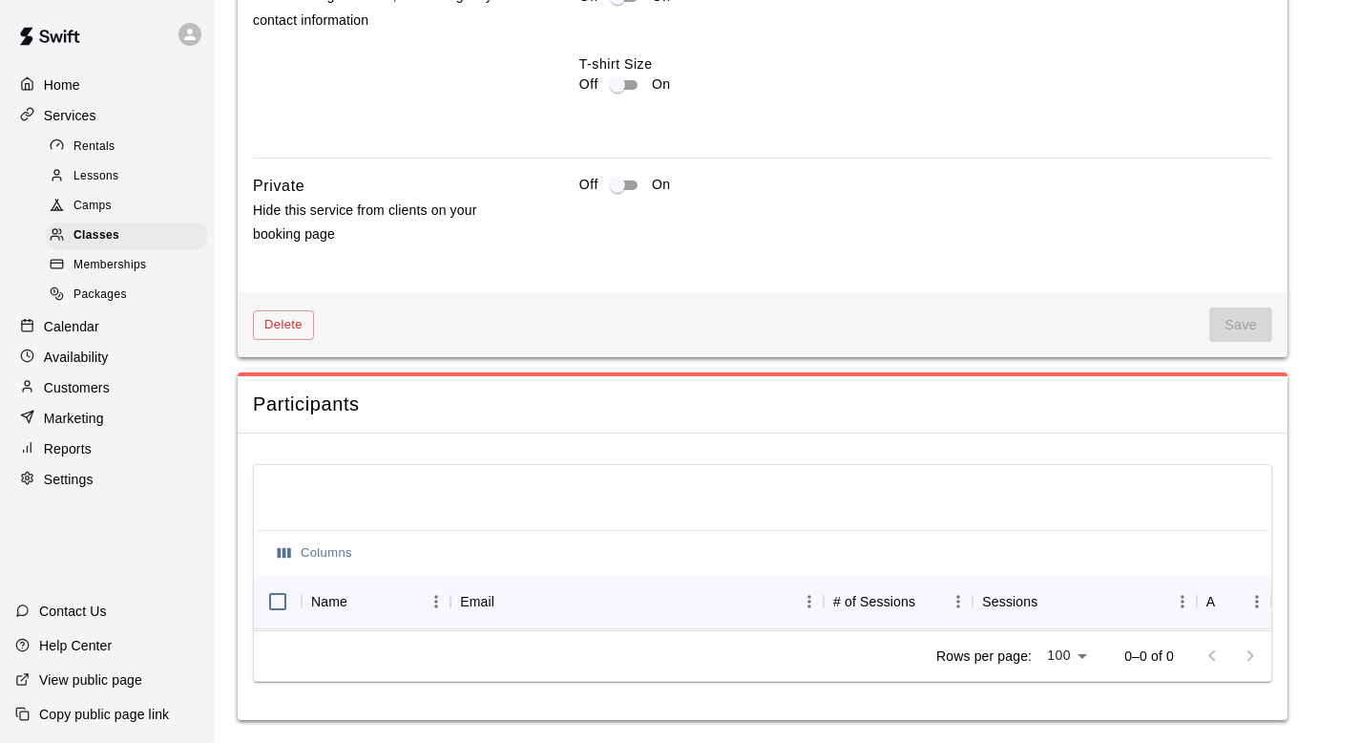
scroll to position [2372, 0]
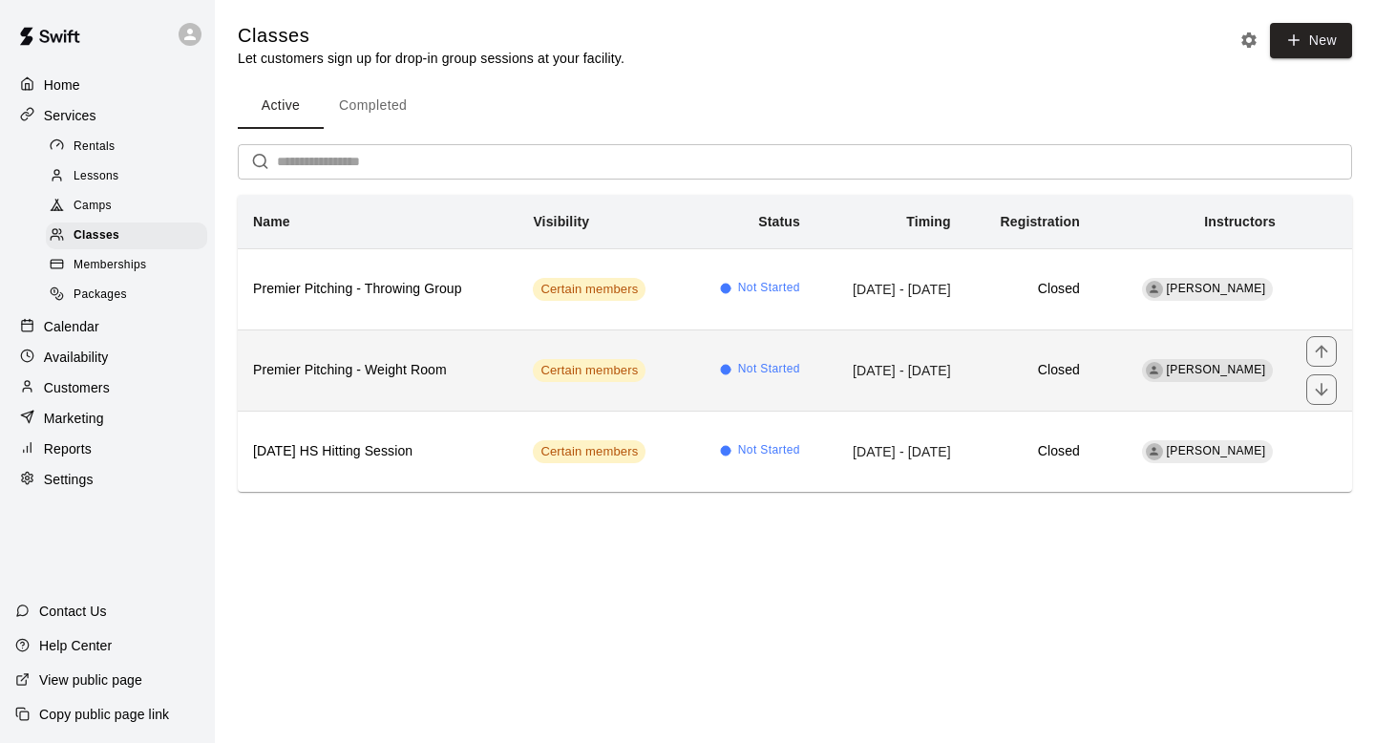
click at [395, 380] on h6 "Premier Pitching - Weight Room" at bounding box center [377, 370] width 249 height 21
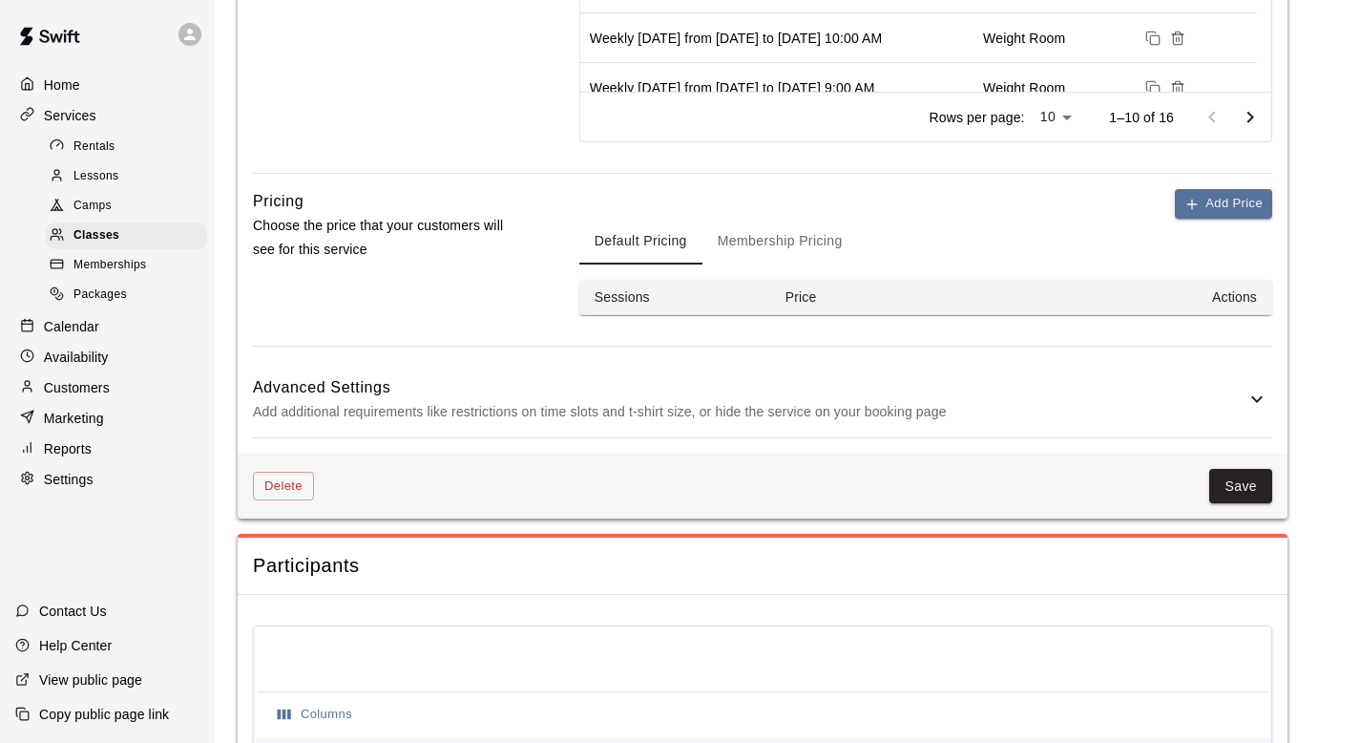
scroll to position [1041, 0]
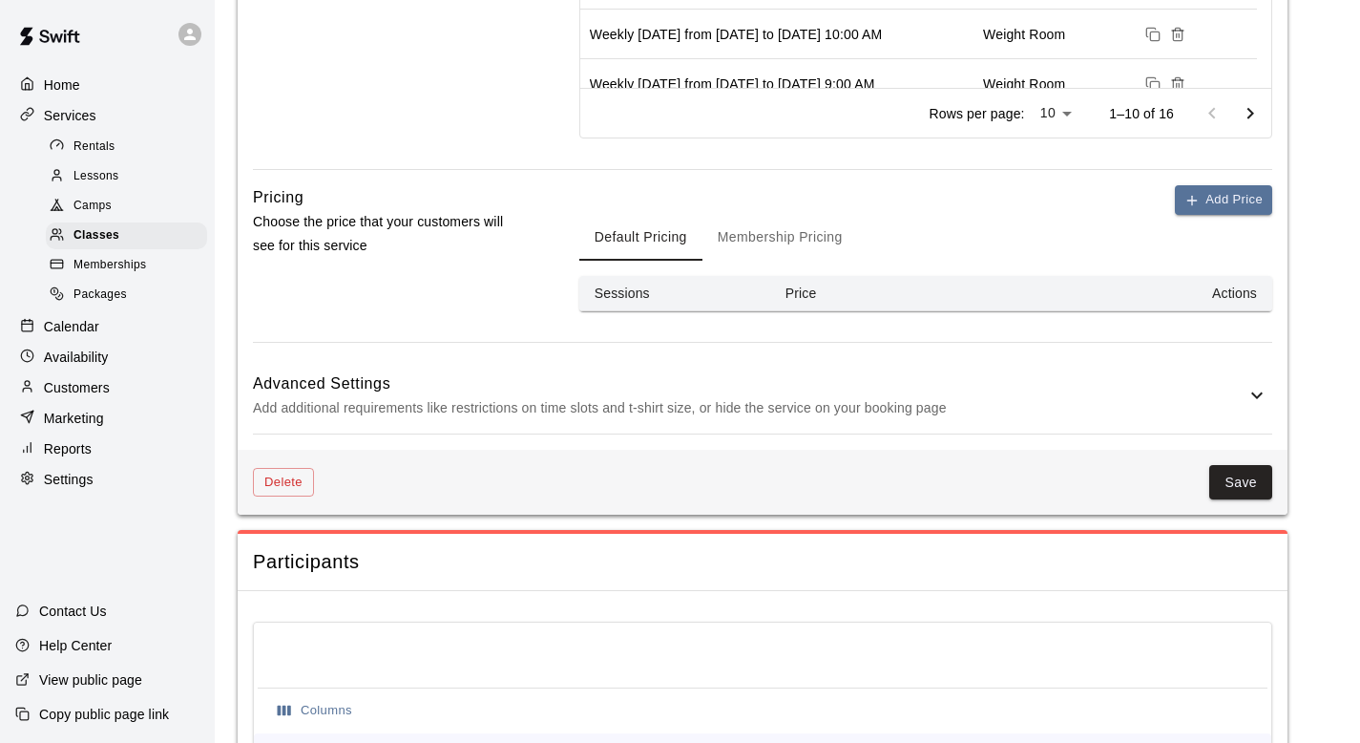
click at [758, 260] on button "Membership Pricing" at bounding box center [781, 238] width 156 height 46
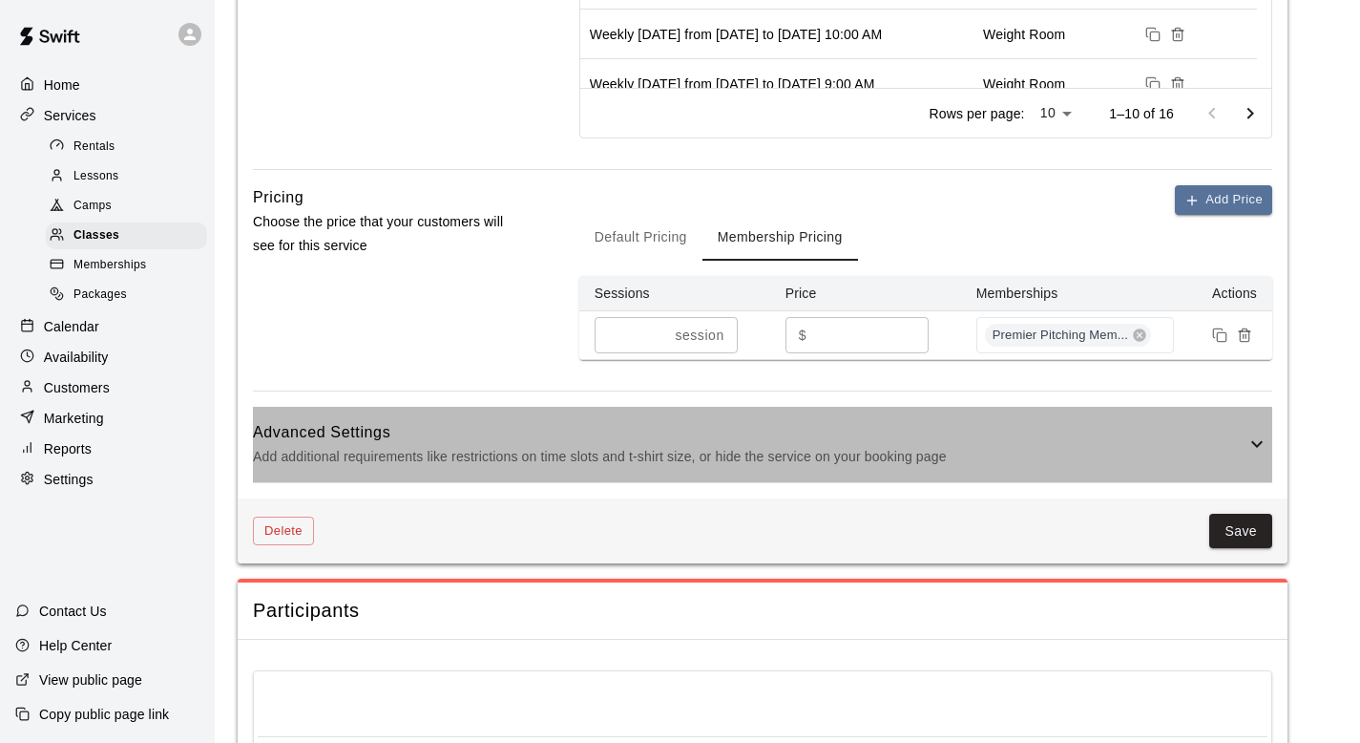
click at [1256, 440] on icon at bounding box center [1257, 443] width 23 height 23
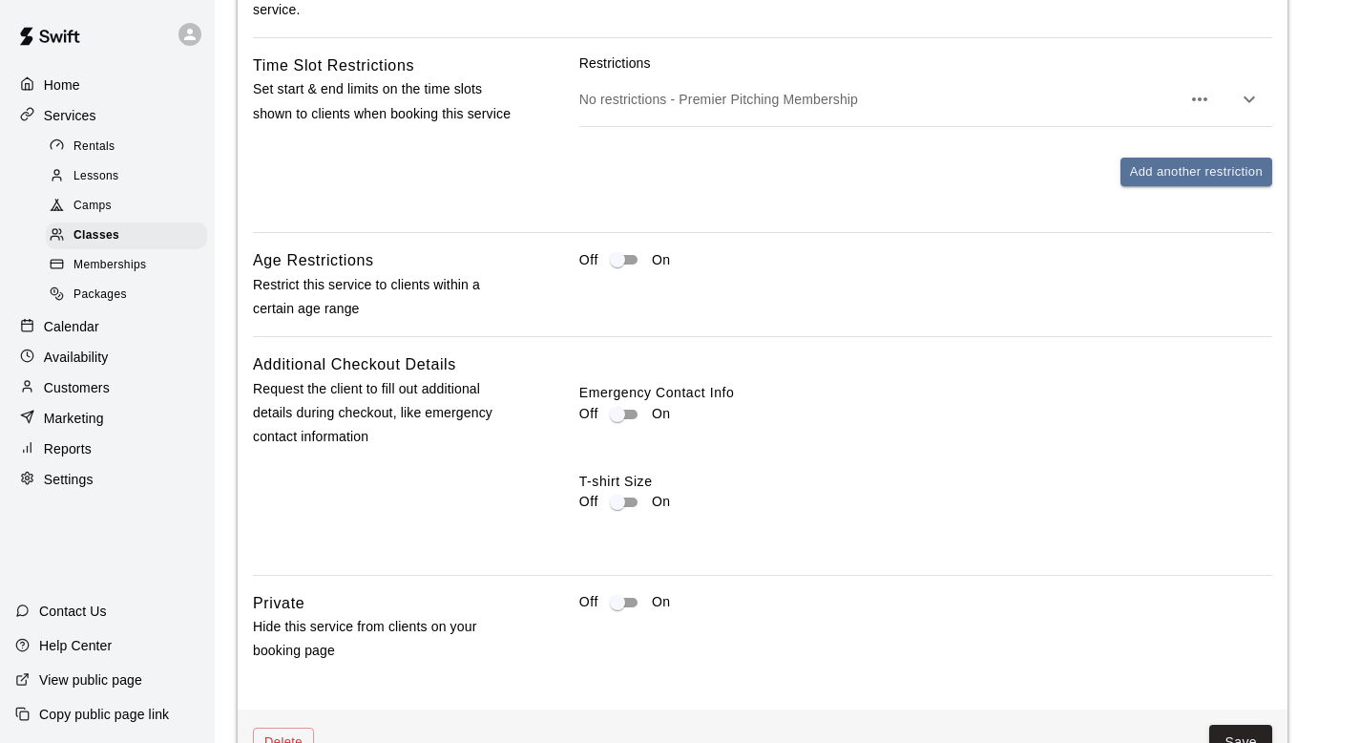
scroll to position [1710, 0]
click at [1251, 97] on icon "button" at bounding box center [1249, 98] width 23 height 23
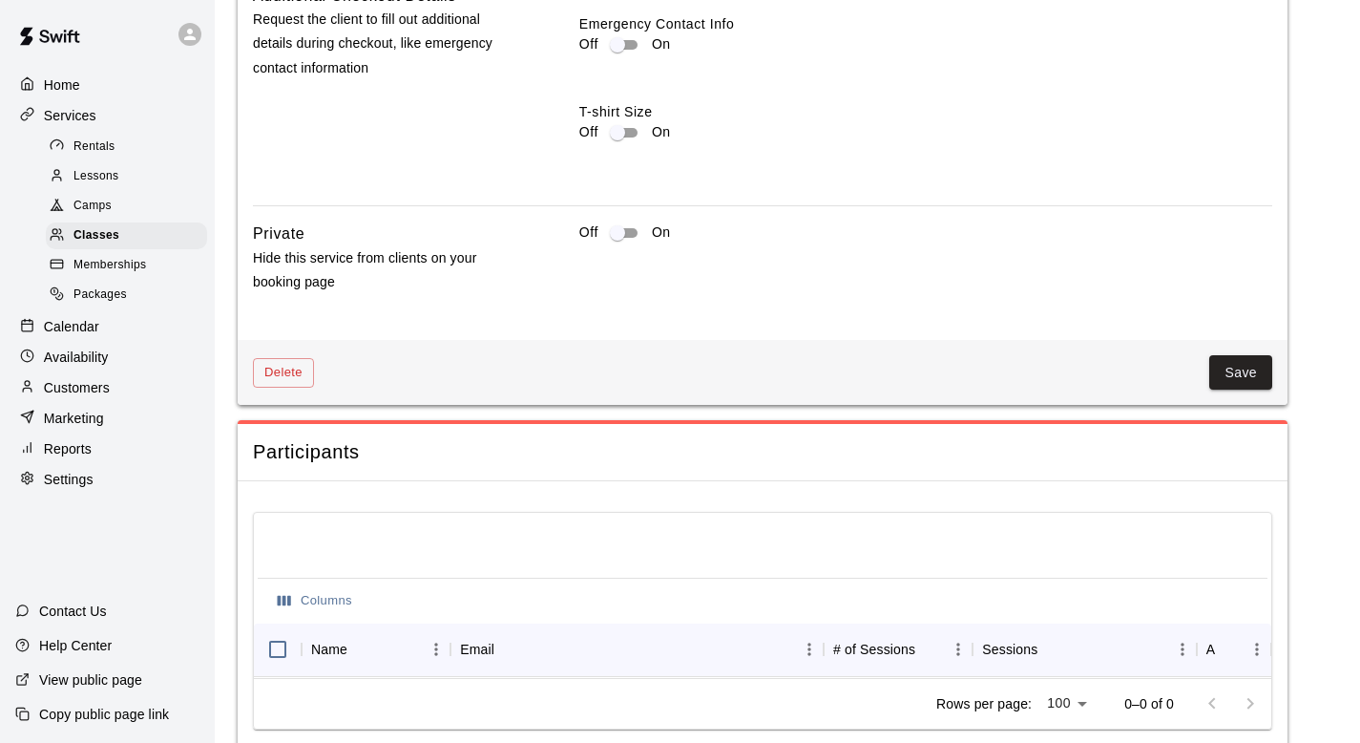
scroll to position [2392, 0]
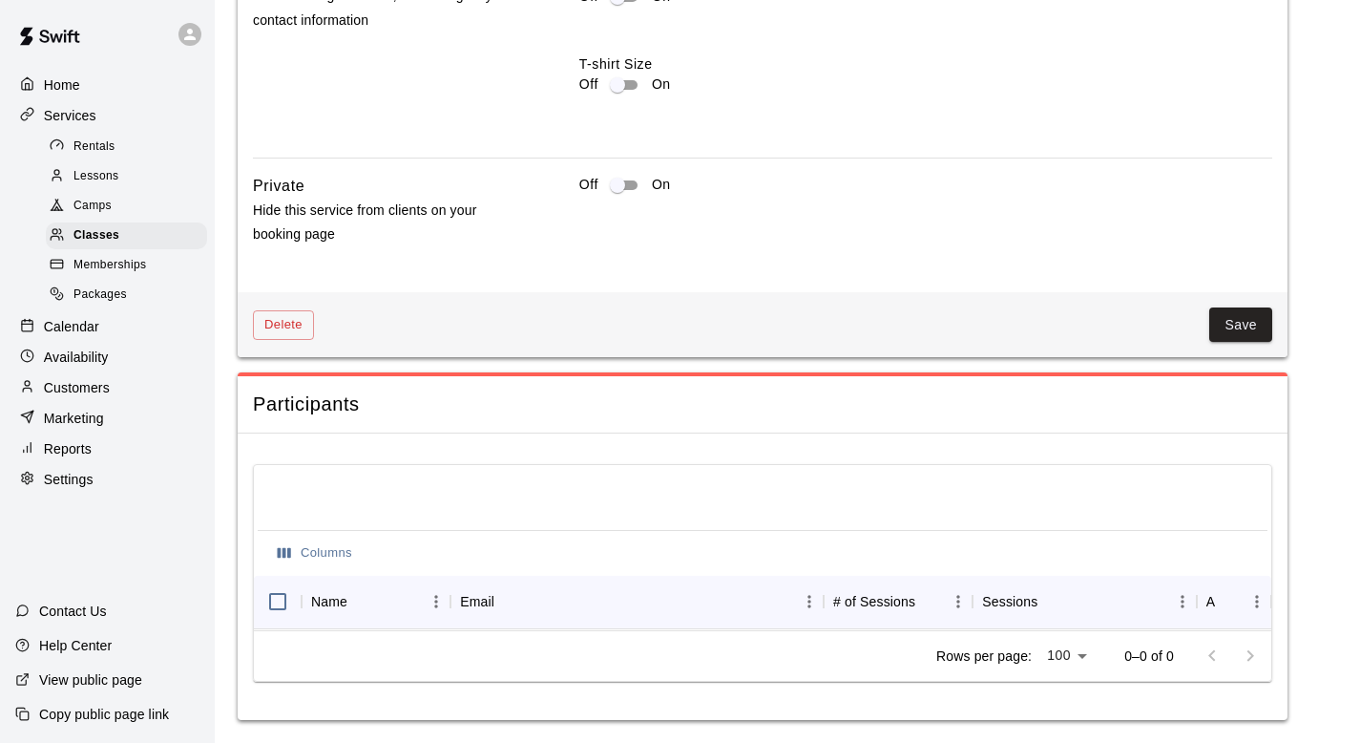
click at [84, 611] on p "Contact Us" at bounding box center [73, 610] width 68 height 19
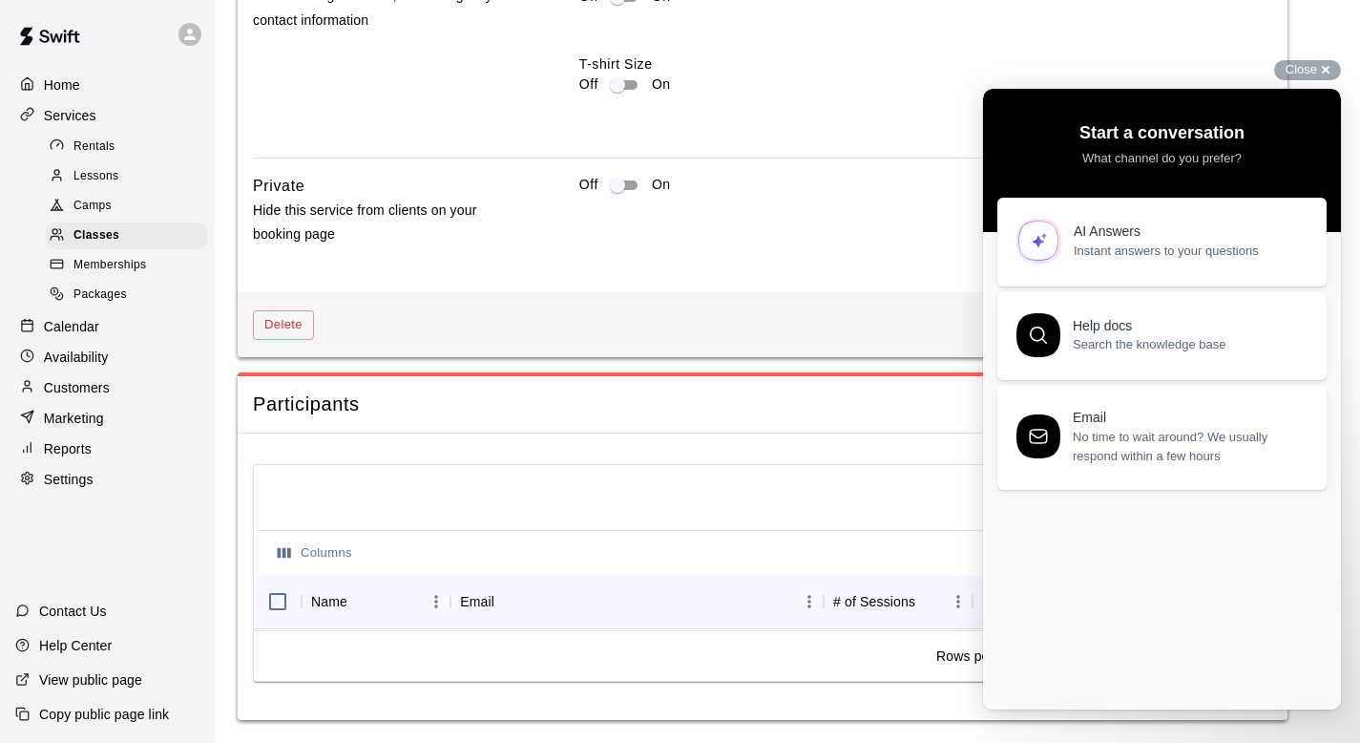
scroll to position [0, 0]
click at [1158, 446] on span "No time to wait around? We usually respond within a few hours" at bounding box center [1189, 443] width 232 height 38
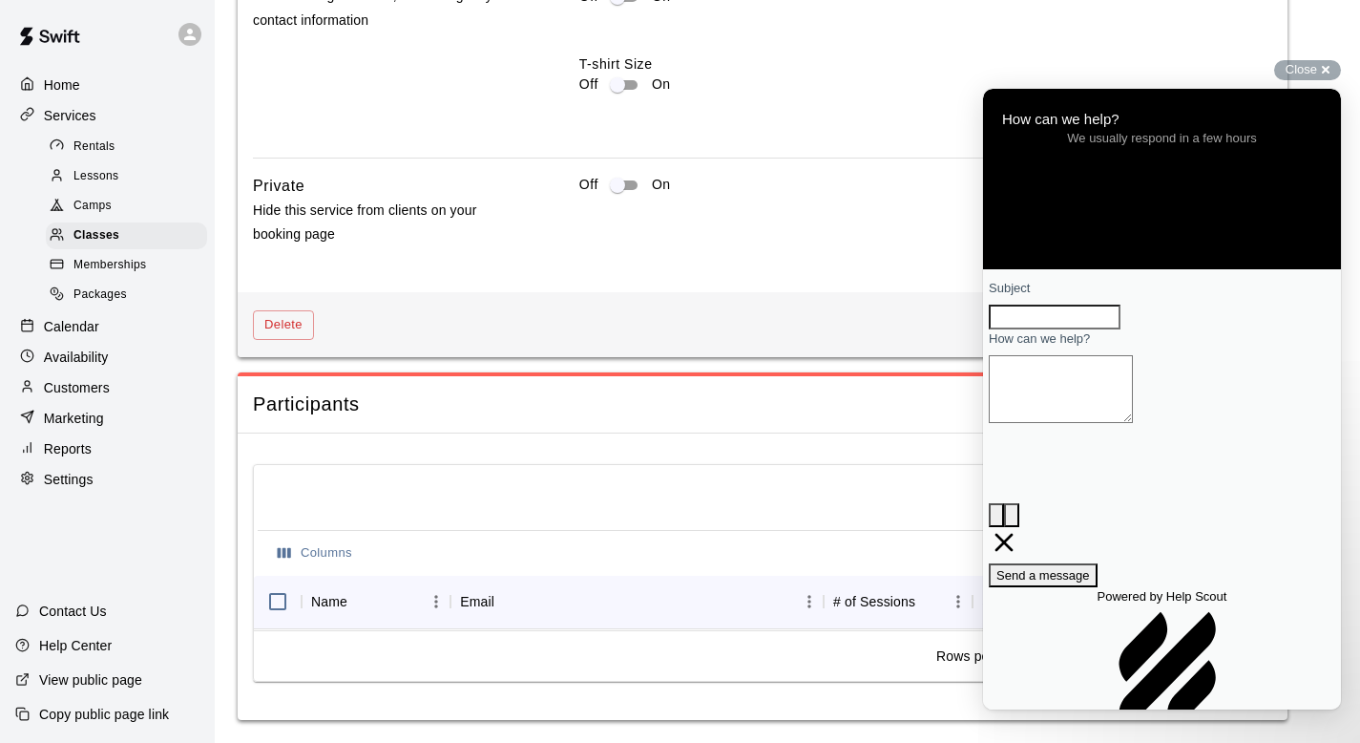
click at [1069, 329] on input "Subject" at bounding box center [1055, 317] width 132 height 25
click at [1080, 423] on textarea "How can we help?" at bounding box center [1061, 389] width 144 height 68
click at [1121, 329] on input "**********" at bounding box center [1055, 317] width 132 height 25
click at [1133, 423] on textarea "How can we help?" at bounding box center [1061, 389] width 144 height 68
click at [1069, 329] on input "**********" at bounding box center [1055, 317] width 132 height 25
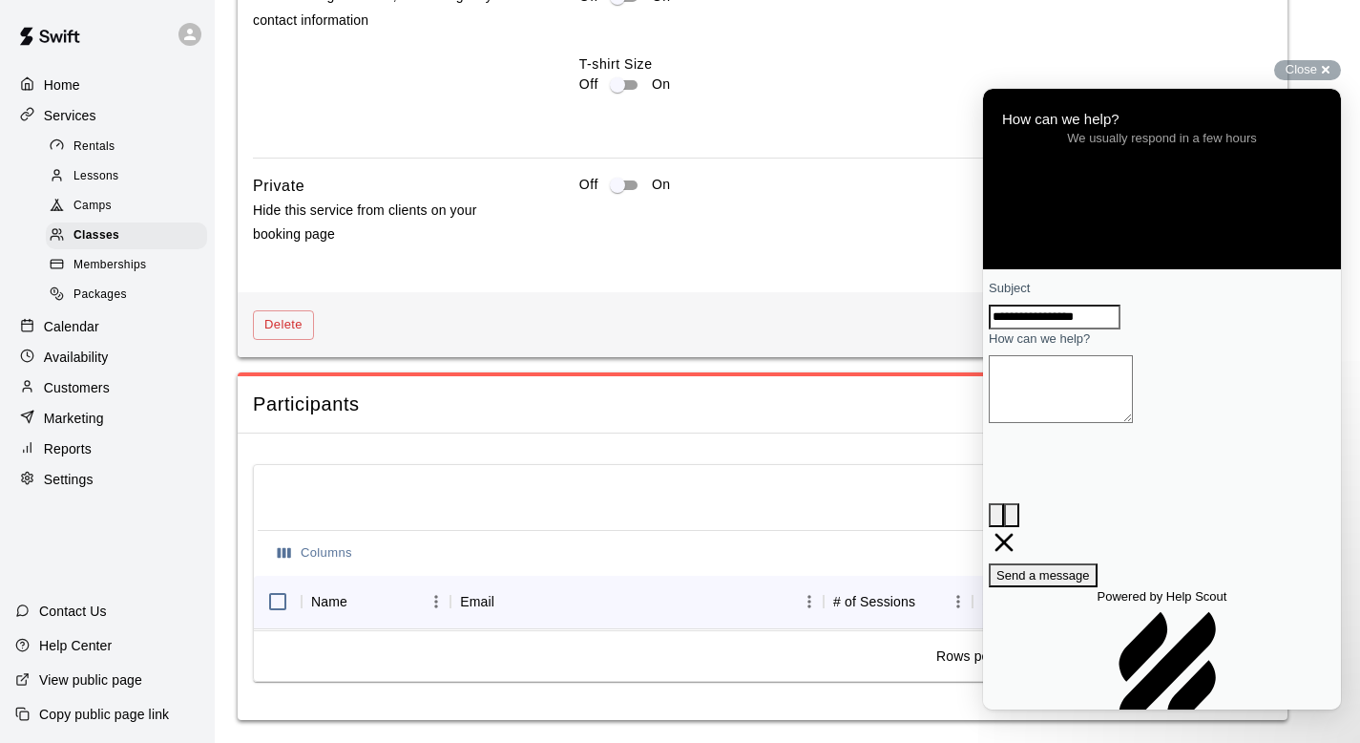
type input "**********"
click at [1138, 429] on div "Contact form" at bounding box center [1162, 429] width 347 height 0
click at [1105, 423] on textarea "How can we help?" at bounding box center [1061, 389] width 144 height 68
type textarea "**********"
click at [1003, 94] on div "Go back" at bounding box center [1162, 98] width 358 height 19
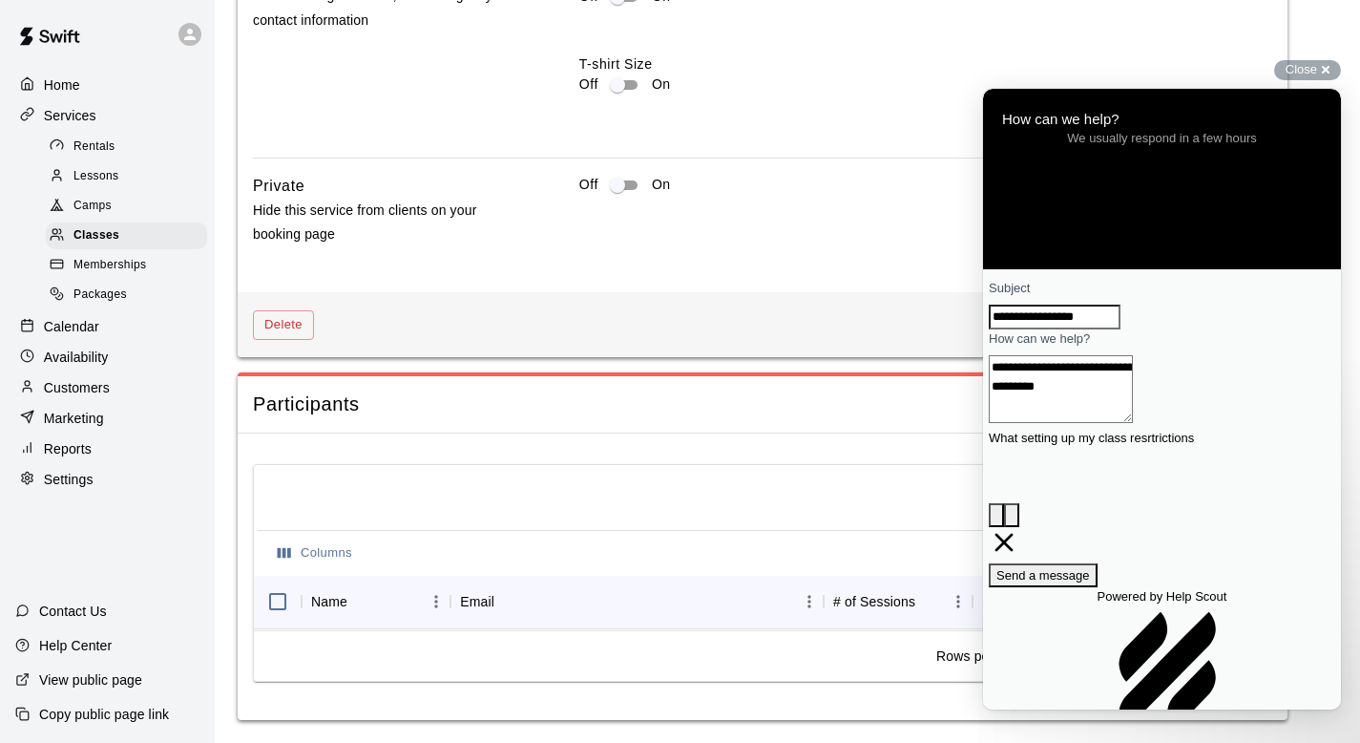
click at [1163, 105] on span "Go back" at bounding box center [1163, 98] width 0 height 14
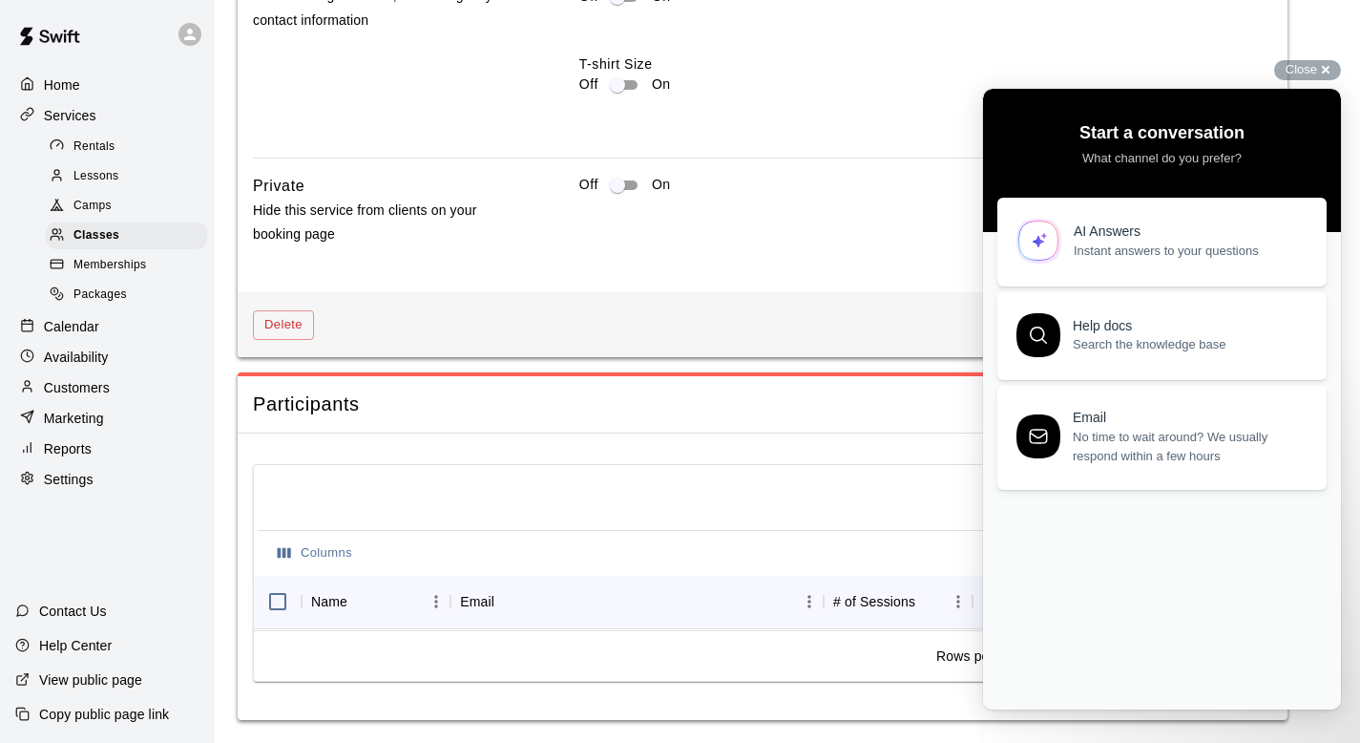
click at [1325, 63] on div "Close cross-small" at bounding box center [1308, 70] width 67 height 20
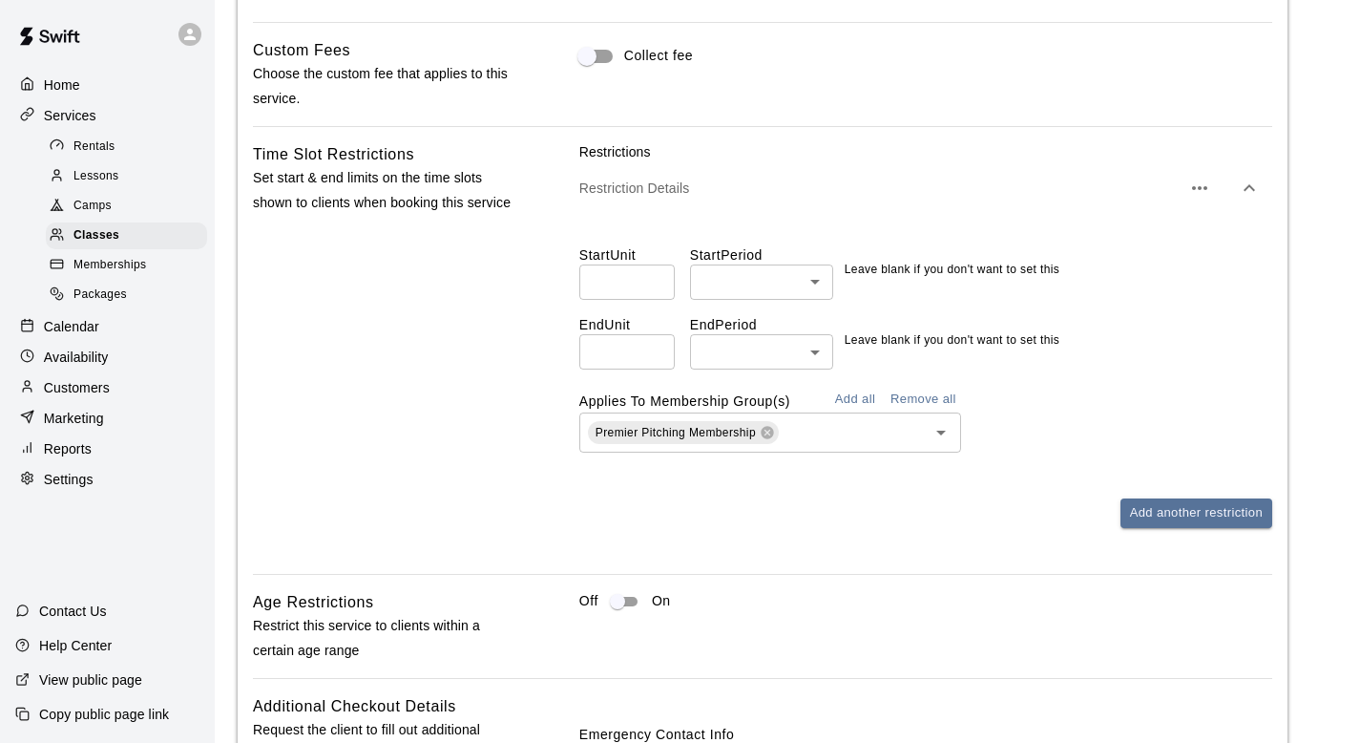
scroll to position [1474, 0]
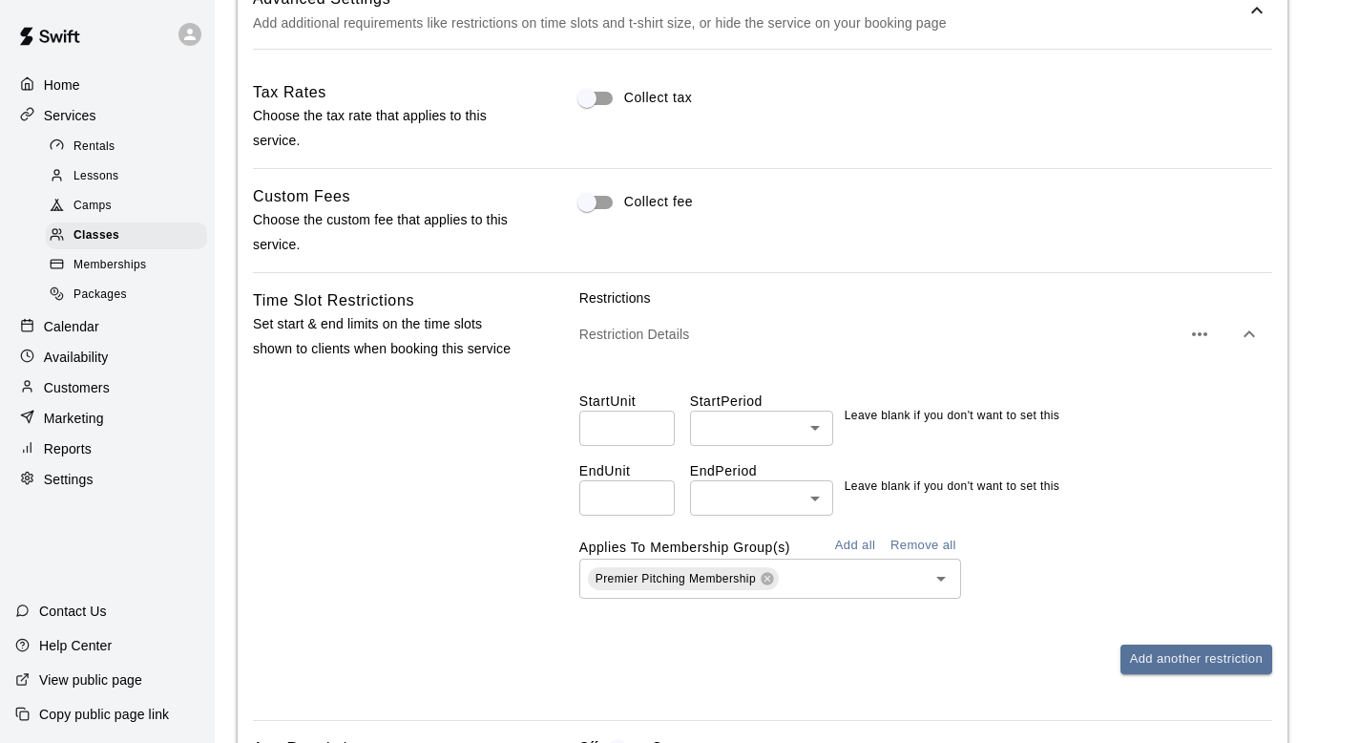
click at [621, 428] on input "number" at bounding box center [626, 428] width 95 height 35
click at [969, 303] on p "Restrictions" at bounding box center [925, 297] width 693 height 19
click at [69, 605] on p "Contact Us" at bounding box center [73, 610] width 68 height 19
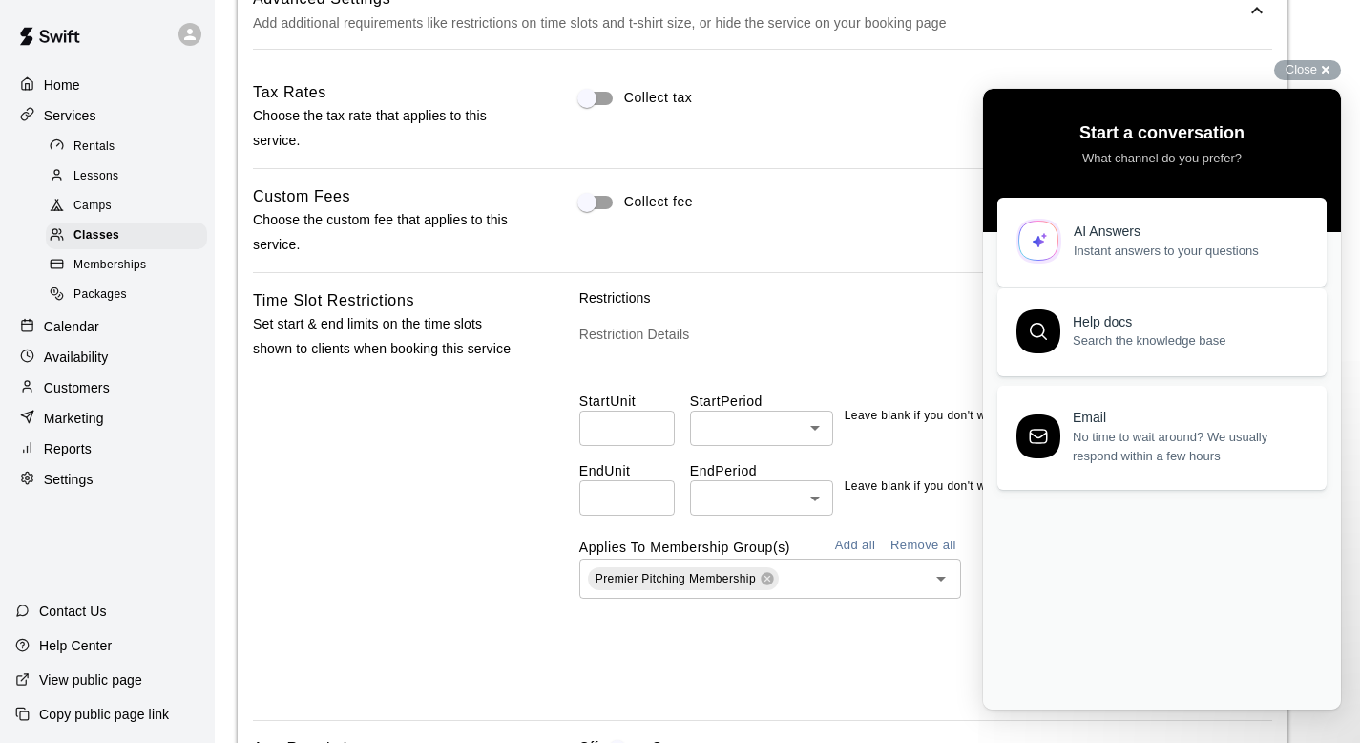
click at [1206, 367] on link "Help docs Search the knowledge base" at bounding box center [1162, 332] width 329 height 88
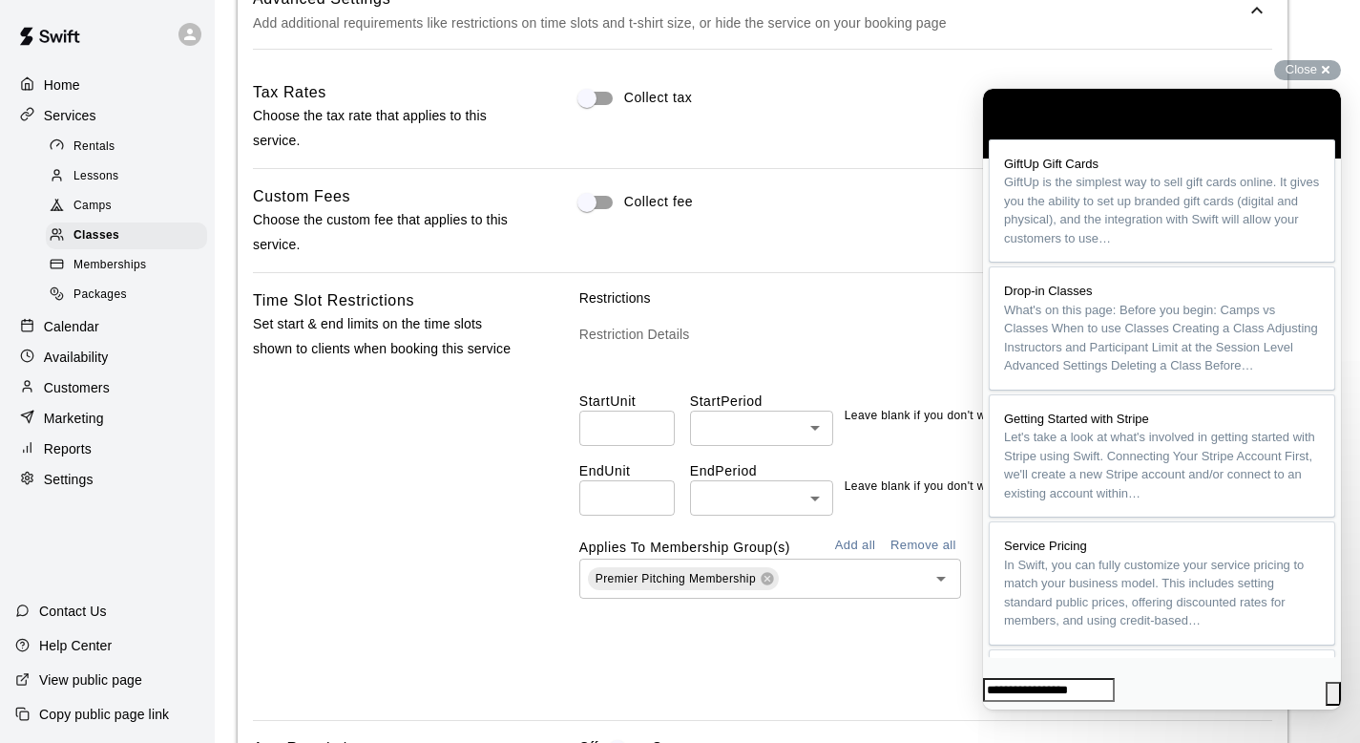
type input "**********"
click button "search" at bounding box center [1333, 694] width 15 height 25
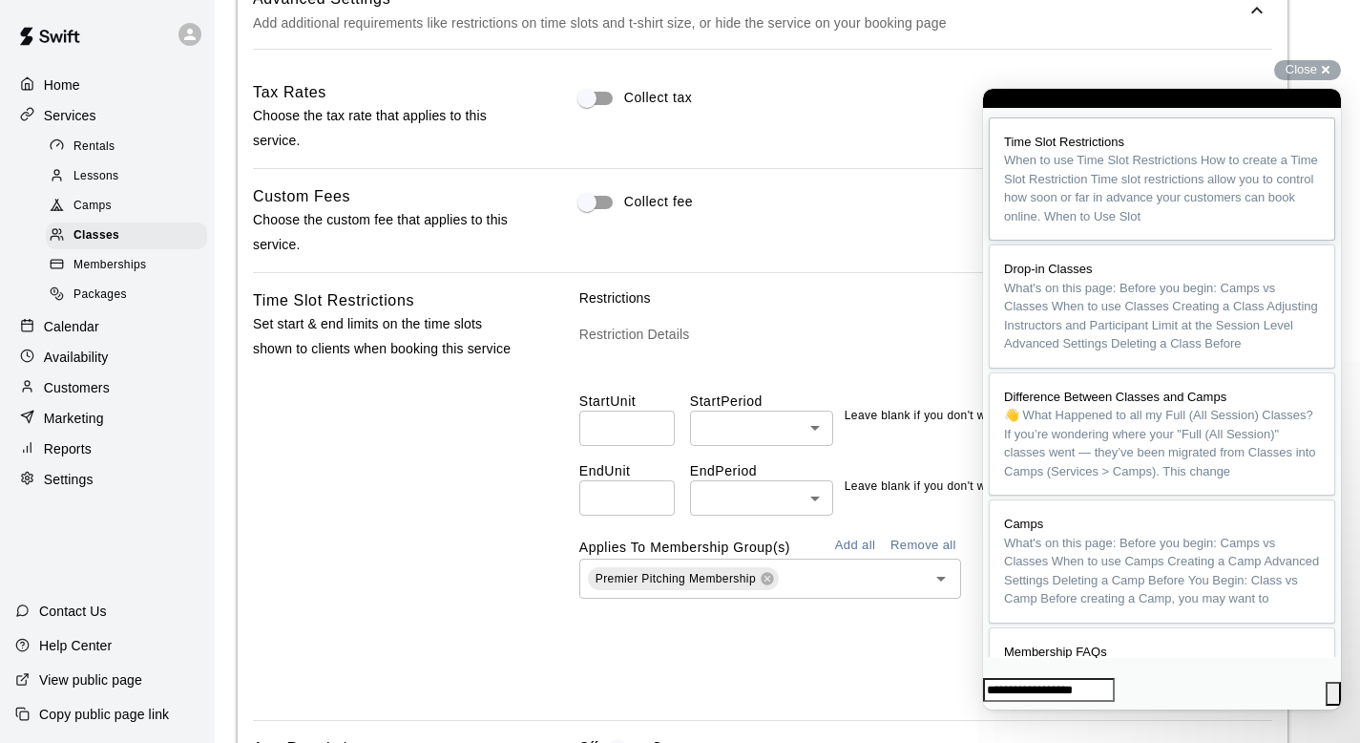
click at [1126, 210] on span "When to use Time Slot Restrictions How to create a Time Slot Restriction Time s…" at bounding box center [1161, 188] width 314 height 71
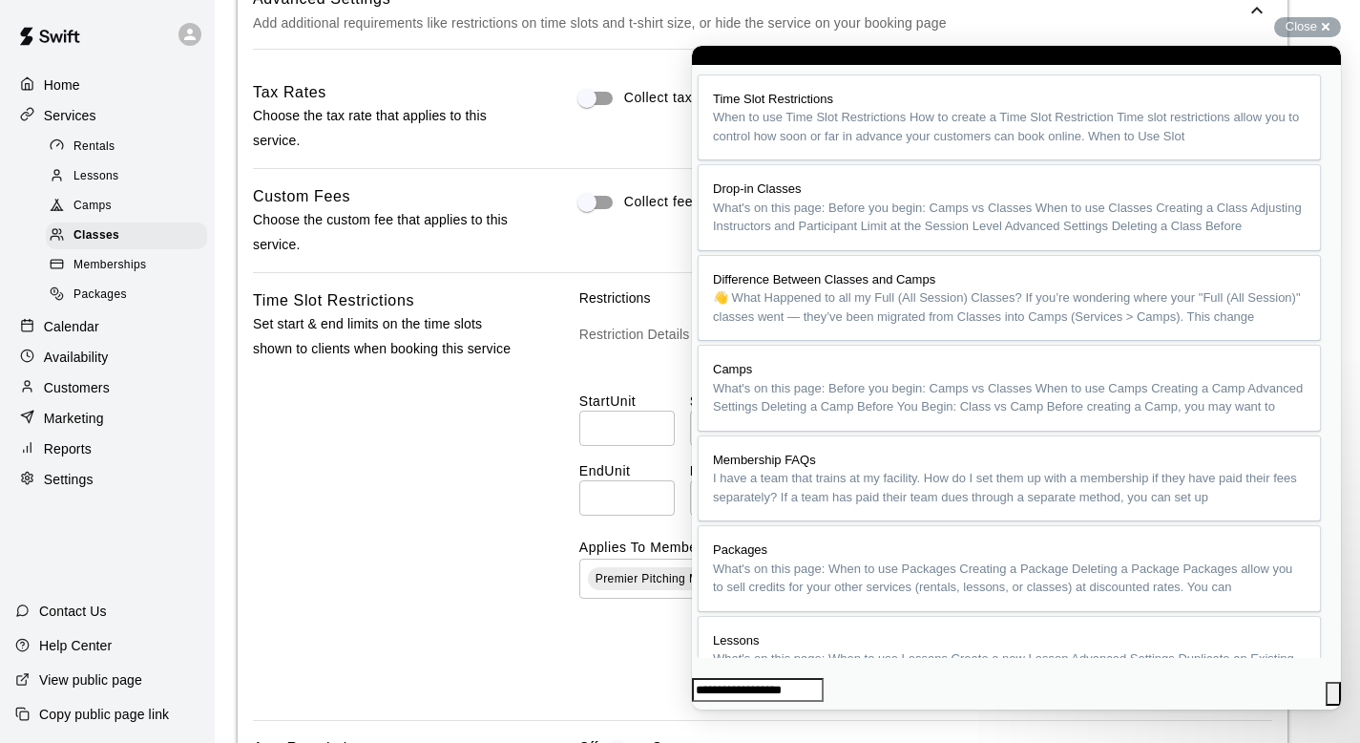
scroll to position [1215, 0]
click at [605, 320] on div "Restriction Details" at bounding box center [925, 333] width 693 height 53
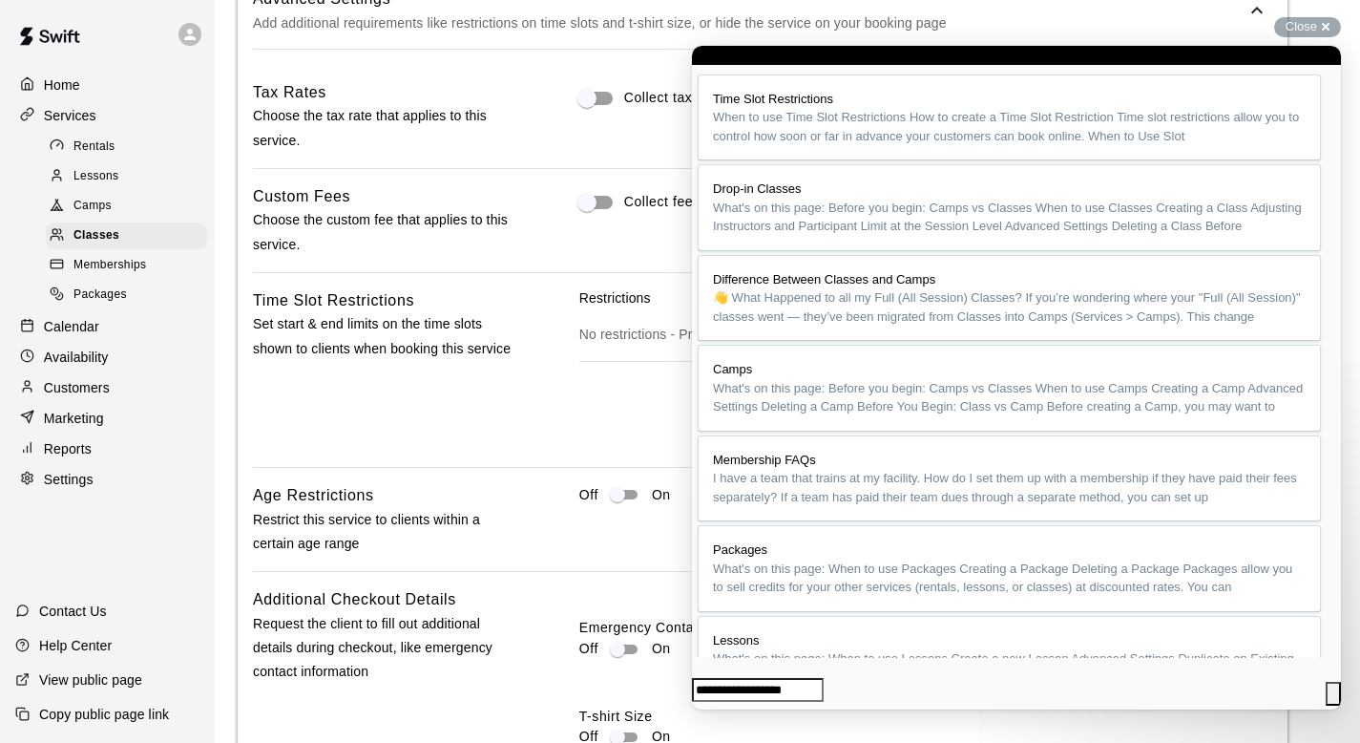
scroll to position [1337, 0]
click at [445, 373] on div "Time Slot Restrictions Set start & end limits on the time slots shown to client…" at bounding box center [385, 370] width 265 height 164
click at [574, 372] on div "Time Slot Restrictions Set start & end limits on the time slots shown to client…" at bounding box center [763, 370] width 1020 height 164
click at [708, 710] on button "Close" at bounding box center [700, 722] width 15 height 25
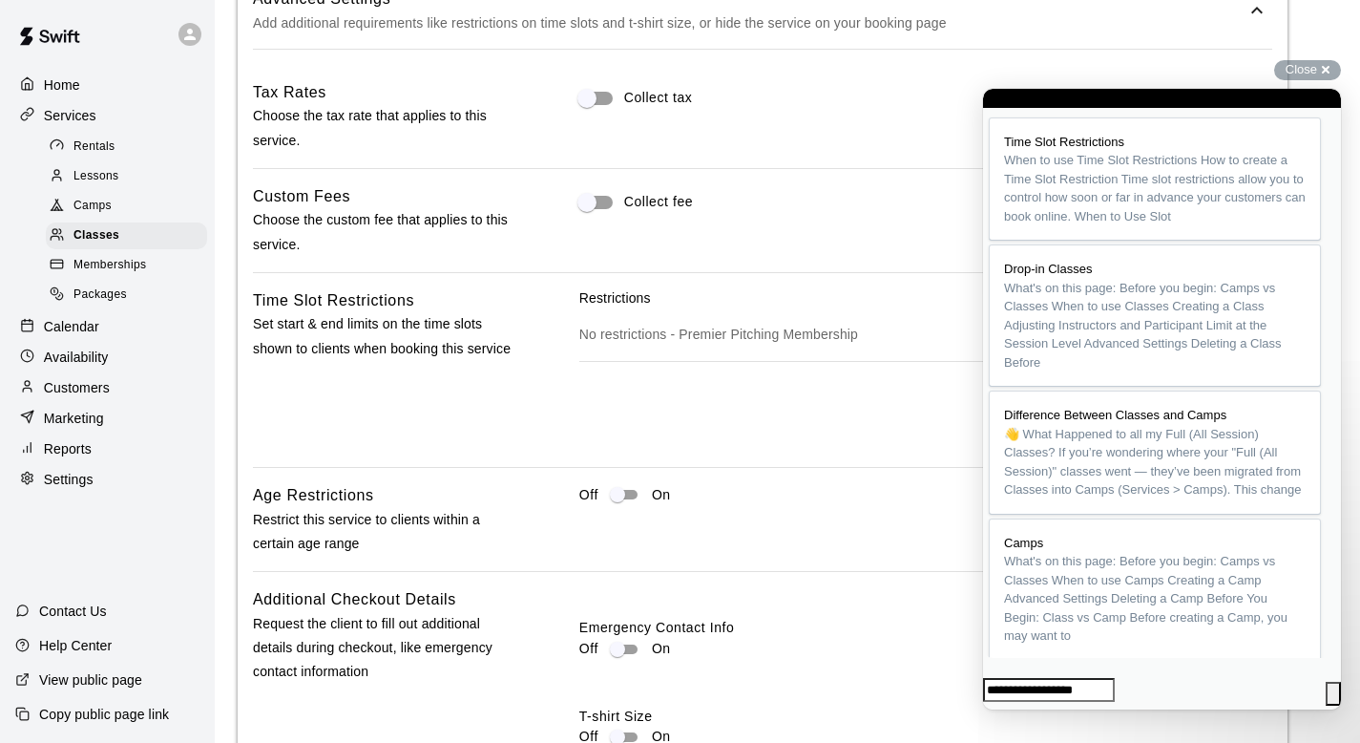
scroll to position [1339, 0]
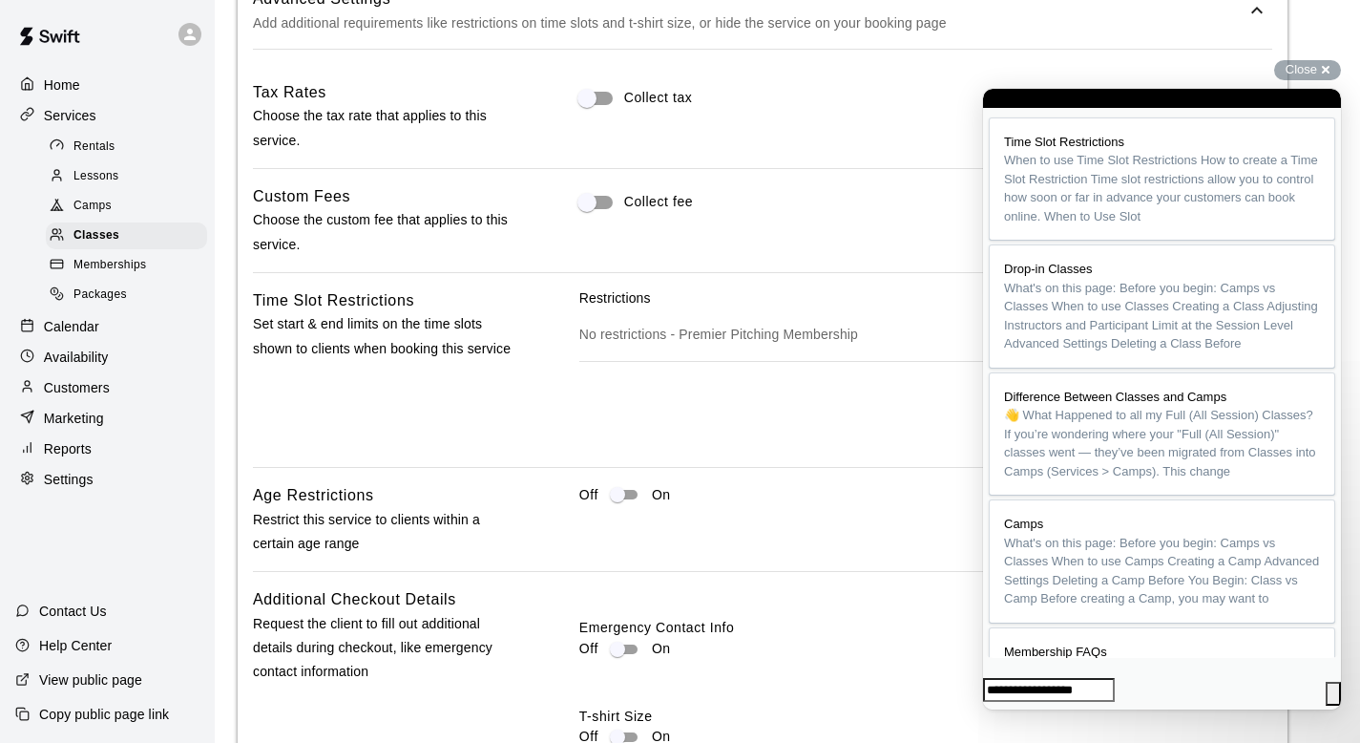
click at [1127, 98] on span "Go back" at bounding box center [1127, 98] width 0 height 14
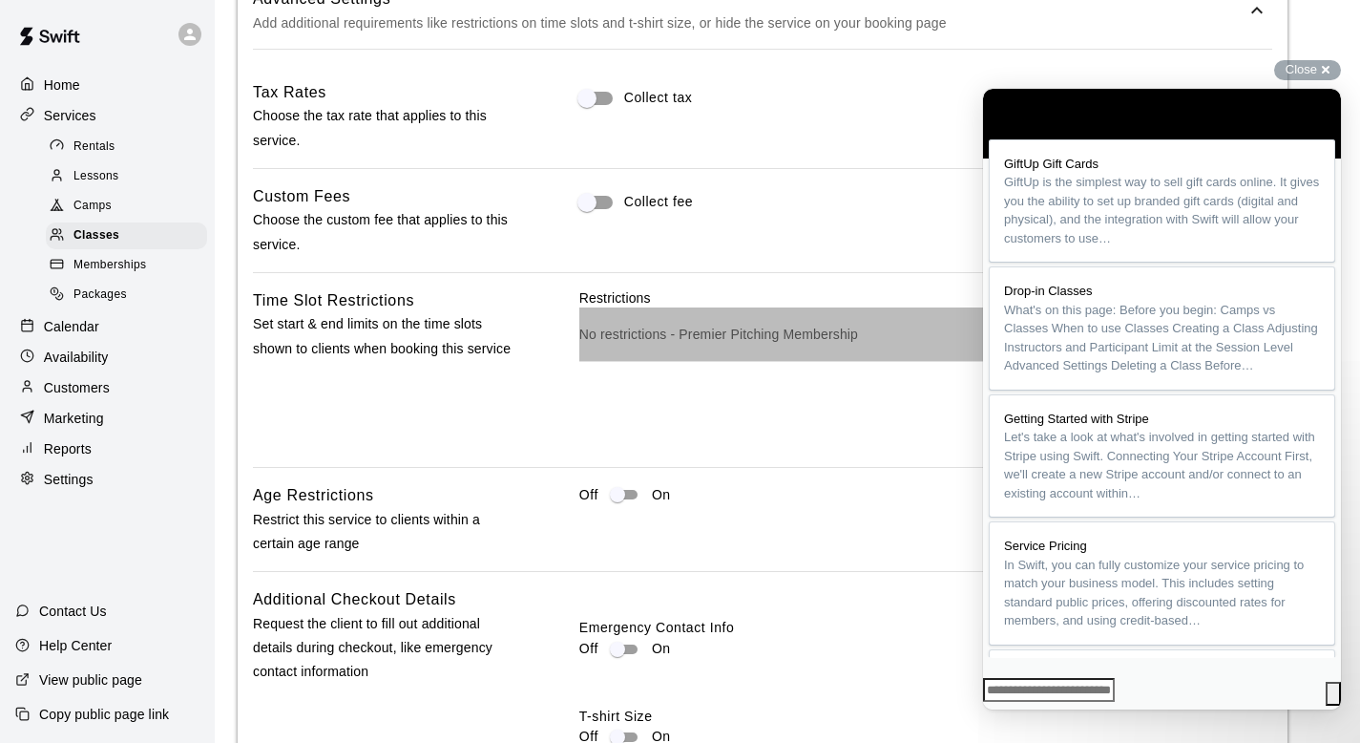
click at [661, 340] on p "No restrictions - Premier Pitching Membership" at bounding box center [879, 334] width 601 height 19
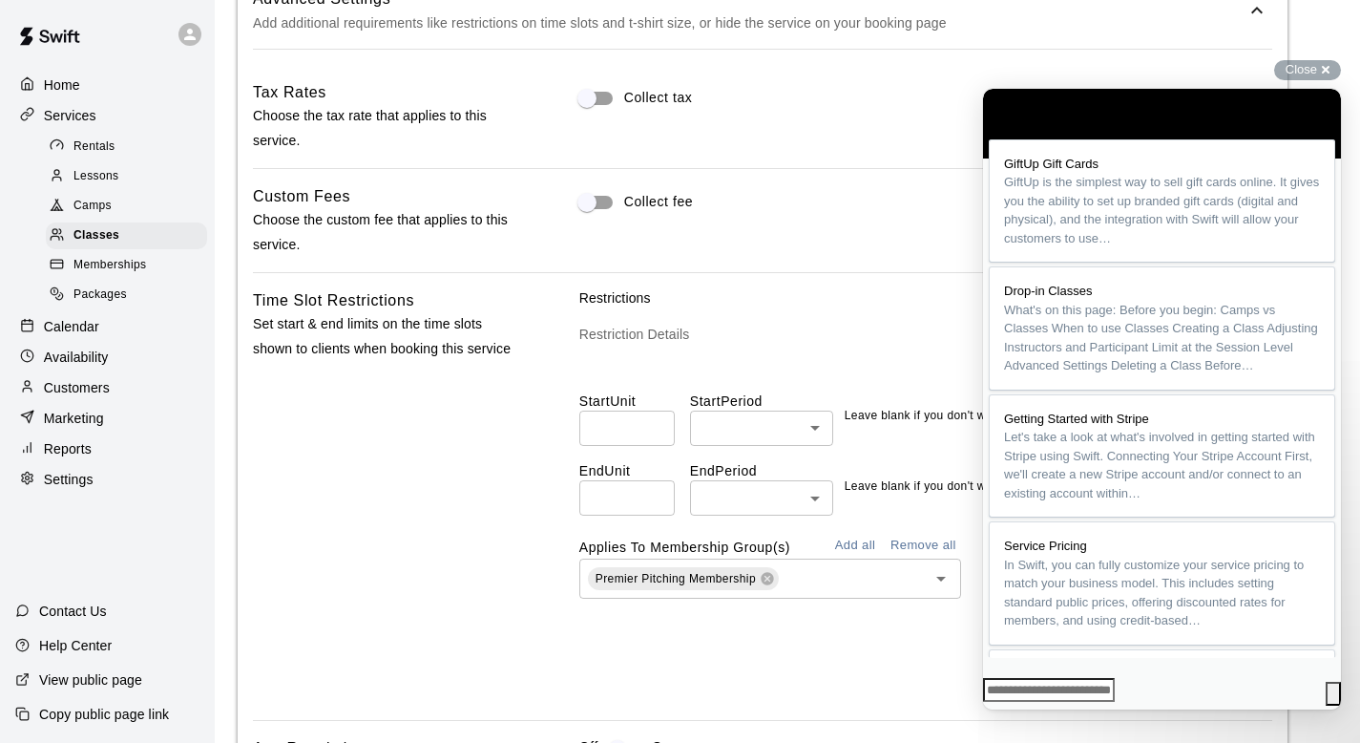
click at [644, 434] on input "number" at bounding box center [626, 428] width 95 height 35
type input "*"
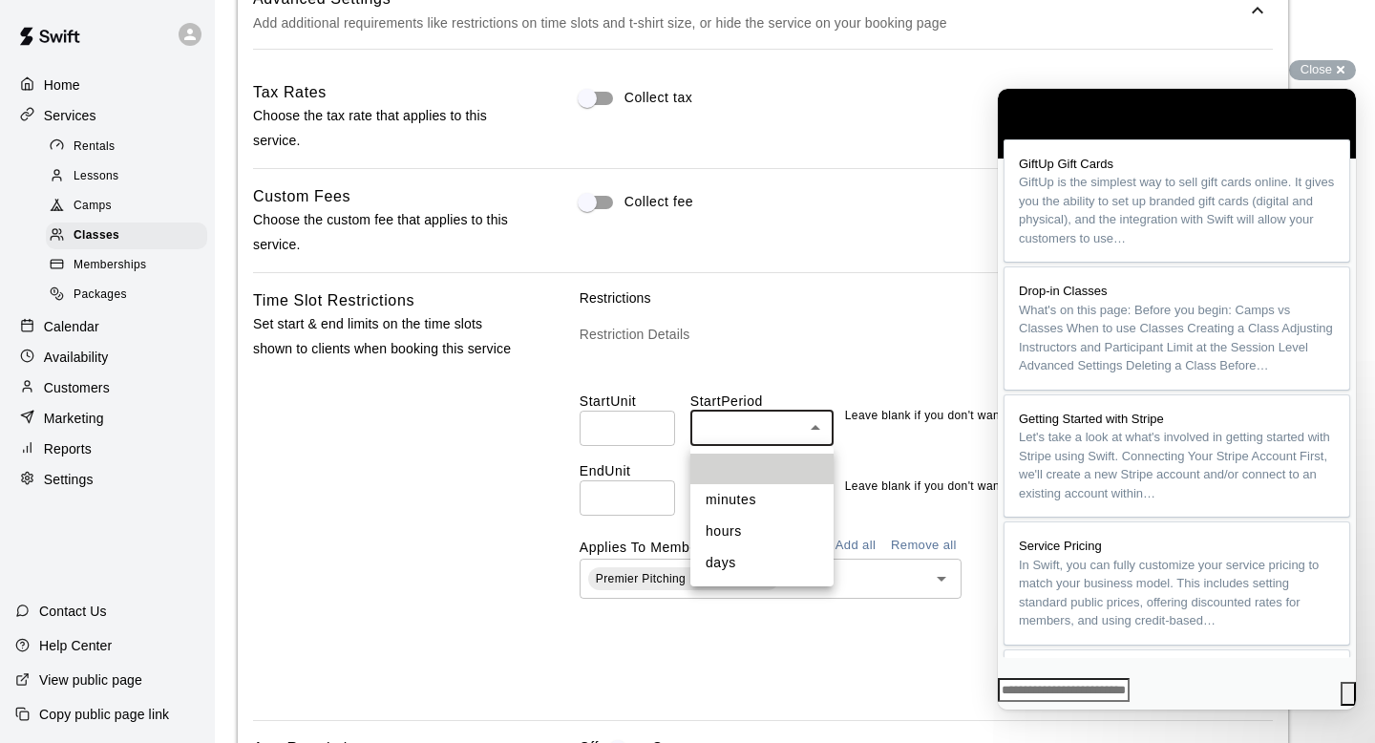
click at [818, 426] on body "**********" at bounding box center [687, 86] width 1375 height 3121
click at [758, 528] on li "hours" at bounding box center [761, 532] width 143 height 32
type input "*****"
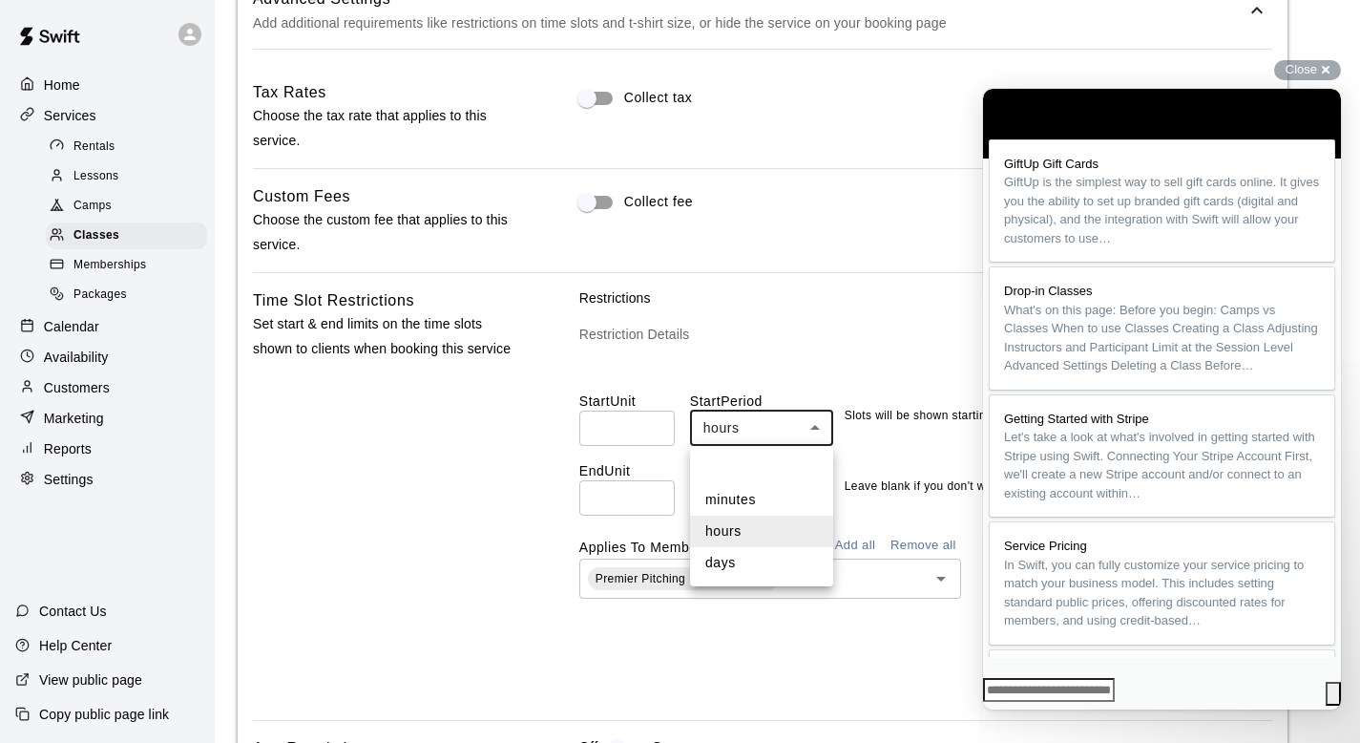
click at [759, 430] on body "**********" at bounding box center [680, 86] width 1360 height 3121
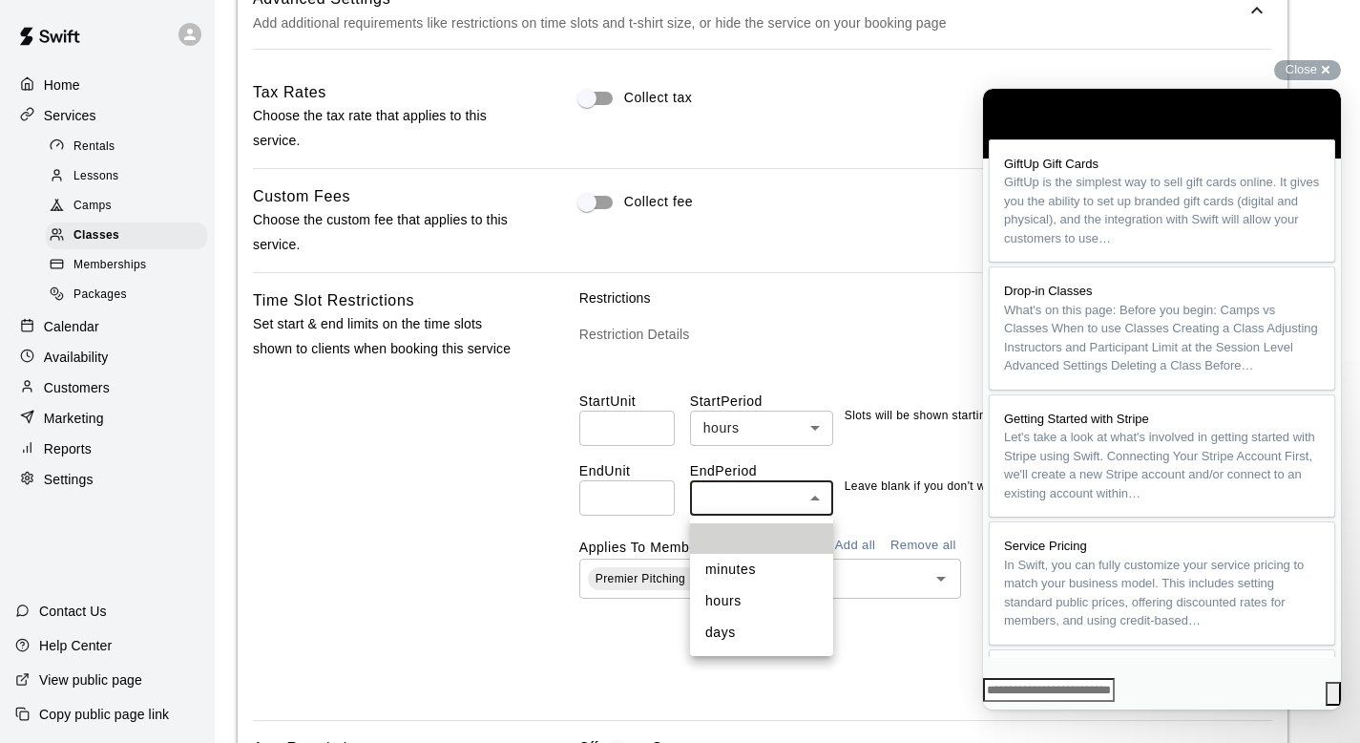
click at [730, 508] on body "**********" at bounding box center [680, 86] width 1360 height 3121
click at [731, 433] on div at bounding box center [687, 371] width 1375 height 743
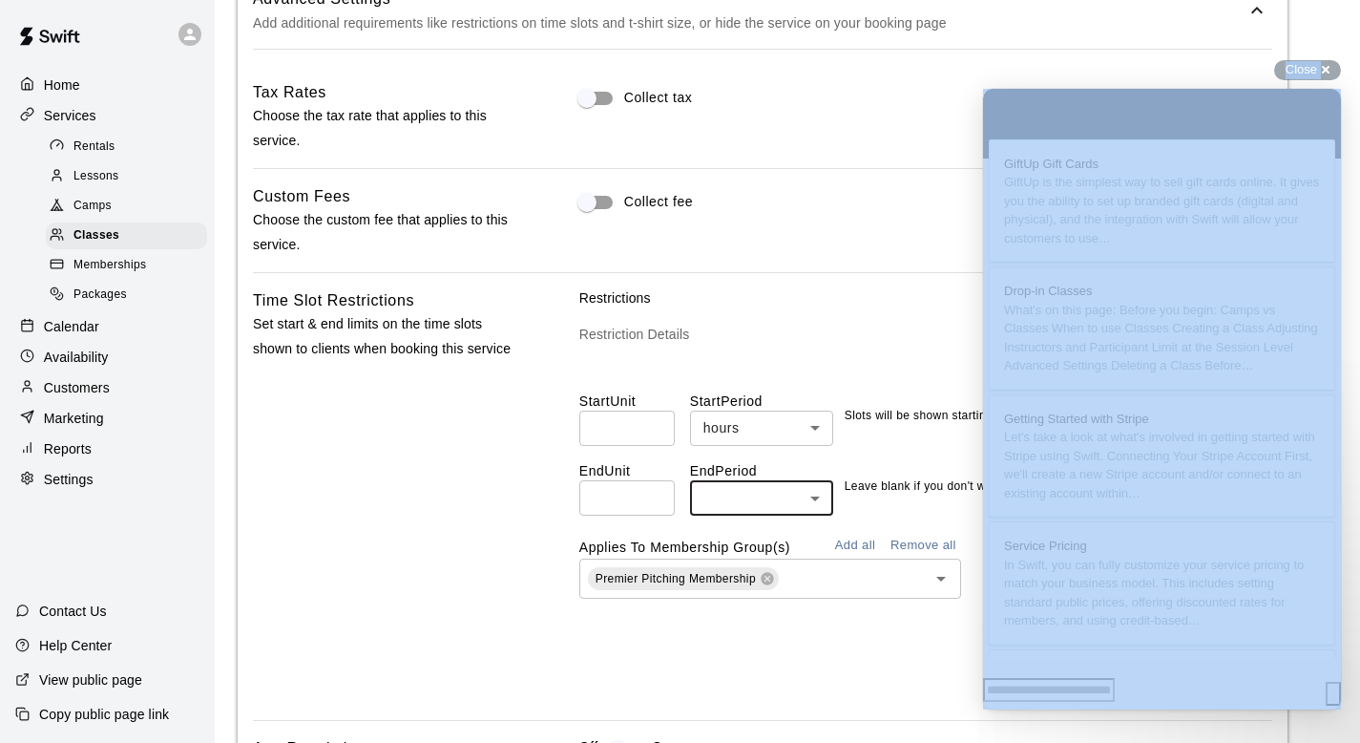
click at [731, 433] on div "minutes hours days" at bounding box center [680, 371] width 1360 height 743
click at [731, 433] on body "**********" at bounding box center [680, 86] width 1360 height 3121
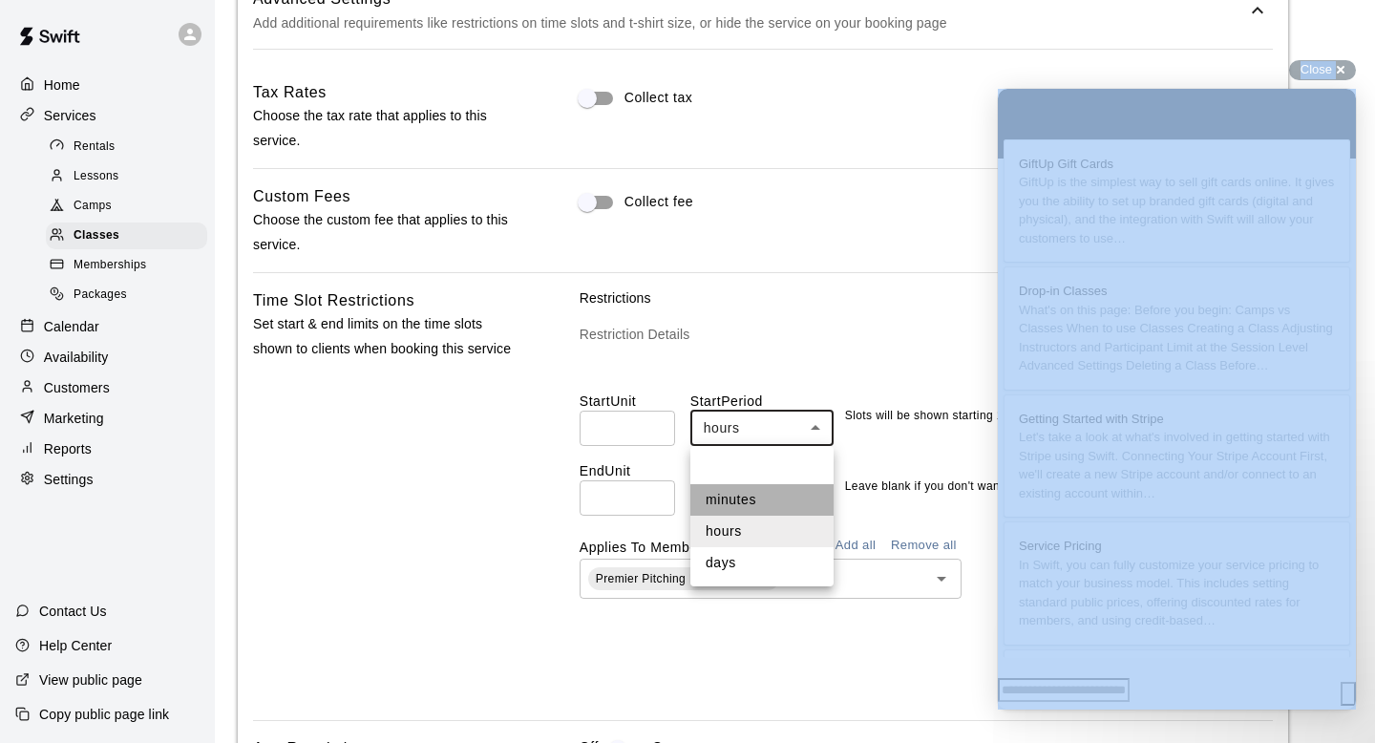
click at [714, 490] on li "minutes" at bounding box center [761, 500] width 143 height 32
type input "*******"
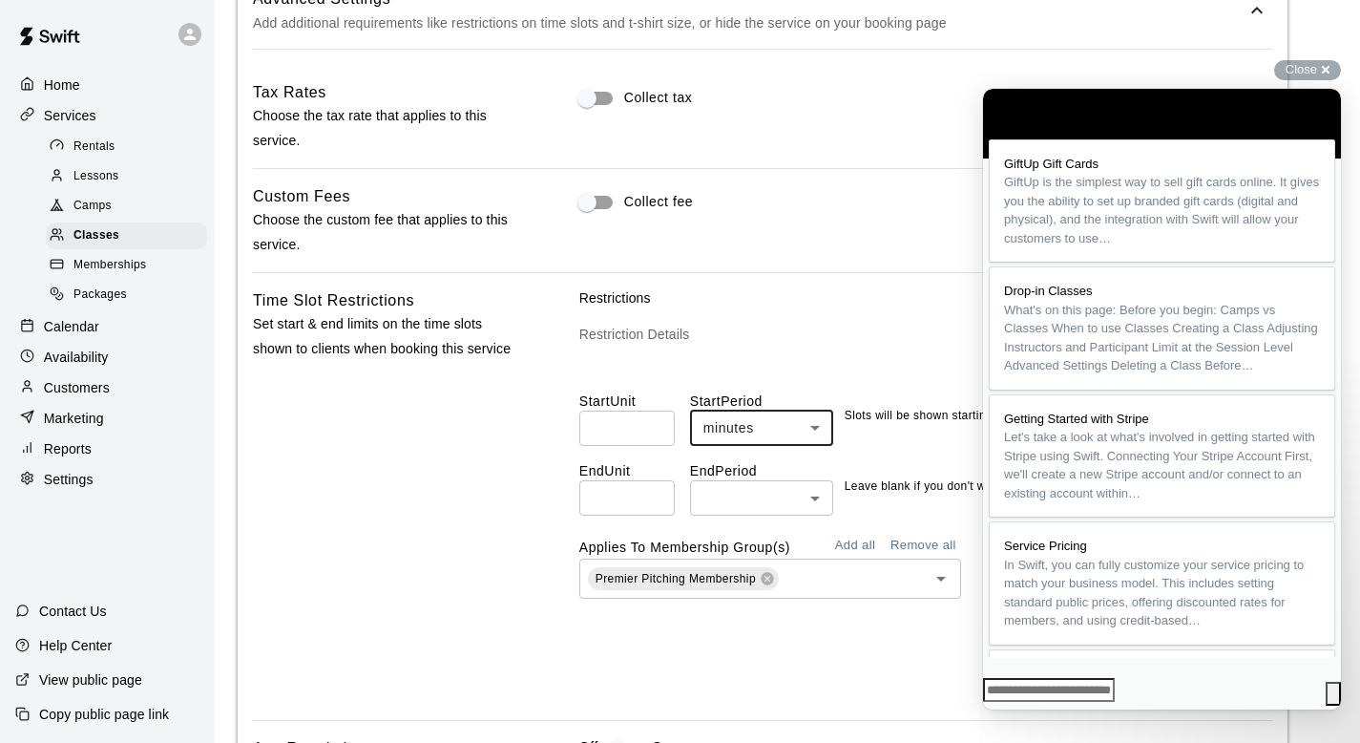
click at [621, 481] on input "number" at bounding box center [626, 497] width 95 height 35
type input "*"
click at [816, 463] on label "End Period" at bounding box center [761, 470] width 143 height 19
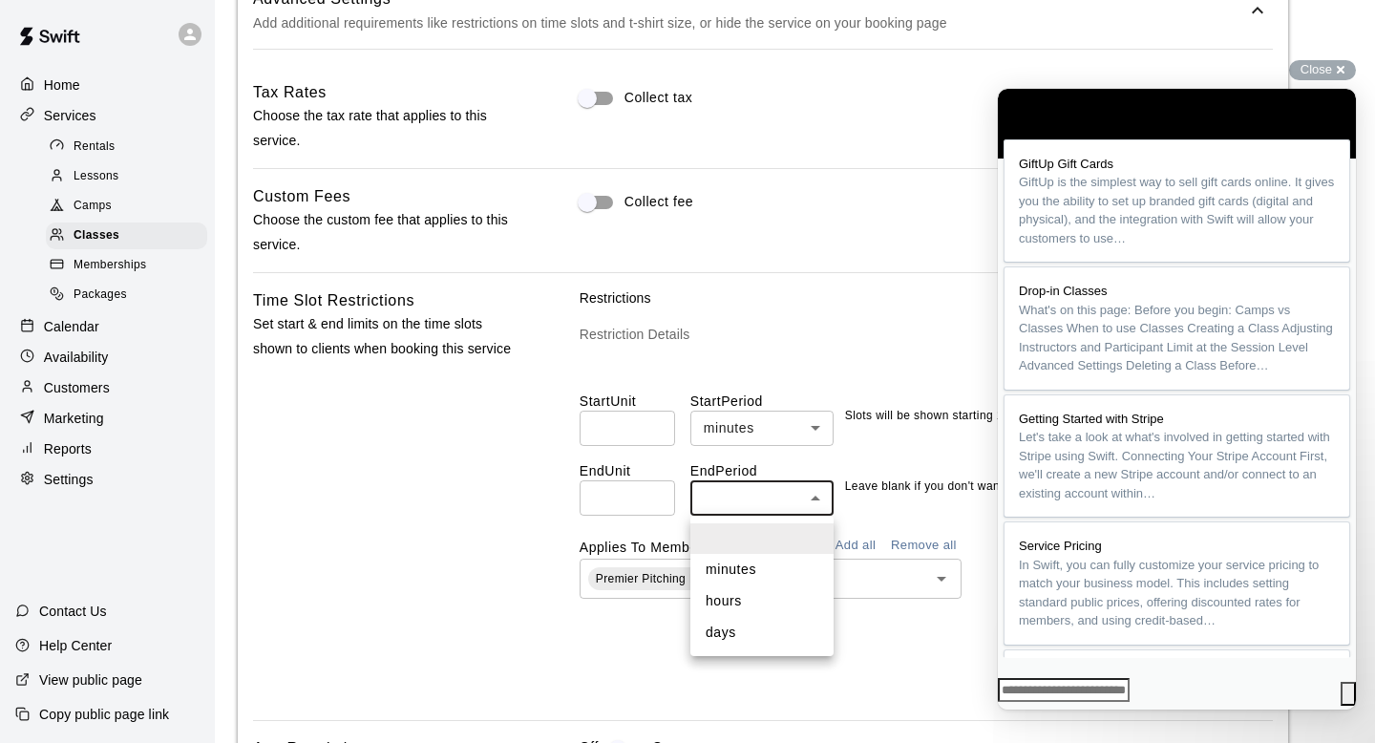
click at [797, 495] on body "**********" at bounding box center [687, 86] width 1375 height 3121
click at [759, 621] on li "days" at bounding box center [761, 633] width 143 height 32
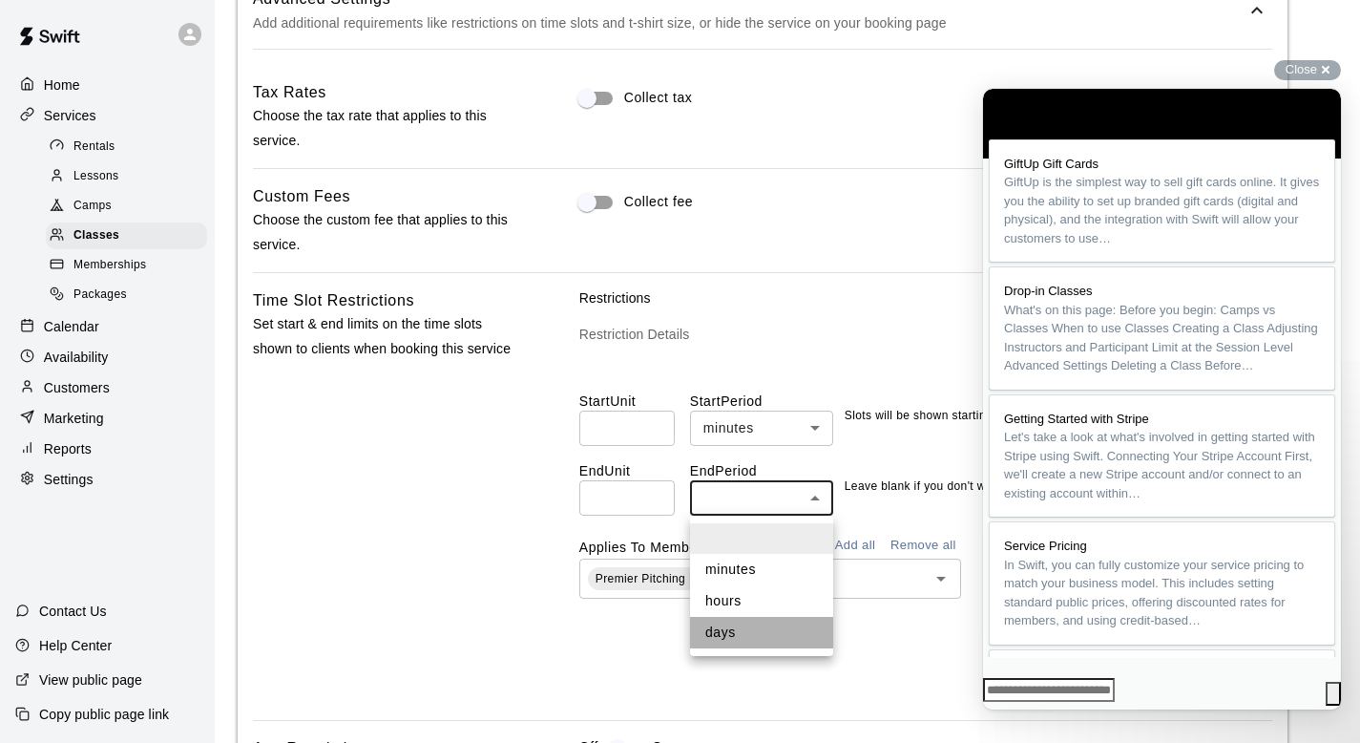
type input "****"
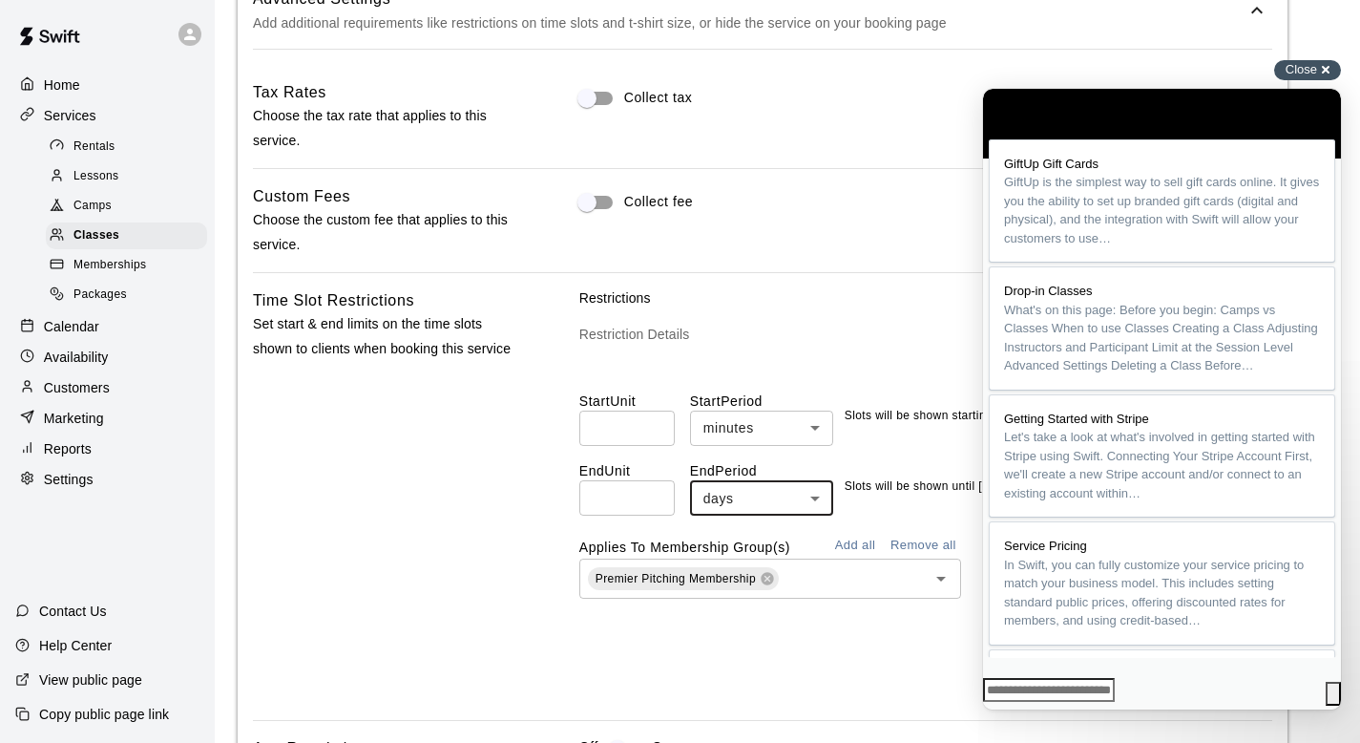
click at [1317, 68] on div "Close cross-small" at bounding box center [1308, 70] width 67 height 20
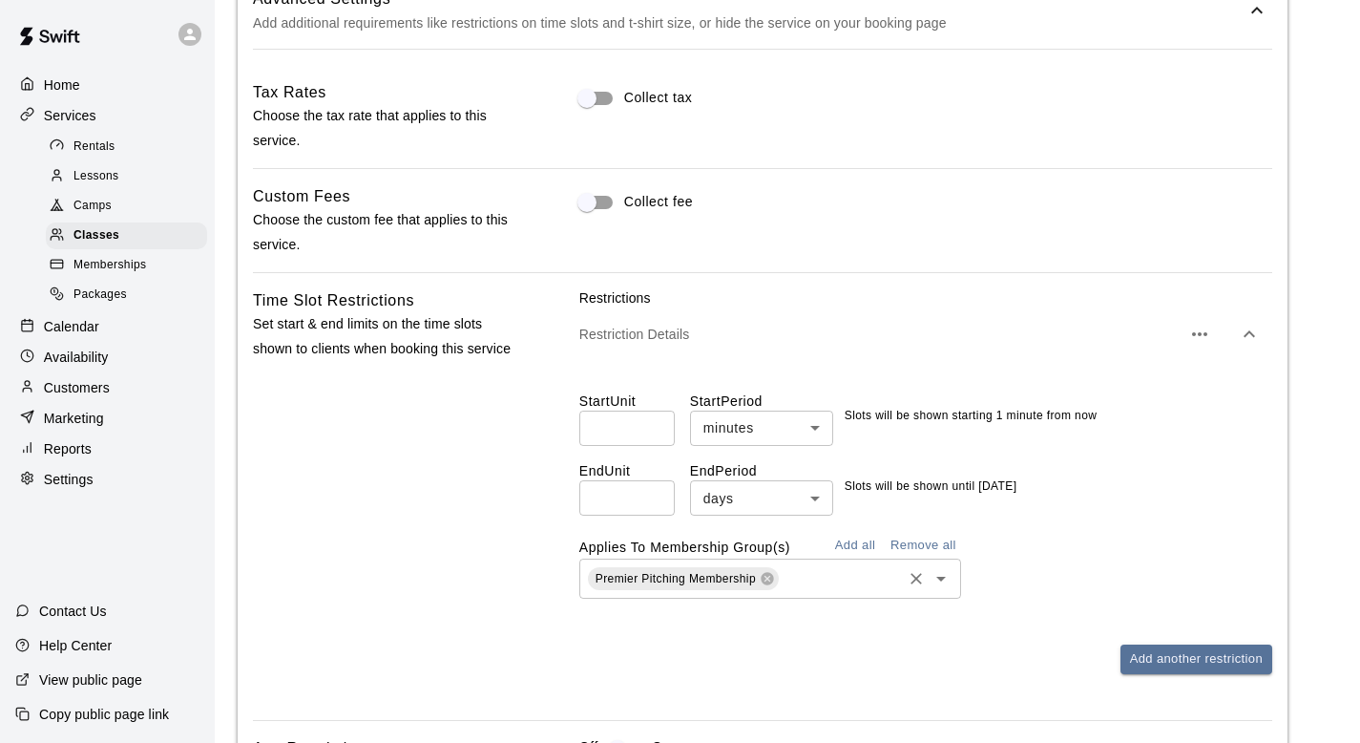
click at [939, 578] on icon "Open" at bounding box center [942, 579] width 10 height 5
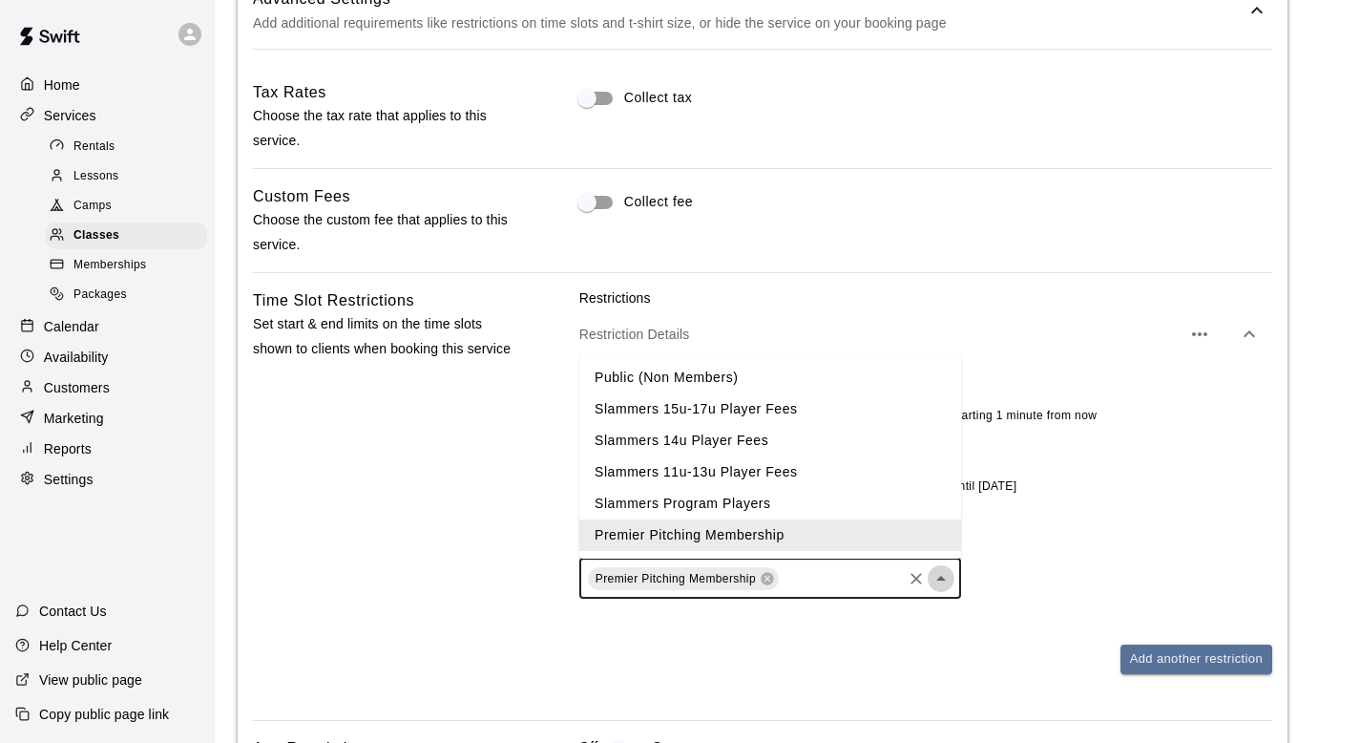
click at [941, 571] on icon "Close" at bounding box center [941, 578] width 23 height 23
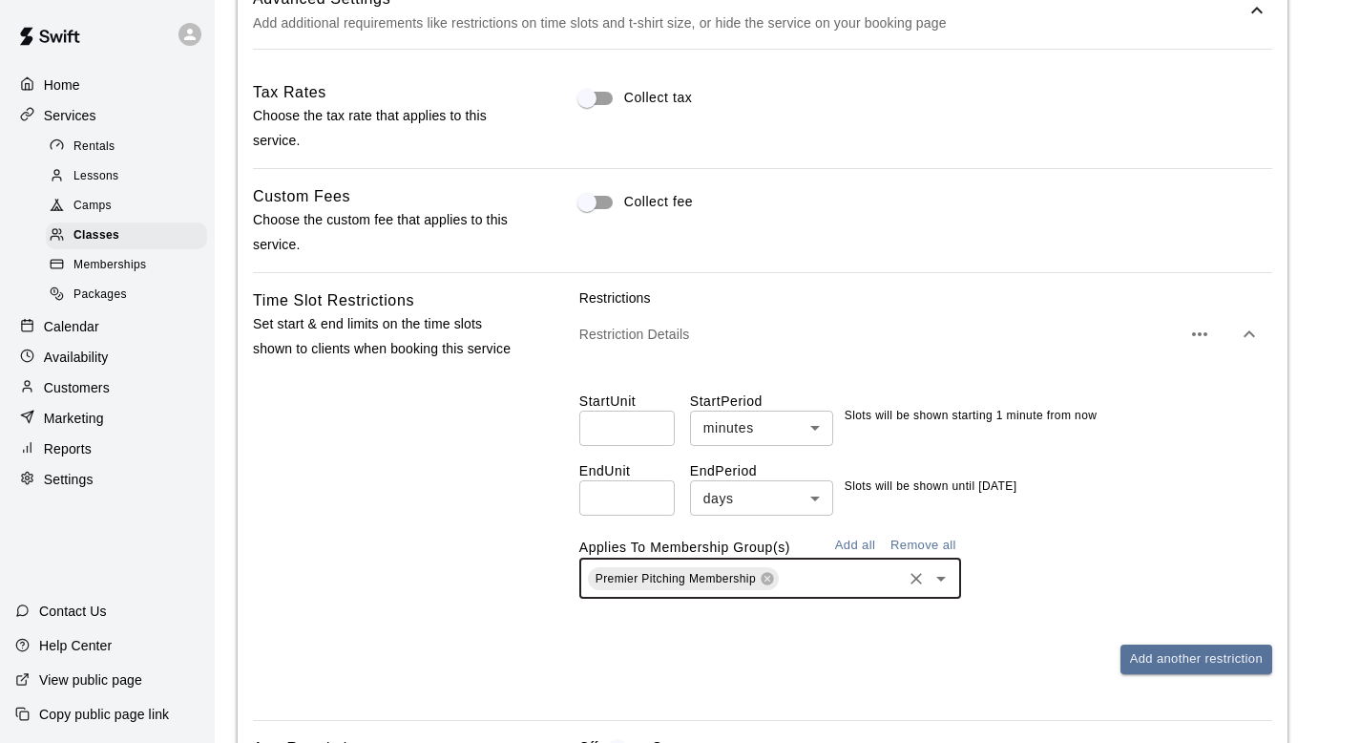
click at [941, 571] on icon "Open" at bounding box center [941, 578] width 23 height 23
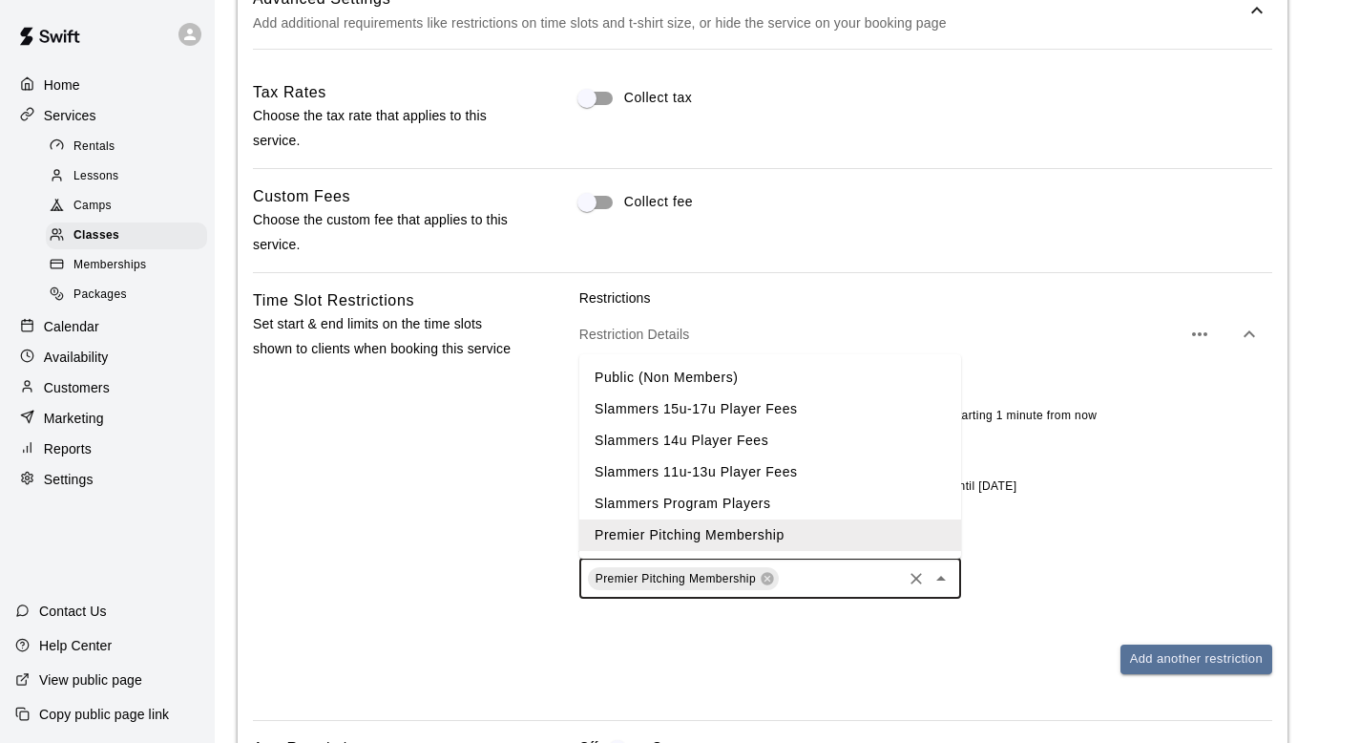
click at [743, 505] on li "Slammers Program Players" at bounding box center [770, 504] width 382 height 32
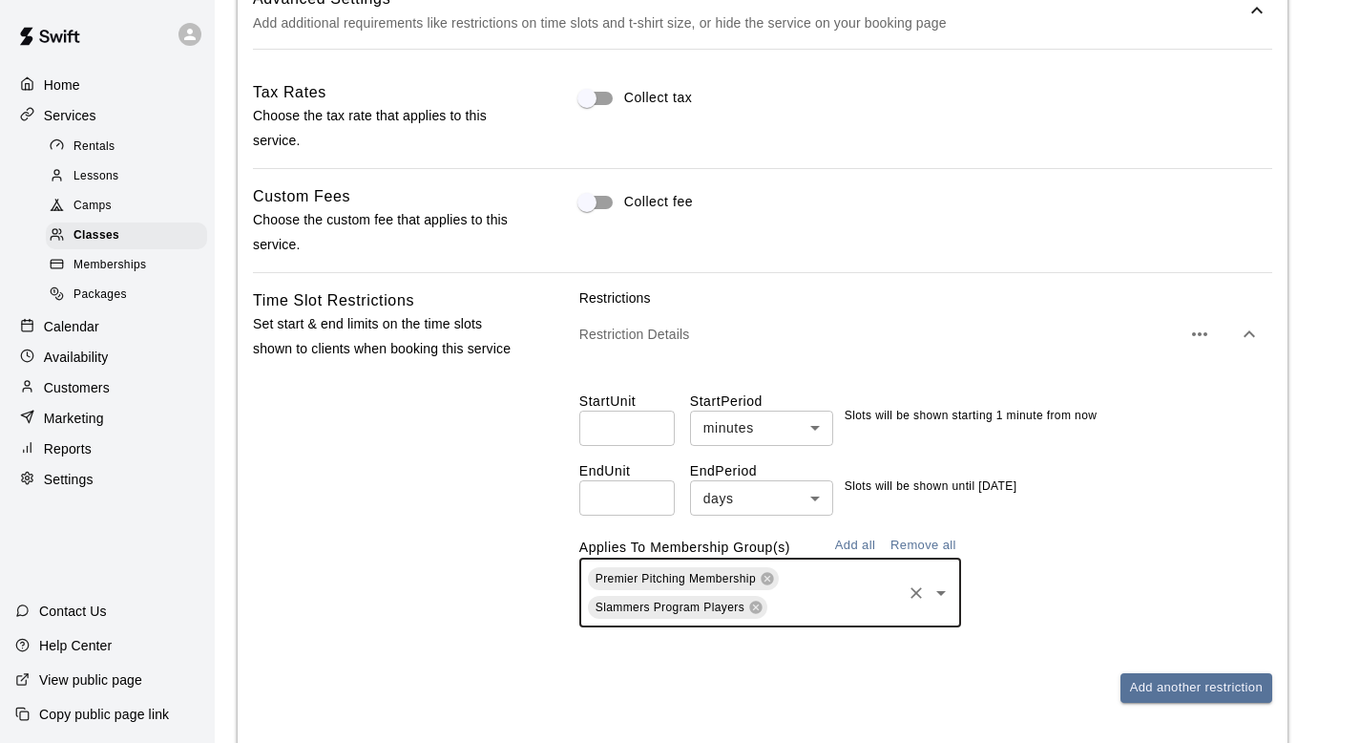
click at [1195, 579] on div "Premier Pitching Membership Slammers Program Players ​" at bounding box center [925, 592] width 693 height 69
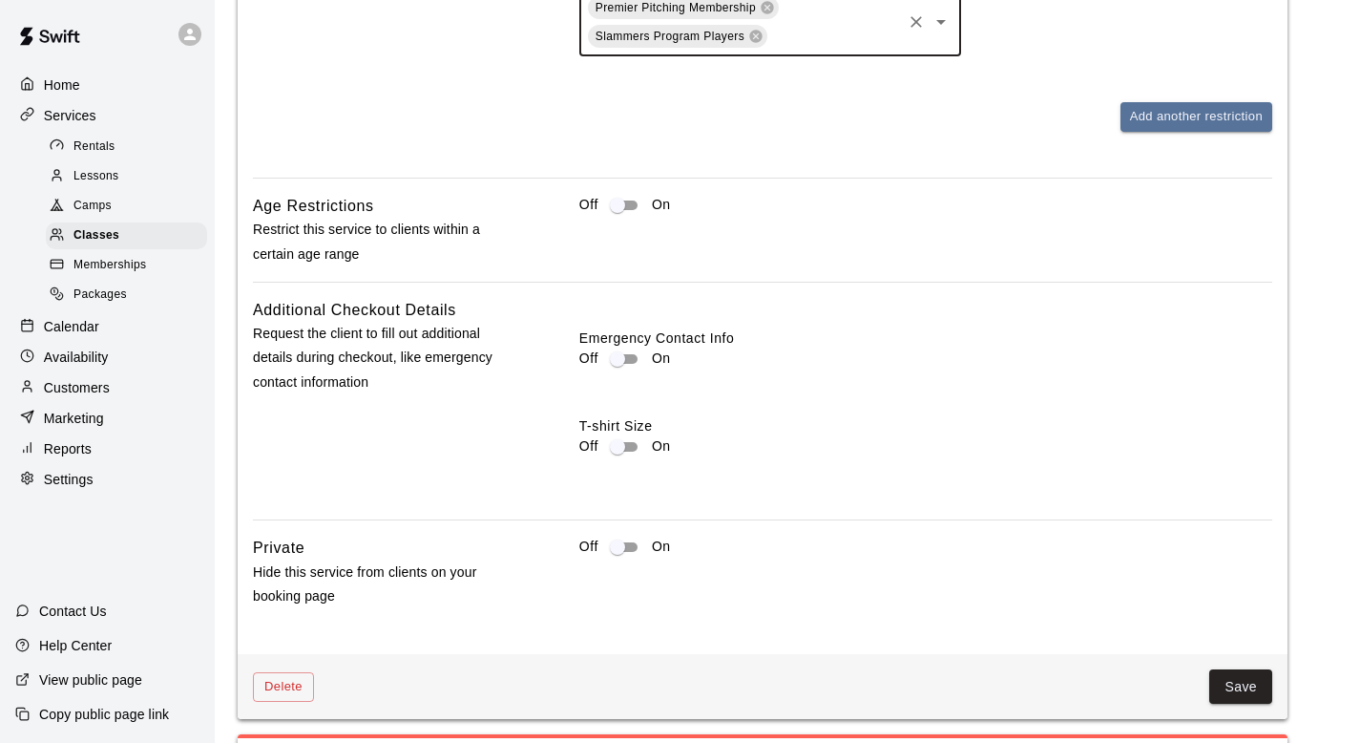
scroll to position [2421, 0]
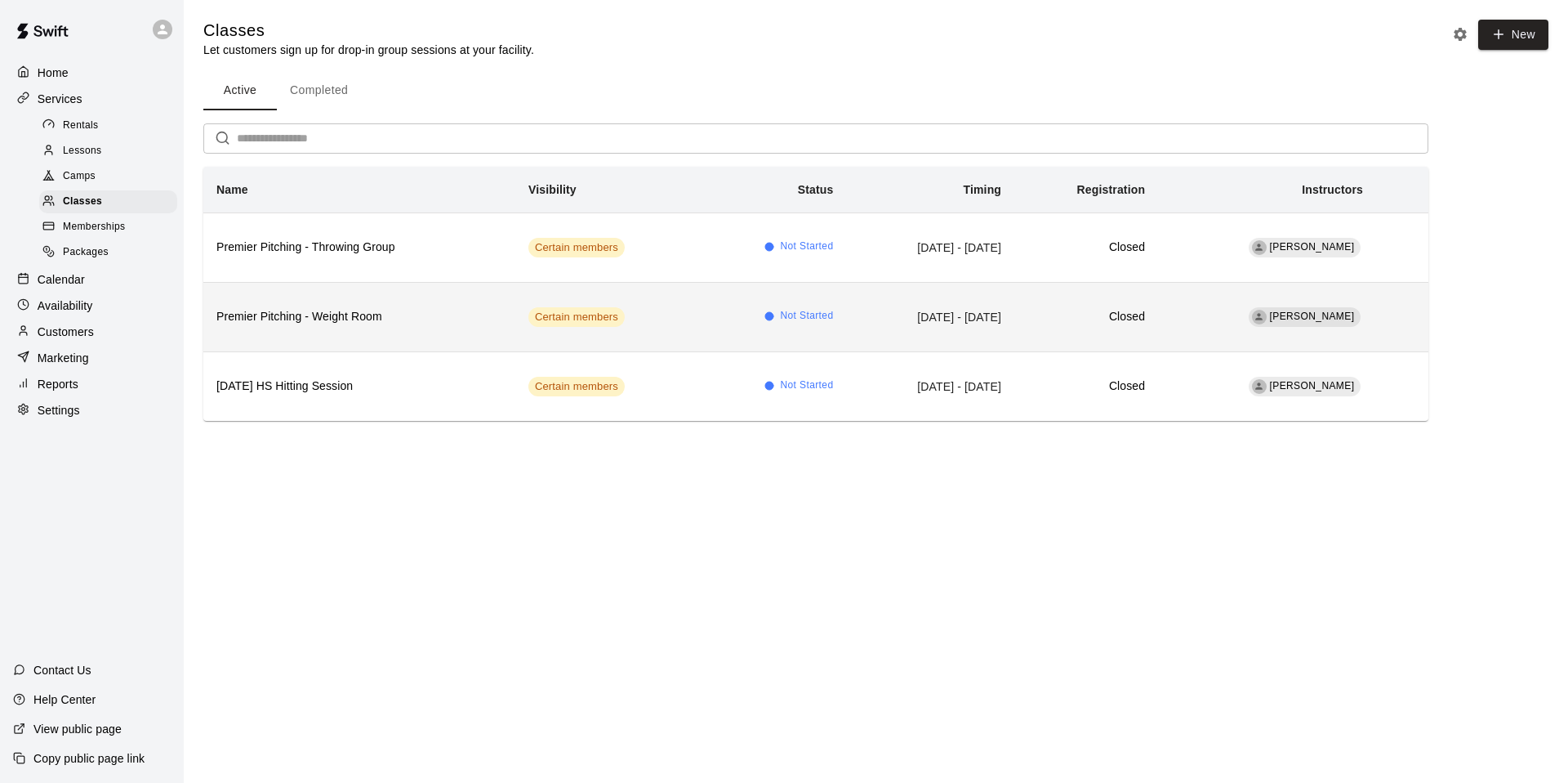
click at [417, 323] on h6 "Premier Pitching - Weight Room" at bounding box center [359, 317] width 286 height 18
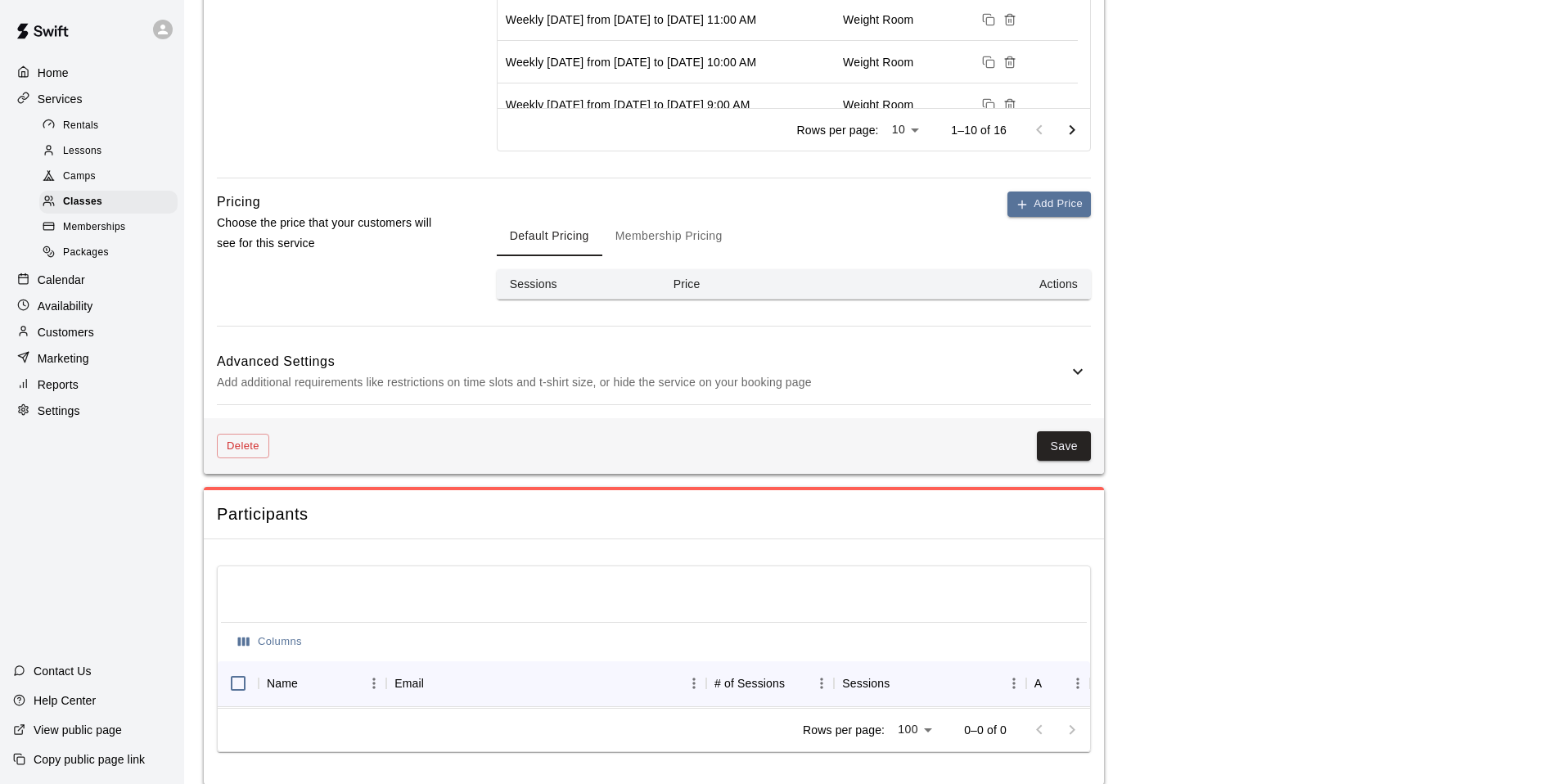
scroll to position [891, 0]
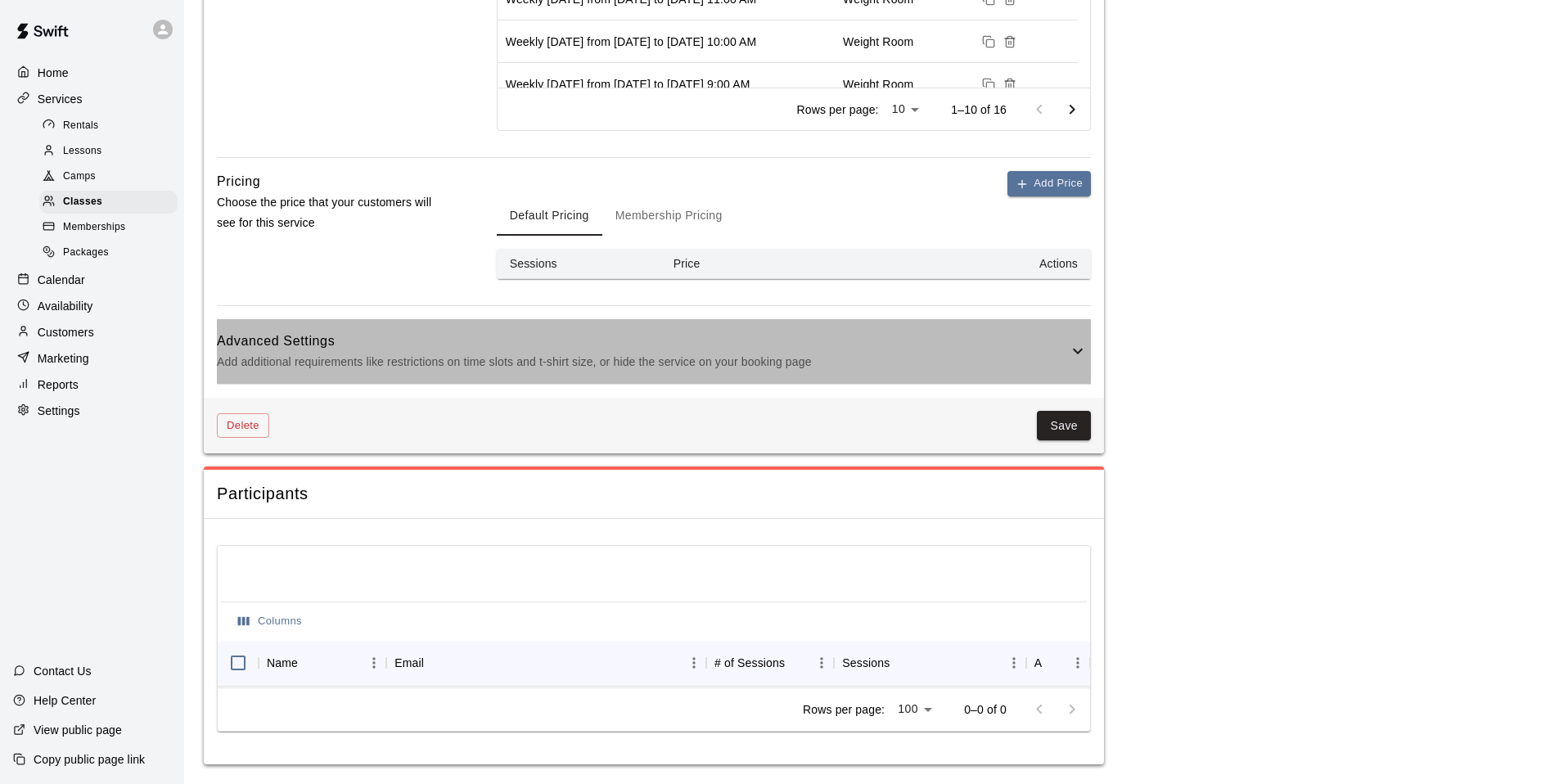
click at [1082, 341] on icon at bounding box center [1077, 350] width 20 height 20
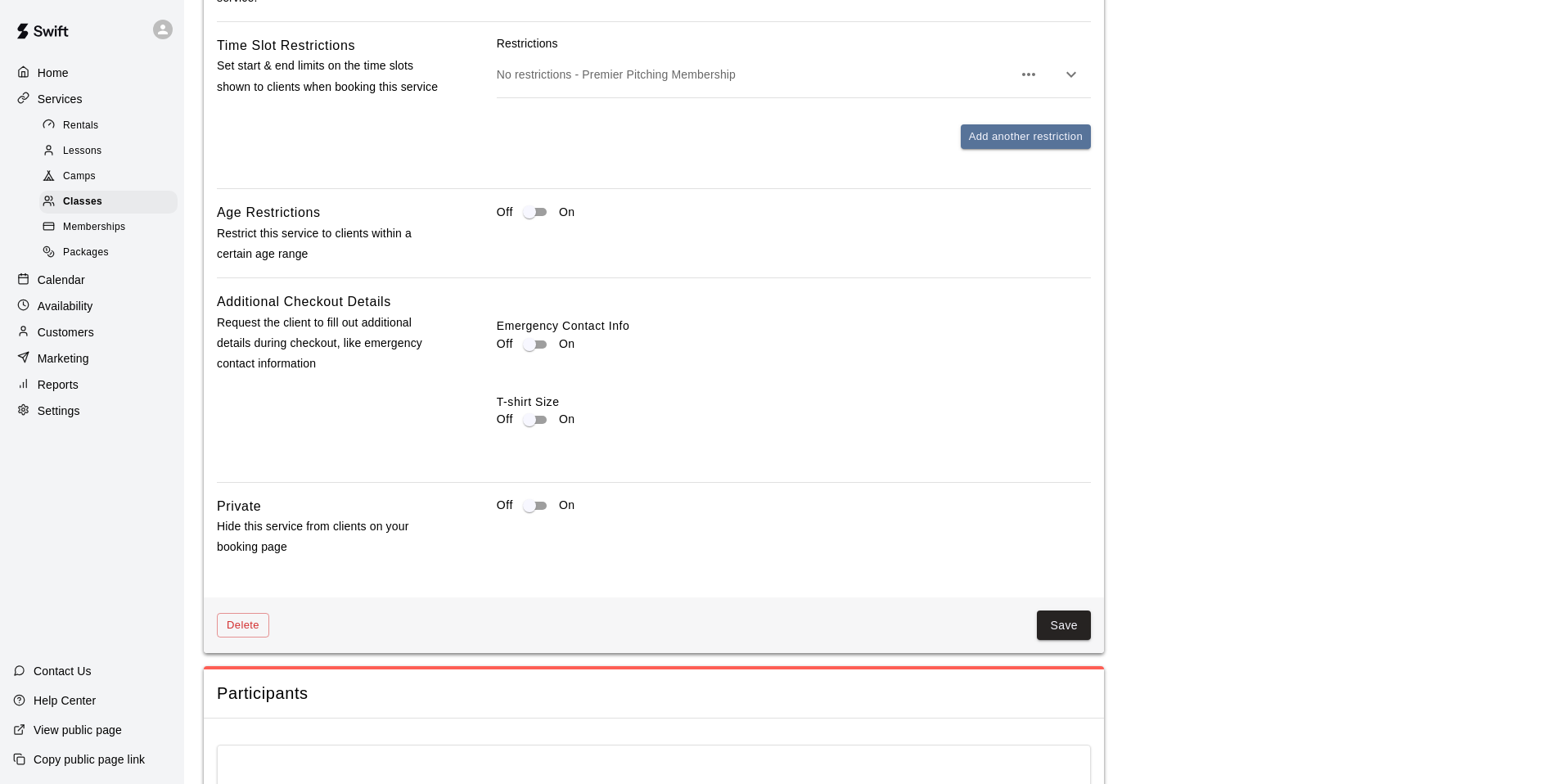
scroll to position [1354, 0]
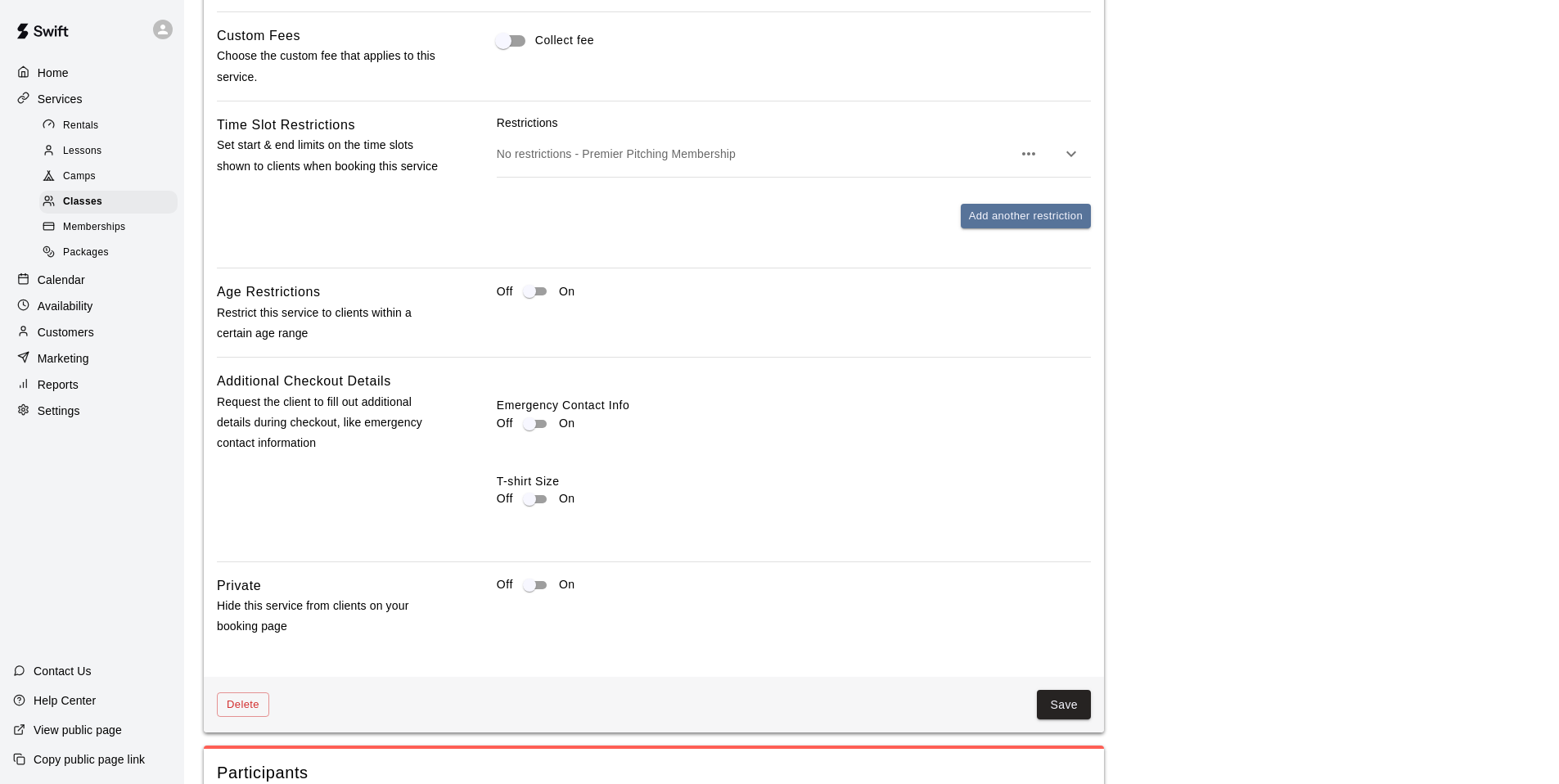
drag, startPoint x: 1077, startPoint y: 155, endPoint x: 1082, endPoint y: 163, distance: 9.4
click at [1078, 156] on icon "button" at bounding box center [1070, 153] width 20 height 20
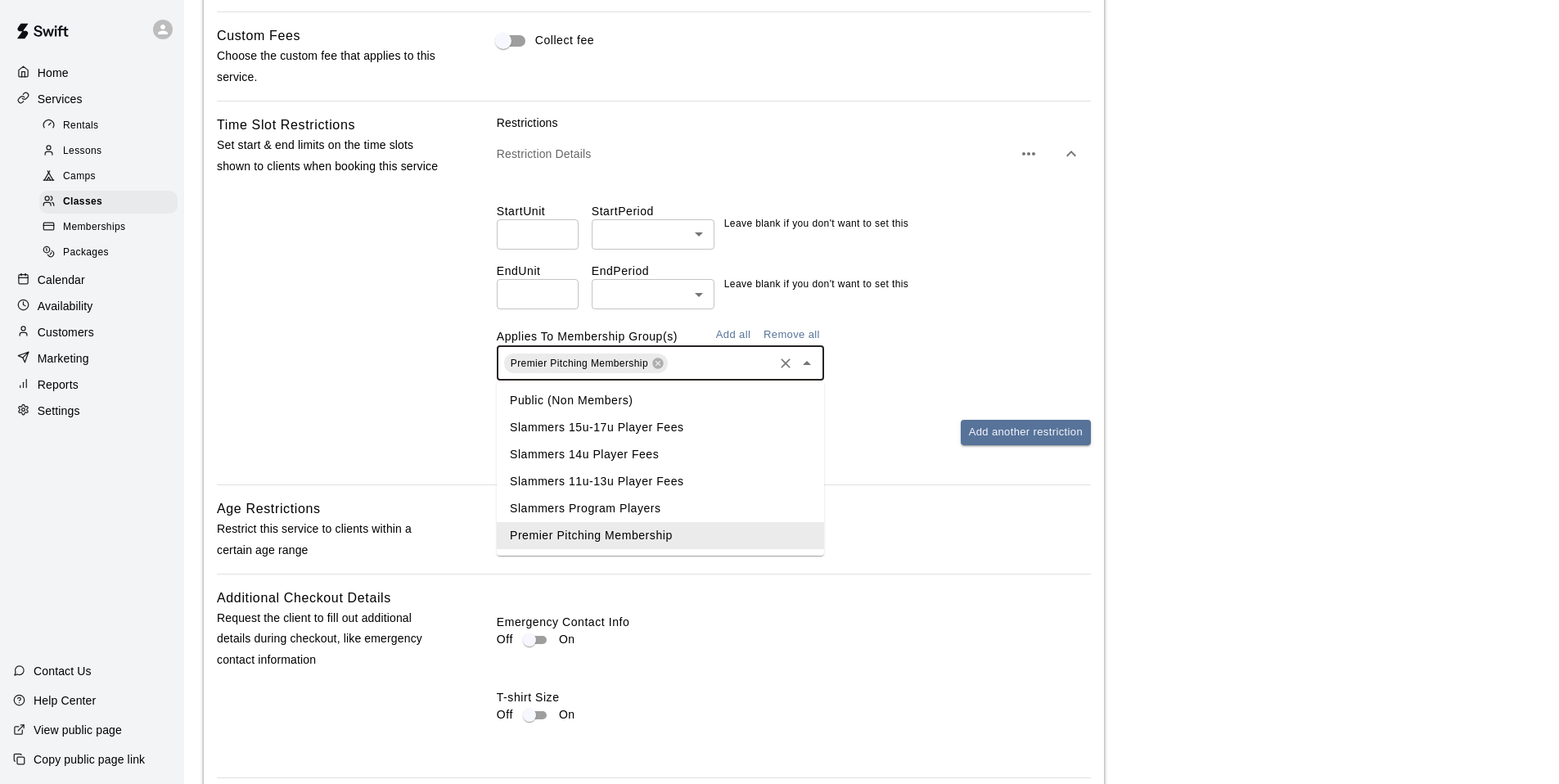
click at [768, 371] on input "text" at bounding box center [720, 362] width 100 height 21
click at [637, 503] on li "Slammers Program Players" at bounding box center [660, 509] width 327 height 27
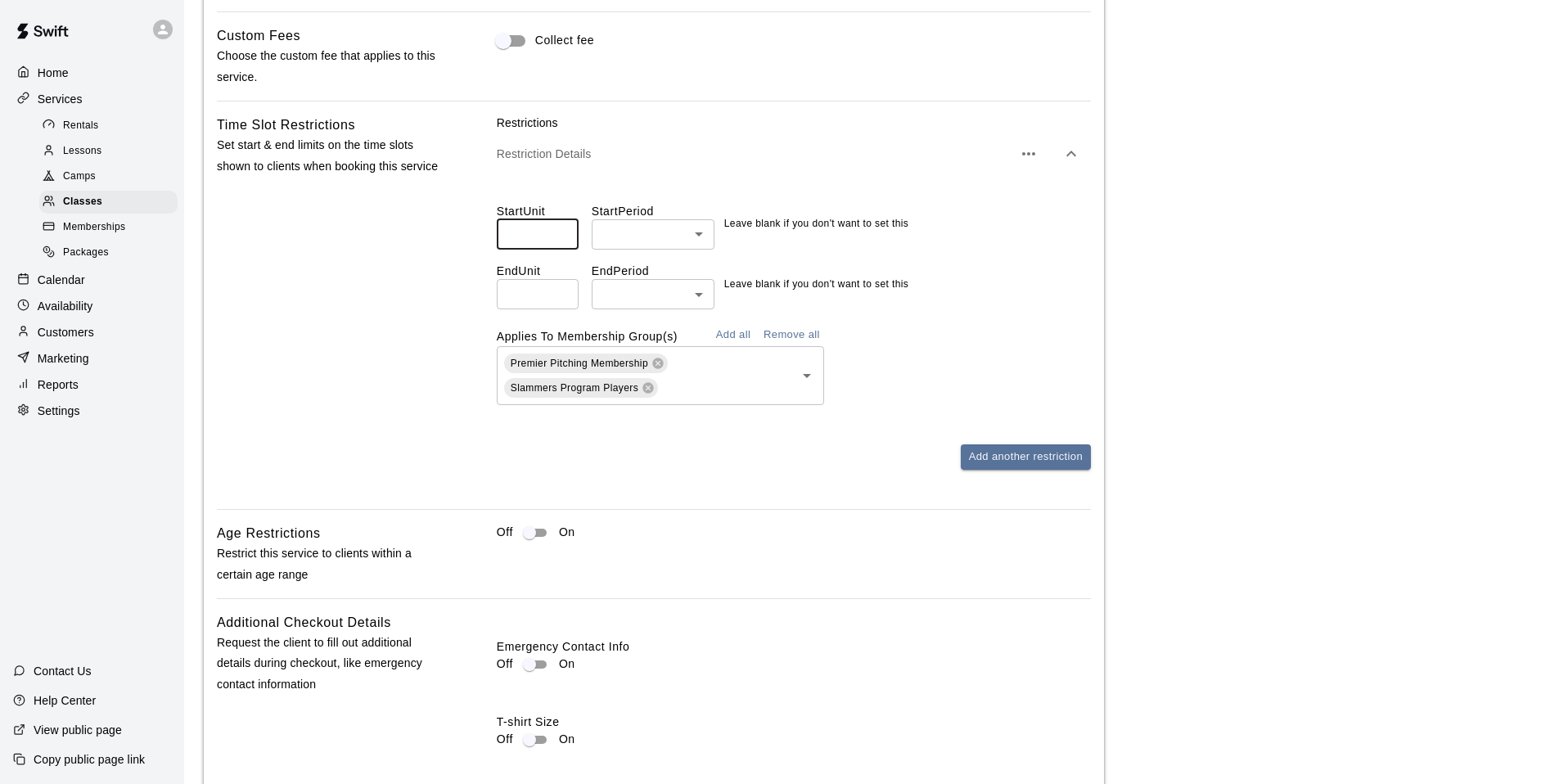
click at [543, 248] on input "number" at bounding box center [537, 234] width 81 height 30
type input "*"
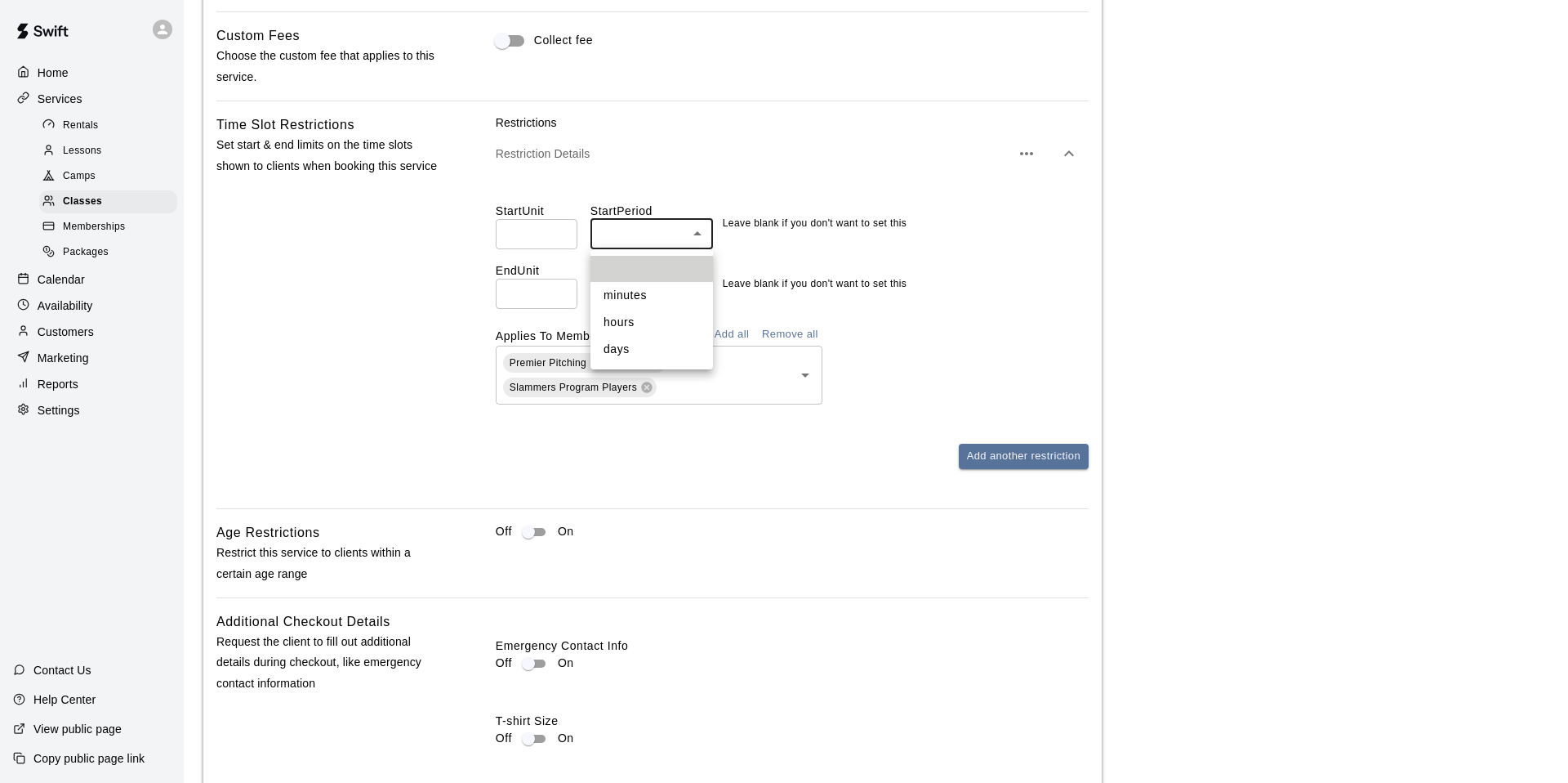
click at [653, 315] on li "hours" at bounding box center [651, 323] width 122 height 27
click at [648, 287] on li "minutes" at bounding box center [651, 295] width 122 height 27
type input "*******"
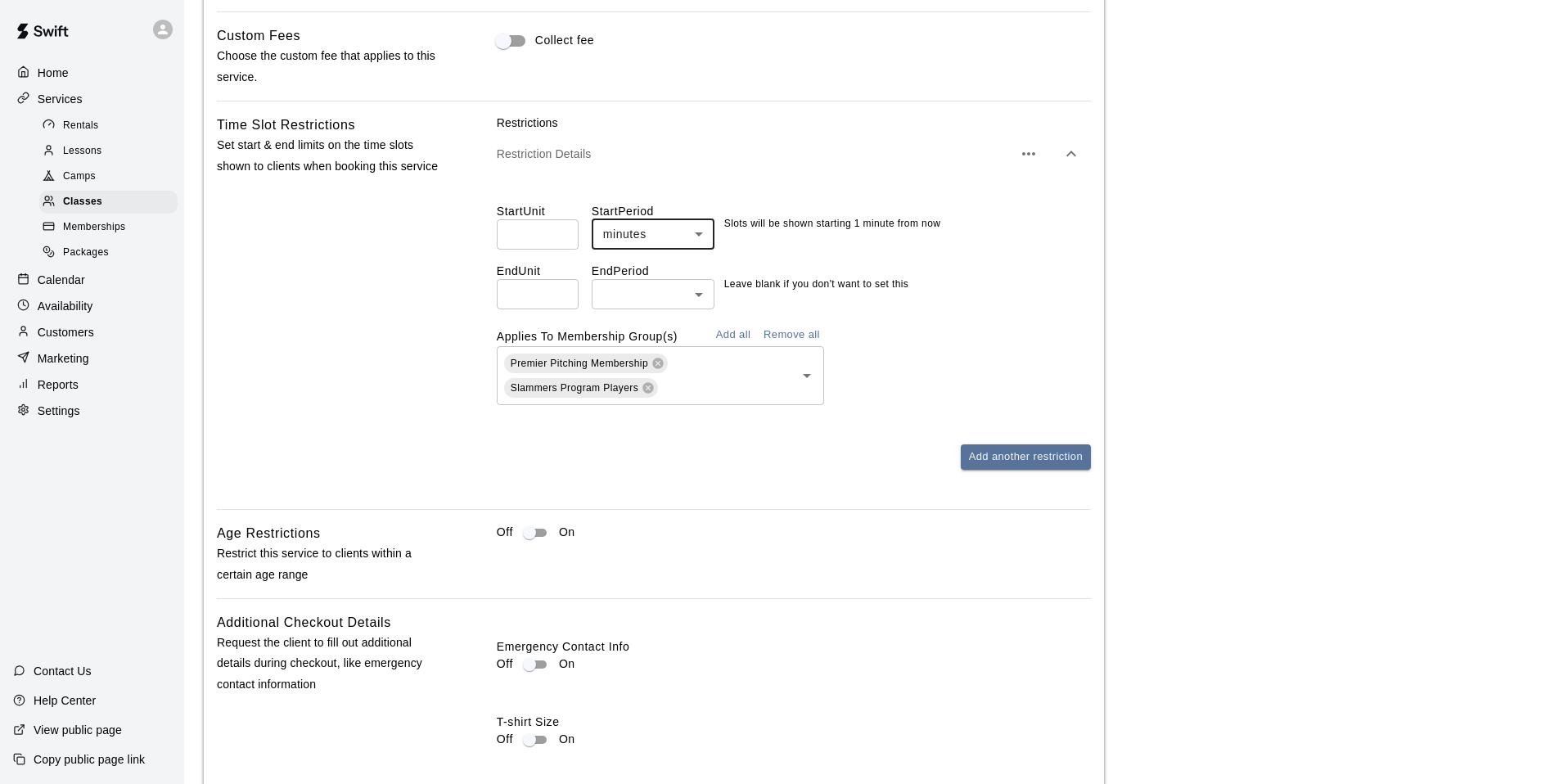
click at [548, 297] on input "number" at bounding box center [537, 294] width 81 height 30
click at [536, 298] on input "number" at bounding box center [537, 294] width 81 height 30
type input "*"
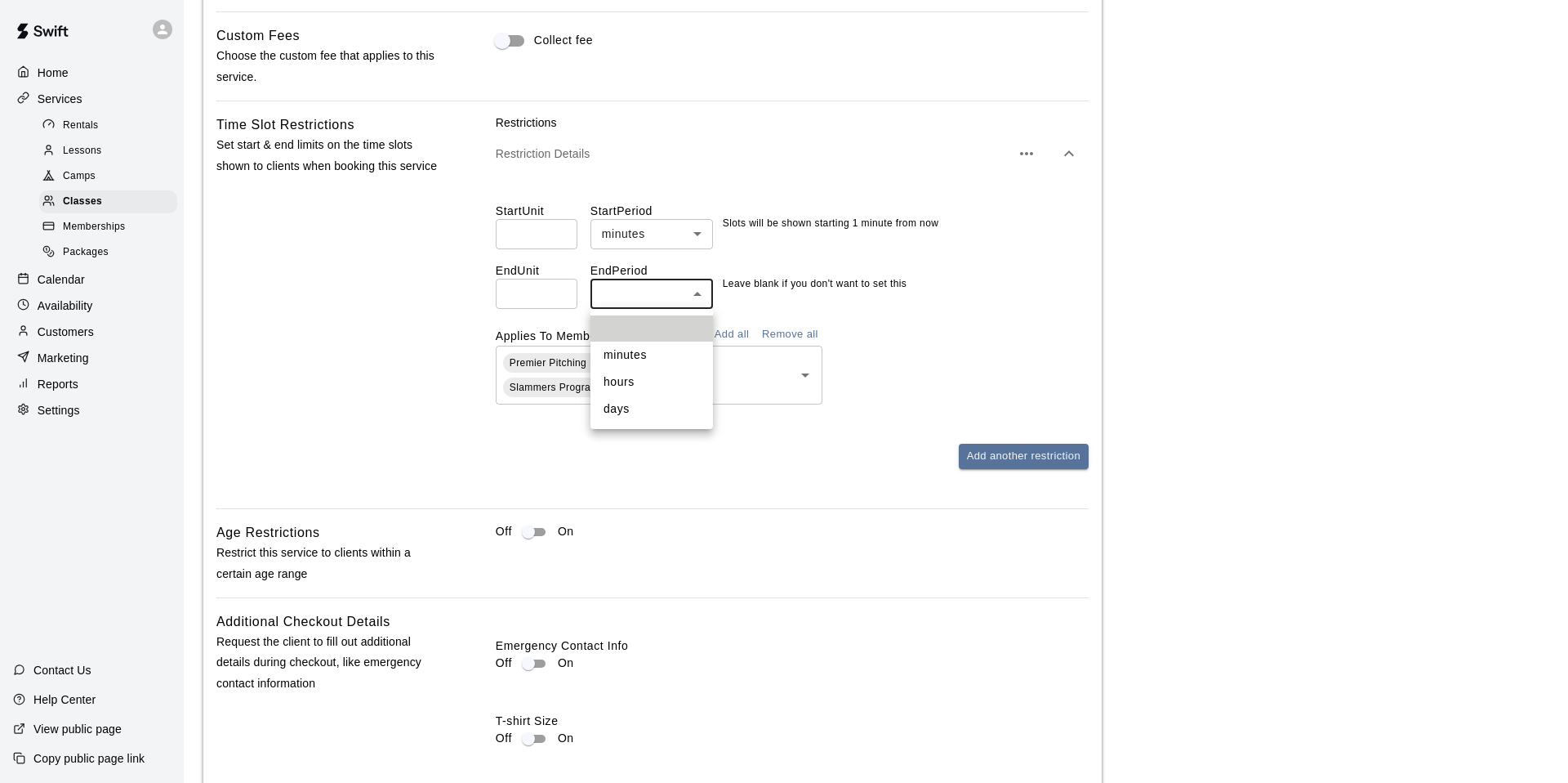
click at [642, 375] on li "hours" at bounding box center [651, 383] width 122 height 27
click at [632, 400] on li "days" at bounding box center [651, 409] width 122 height 27
type input "****"
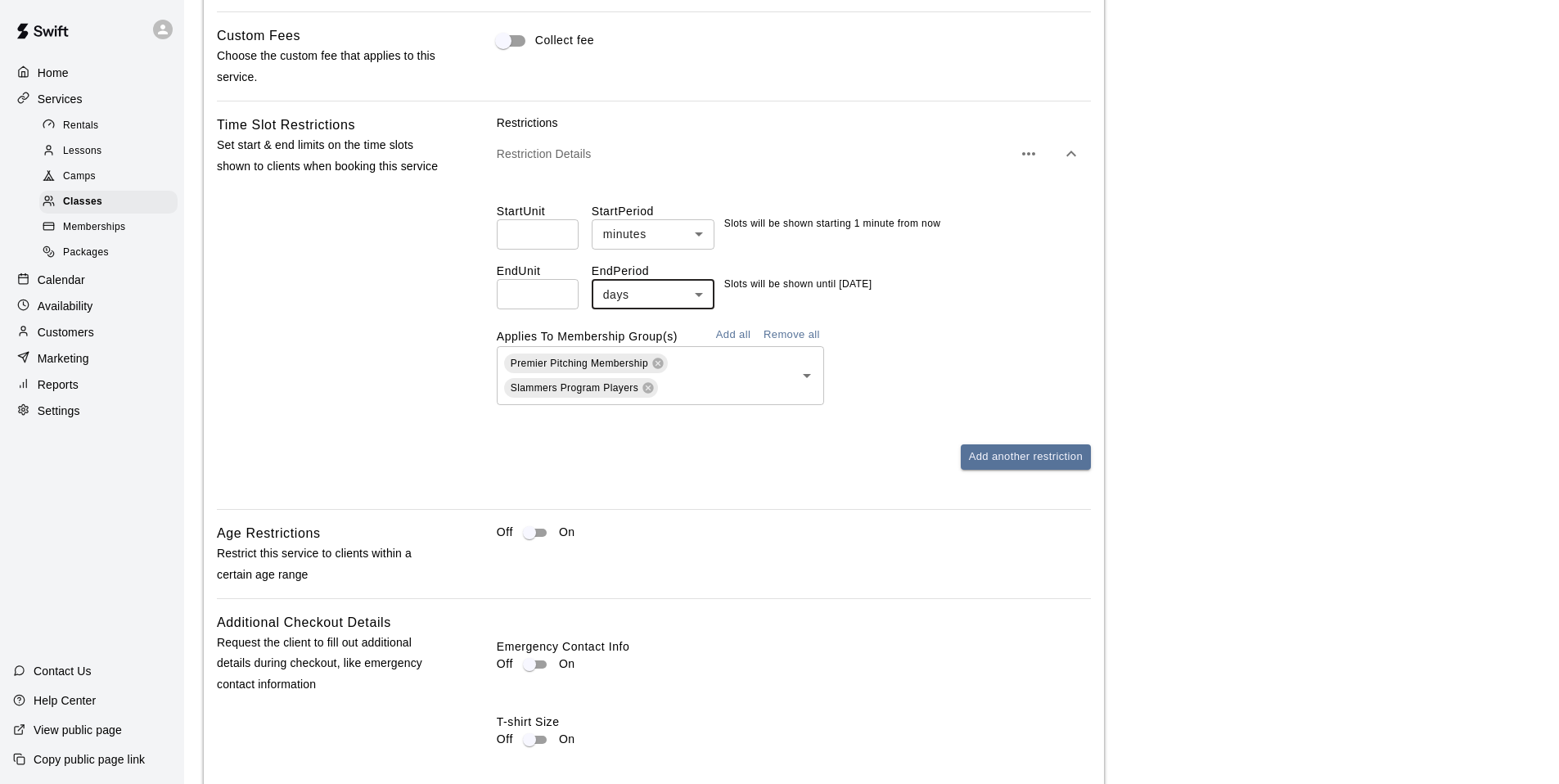
drag, startPoint x: 1002, startPoint y: 354, endPoint x: 1004, endPoint y: 415, distance: 61.0
click at [1003, 354] on div "Premier Pitching Membership Slammers Program Players ​" at bounding box center [793, 375] width 594 height 59
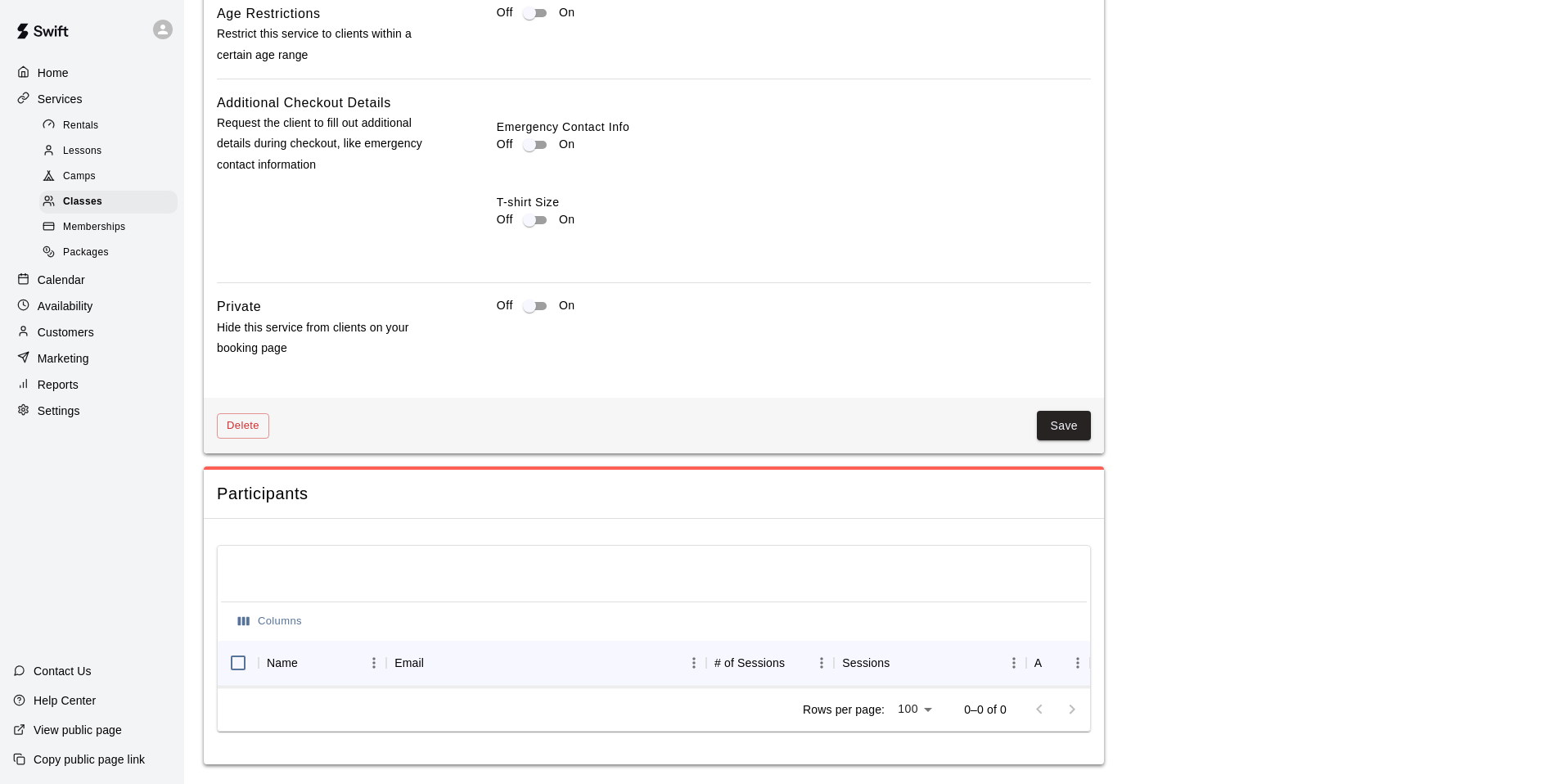
scroll to position [1786, 0]
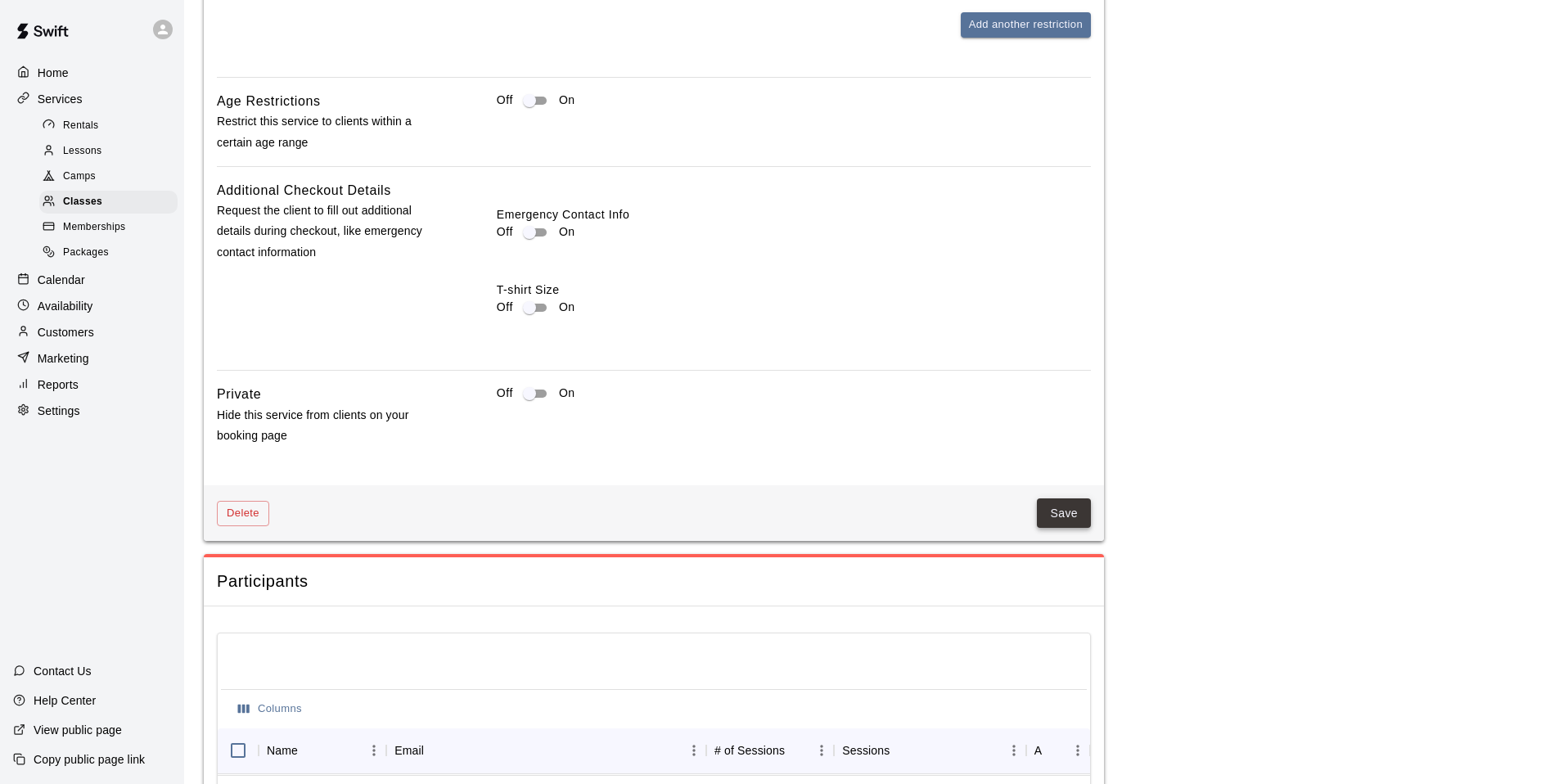
click at [1079, 499] on div "Delete Save" at bounding box center [654, 513] width 900 height 57
click at [1078, 502] on button "Save" at bounding box center [1064, 512] width 54 height 30
